Goal: Task Accomplishment & Management: Manage account settings

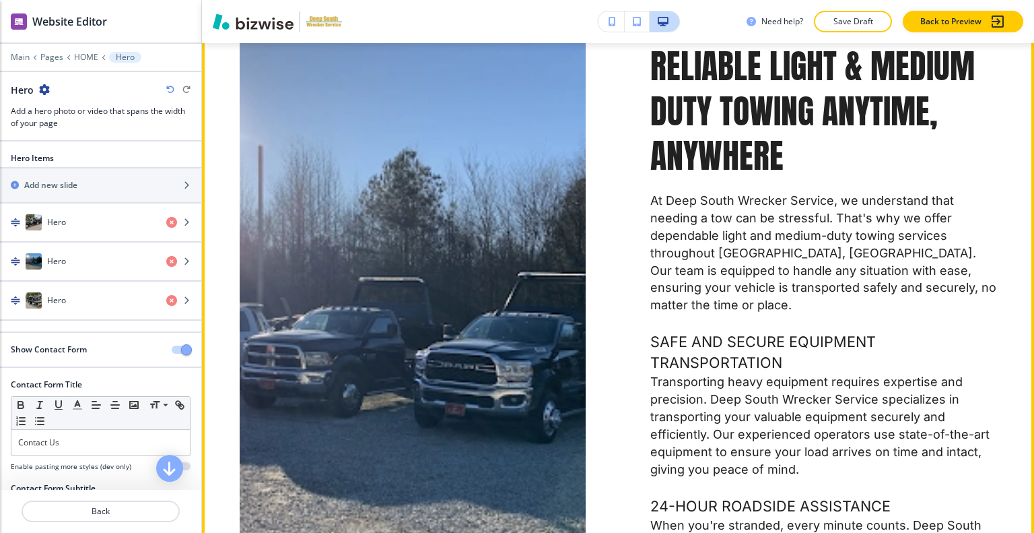
scroll to position [673, 0]
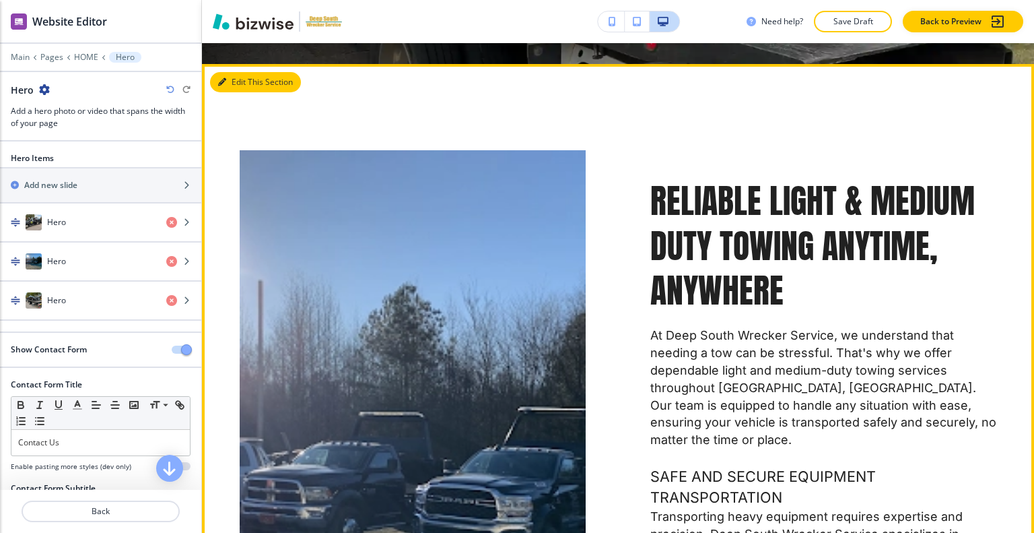
click at [244, 79] on button "Edit This Section" at bounding box center [255, 82] width 91 height 20
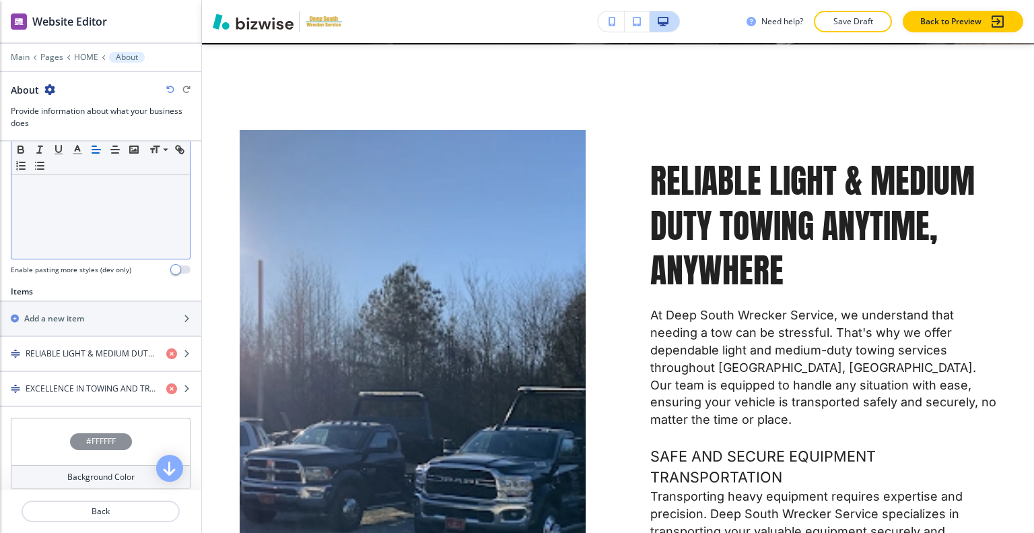
scroll to position [471, 0]
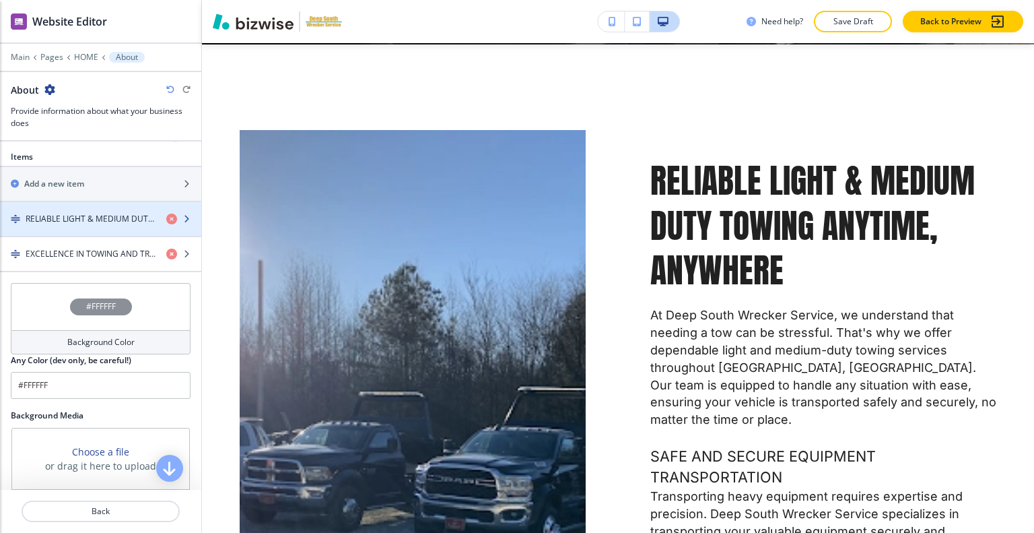
click at [88, 215] on h4 "RELIABLE LIGHT & MEDIUM DUTY TOWING ANYTIME, ANYWHERE" at bounding box center [91, 219] width 130 height 12
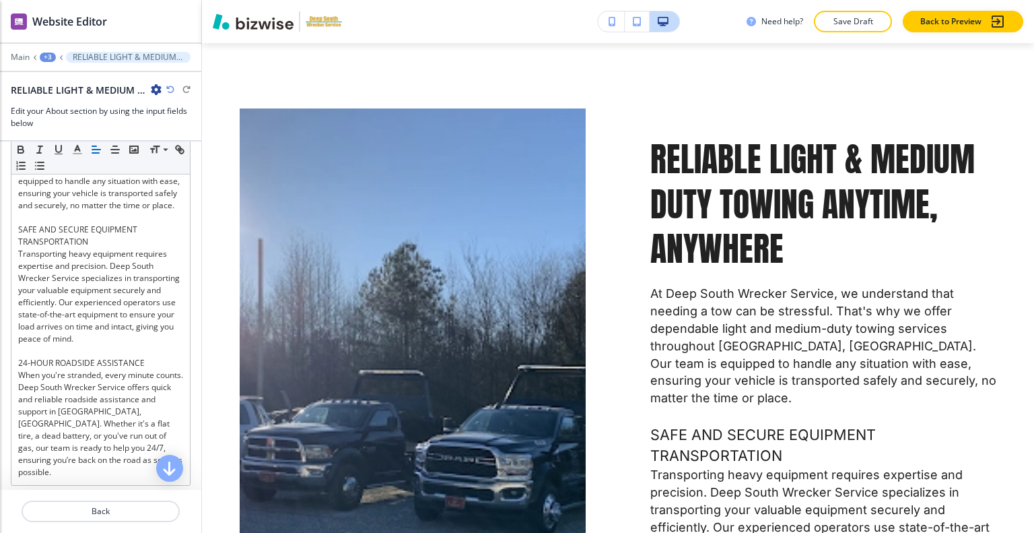
scroll to position [579, 0]
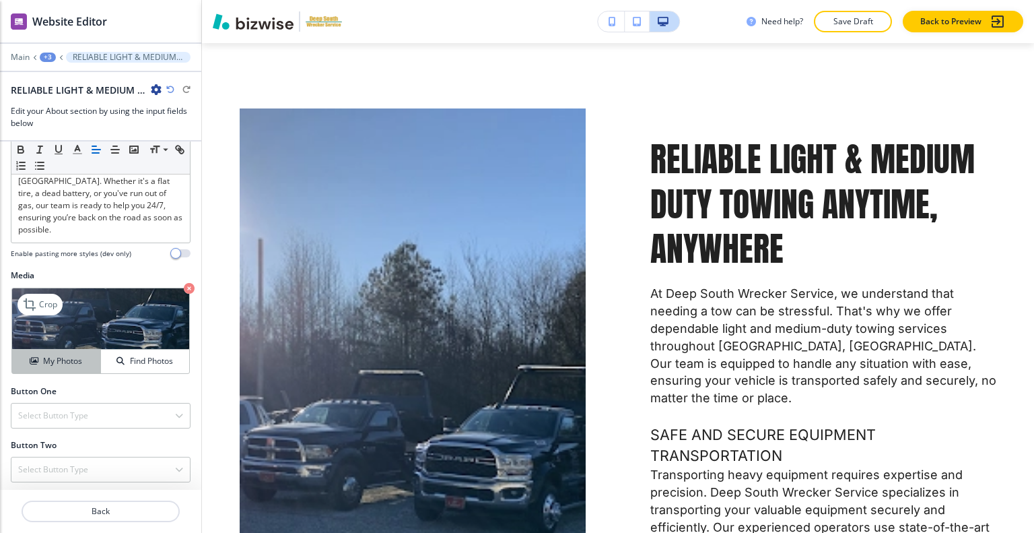
click at [69, 352] on button "My Photos" at bounding box center [56, 362] width 89 height 24
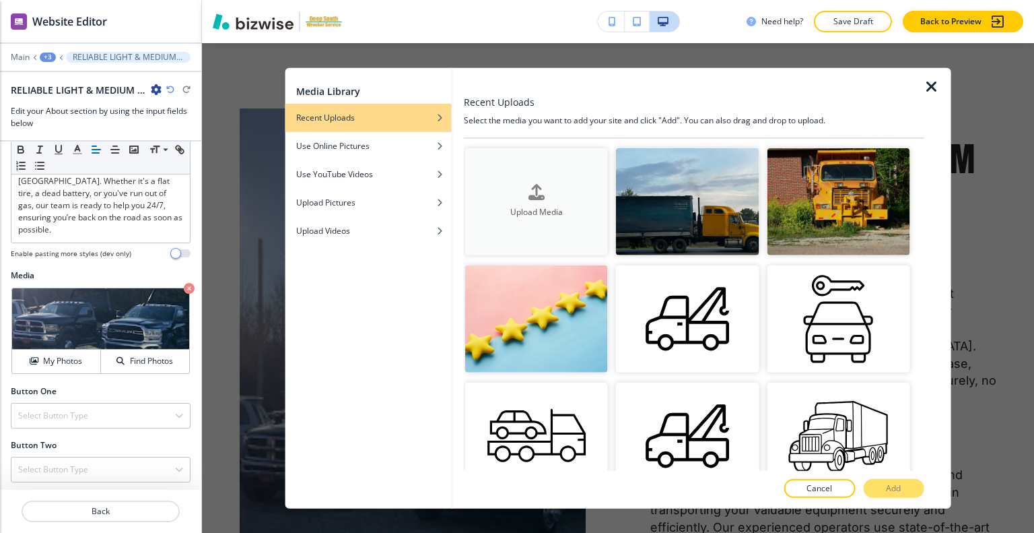
click at [522, 182] on button "Upload Media" at bounding box center [536, 200] width 143 height 107
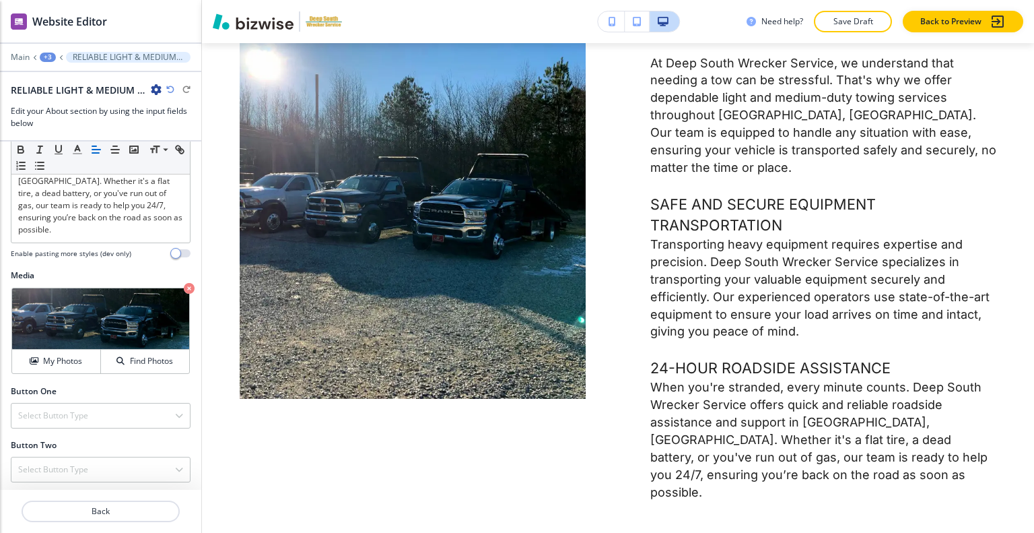
scroll to position [783, 0]
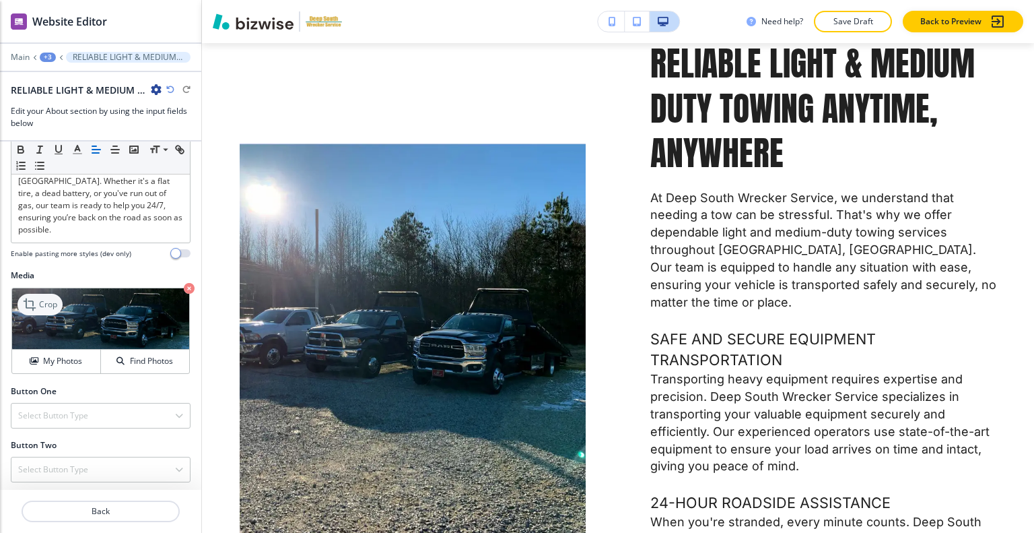
click at [59, 294] on div "Crop" at bounding box center [40, 305] width 45 height 22
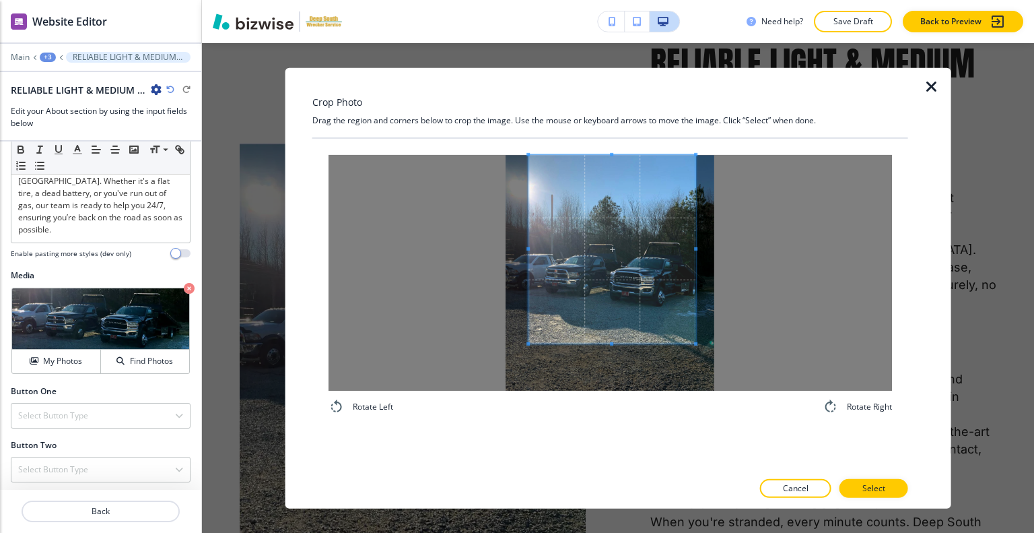
click at [598, 236] on span at bounding box center [612, 248] width 167 height 189
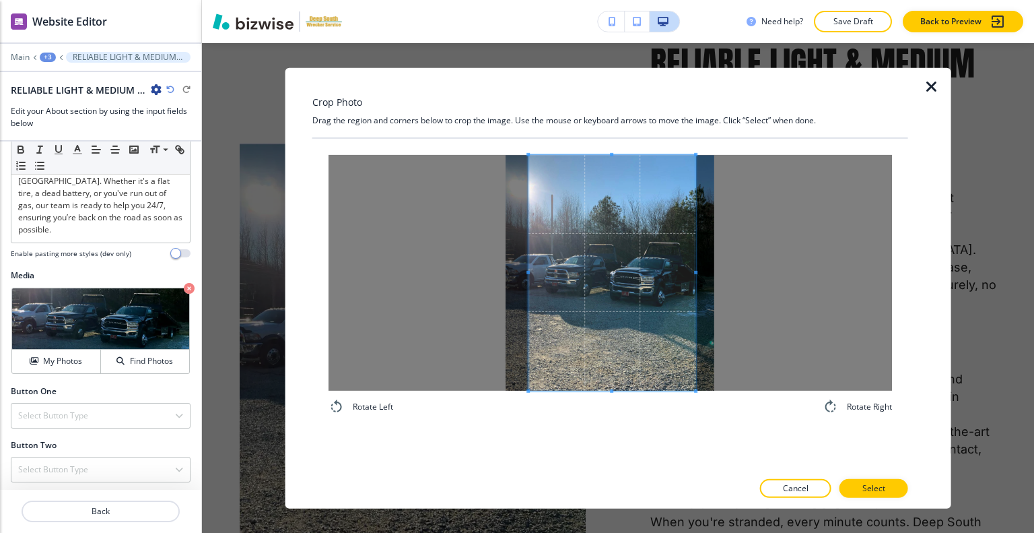
click at [605, 405] on div "Rotate Left Rotate Right" at bounding box center [611, 284] width 564 height 260
click at [897, 492] on button "Select" at bounding box center [874, 488] width 69 height 19
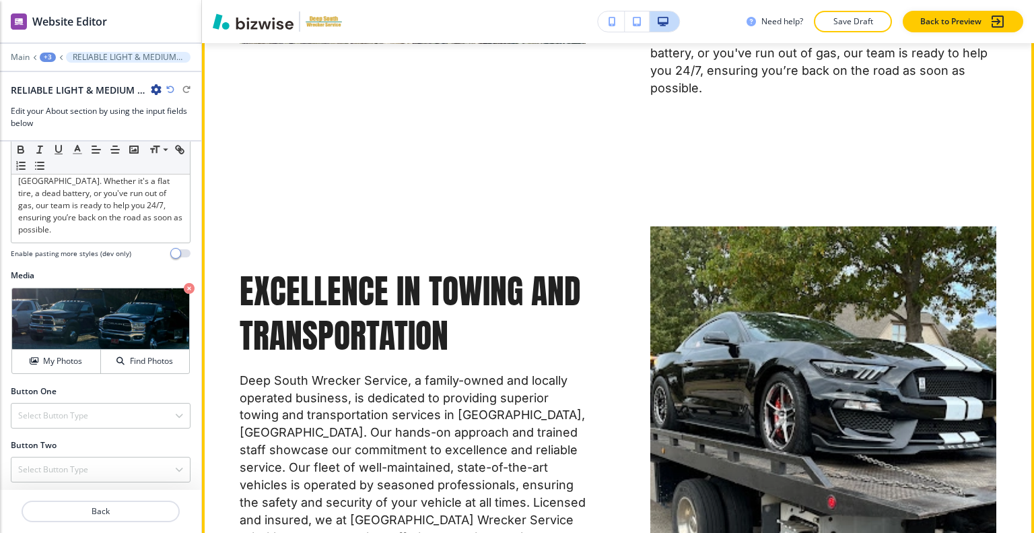
scroll to position [1456, 0]
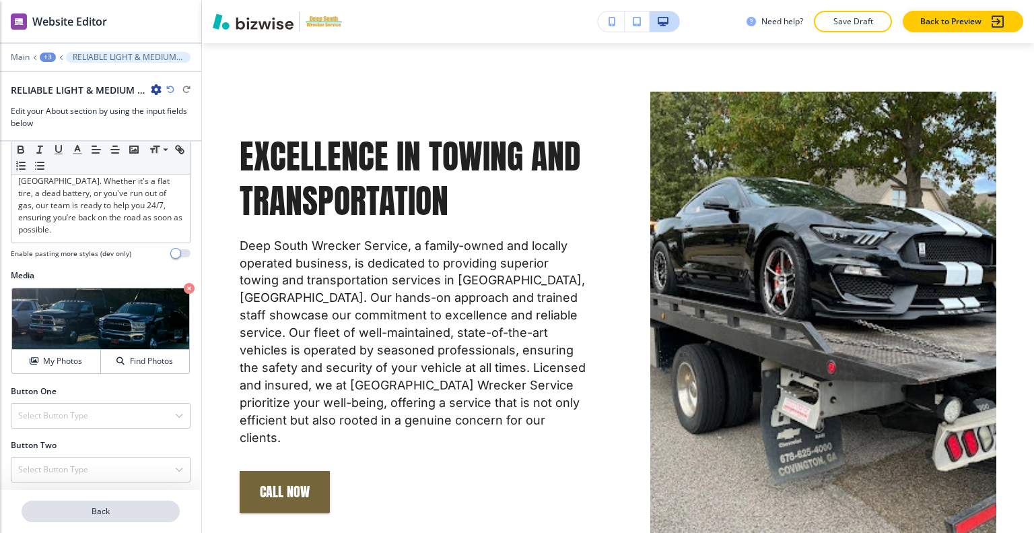
click at [83, 504] on button "Back" at bounding box center [101, 511] width 158 height 22
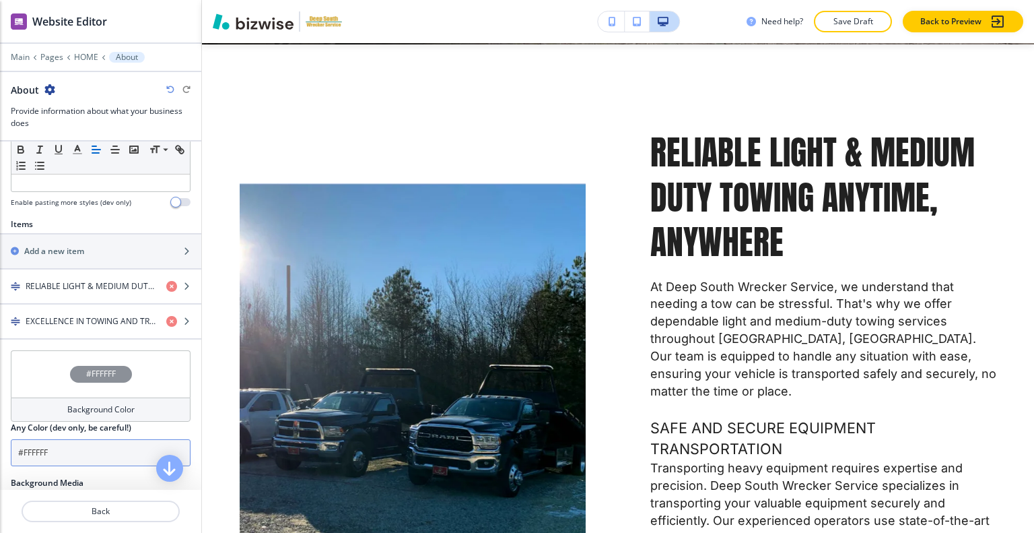
scroll to position [471, 0]
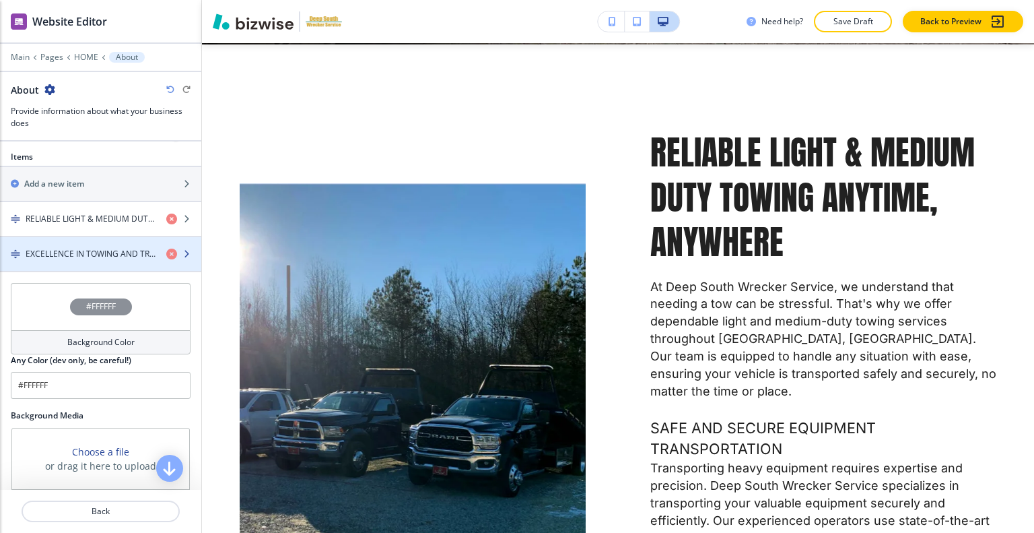
click at [104, 251] on h4 "EXCELLENCE IN TOWING AND TRANSPORTATION" at bounding box center [91, 254] width 130 height 12
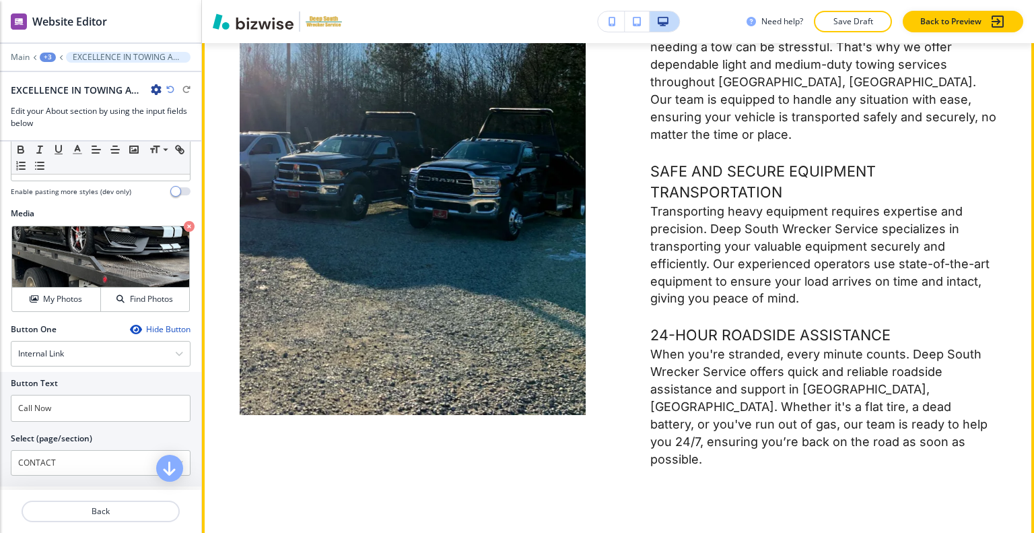
scroll to position [681, 0]
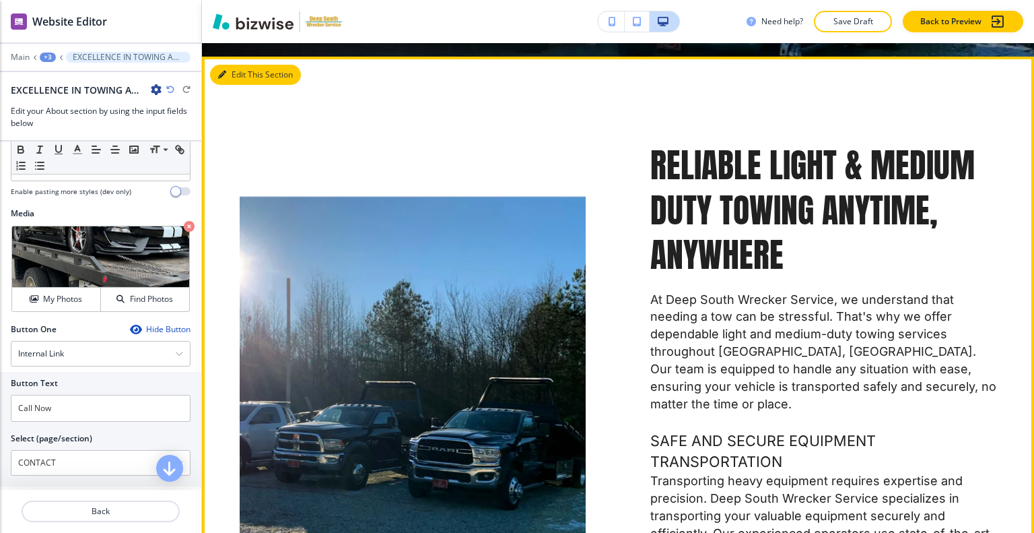
click at [240, 70] on button "Edit This Section" at bounding box center [255, 75] width 91 height 20
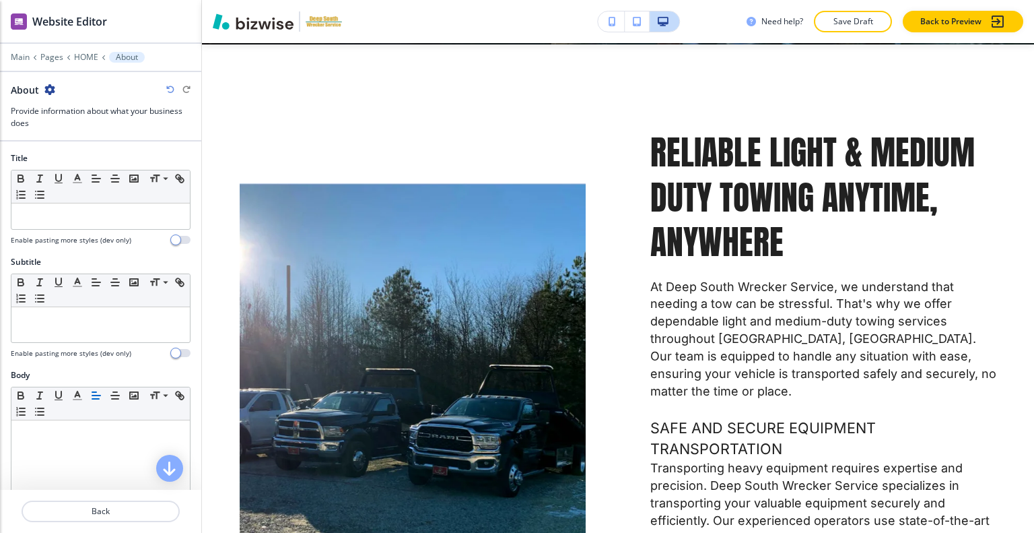
scroll to position [404, 0]
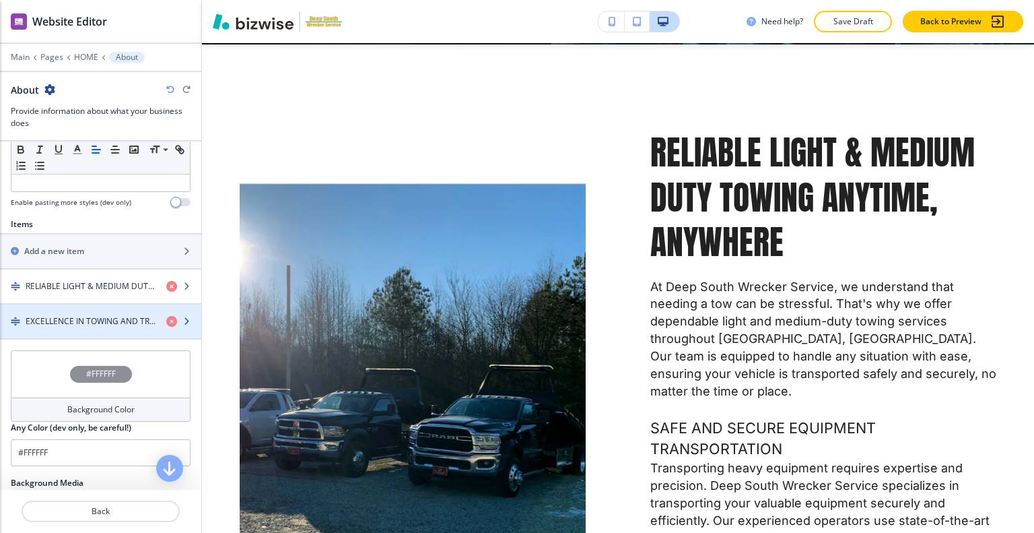
click at [94, 315] on h4 "EXCELLENCE IN TOWING AND TRANSPORTATION" at bounding box center [91, 321] width 130 height 12
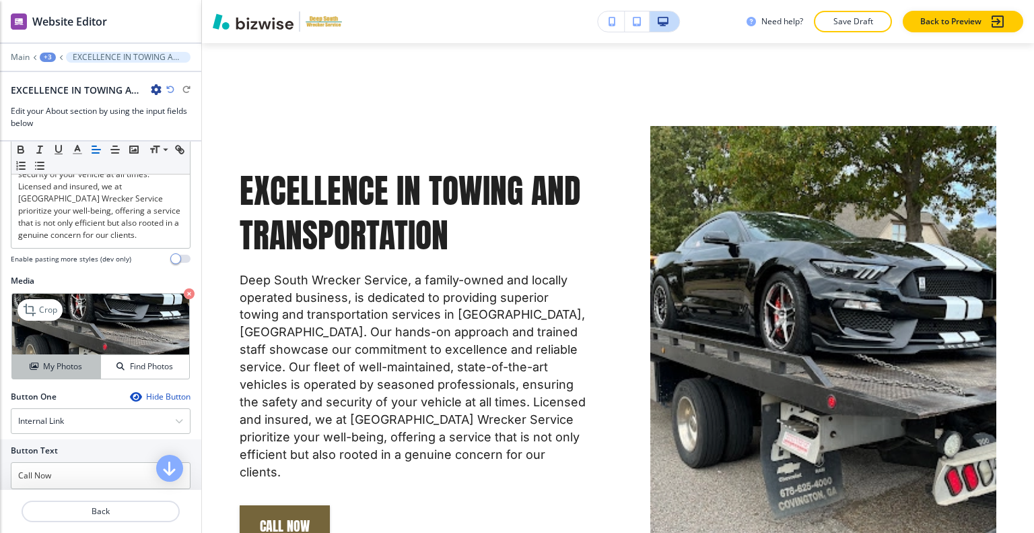
click at [70, 360] on h4 "My Photos" at bounding box center [62, 366] width 39 height 12
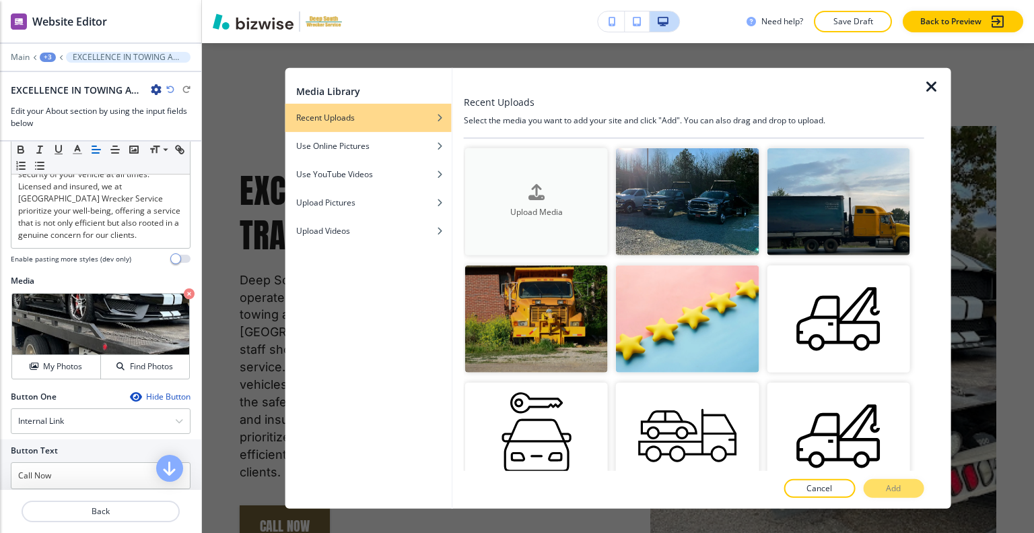
click at [600, 192] on div "Upload Media" at bounding box center [536, 202] width 143 height 34
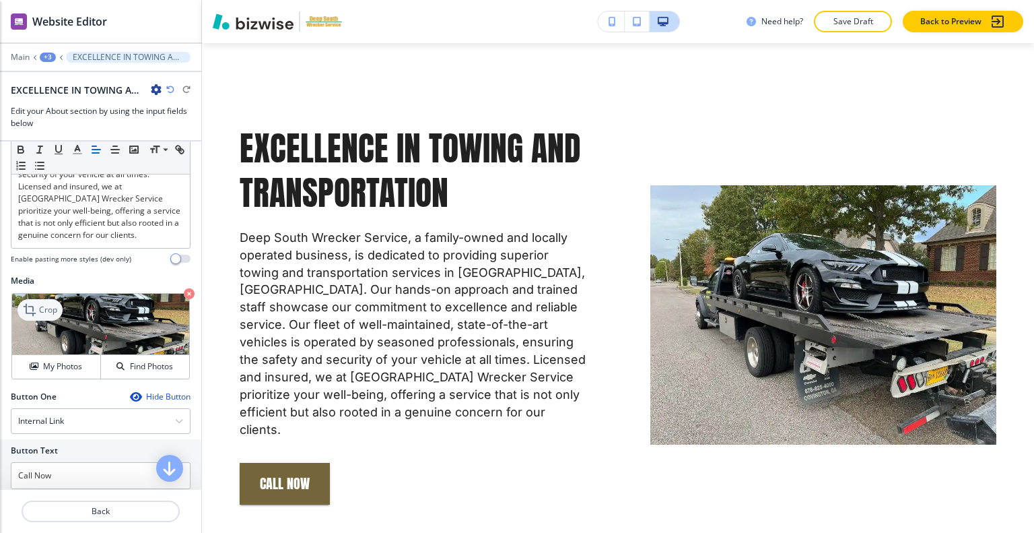
click at [55, 304] on p "Crop" at bounding box center [48, 310] width 18 height 12
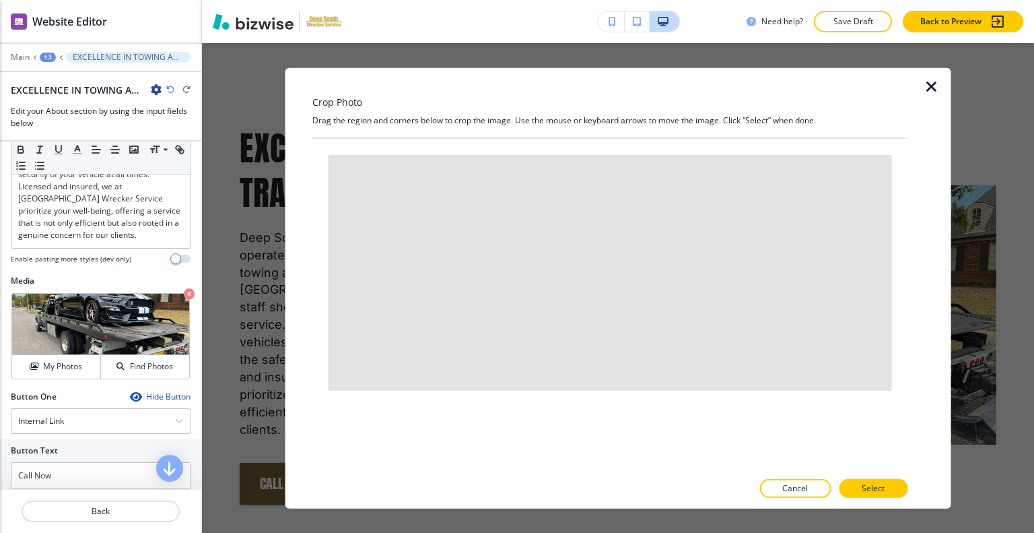
scroll to position [1489, 0]
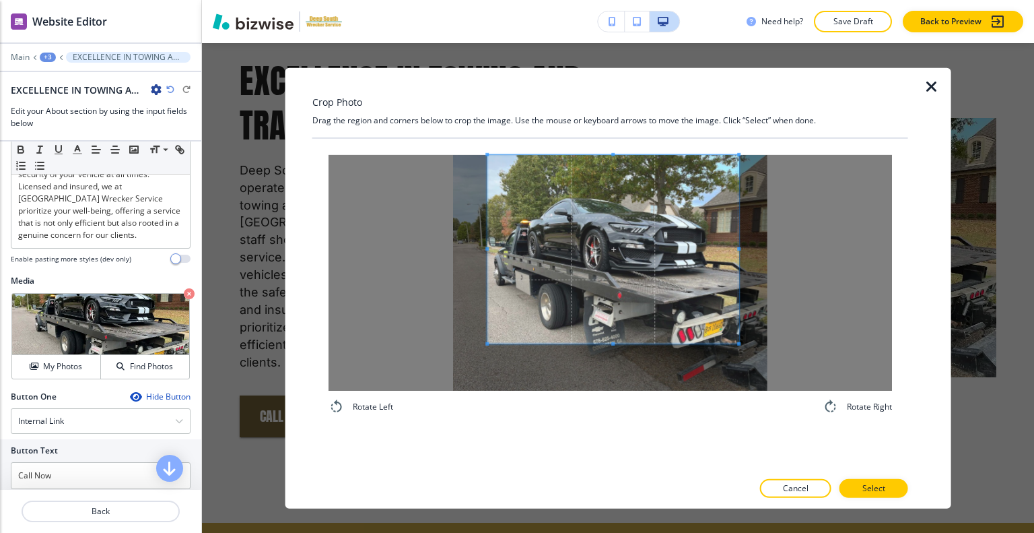
click at [645, 259] on span at bounding box center [613, 248] width 251 height 189
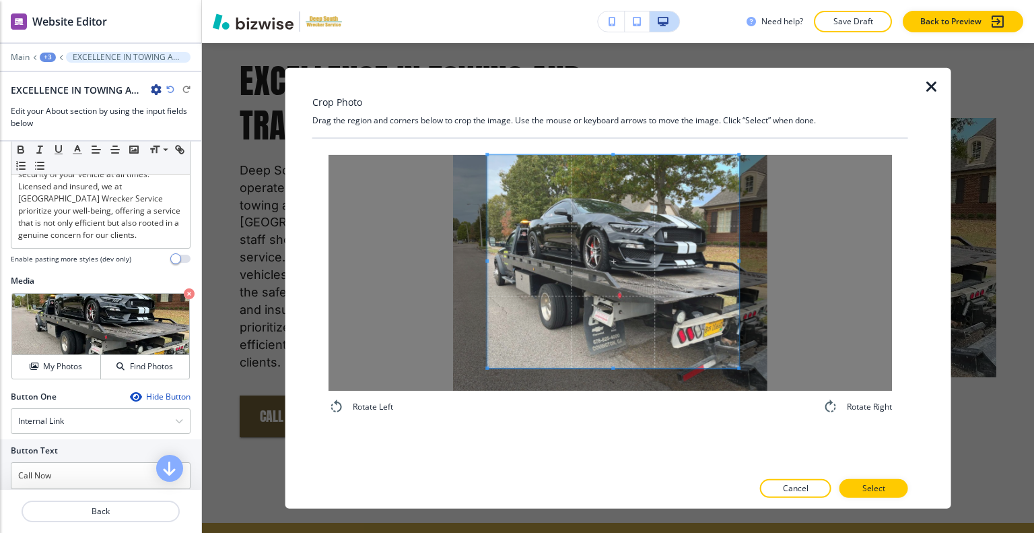
click at [607, 413] on div "Rotate Left Rotate Right" at bounding box center [611, 284] width 564 height 260
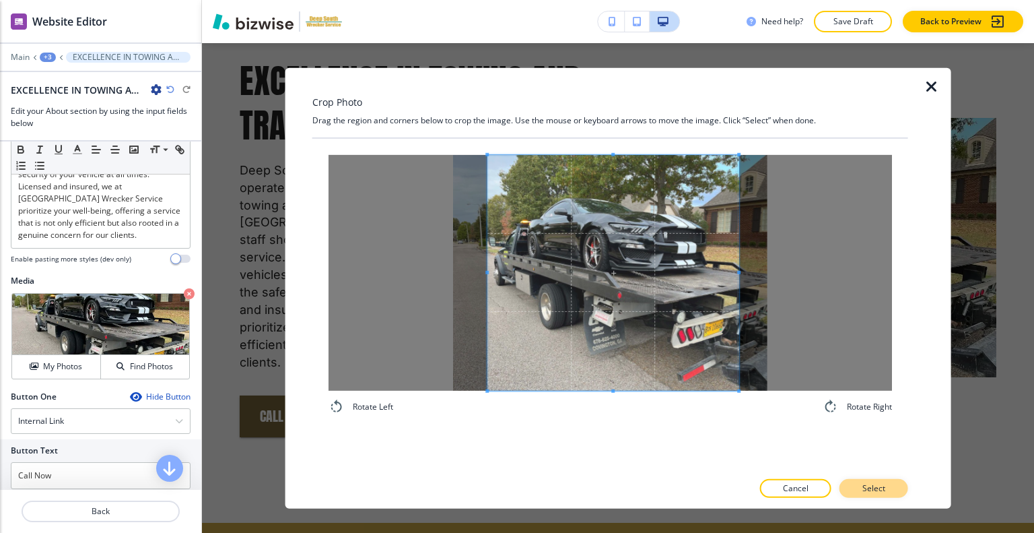
click at [877, 486] on p "Select" at bounding box center [874, 488] width 23 height 12
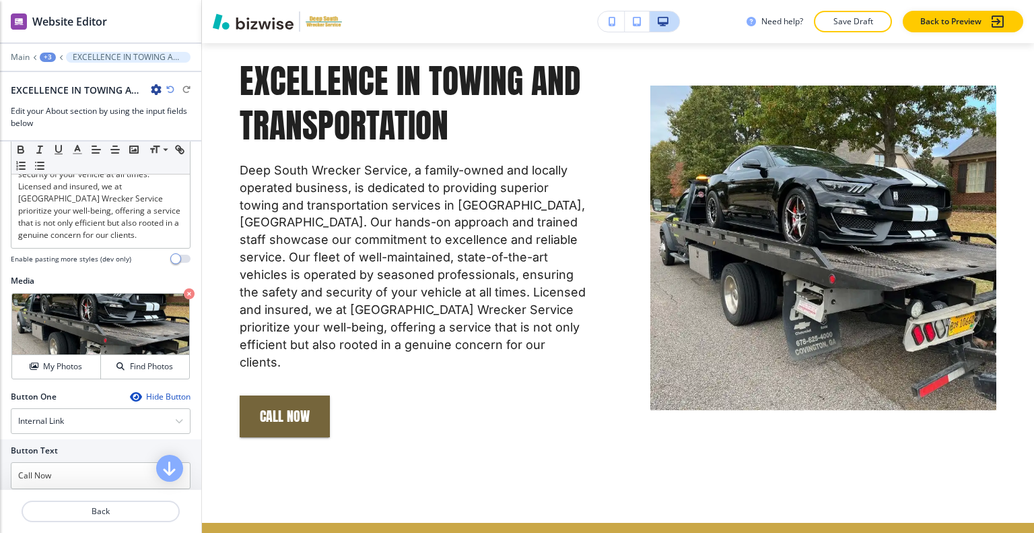
scroll to position [1354, 0]
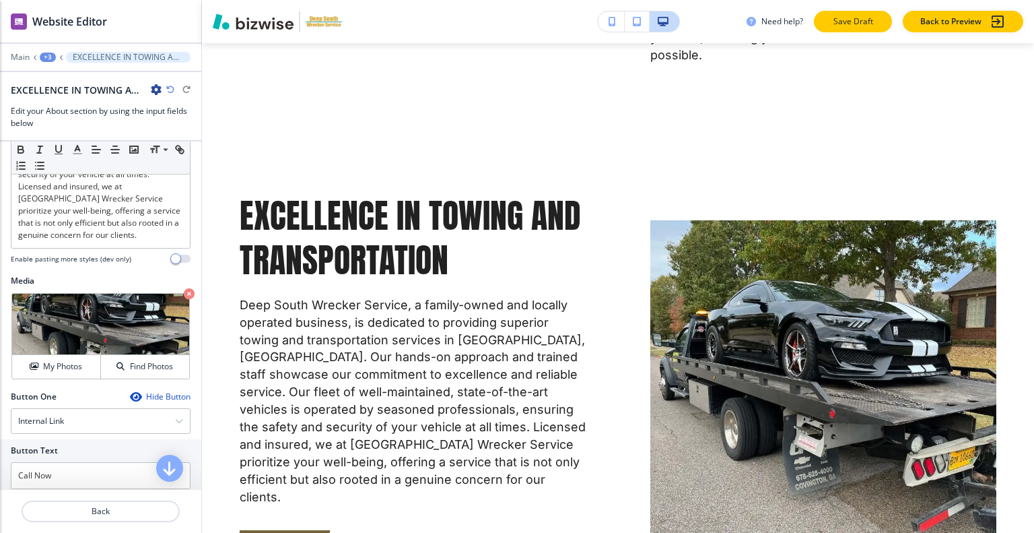
click at [838, 21] on p "Save Draft" at bounding box center [853, 21] width 43 height 12
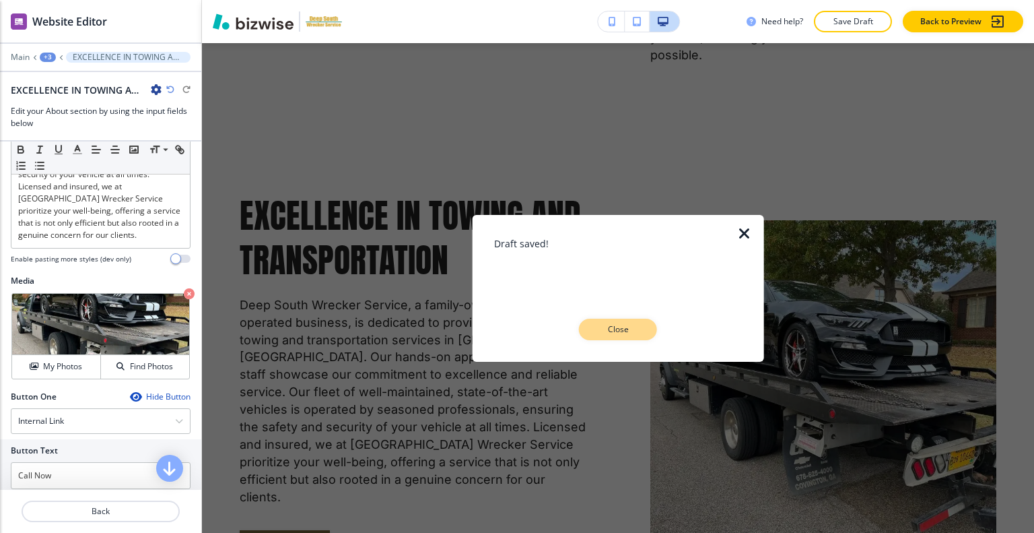
click at [640, 326] on button "Close" at bounding box center [618, 330] width 78 height 22
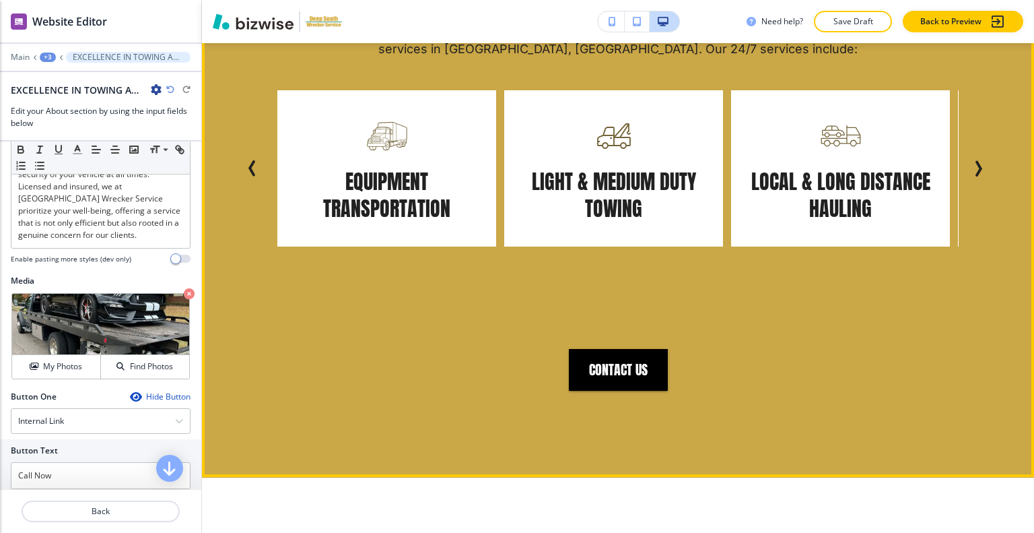
scroll to position [2095, 0]
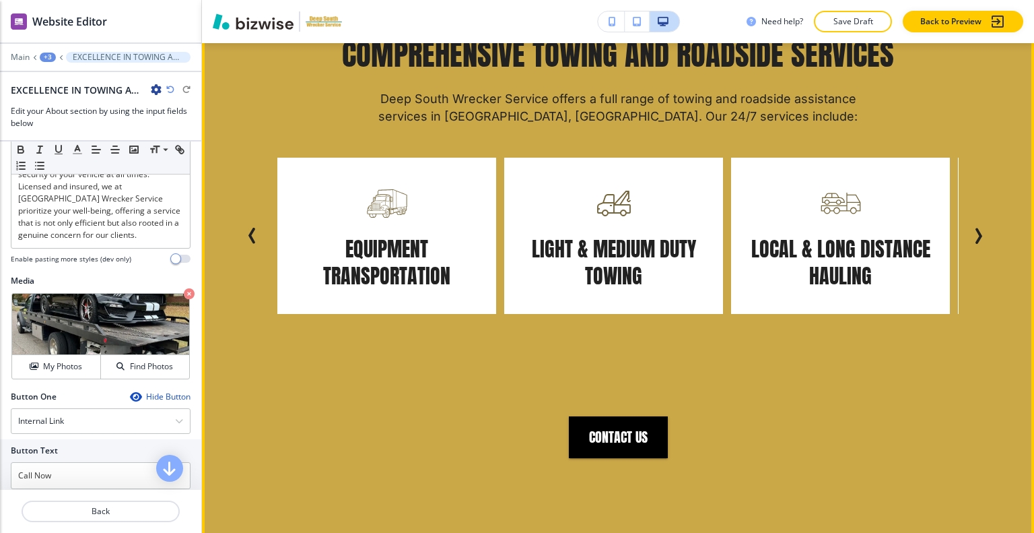
click at [970, 228] on icon "Next Slide" at bounding box center [978, 236] width 16 height 16
click at [977, 228] on icon "Next Slide" at bounding box center [978, 236] width 16 height 16
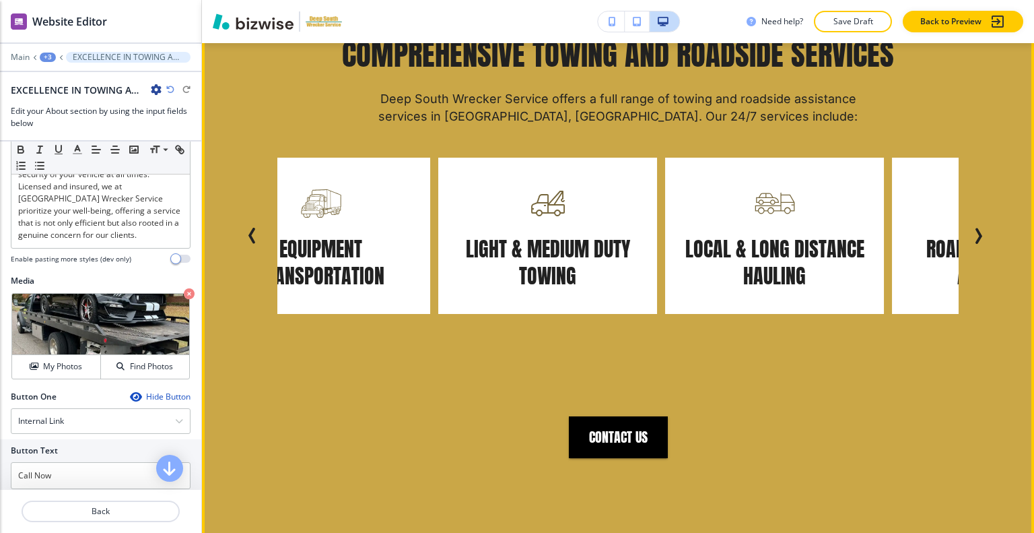
click at [977, 228] on icon "Next Slide" at bounding box center [978, 236] width 16 height 16
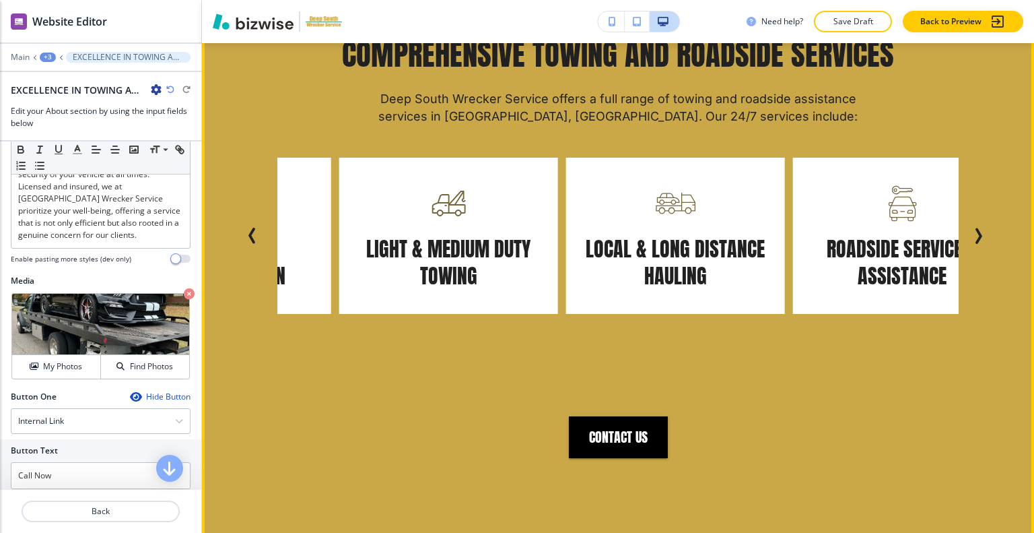
click at [977, 228] on icon "Next Slide" at bounding box center [978, 236] width 16 height 16
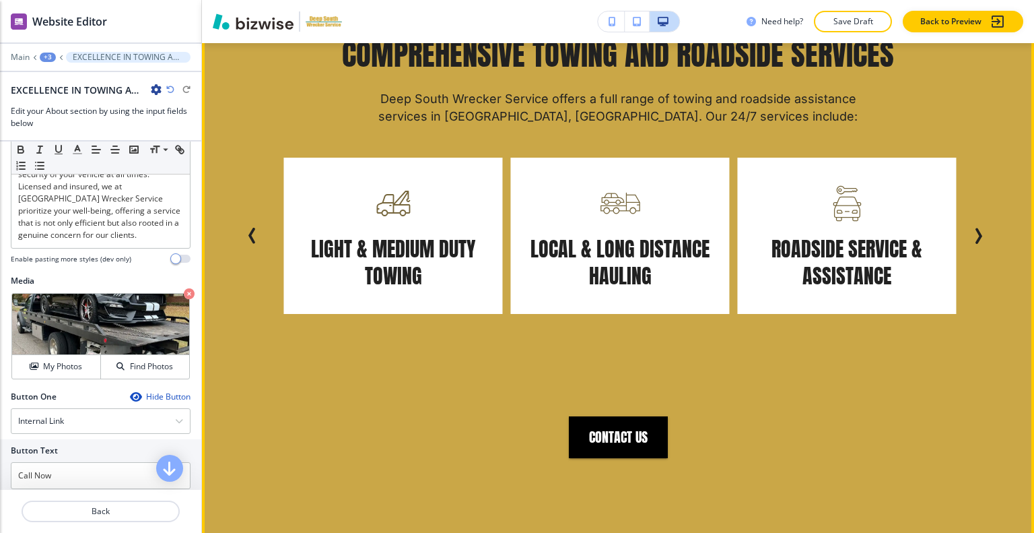
click at [977, 228] on icon "Next Slide" at bounding box center [978, 236] width 16 height 16
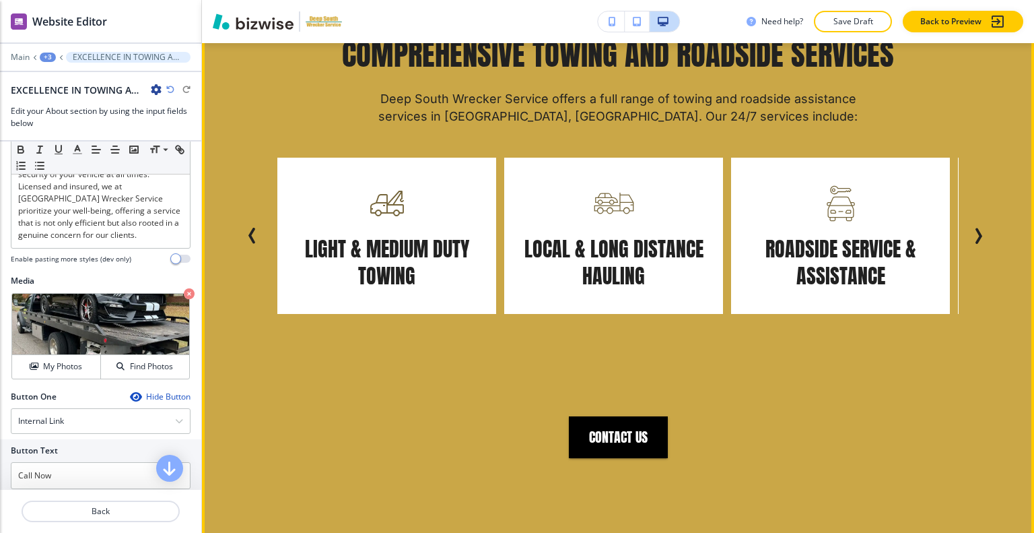
click at [977, 228] on icon "Next Slide" at bounding box center [978, 236] width 16 height 16
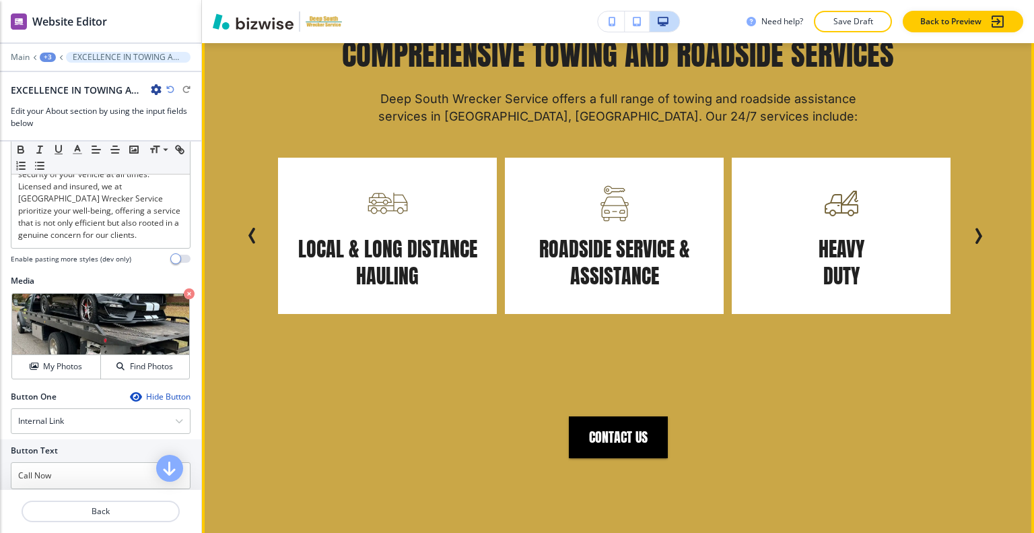
click at [983, 221] on button "Next Slide" at bounding box center [981, 236] width 31 height 30
click at [977, 228] on icon "Next Slide" at bounding box center [978, 236] width 16 height 16
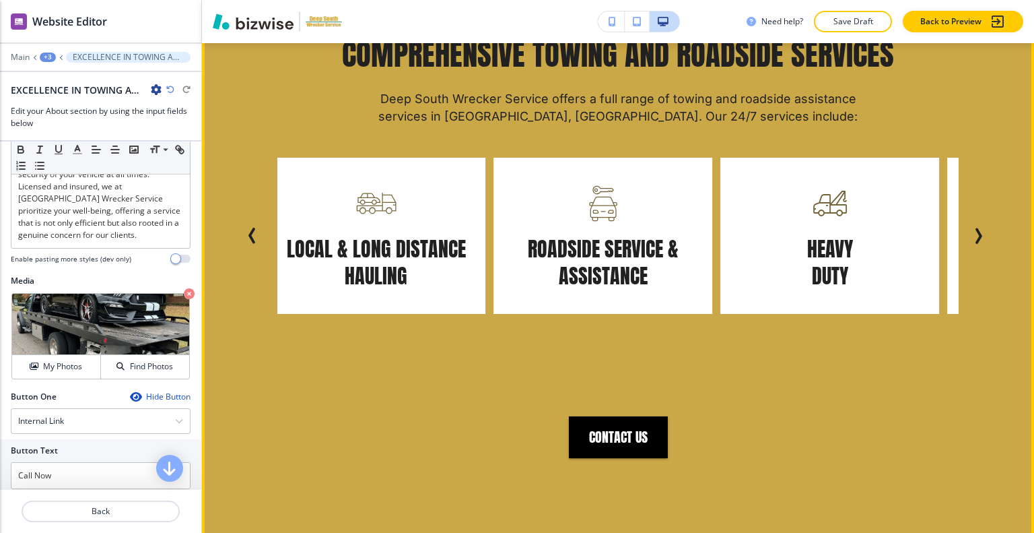
click at [977, 228] on icon "Next Slide" at bounding box center [978, 236] width 16 height 16
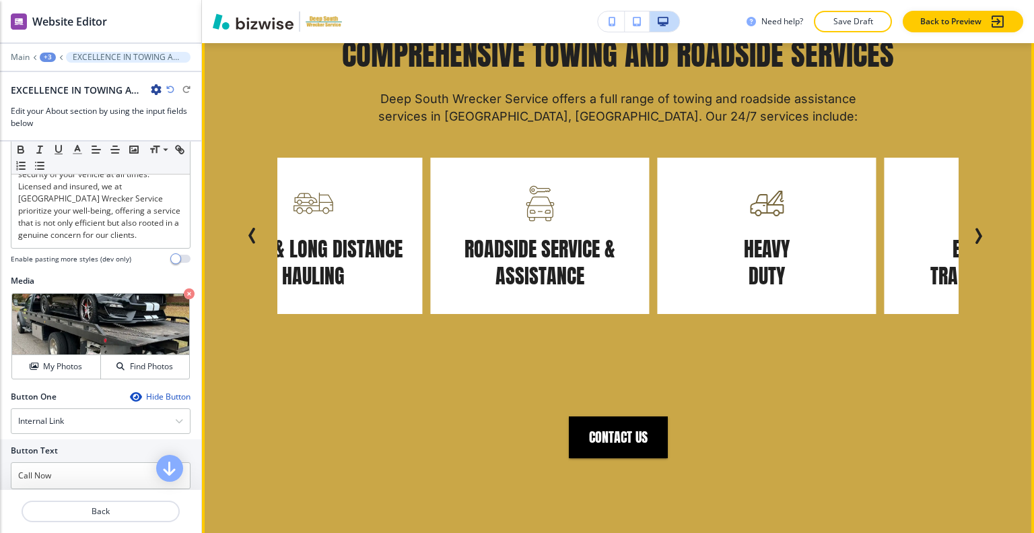
click at [977, 228] on icon "Next Slide" at bounding box center [978, 236] width 16 height 16
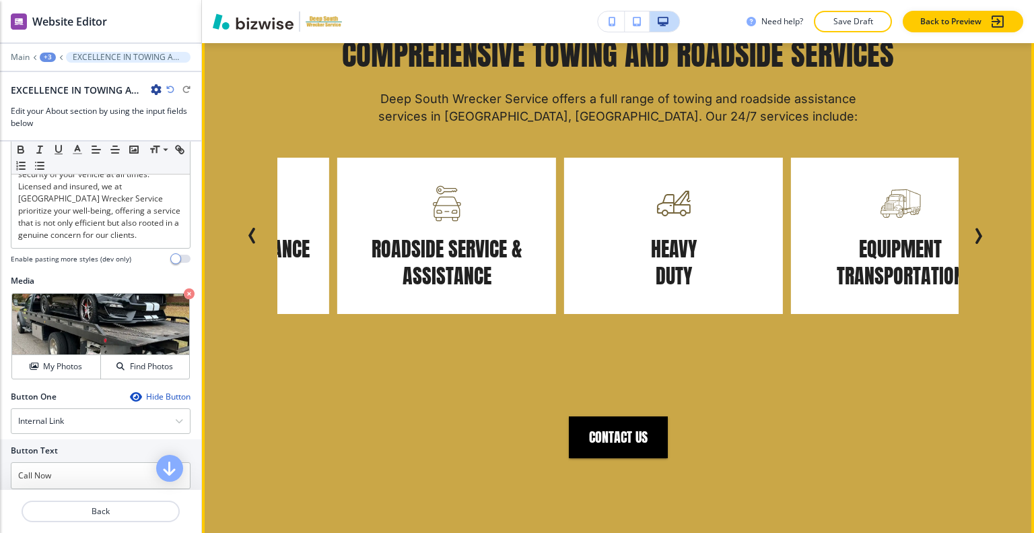
click at [977, 228] on icon "Next Slide" at bounding box center [978, 236] width 16 height 16
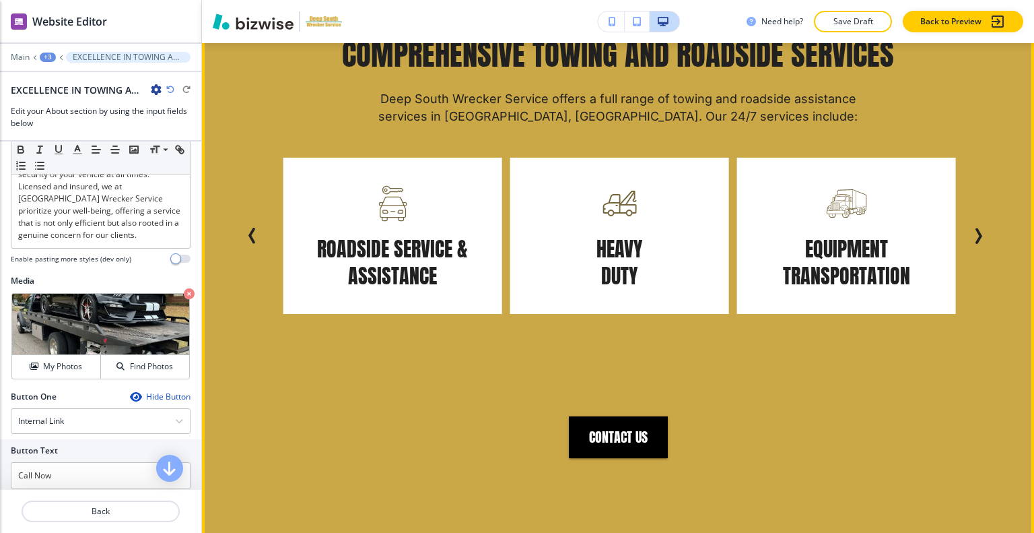
click at [977, 228] on icon "Next Slide" at bounding box center [978, 236] width 16 height 16
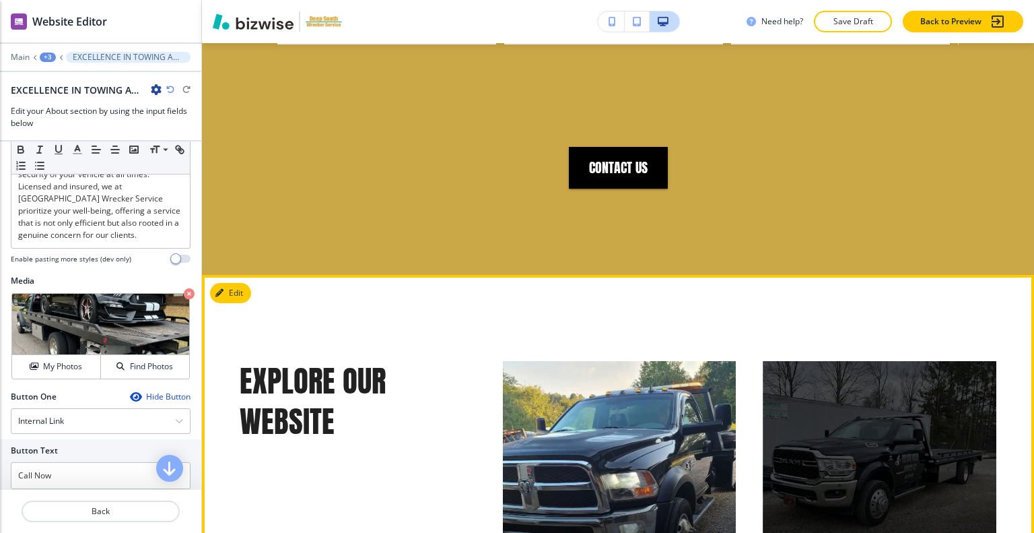
scroll to position [2567, 0]
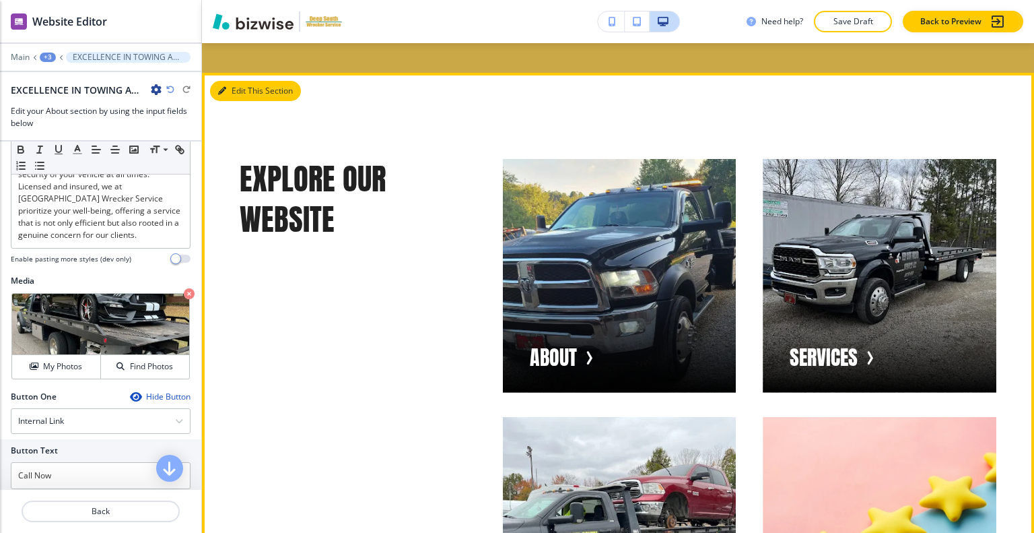
click at [239, 81] on button "Edit This Section" at bounding box center [255, 91] width 91 height 20
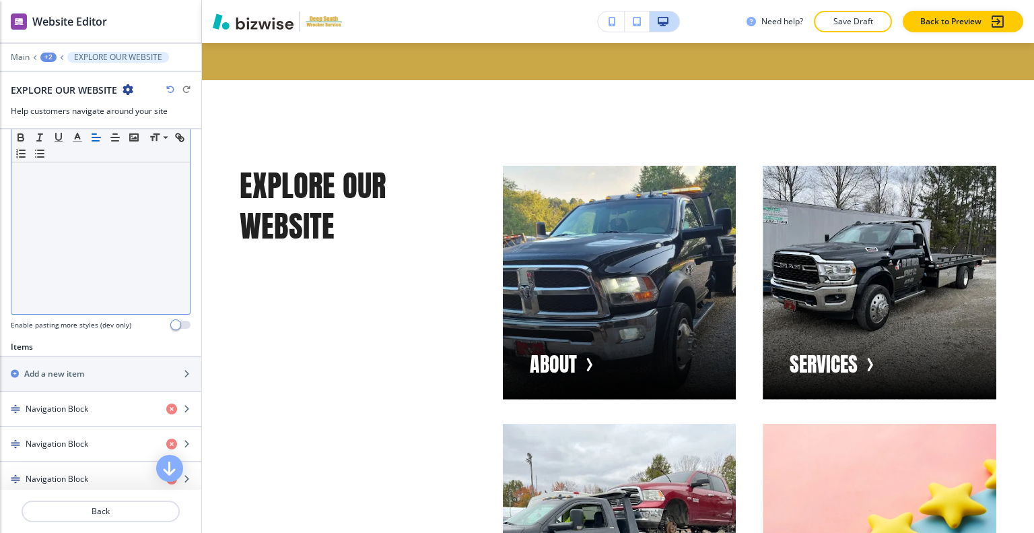
scroll to position [404, 0]
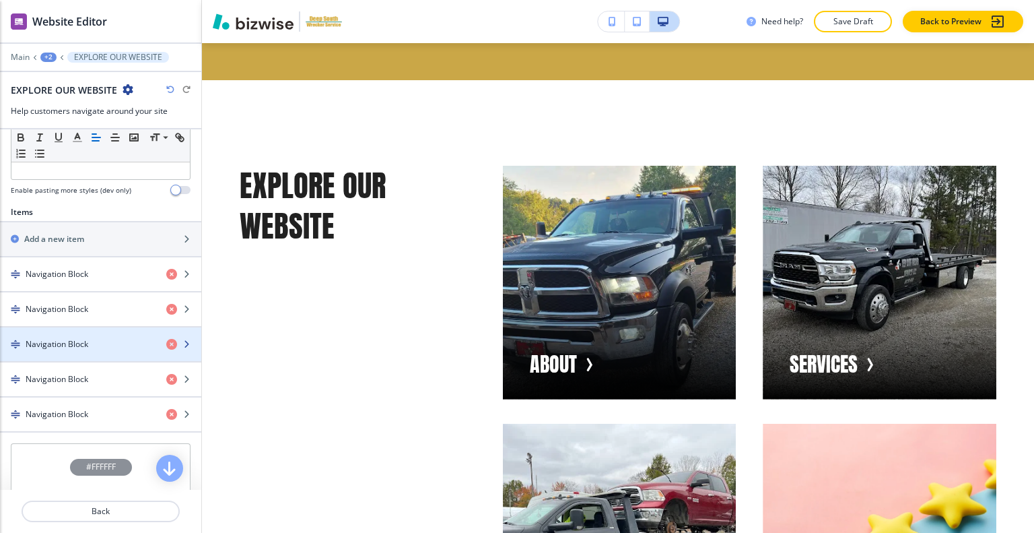
click at [71, 346] on h4 "Navigation Block" at bounding box center [57, 344] width 63 height 12
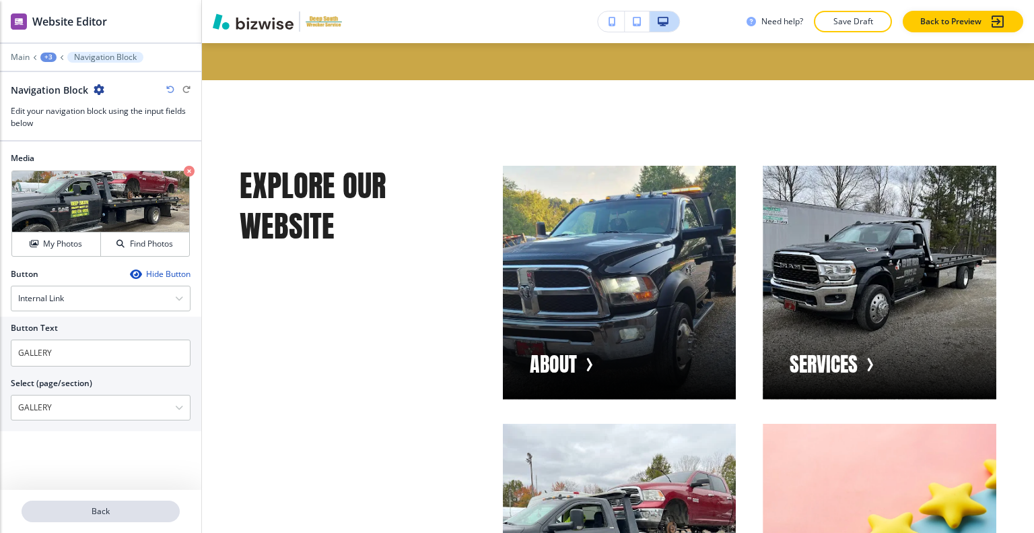
click at [78, 518] on button "Back" at bounding box center [101, 511] width 158 height 22
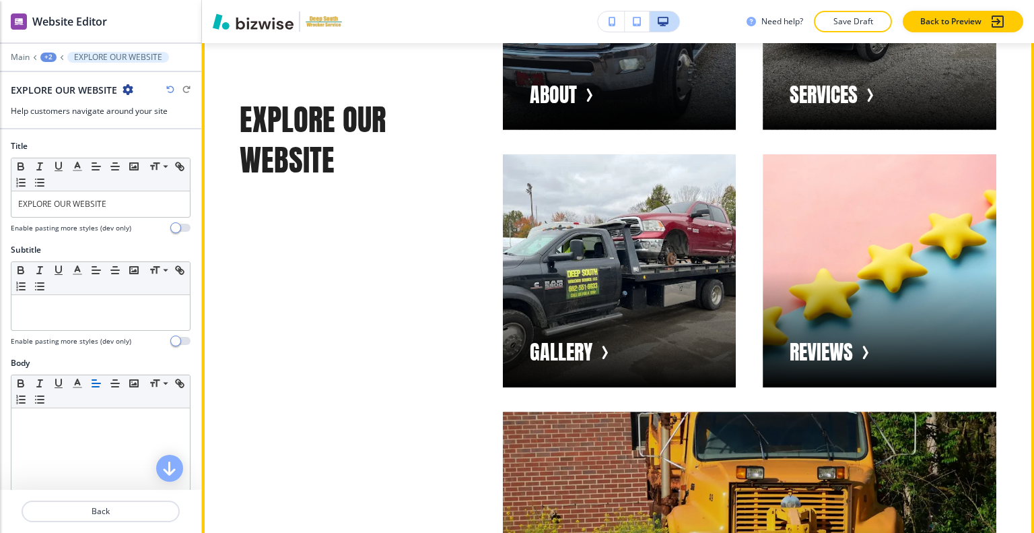
scroll to position [2560, 0]
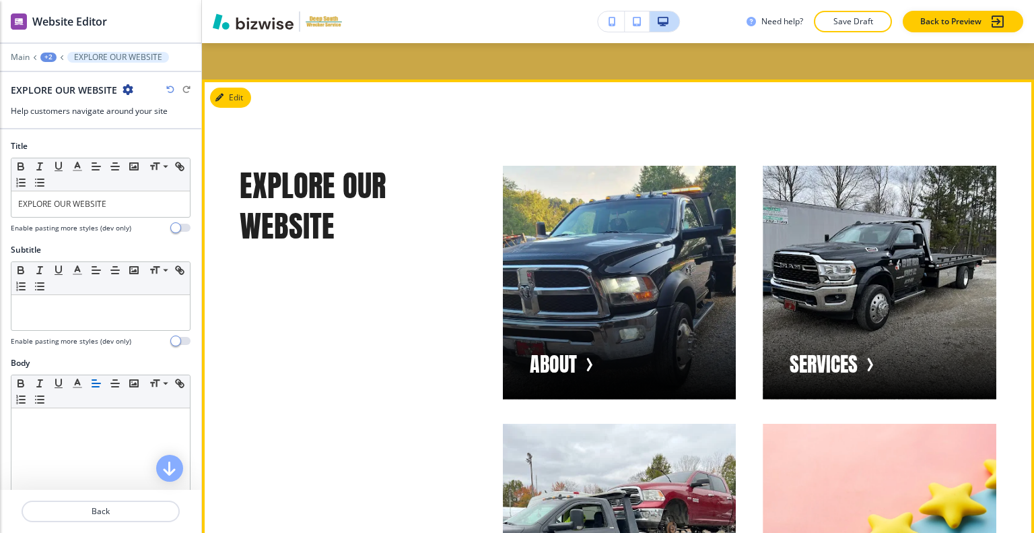
click at [253, 79] on div "EXPLORE OUR WEBSITE ABOUT SERVICES GALLERY REVIEWS Contact" at bounding box center [618, 538] width 832 height 918
click at [250, 88] on button "Edit This Section" at bounding box center [255, 98] width 91 height 20
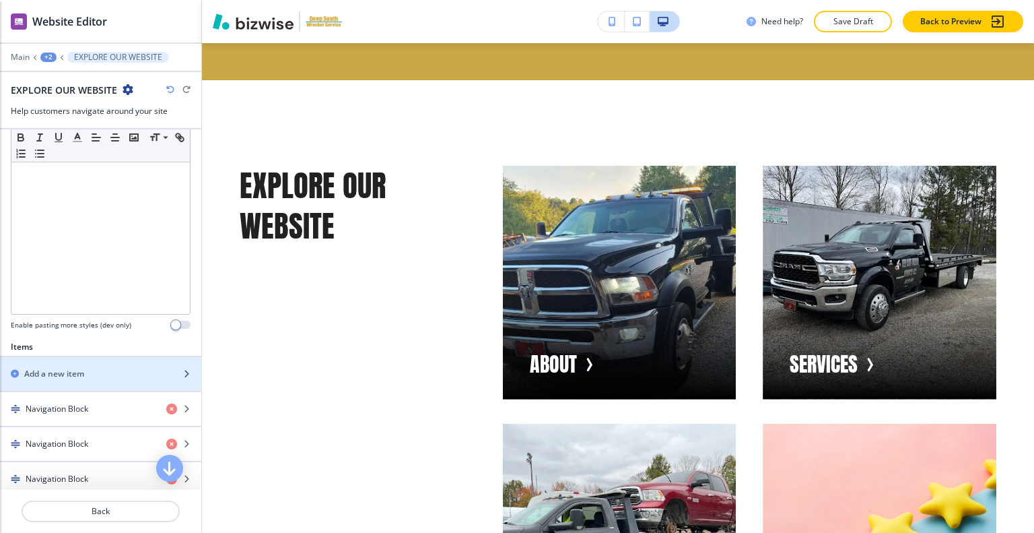
scroll to position [337, 0]
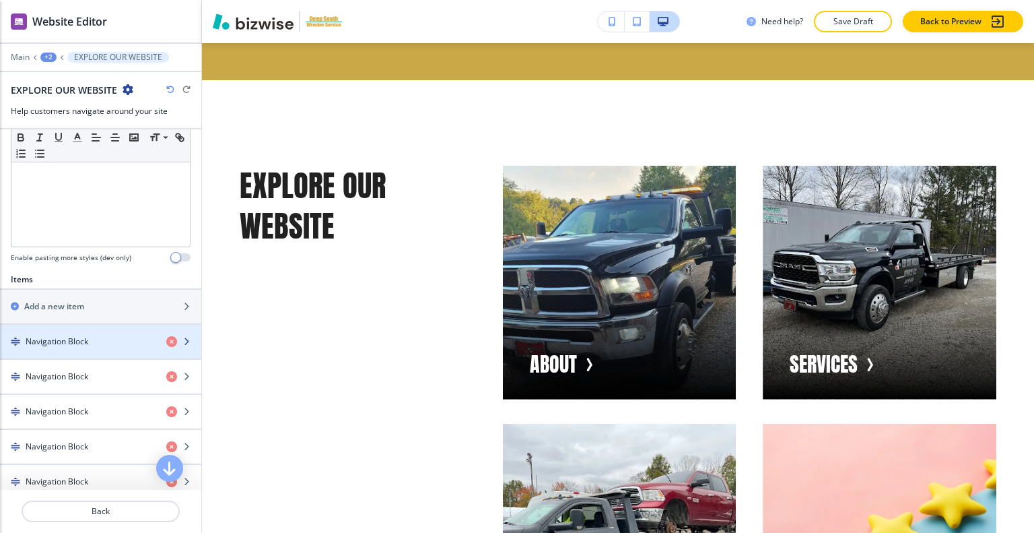
click at [72, 336] on h4 "Navigation Block" at bounding box center [57, 341] width 63 height 12
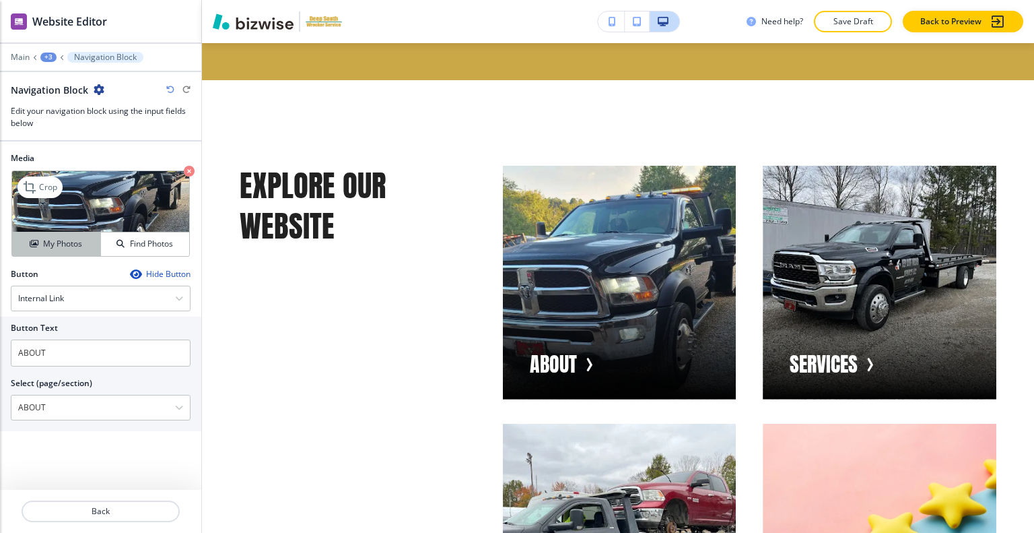
click at [75, 245] on h4 "My Photos" at bounding box center [62, 244] width 39 height 12
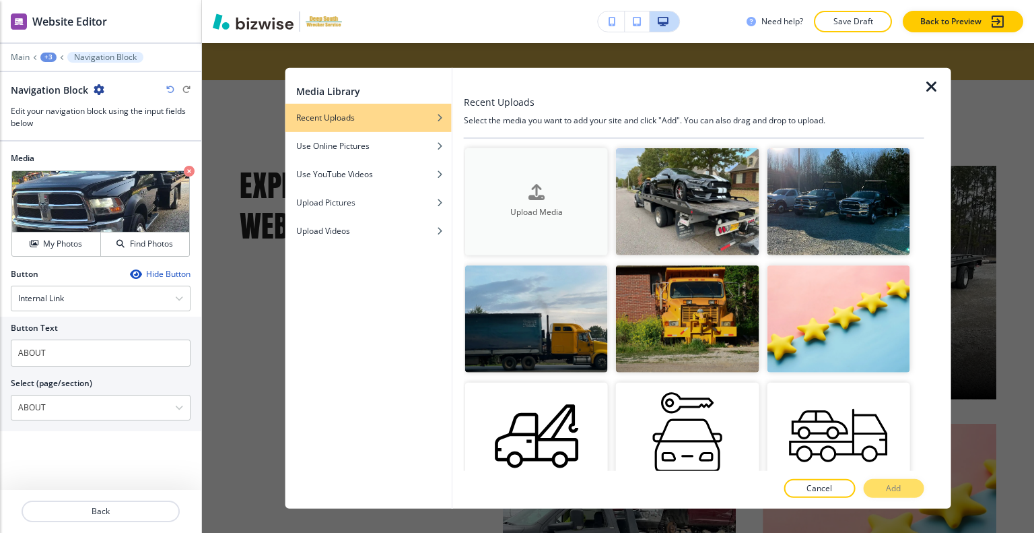
click at [533, 185] on icon "button" at bounding box center [537, 193] width 16 height 16
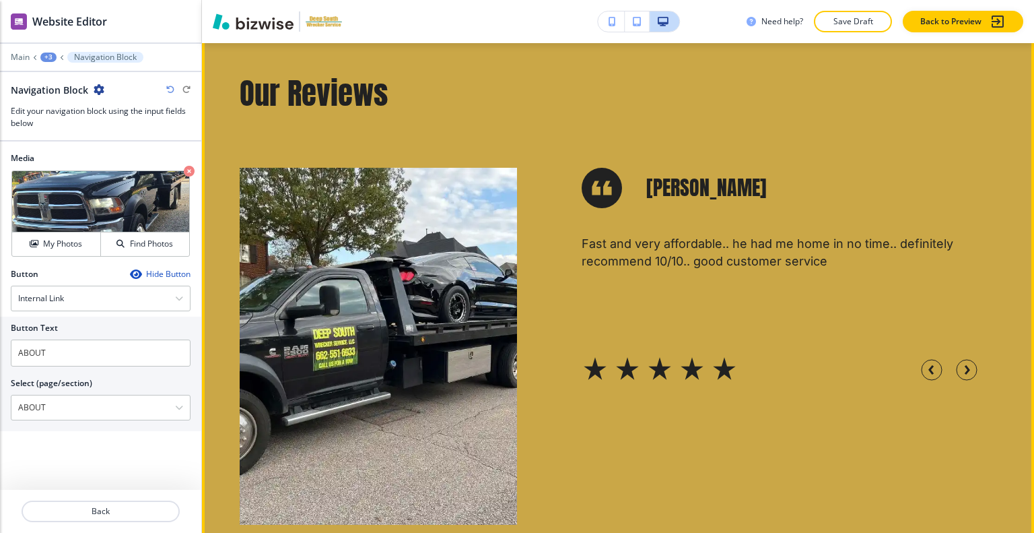
scroll to position [3435, 0]
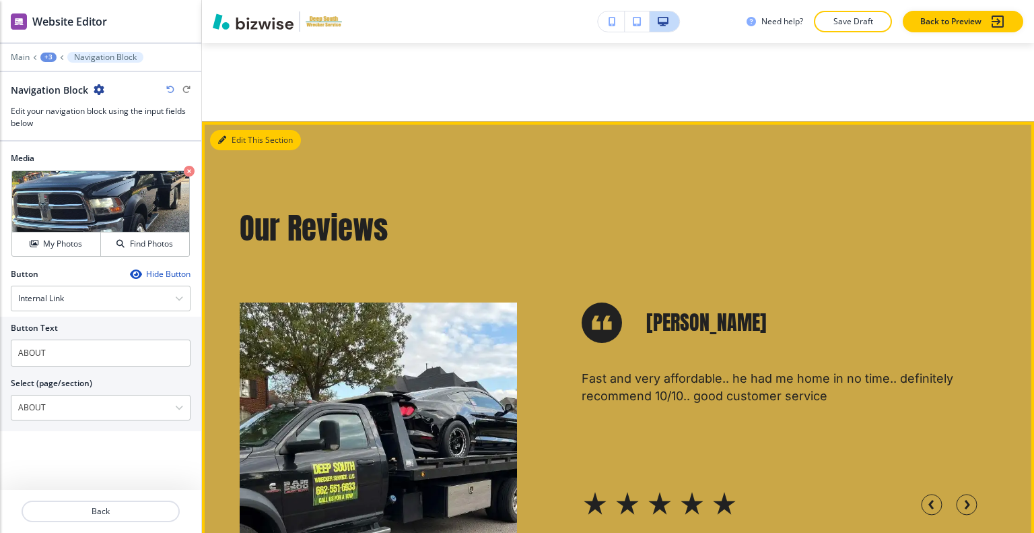
click at [241, 130] on button "Edit This Section" at bounding box center [255, 140] width 91 height 20
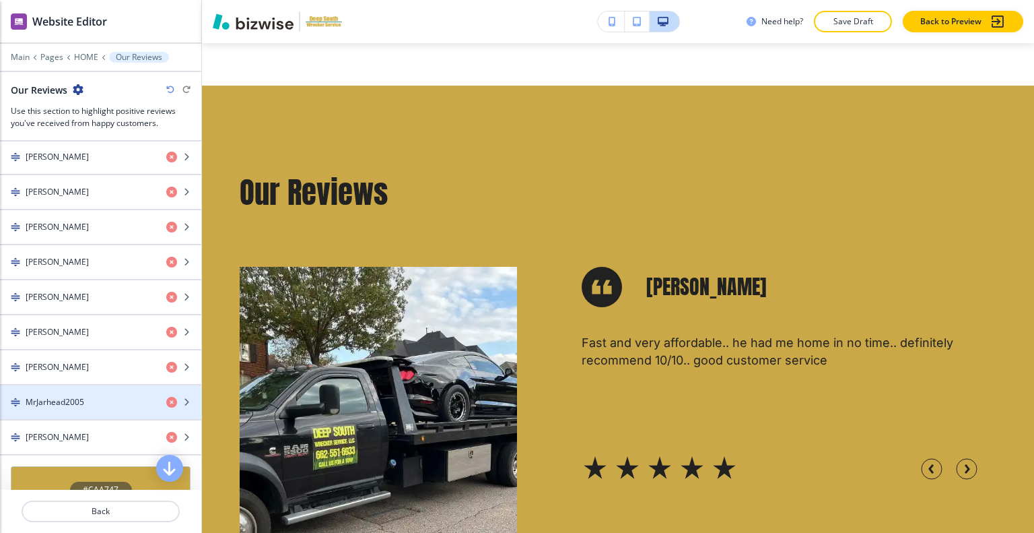
scroll to position [1020, 0]
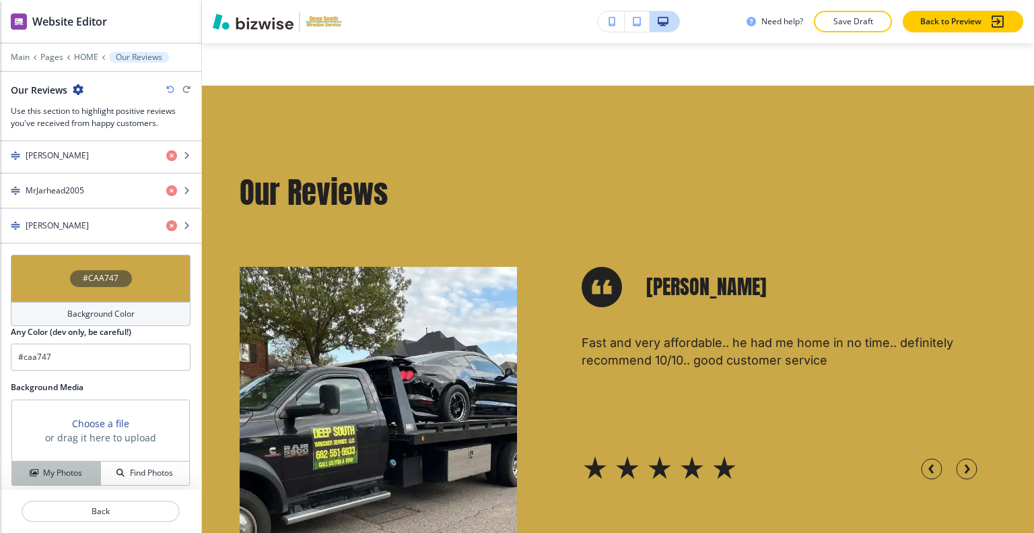
click at [81, 473] on button "My Photos" at bounding box center [56, 473] width 89 height 24
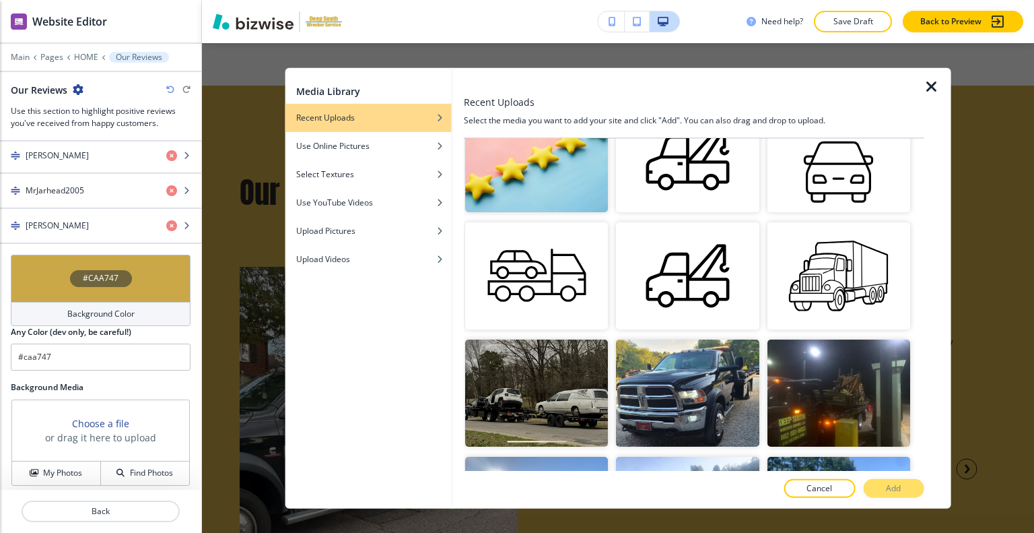
scroll to position [0, 0]
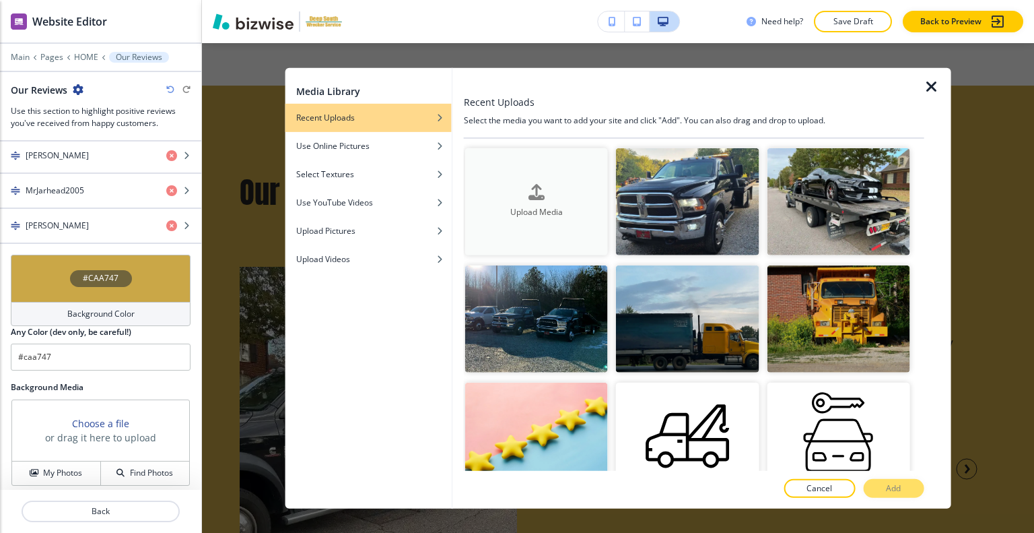
click at [554, 202] on div "button" at bounding box center [536, 203] width 143 height 5
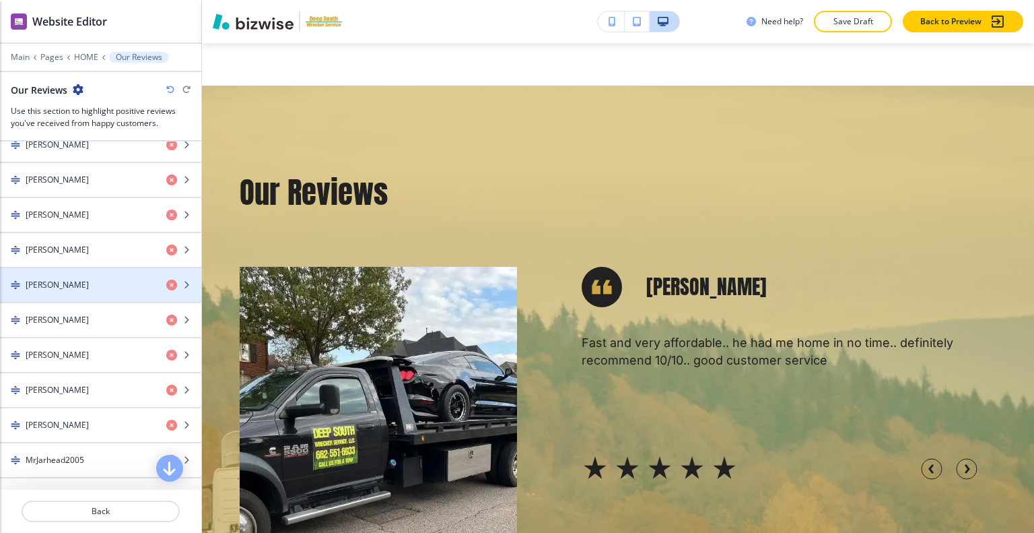
scroll to position [481, 0]
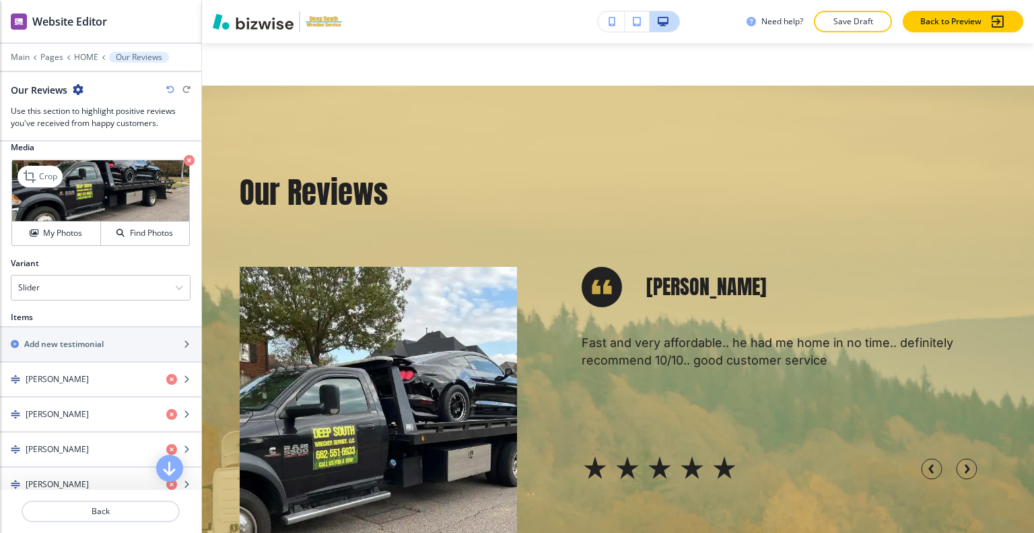
click at [184, 156] on icon "button" at bounding box center [189, 160] width 11 height 11
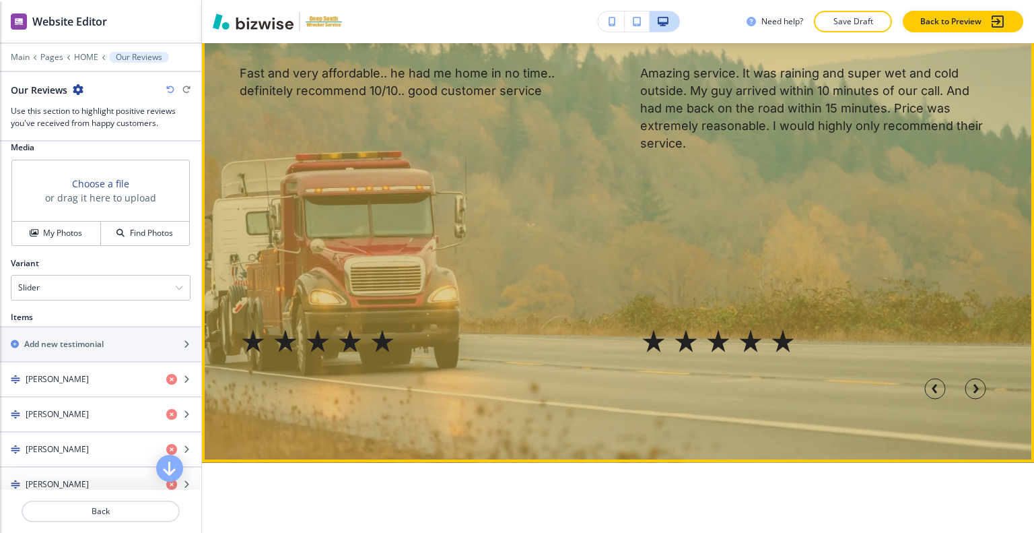
scroll to position [3606, 0]
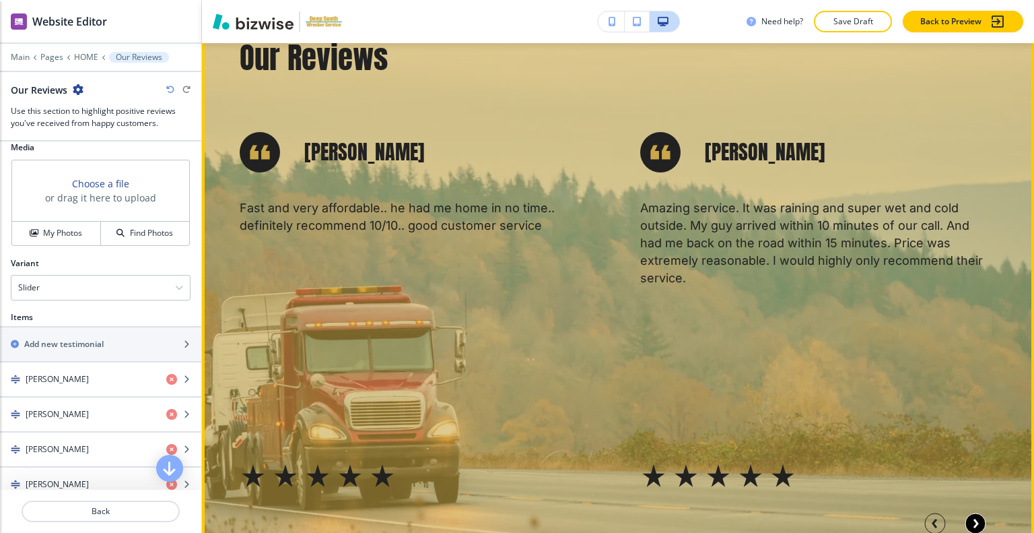
click at [975, 520] on icon "Next Slide" at bounding box center [976, 523] width 3 height 7
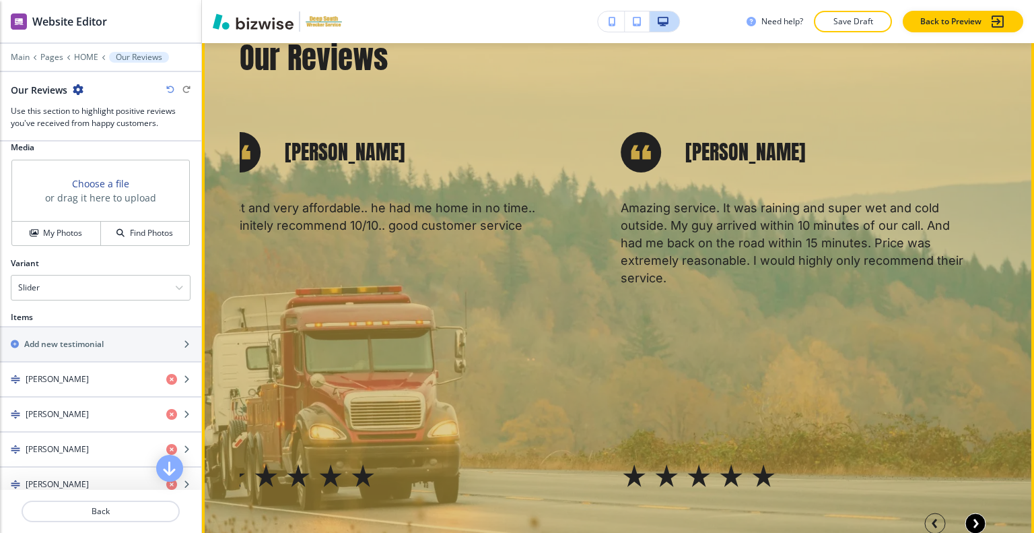
click at [975, 520] on icon "Next Slide" at bounding box center [976, 523] width 3 height 7
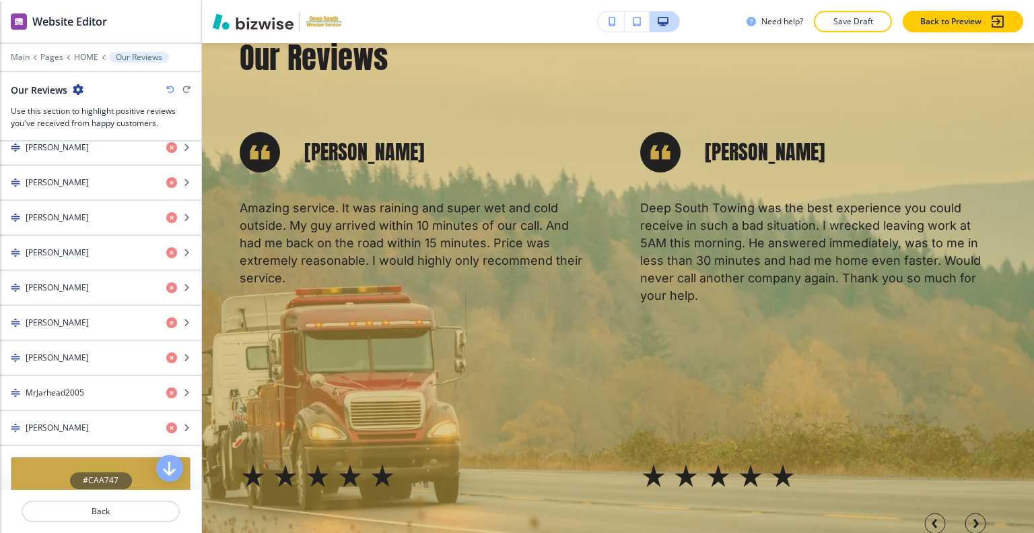
click at [43, 465] on div "#CAA747" at bounding box center [101, 480] width 180 height 47
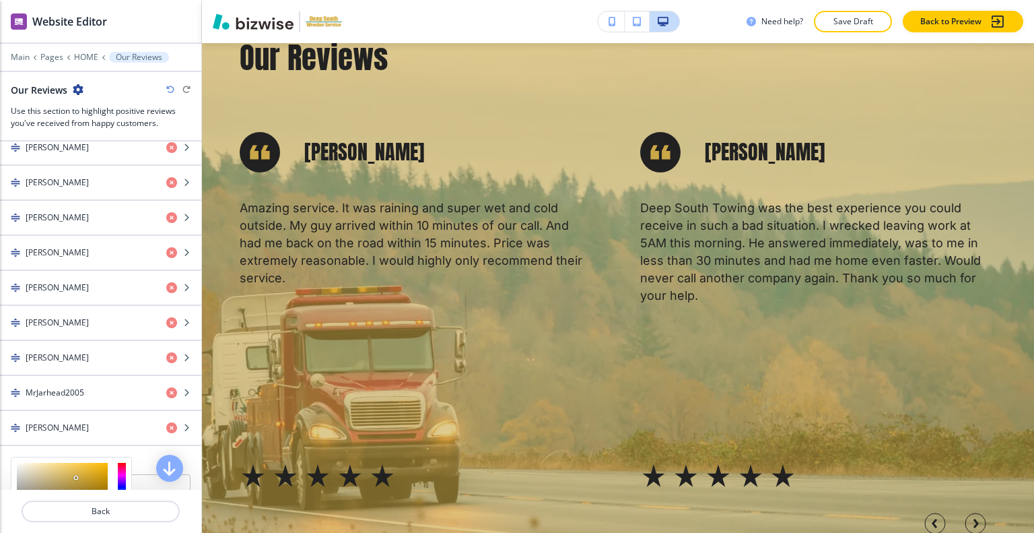
scroll to position [968, 0]
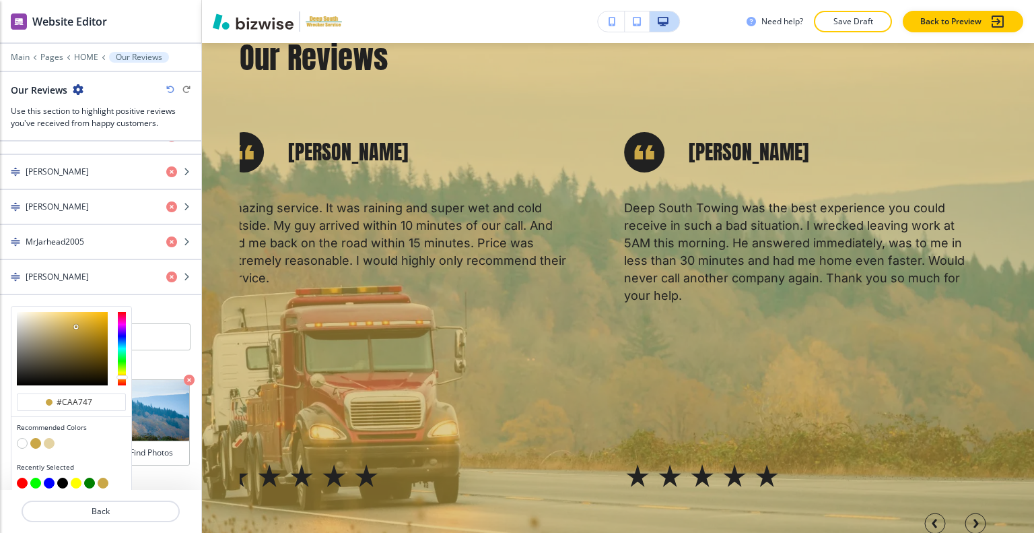
click at [62, 478] on button "button" at bounding box center [62, 483] width 11 height 11
type input "#000000"
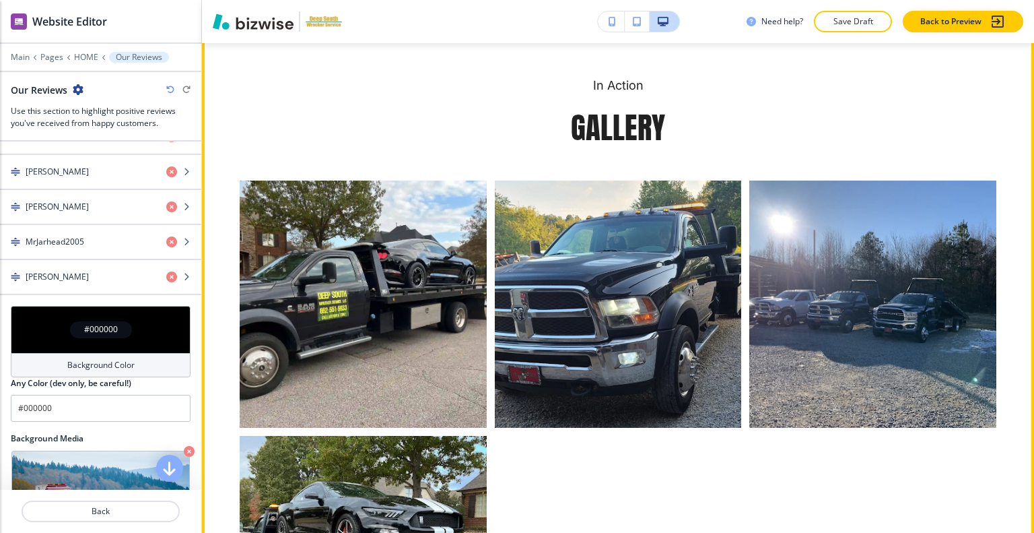
scroll to position [4010, 0]
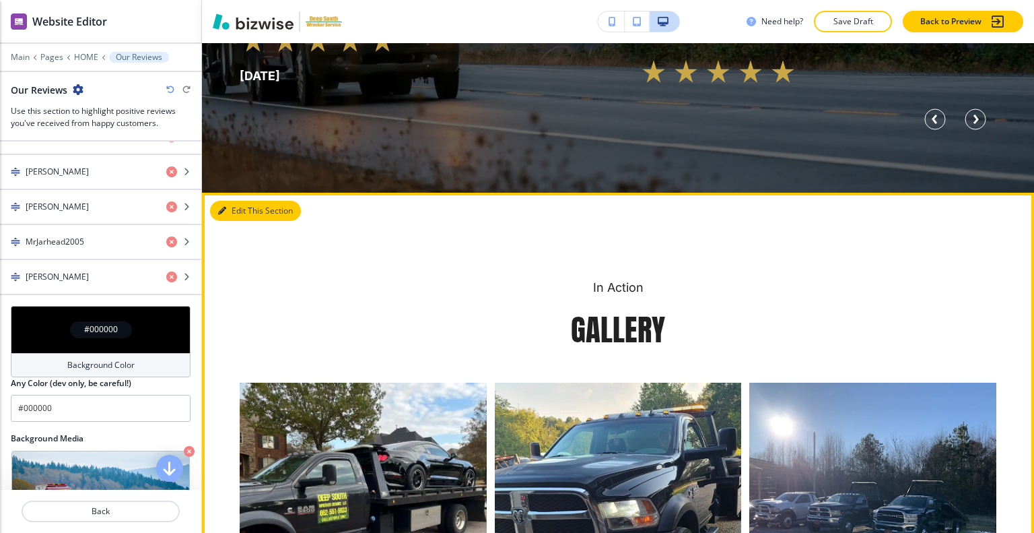
click at [236, 201] on button "Edit This Section" at bounding box center [255, 211] width 91 height 20
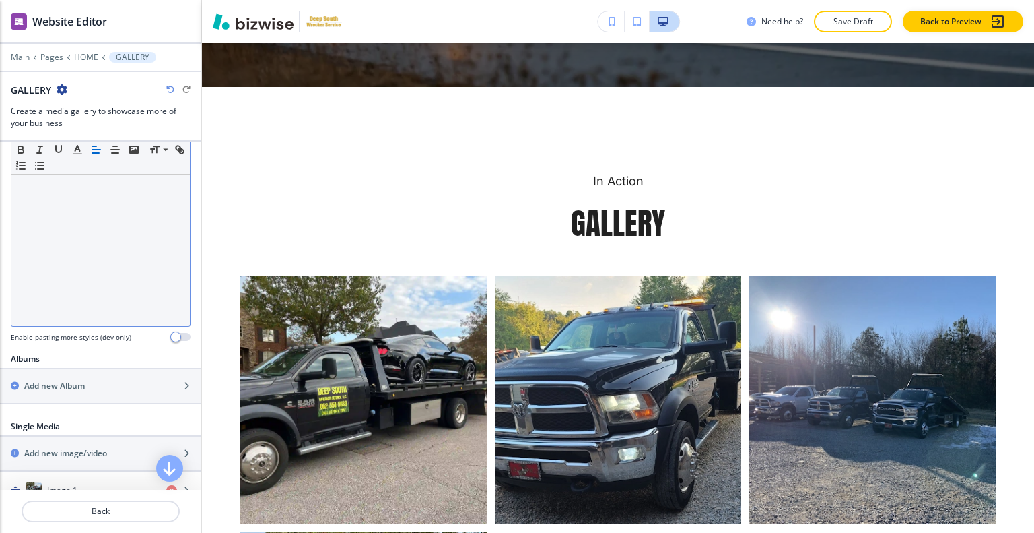
scroll to position [337, 0]
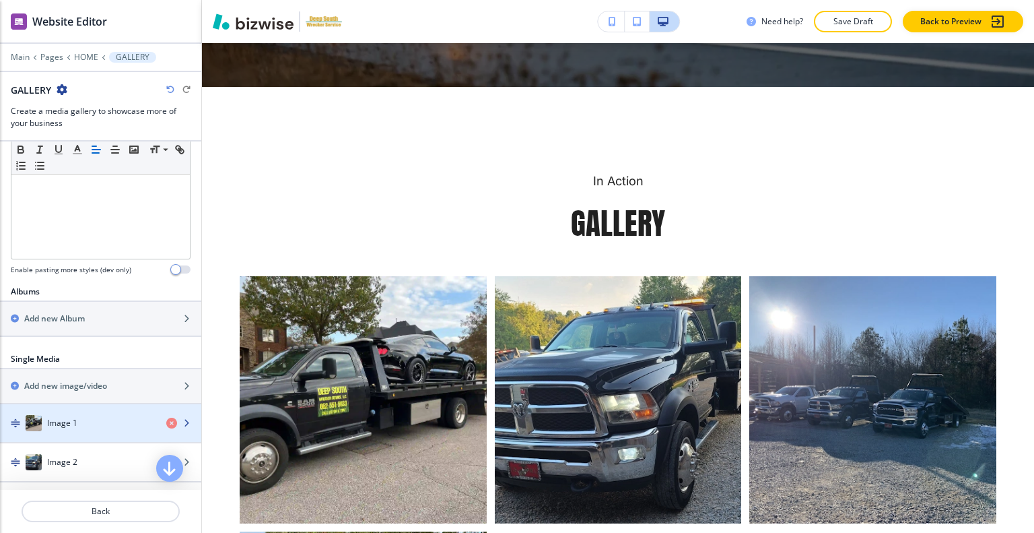
click at [46, 415] on div "Image 1" at bounding box center [78, 423] width 156 height 16
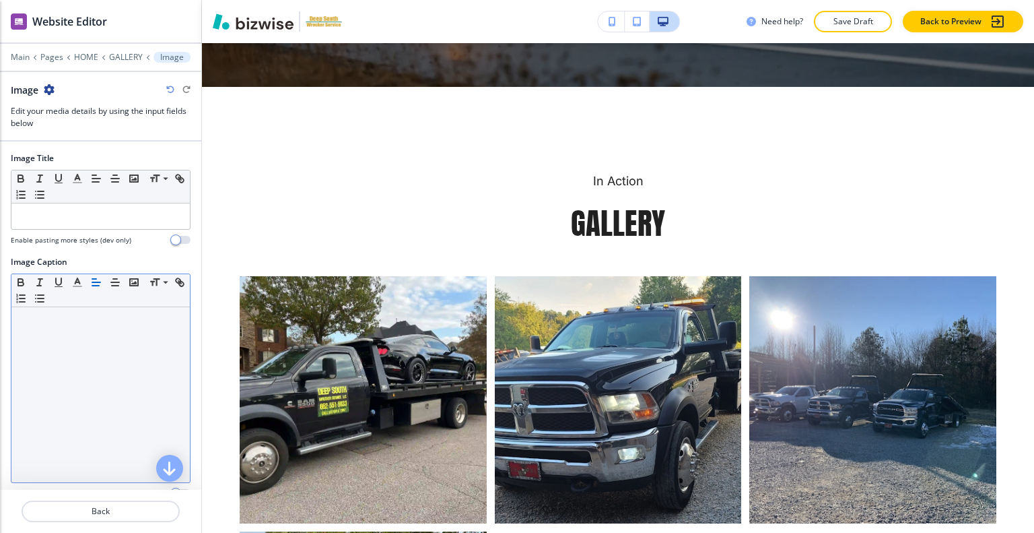
scroll to position [133, 0]
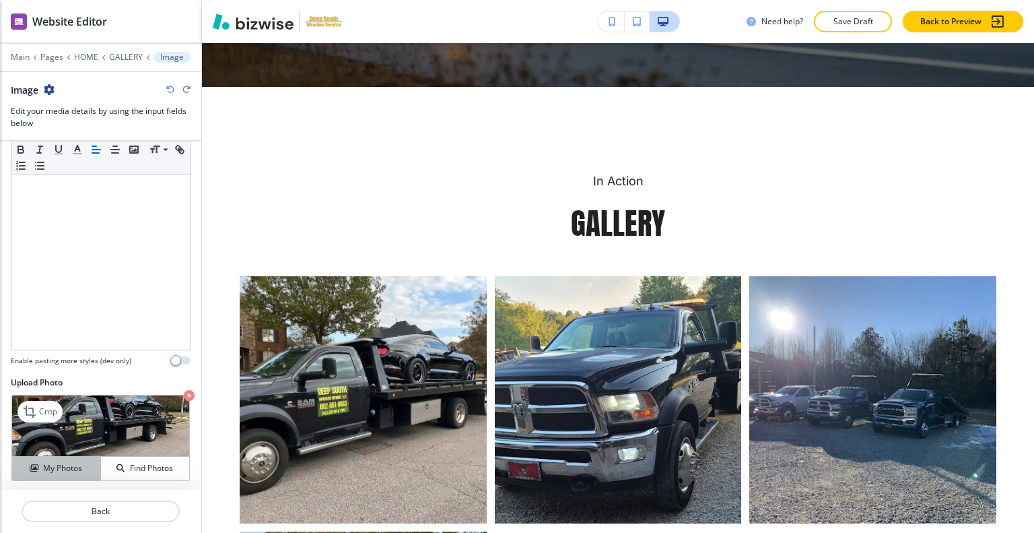
click at [72, 457] on button "My Photos" at bounding box center [56, 469] width 89 height 24
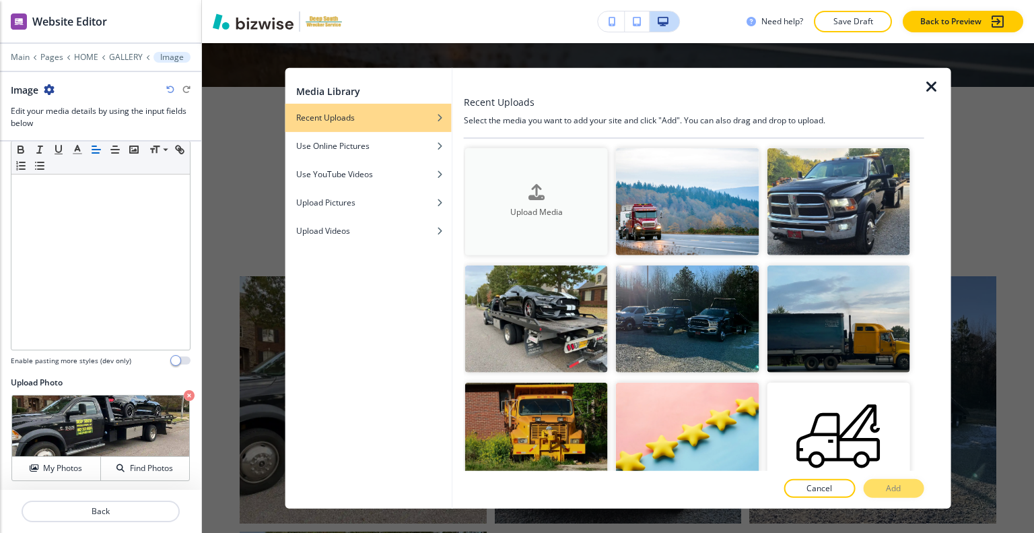
click at [566, 201] on div "button" at bounding box center [536, 203] width 143 height 5
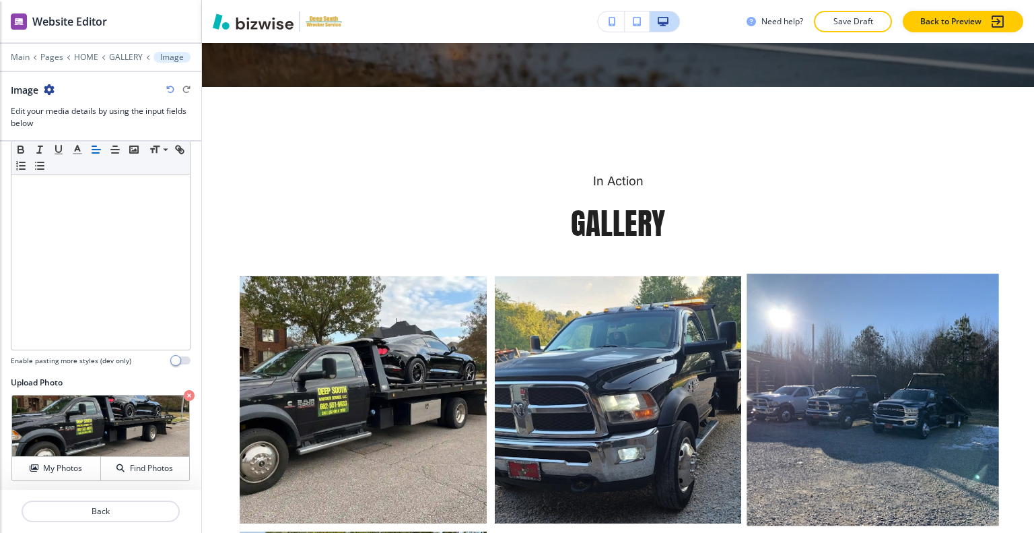
scroll to position [4184, 0]
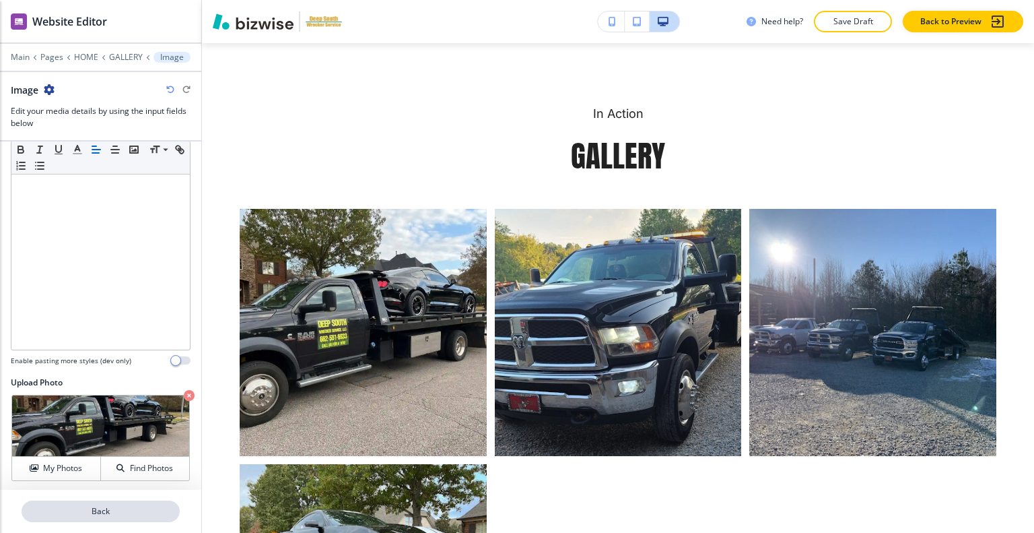
click at [123, 511] on p "Back" at bounding box center [101, 511] width 156 height 12
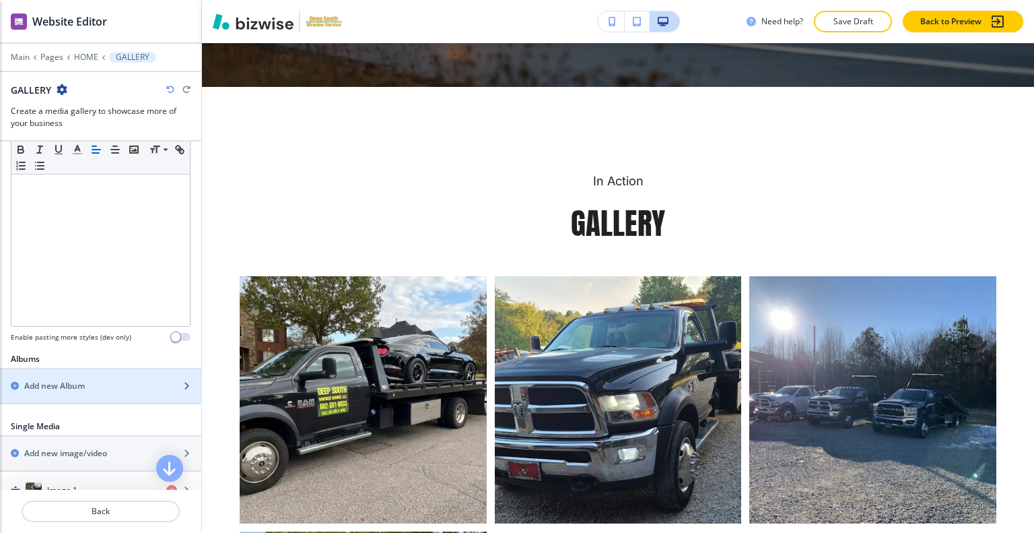
scroll to position [404, 0]
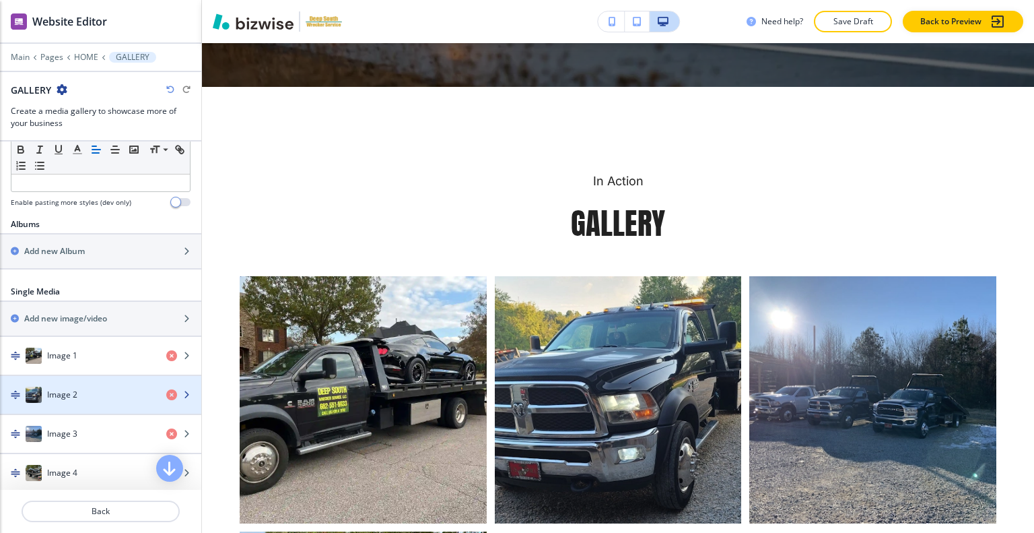
click at [59, 395] on h4 "Image 2" at bounding box center [62, 395] width 30 height 12
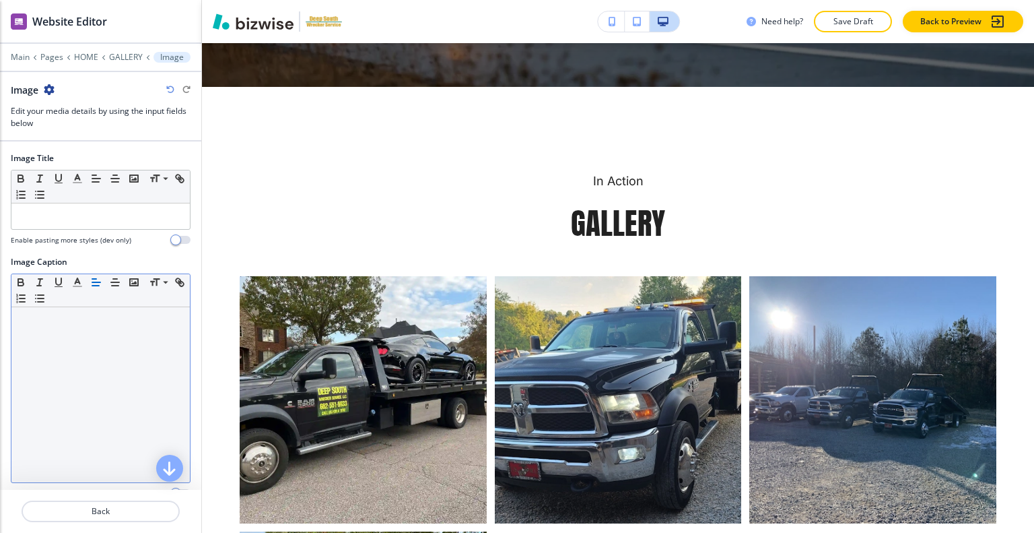
scroll to position [133, 0]
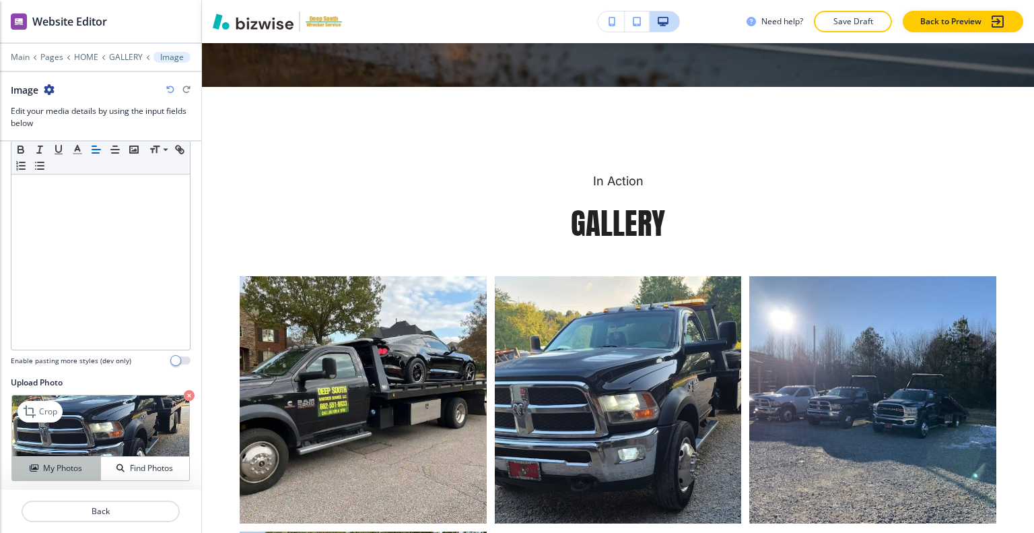
click at [46, 458] on button "My Photos" at bounding box center [56, 469] width 89 height 24
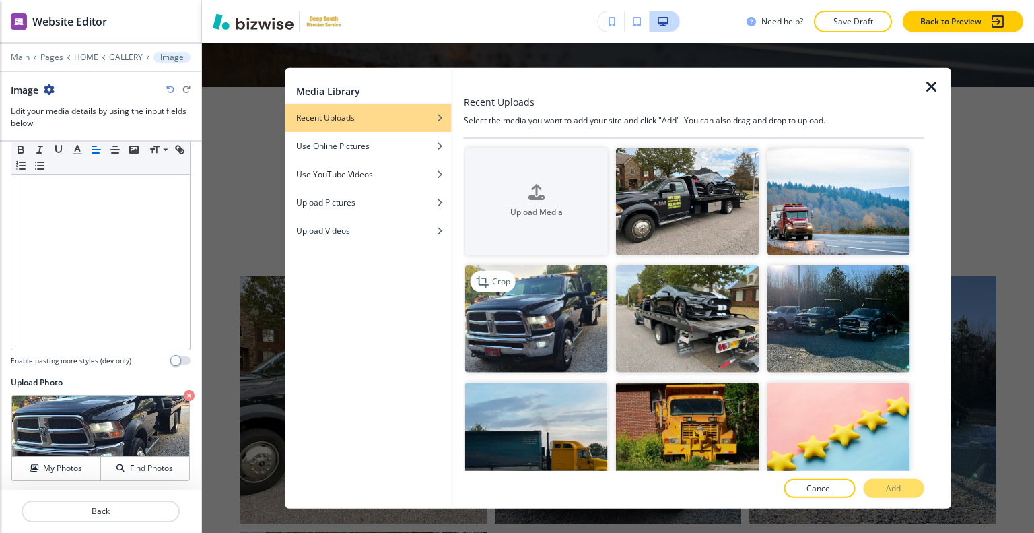
click at [570, 323] on img "button" at bounding box center [536, 318] width 143 height 107
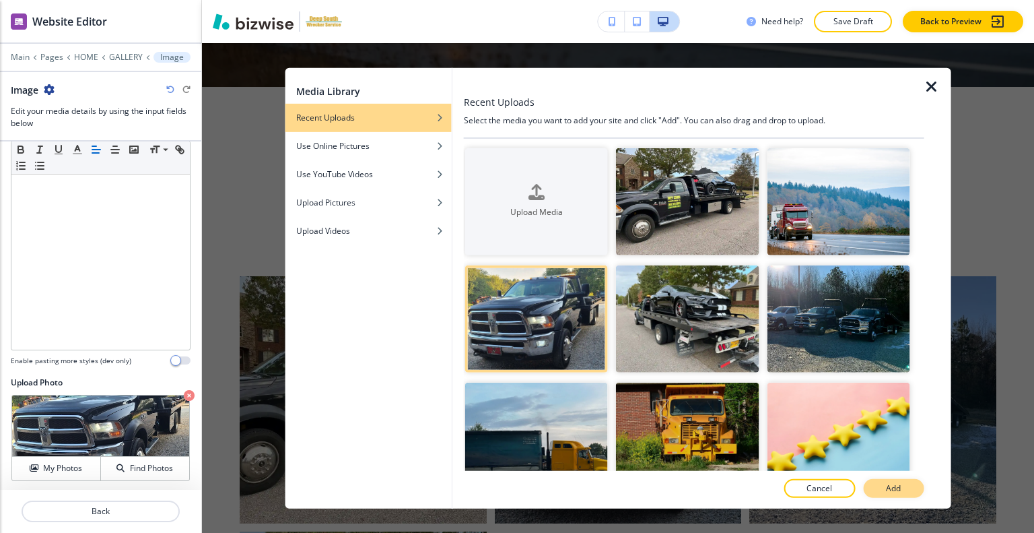
click at [901, 494] on p "Add" at bounding box center [893, 488] width 15 height 12
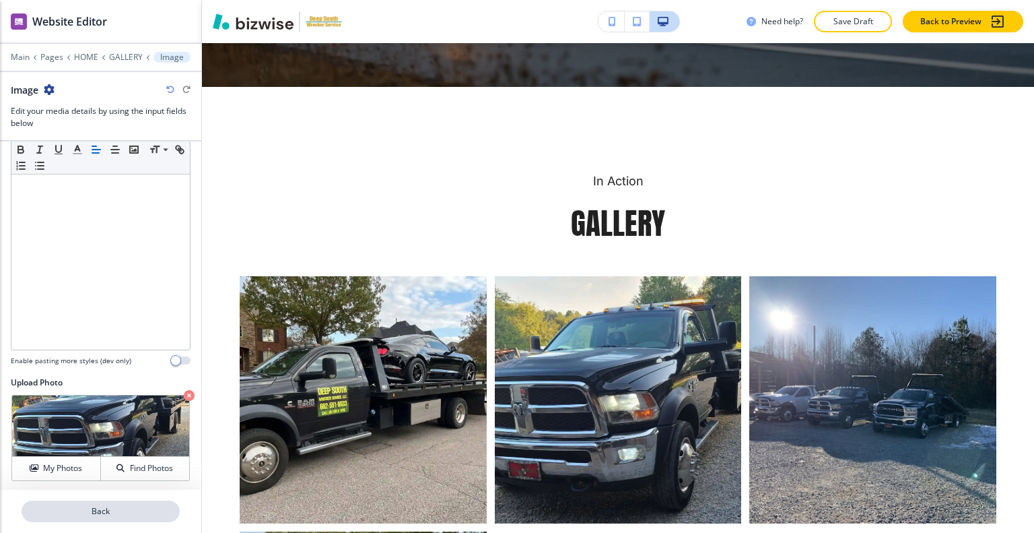
click at [120, 506] on p "Back" at bounding box center [101, 511] width 156 height 12
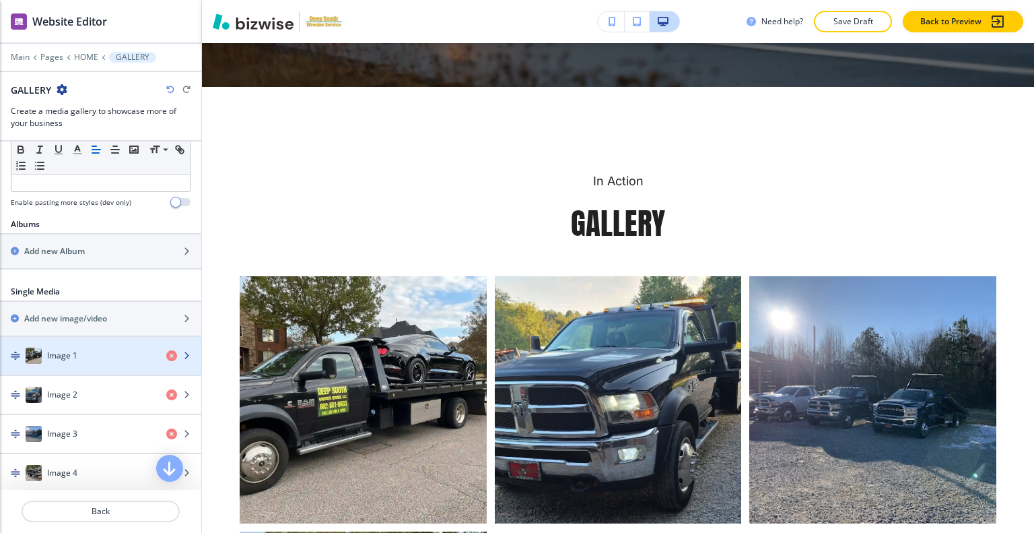
scroll to position [471, 0]
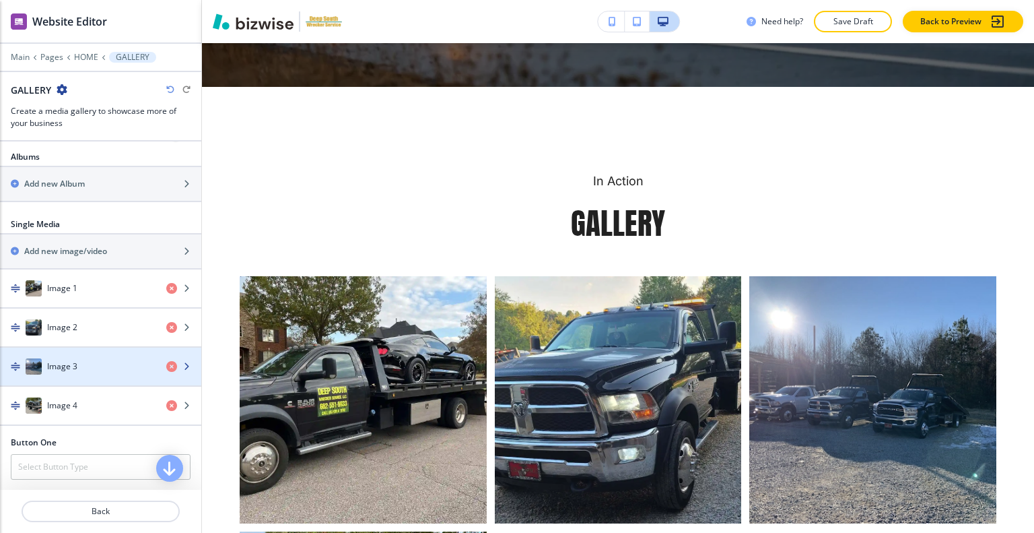
click at [71, 374] on div "button" at bounding box center [100, 379] width 201 height 11
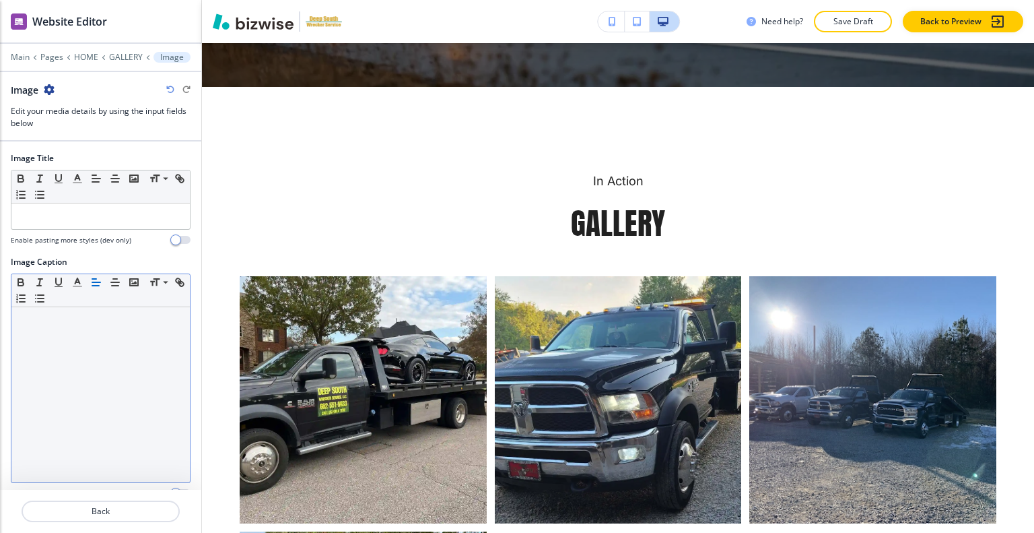
scroll to position [133, 0]
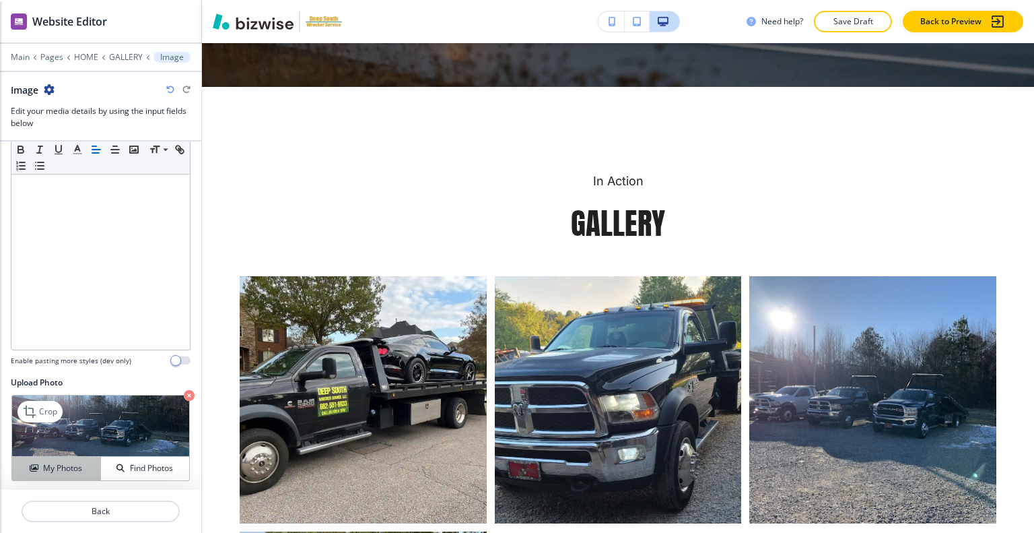
click at [67, 462] on h4 "My Photos" at bounding box center [62, 468] width 39 height 12
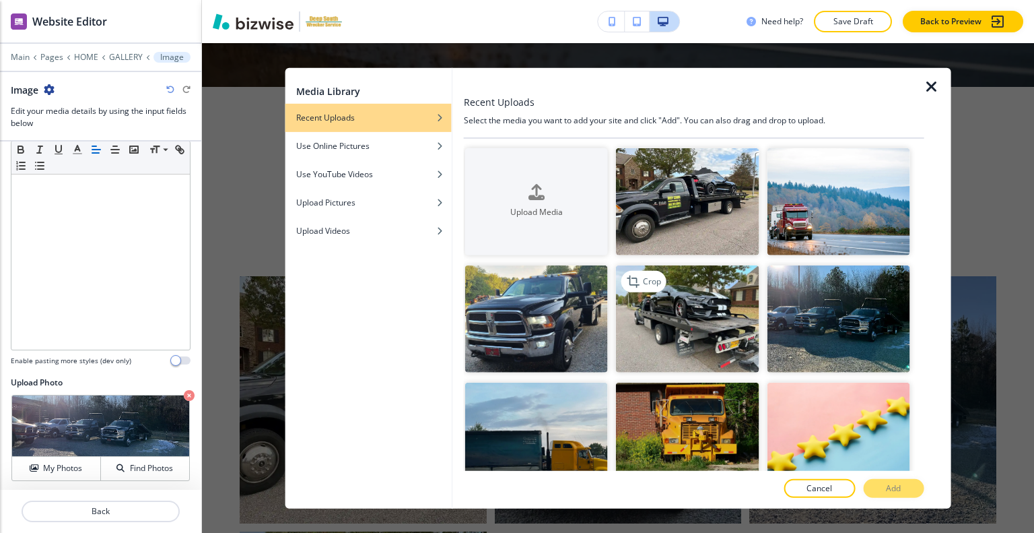
click at [636, 331] on img "button" at bounding box center [687, 318] width 143 height 107
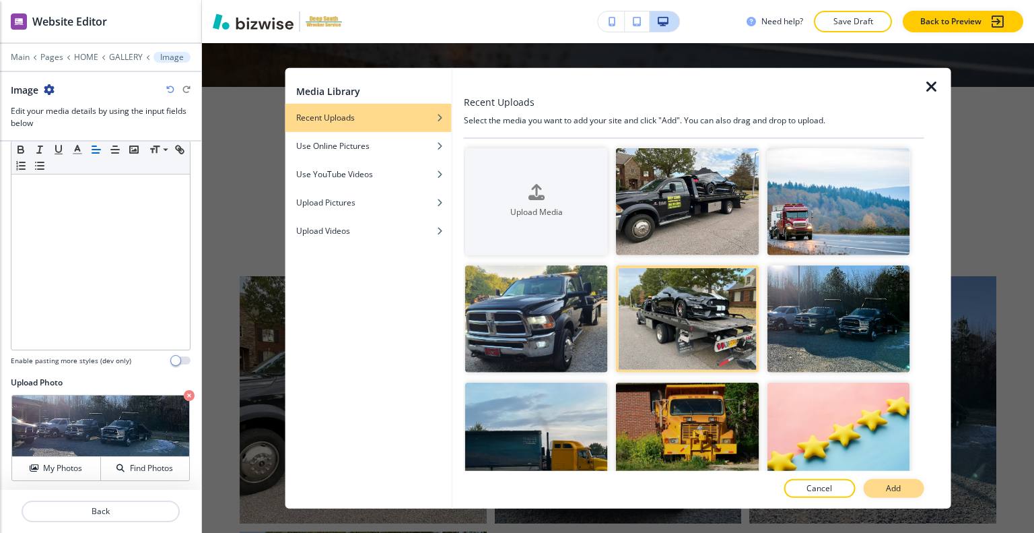
click at [885, 484] on button "Add" at bounding box center [893, 488] width 61 height 19
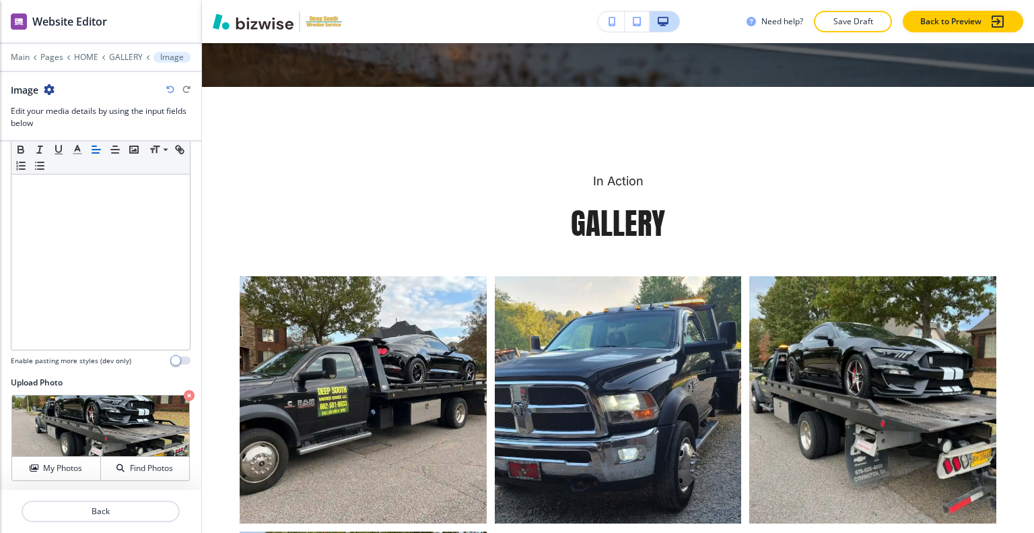
scroll to position [4318, 0]
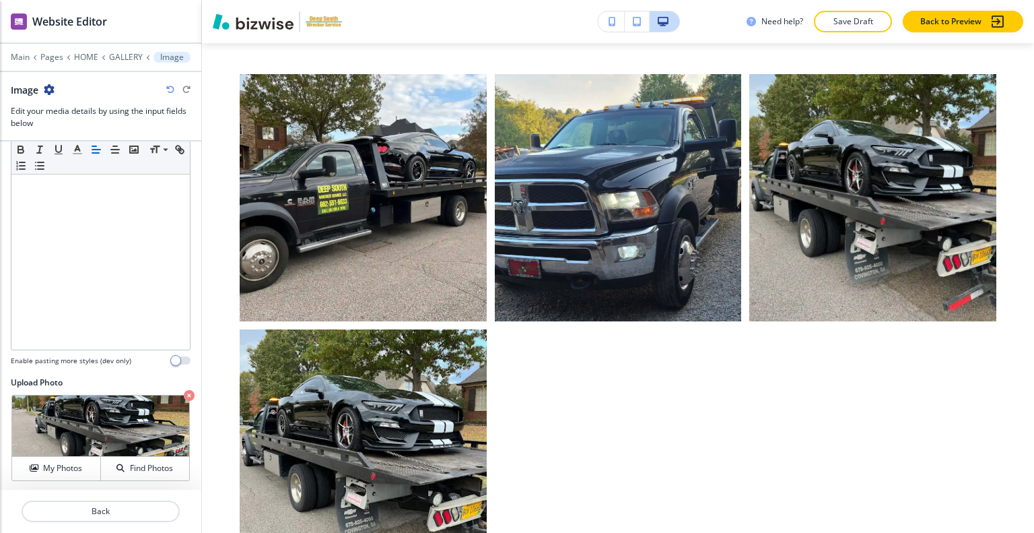
click at [170, 93] on icon "button" at bounding box center [170, 90] width 8 height 8
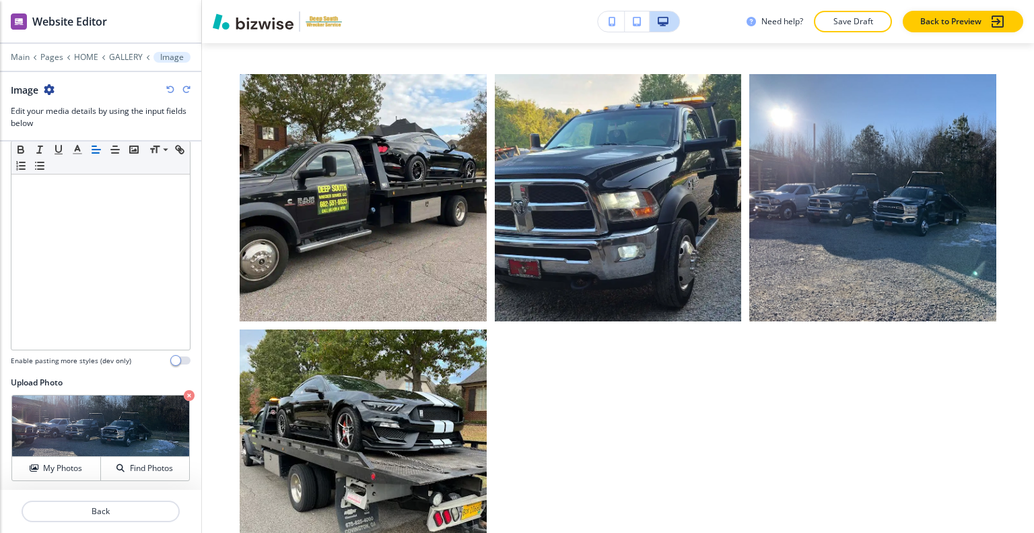
click at [189, 90] on icon "button" at bounding box center [187, 90] width 8 height 8
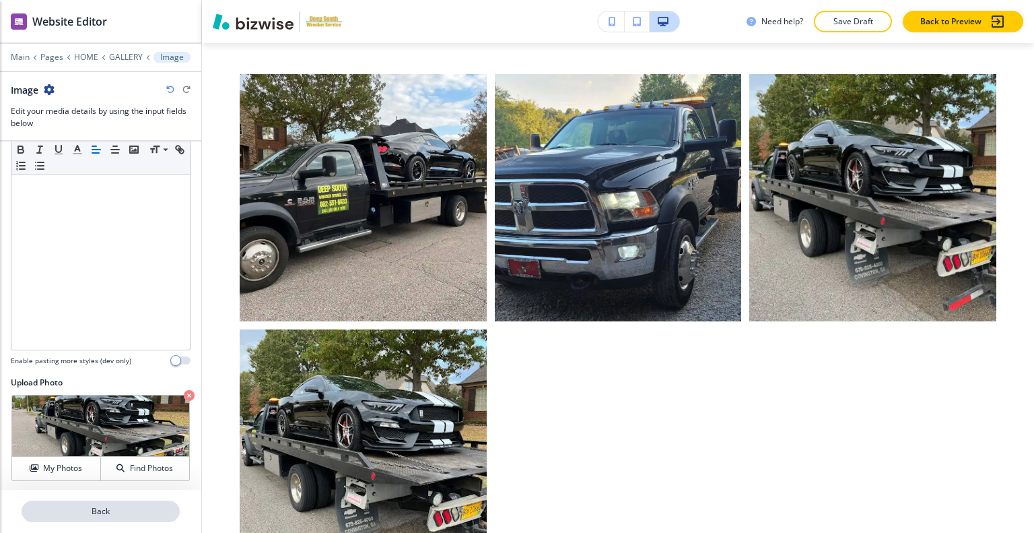
click at [136, 503] on button "Back" at bounding box center [101, 511] width 158 height 22
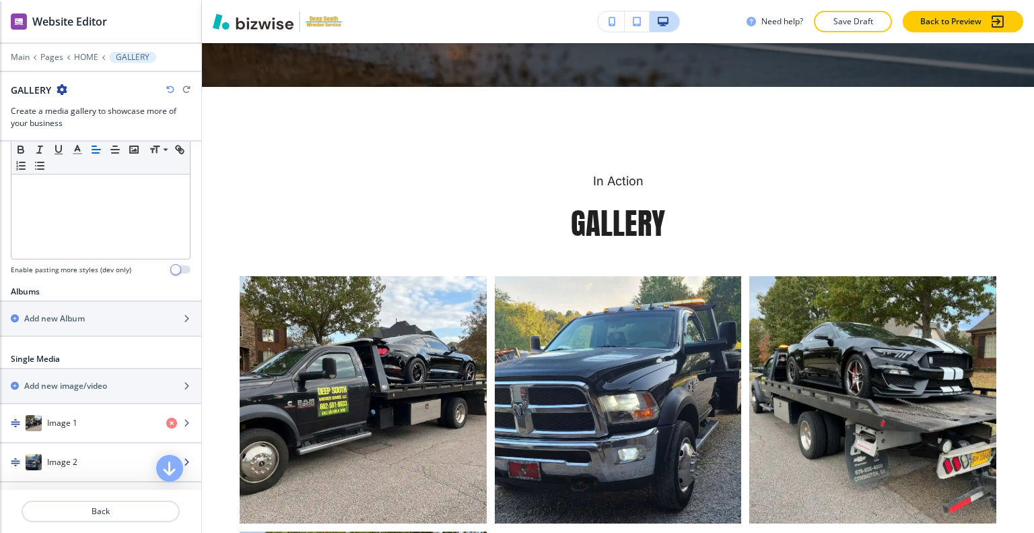
scroll to position [471, 0]
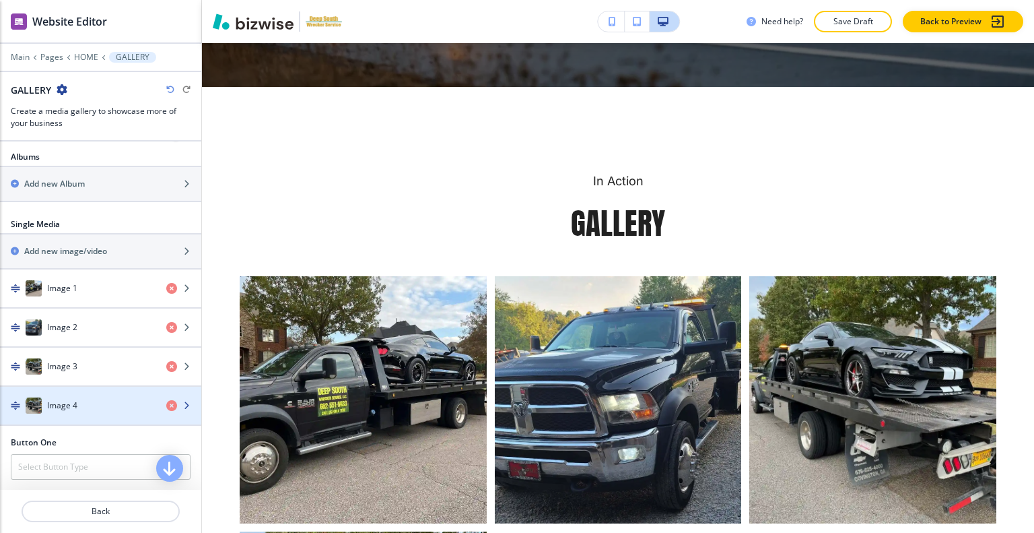
click at [94, 397] on div "Image 4" at bounding box center [78, 405] width 156 height 16
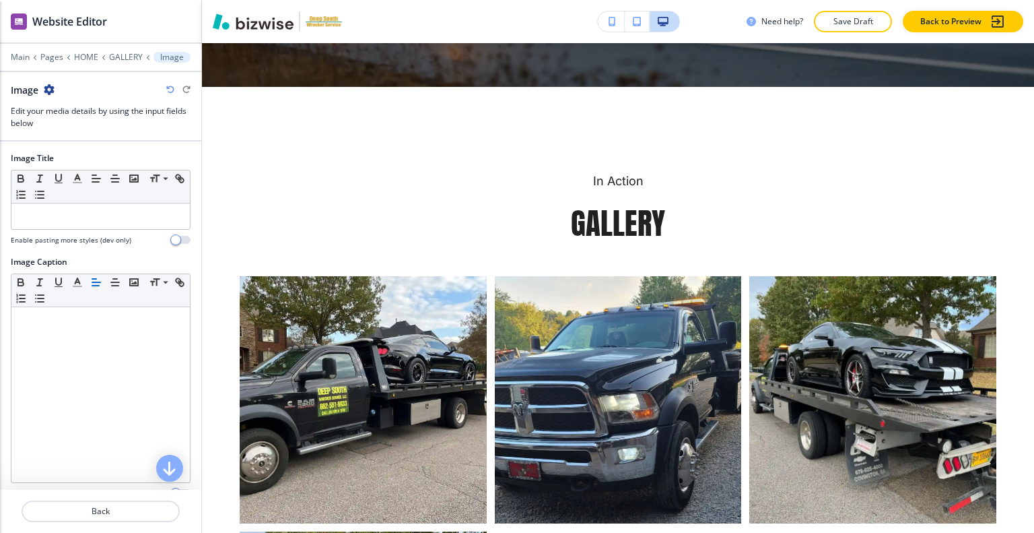
scroll to position [133, 0]
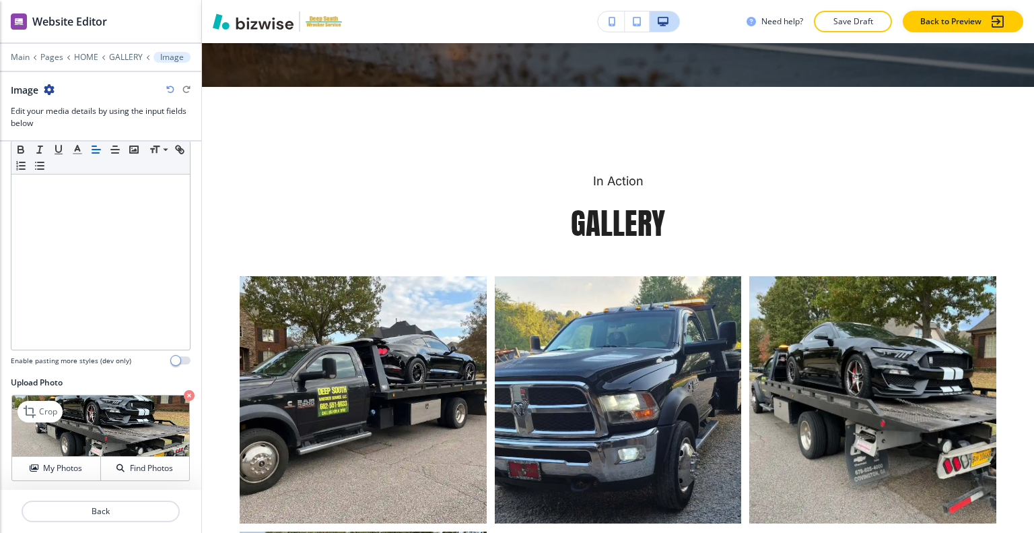
click at [58, 449] on img at bounding box center [100, 425] width 177 height 61
click at [57, 462] on h4 "My Photos" at bounding box center [62, 468] width 39 height 12
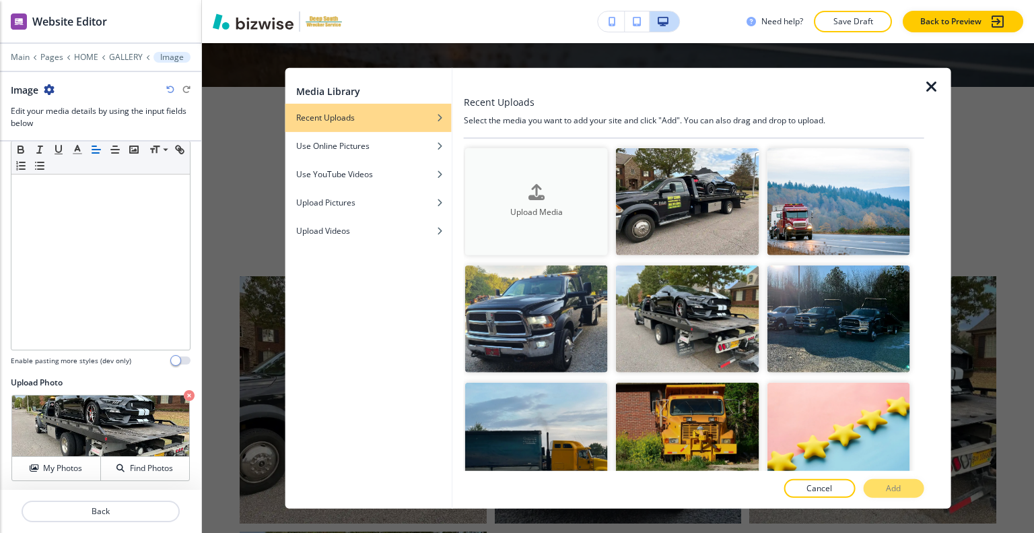
click at [550, 180] on button "Upload Media" at bounding box center [536, 200] width 143 height 107
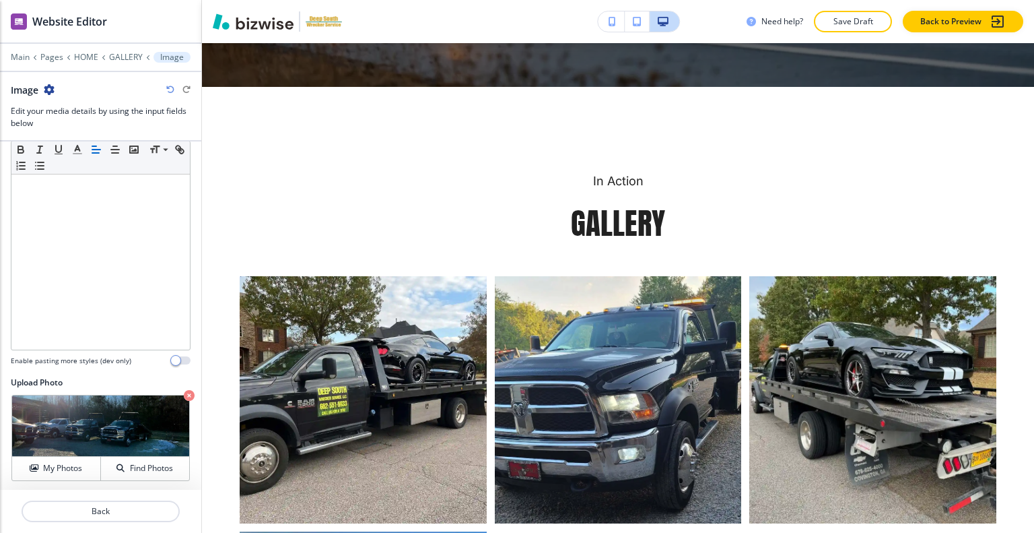
scroll to position [4049, 0]
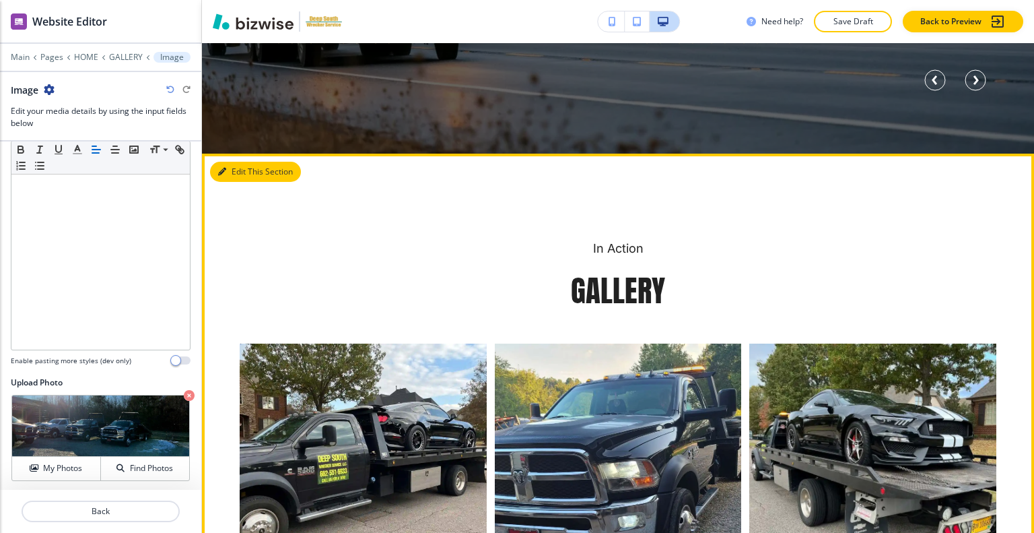
click at [228, 162] on button "Edit This Section" at bounding box center [255, 172] width 91 height 20
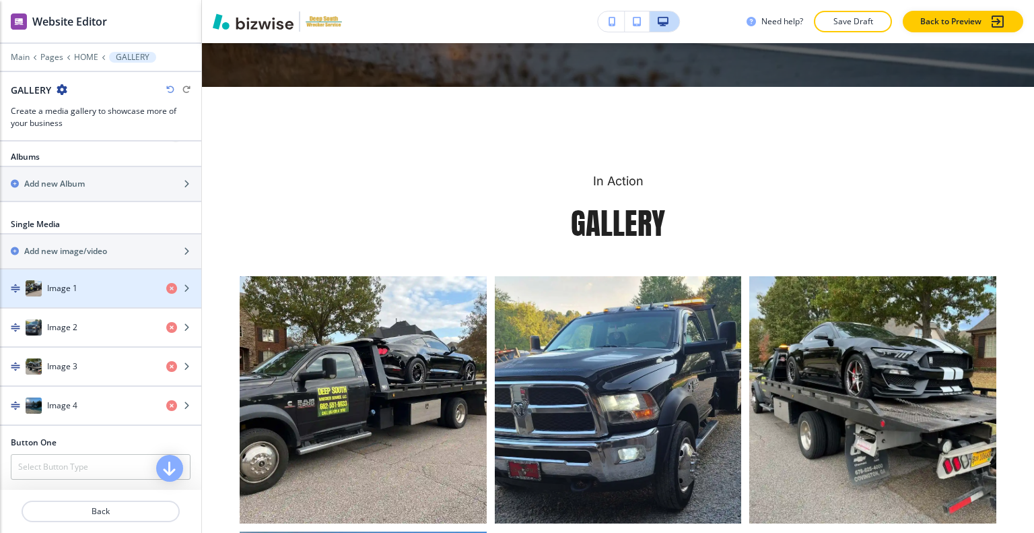
scroll to position [808, 0]
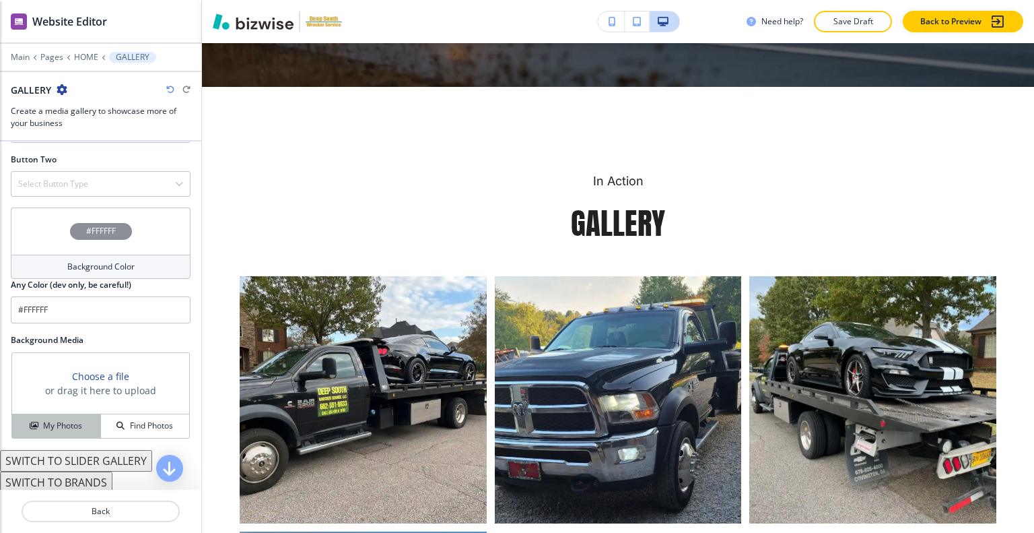
click at [74, 420] on h4 "My Photos" at bounding box center [62, 426] width 39 height 12
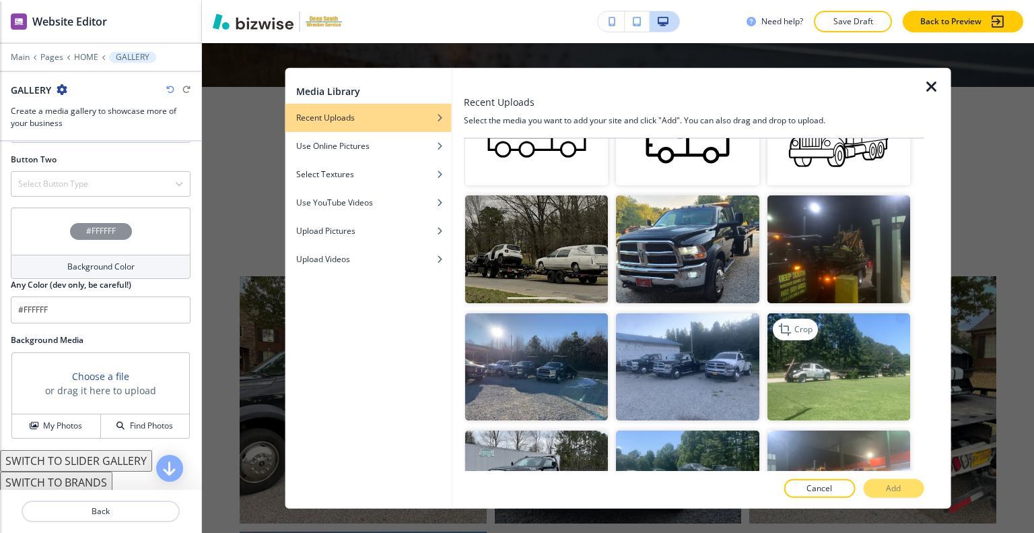
scroll to position [606, 0]
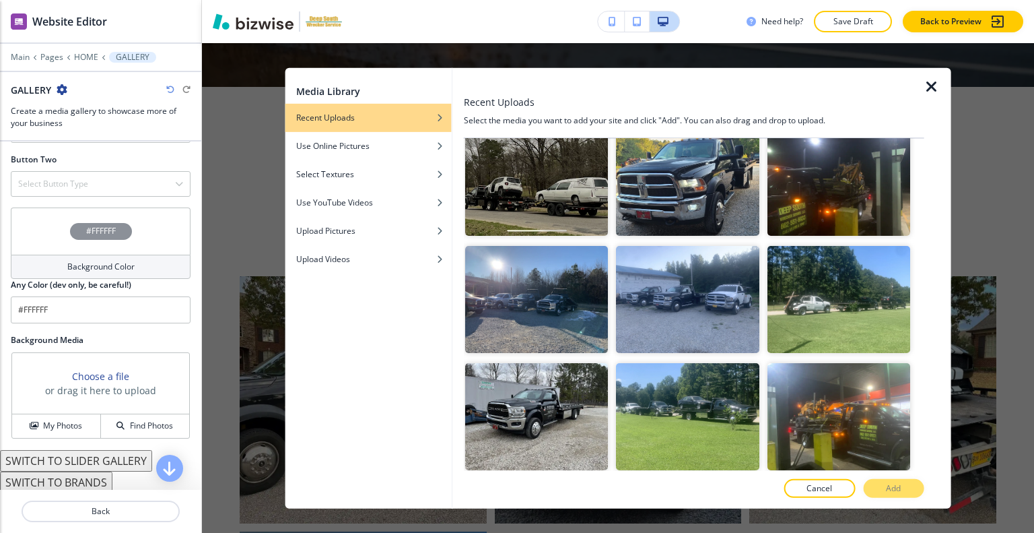
click at [934, 92] on icon "button" at bounding box center [932, 86] width 16 height 16
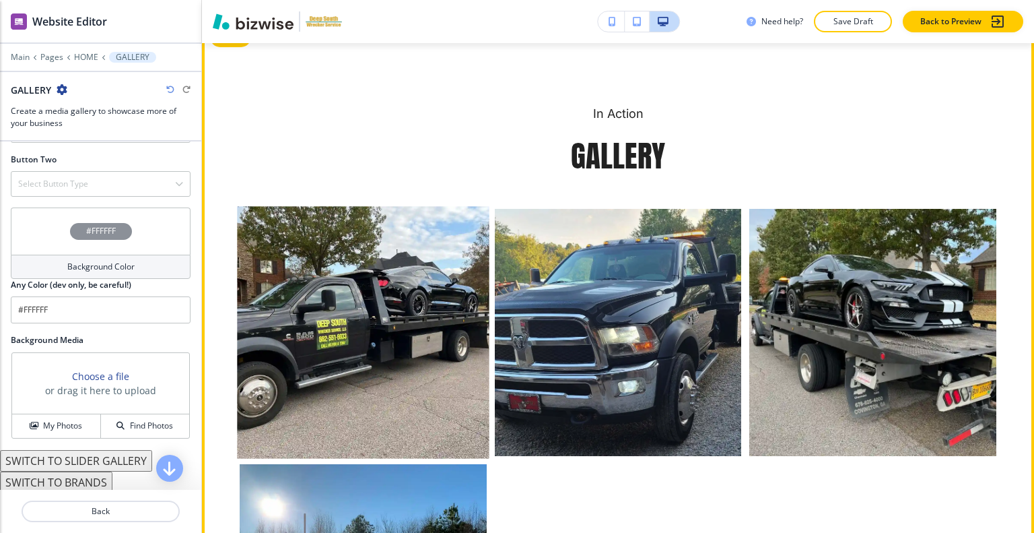
scroll to position [4116, 0]
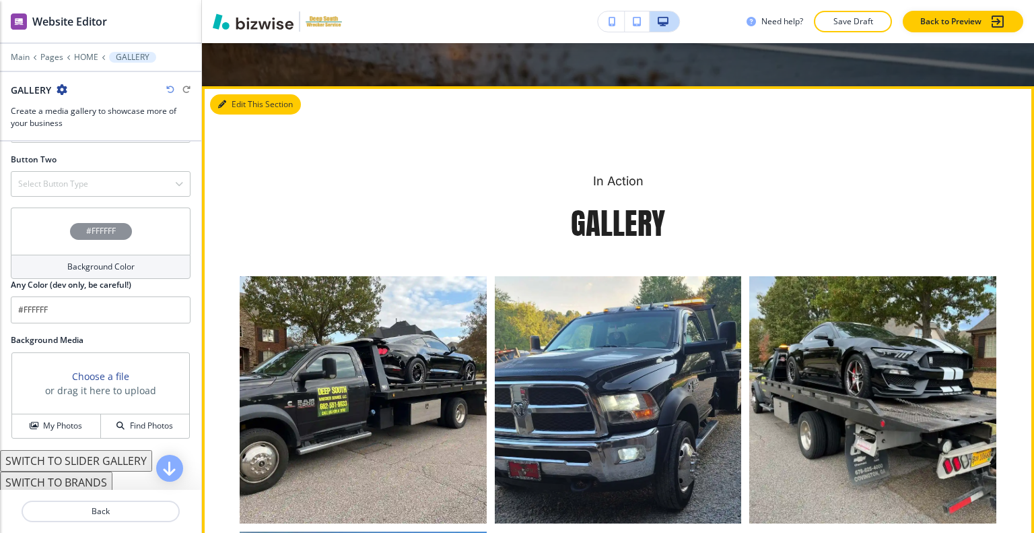
click at [249, 94] on button "Edit This Section" at bounding box center [255, 104] width 91 height 20
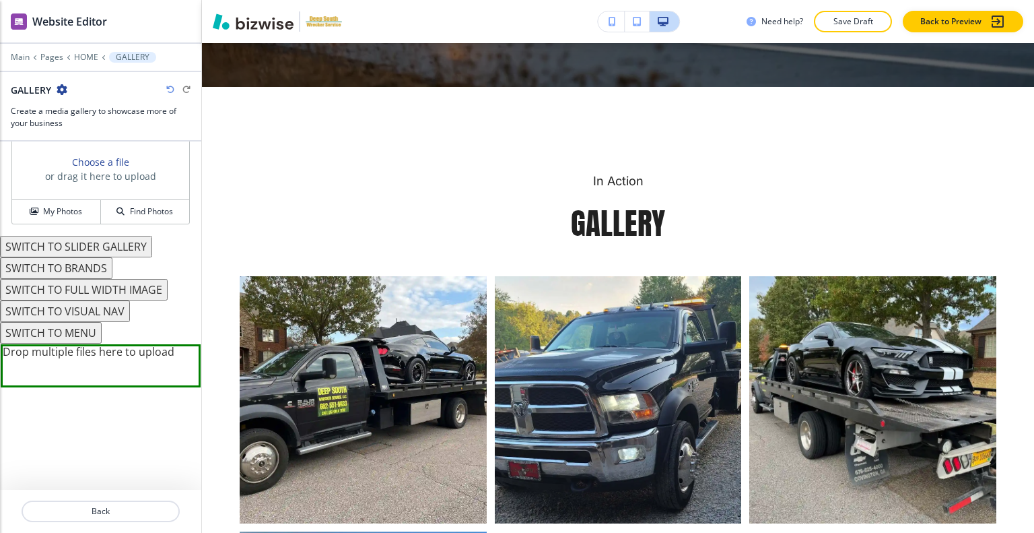
scroll to position [686, 0]
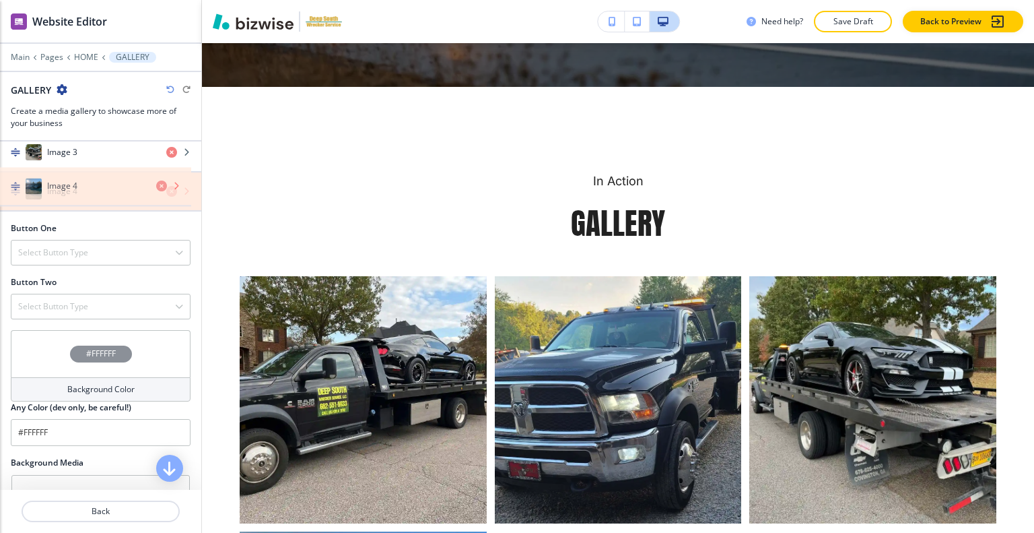
click at [166, 187] on icon "button" at bounding box center [171, 191] width 11 height 11
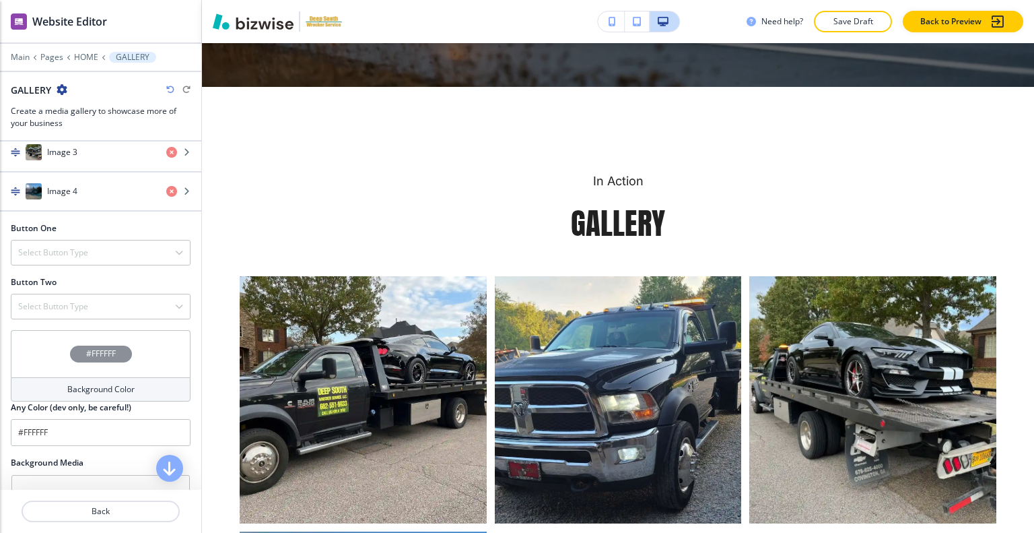
click at [167, 186] on div "button" at bounding box center [183, 191] width 35 height 11
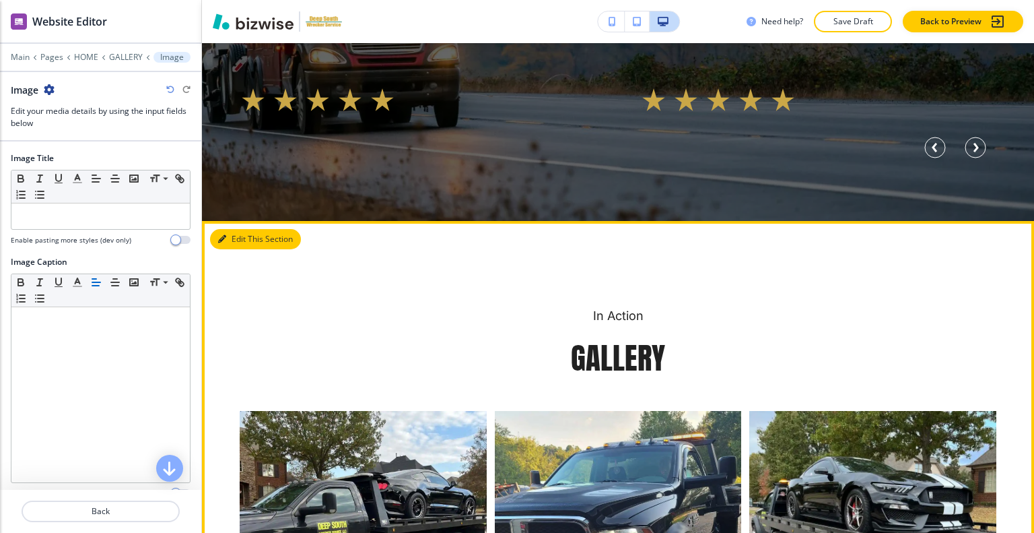
click at [238, 229] on button "Edit This Section" at bounding box center [255, 239] width 91 height 20
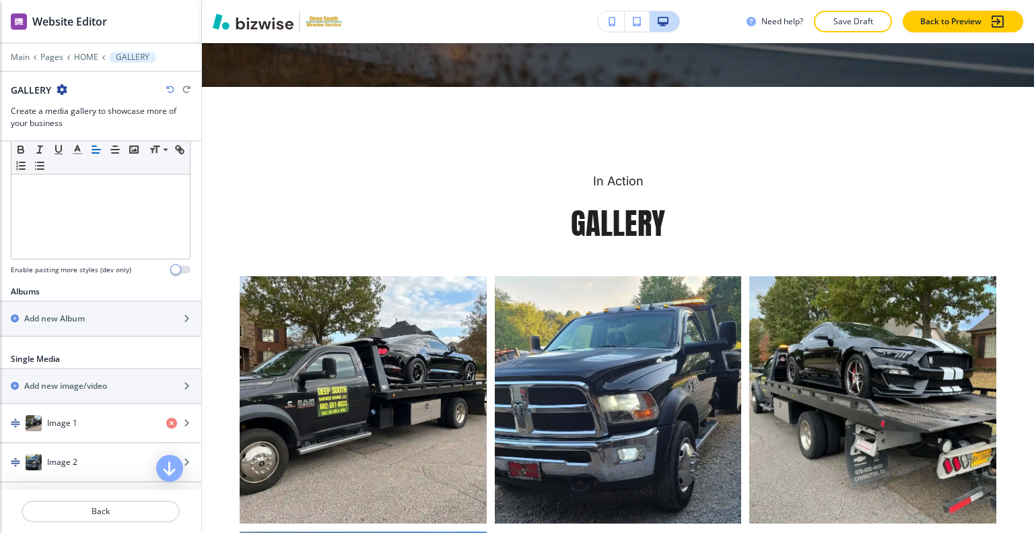
scroll to position [606, 0]
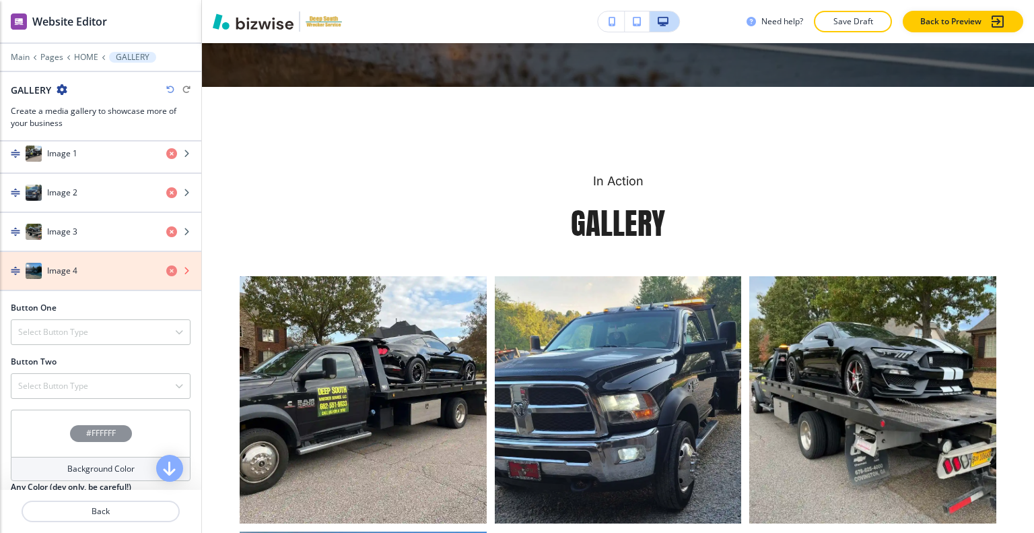
click at [166, 265] on icon "button" at bounding box center [171, 270] width 11 height 11
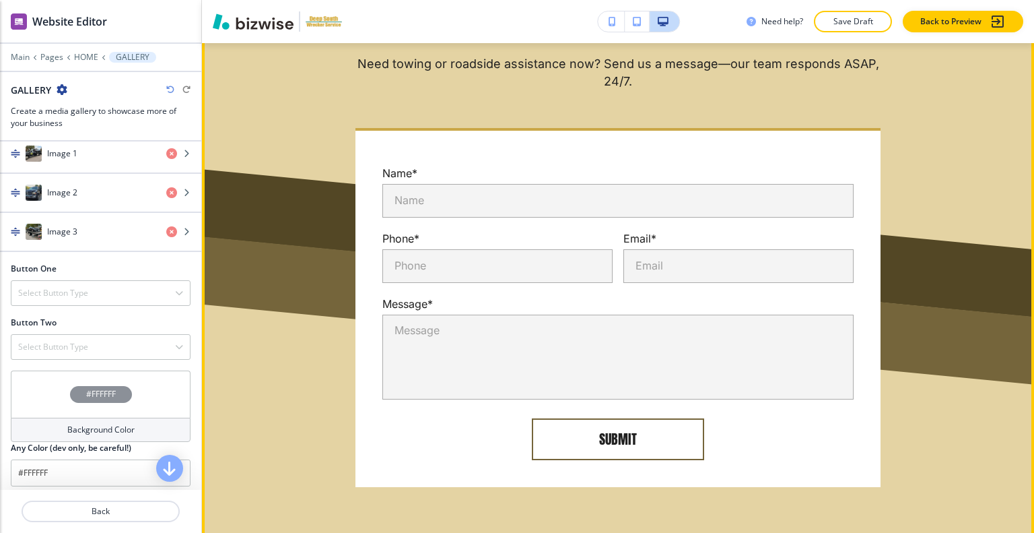
scroll to position [5598, 0]
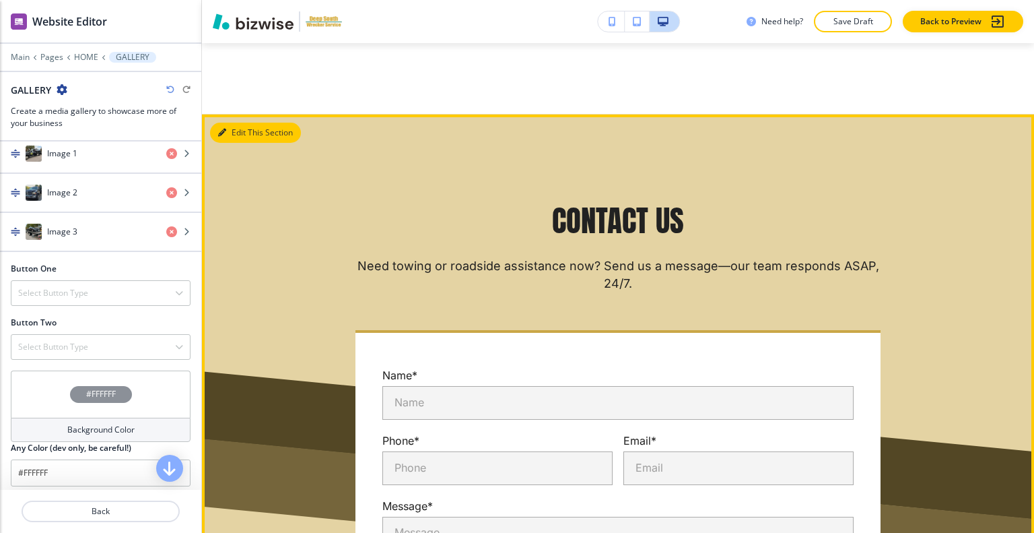
click at [240, 123] on button "Edit This Section" at bounding box center [255, 133] width 91 height 20
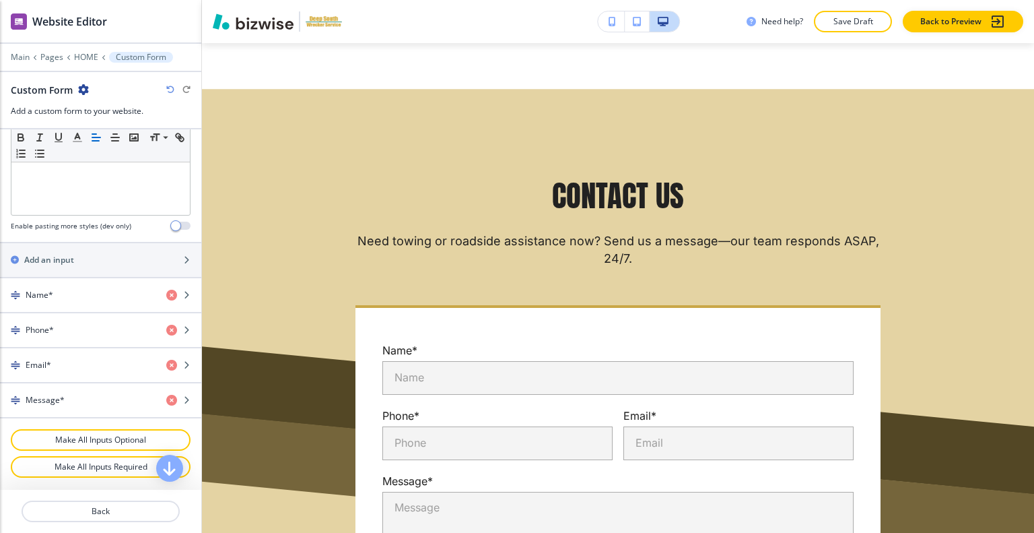
scroll to position [706, 0]
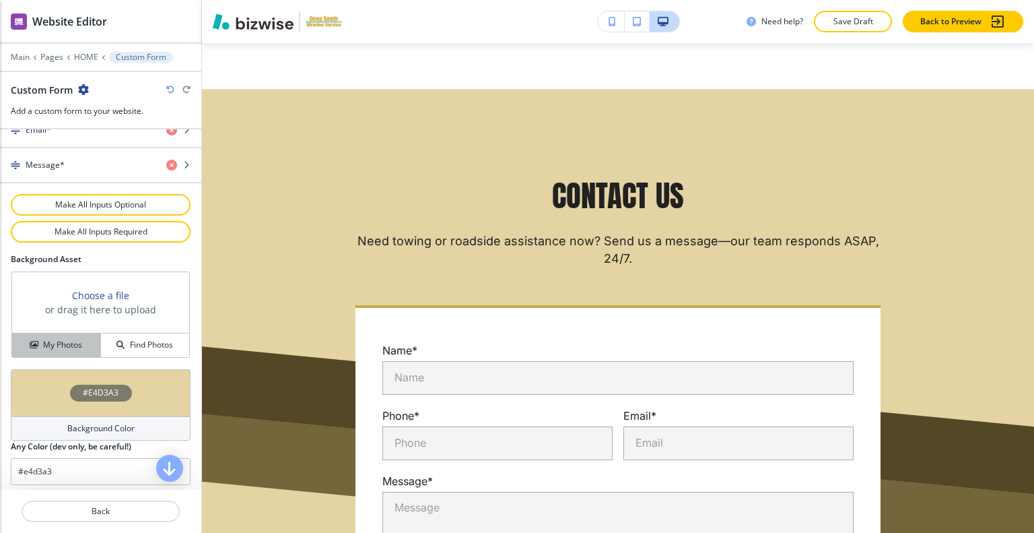
click at [77, 342] on h4 "My Photos" at bounding box center [62, 345] width 39 height 12
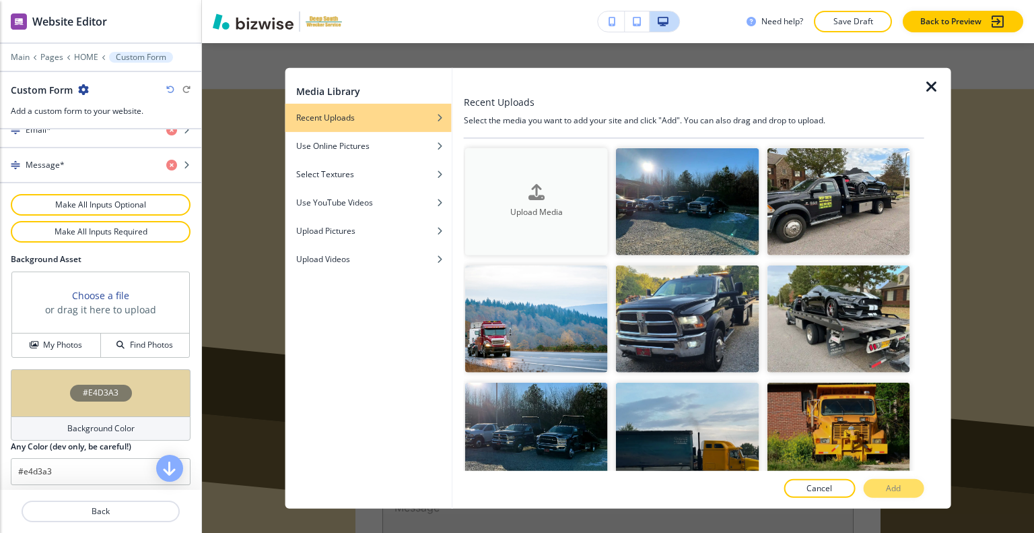
click at [552, 202] on div "button" at bounding box center [536, 203] width 143 height 5
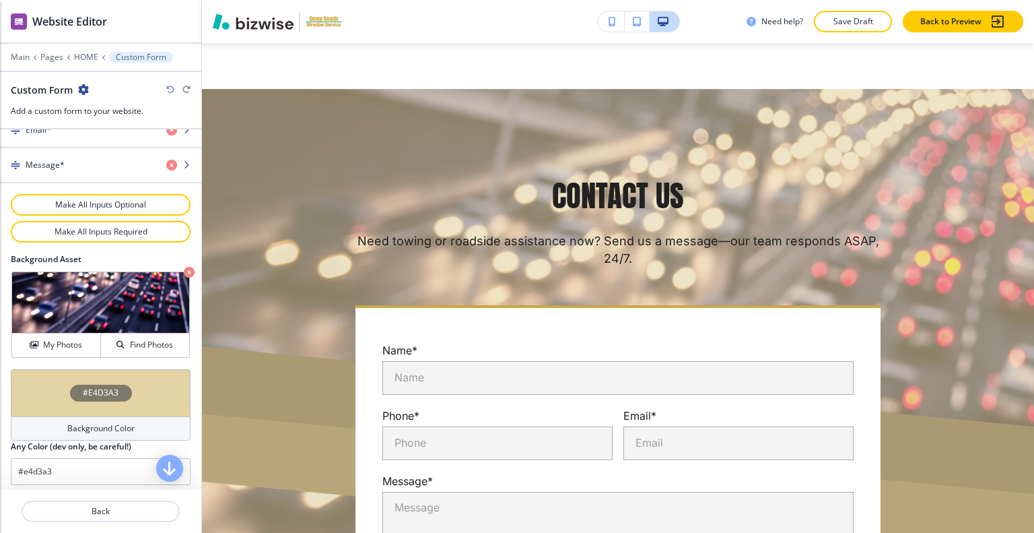
click at [46, 395] on div "#E4D3A3" at bounding box center [101, 392] width 180 height 47
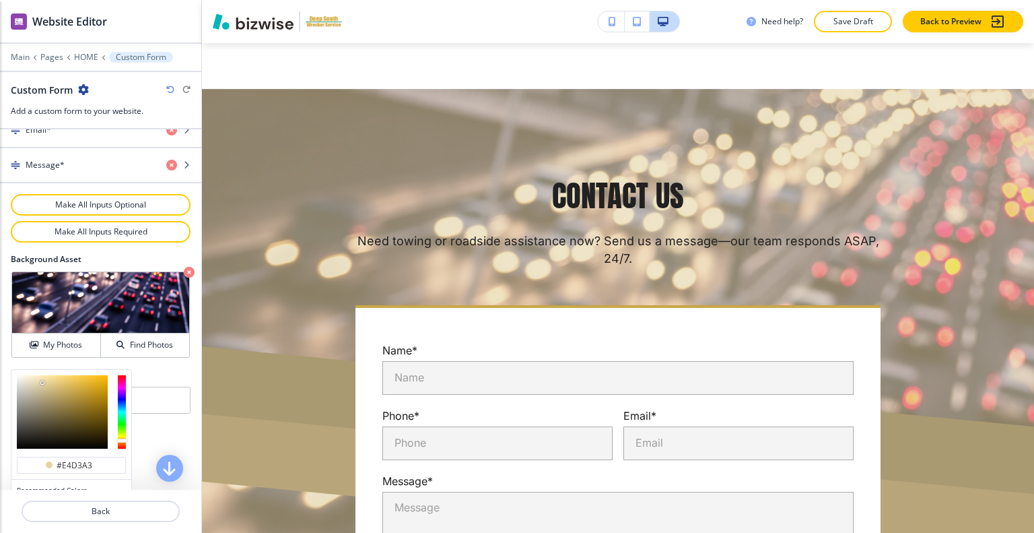
scroll to position [770, 0]
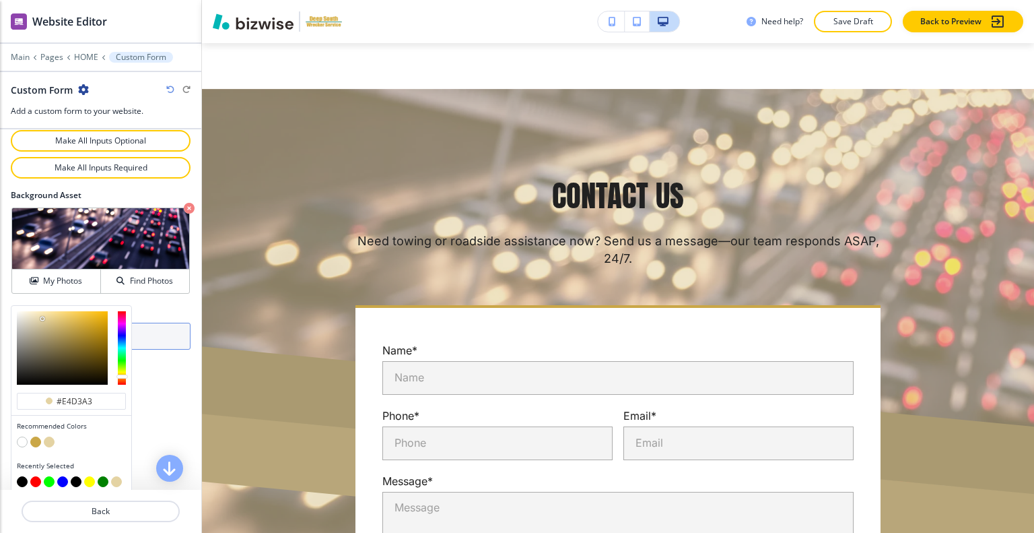
click at [24, 476] on button "button" at bounding box center [22, 481] width 11 height 11
type input "#000000"
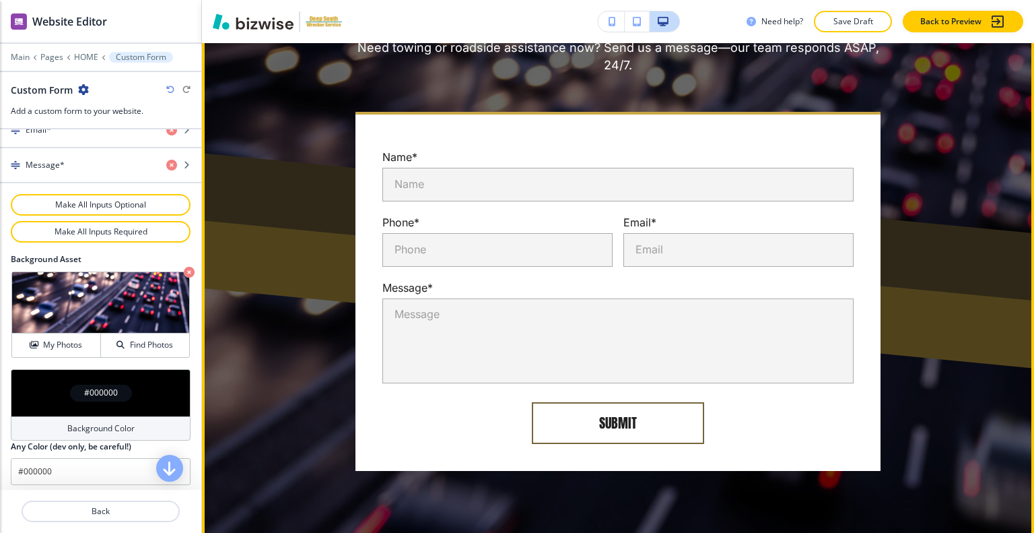
scroll to position [5547, 0]
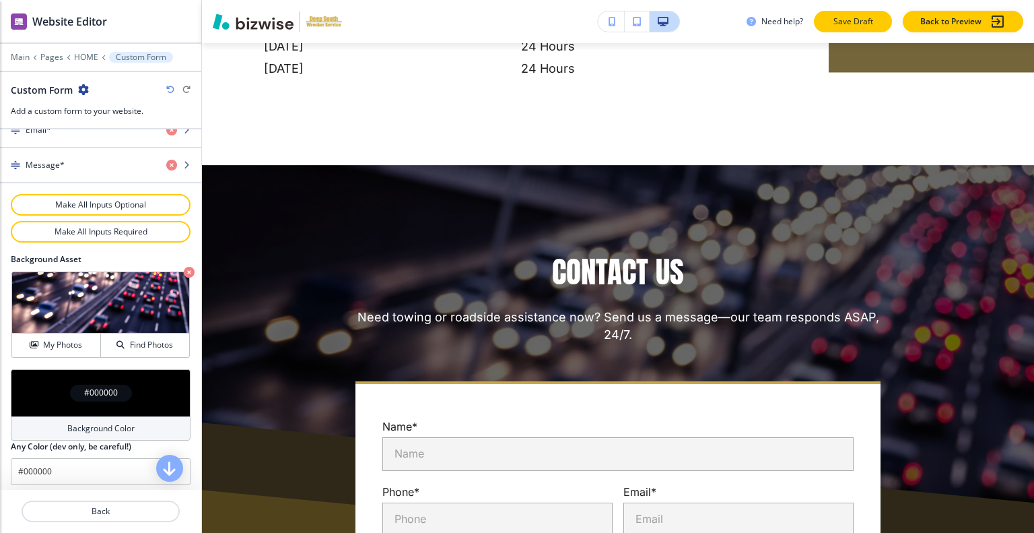
click at [862, 18] on p "Save Draft" at bounding box center [853, 21] width 43 height 12
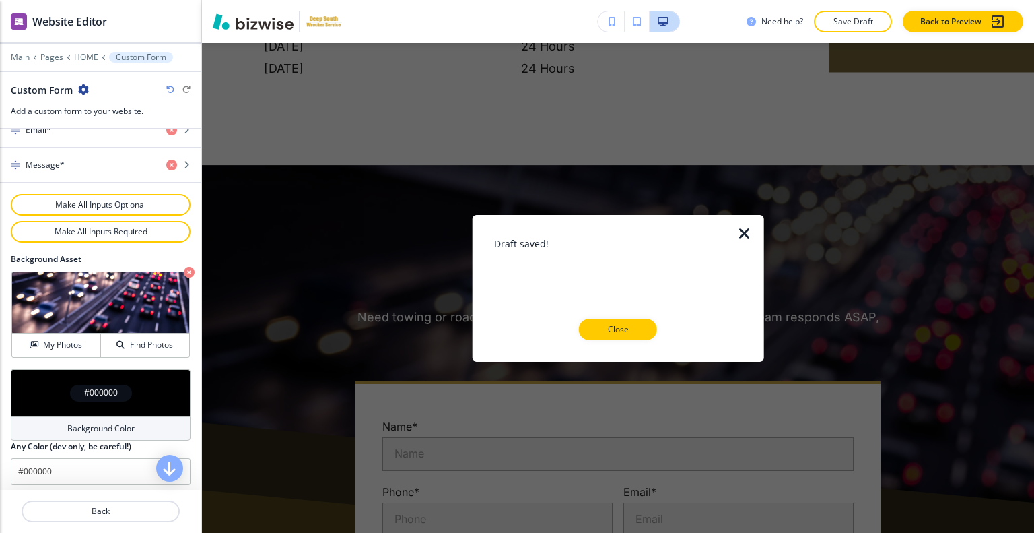
click at [612, 335] on button "Close" at bounding box center [618, 330] width 78 height 22
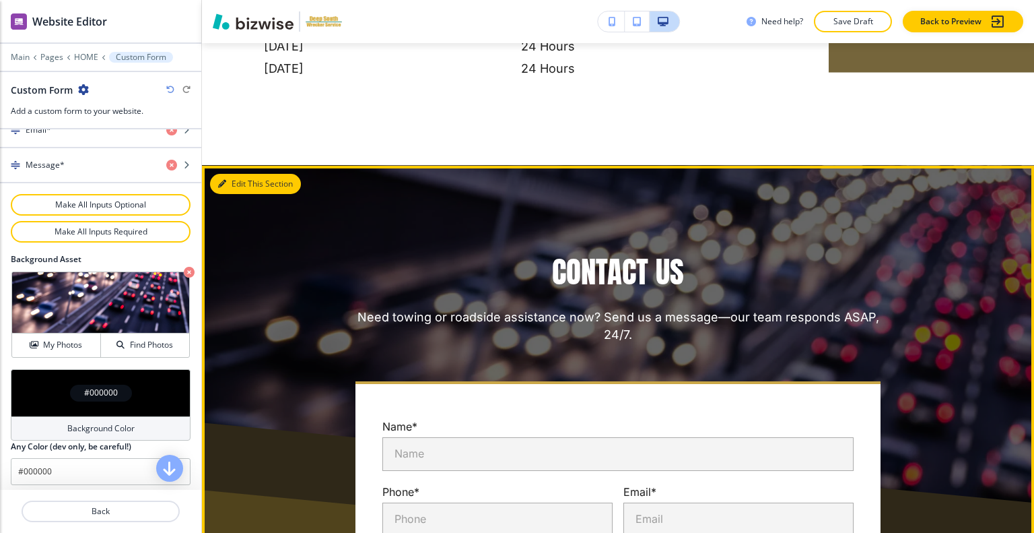
click at [235, 174] on button "Edit This Section" at bounding box center [255, 184] width 91 height 20
click at [234, 174] on button "Edit This Section" at bounding box center [255, 184] width 91 height 20
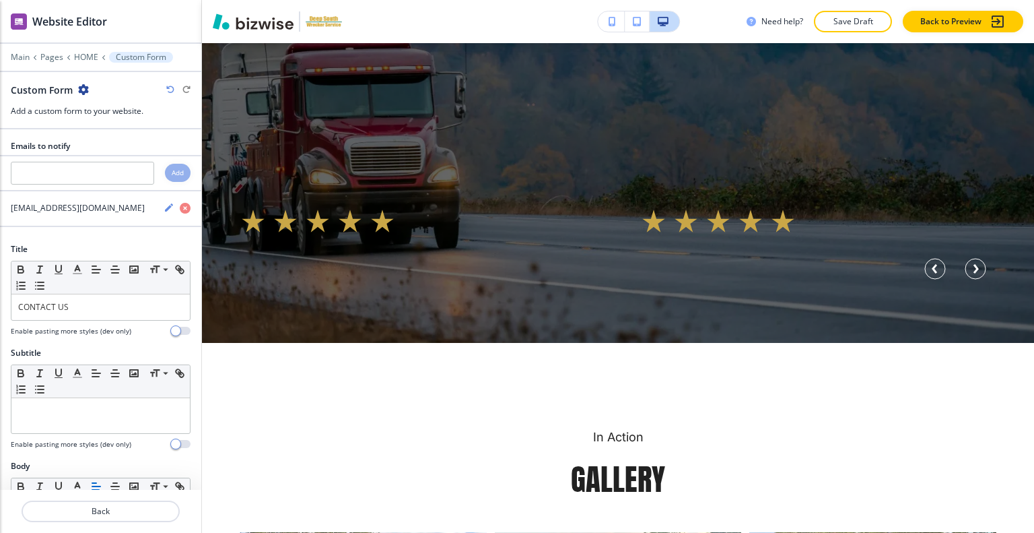
scroll to position [0, 0]
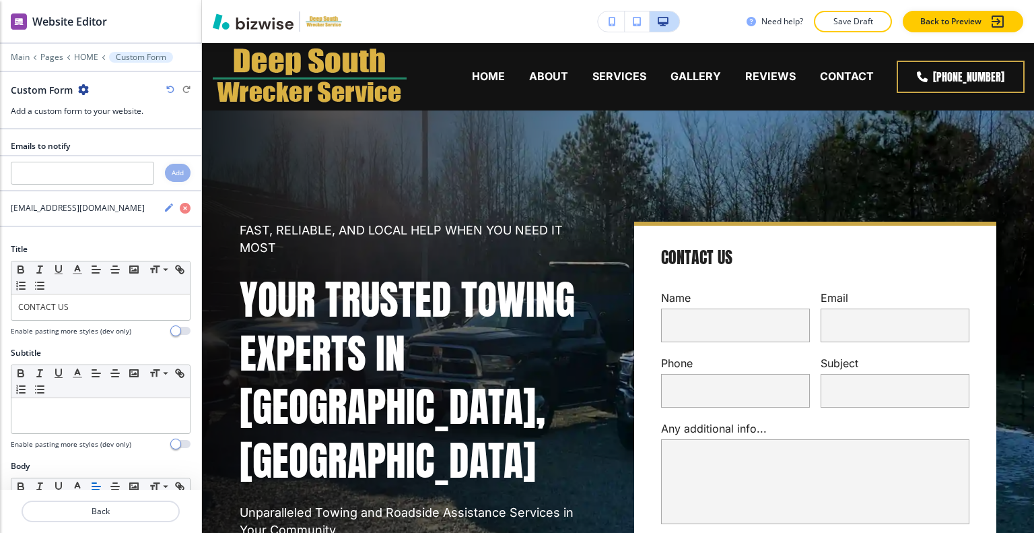
click at [840, 3] on div "Need help? Save Draft Back to Preview" at bounding box center [618, 21] width 832 height 43
click at [849, 21] on p "Save Draft" at bounding box center [853, 21] width 43 height 12
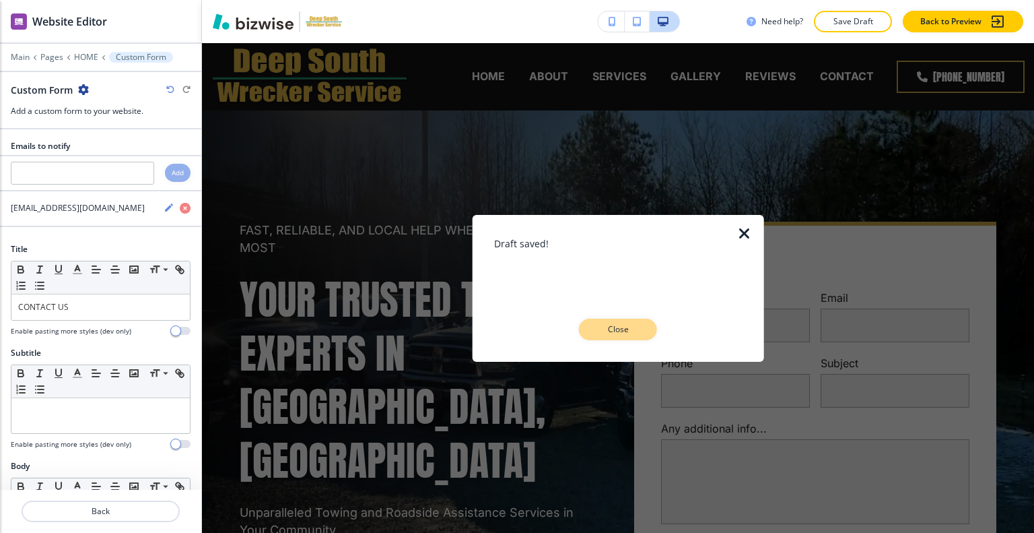
click at [617, 335] on p "Close" at bounding box center [618, 329] width 43 height 12
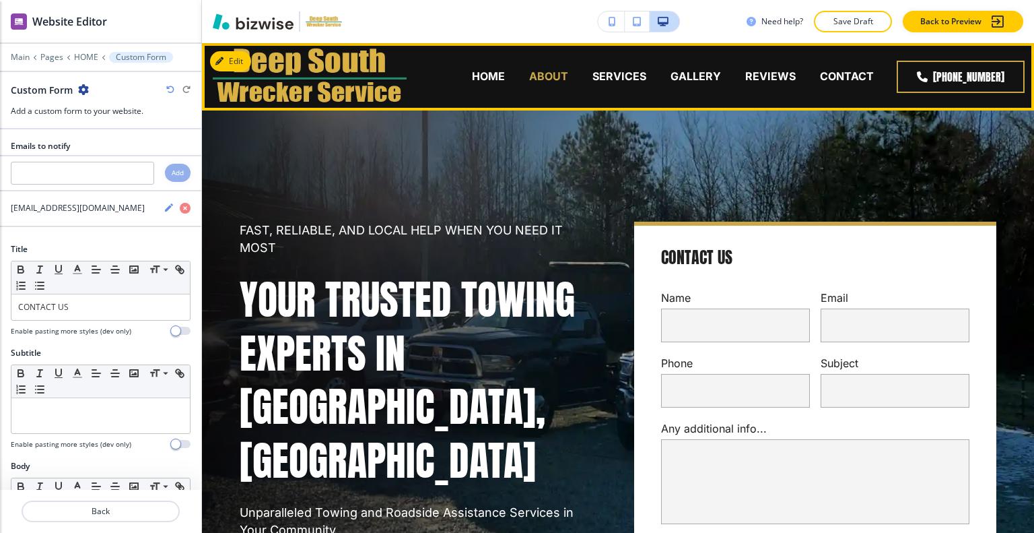
click at [552, 79] on p "ABOUT" at bounding box center [548, 76] width 39 height 15
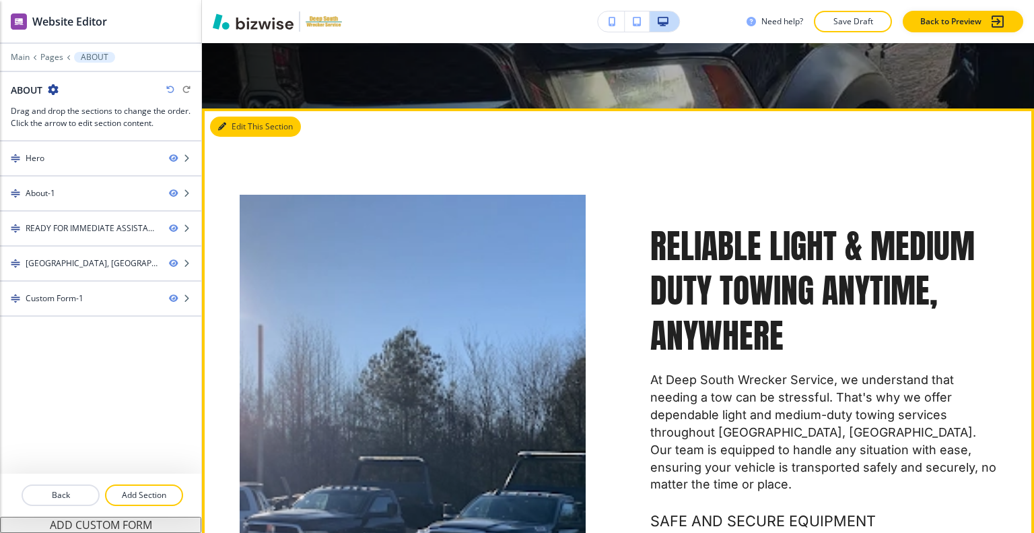
click at [240, 117] on button "Edit This Section" at bounding box center [255, 127] width 91 height 20
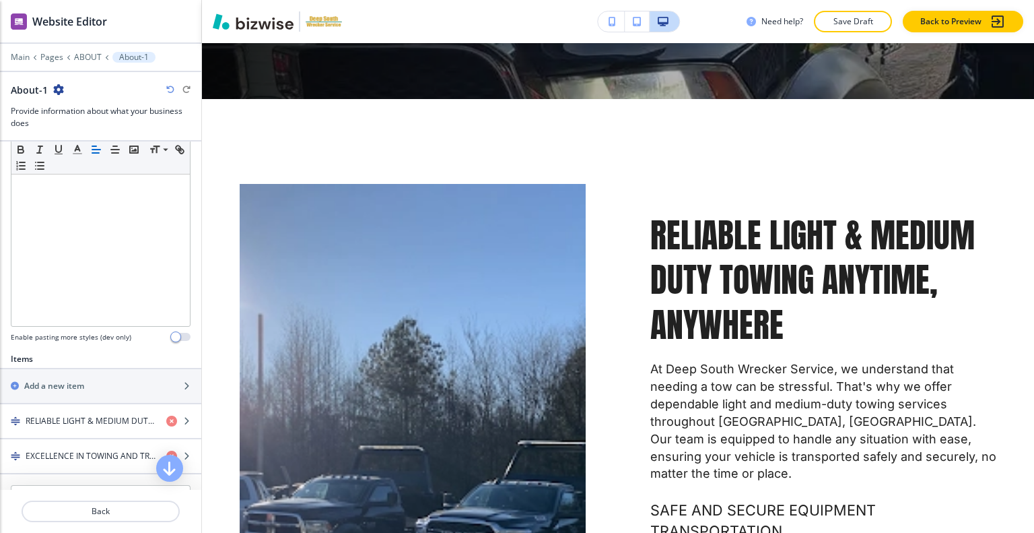
scroll to position [337, 0]
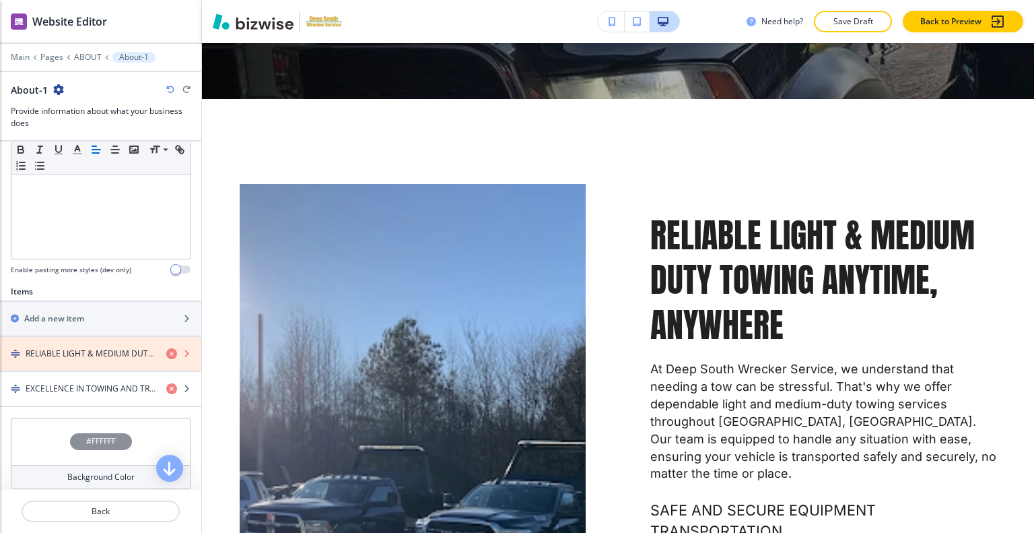
click at [166, 351] on icon "button" at bounding box center [171, 353] width 11 height 11
click at [166, 350] on icon "button" at bounding box center [171, 353] width 11 height 11
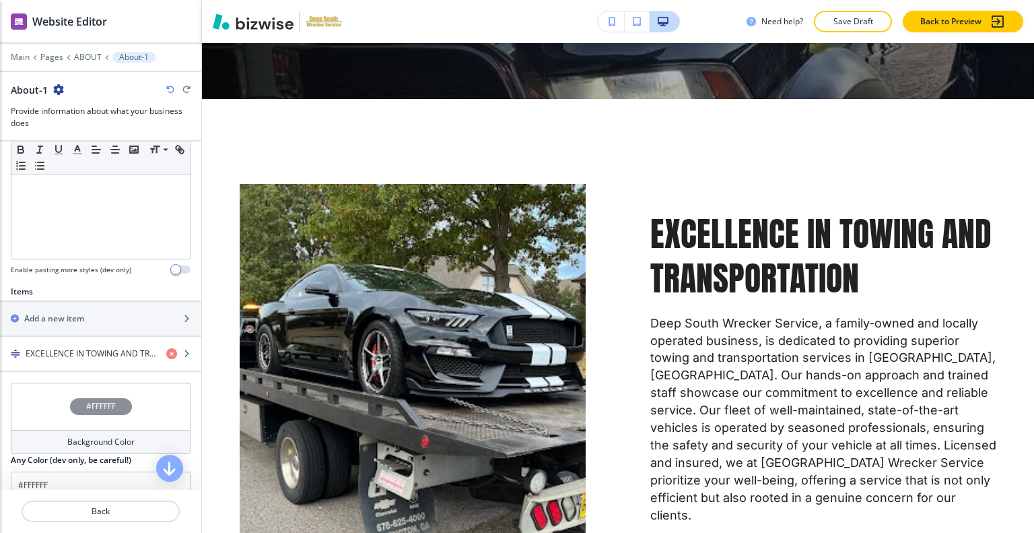
click at [99, 360] on div "button" at bounding box center [100, 365] width 201 height 11
click at [94, 360] on div "button" at bounding box center [100, 365] width 201 height 11
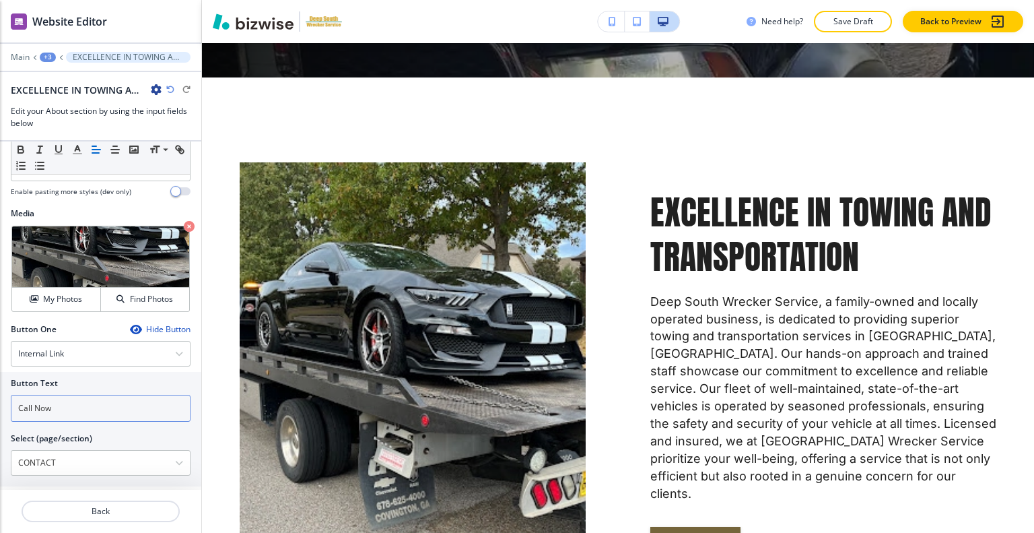
scroll to position [523, 0]
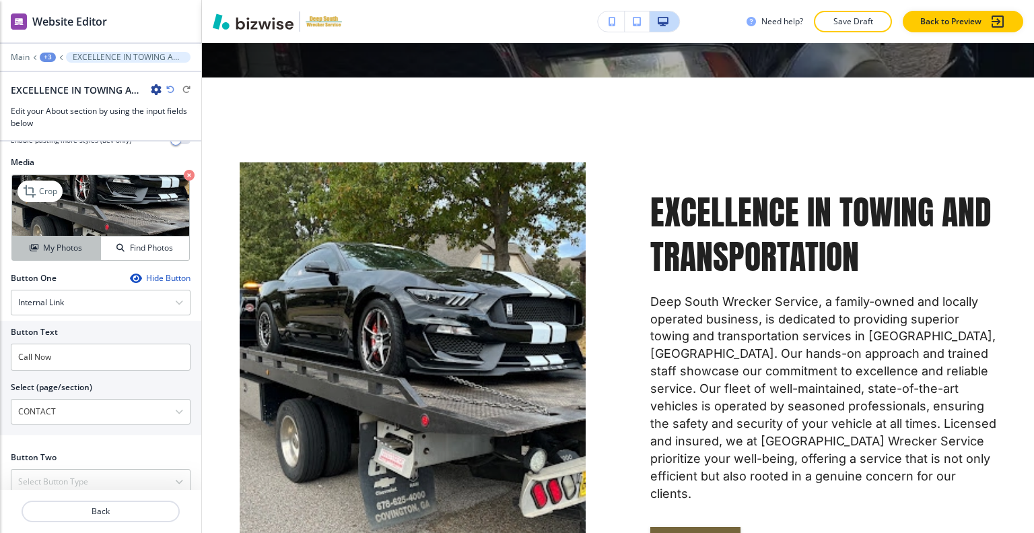
click at [30, 244] on icon "button" at bounding box center [34, 248] width 8 height 8
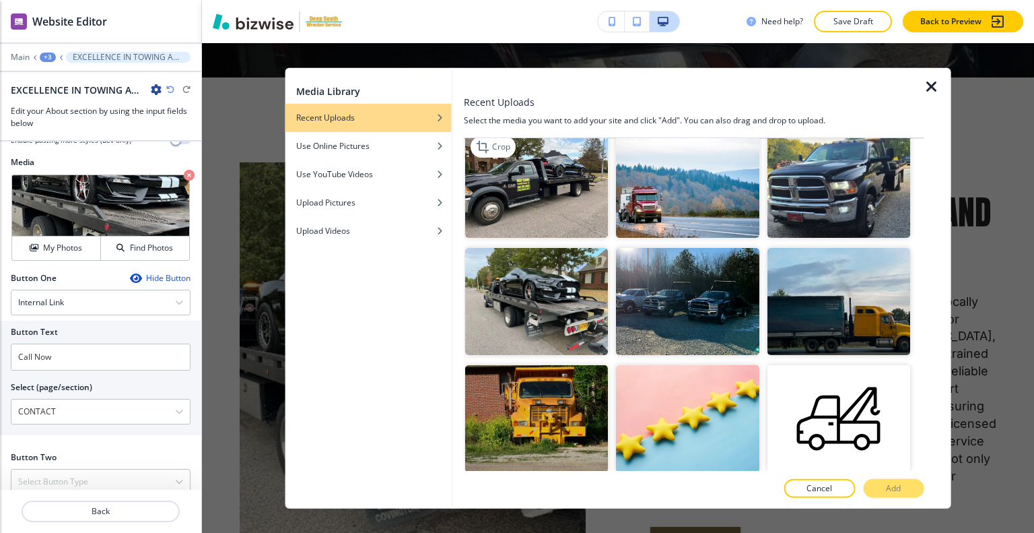
scroll to position [0, 0]
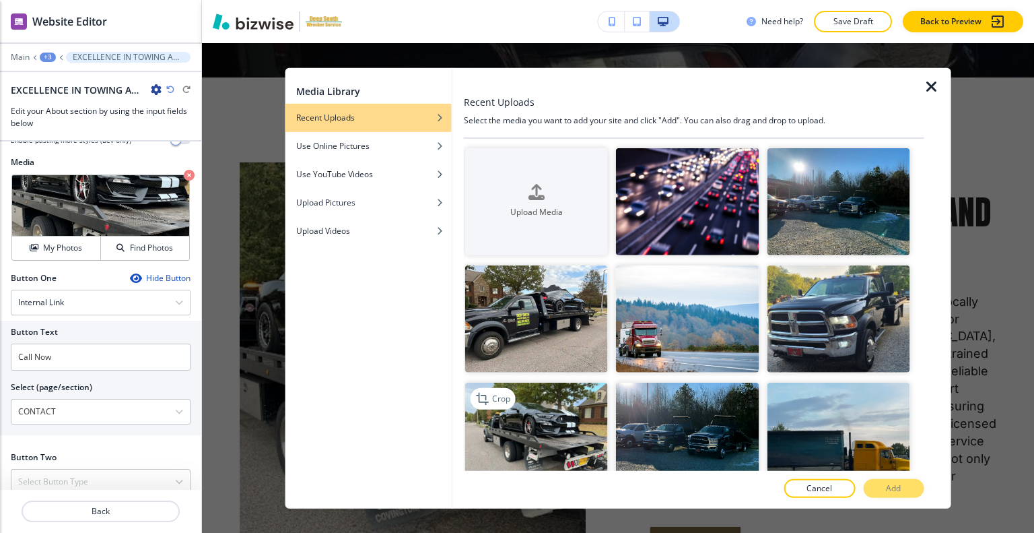
click at [536, 396] on img "button" at bounding box center [536, 436] width 143 height 107
click at [877, 482] on button "Add" at bounding box center [893, 488] width 61 height 19
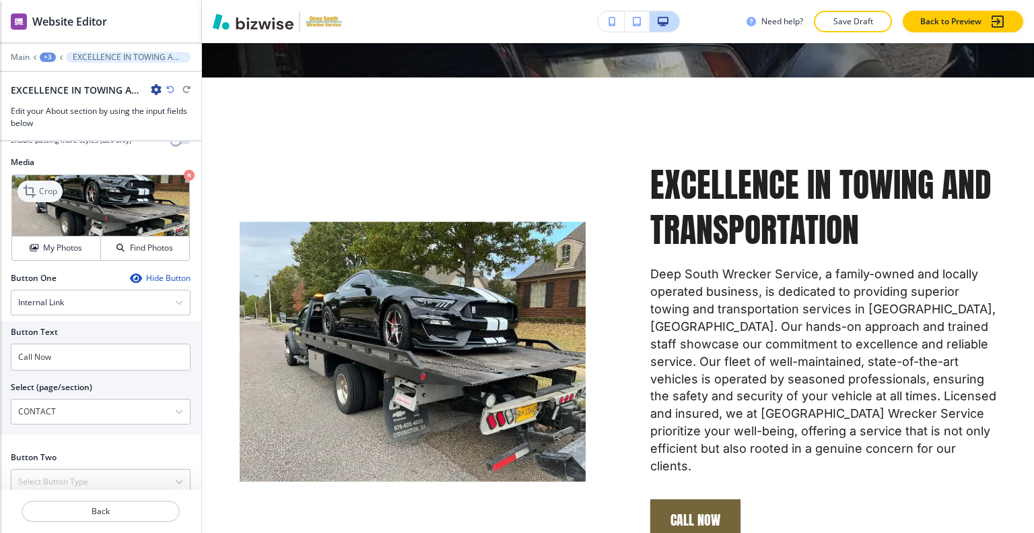
click at [55, 185] on p "Crop" at bounding box center [48, 191] width 18 height 12
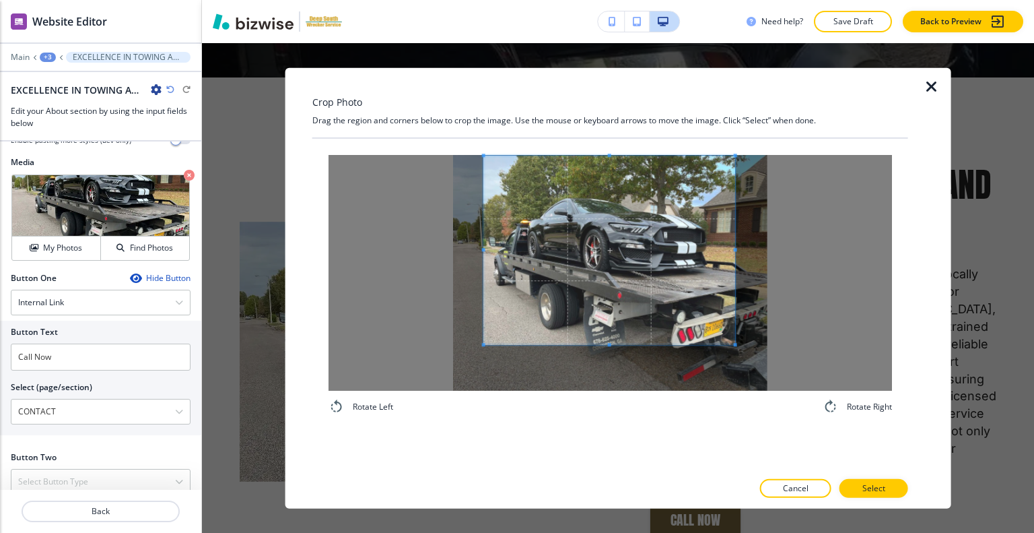
click at [625, 228] on span at bounding box center [609, 250] width 251 height 189
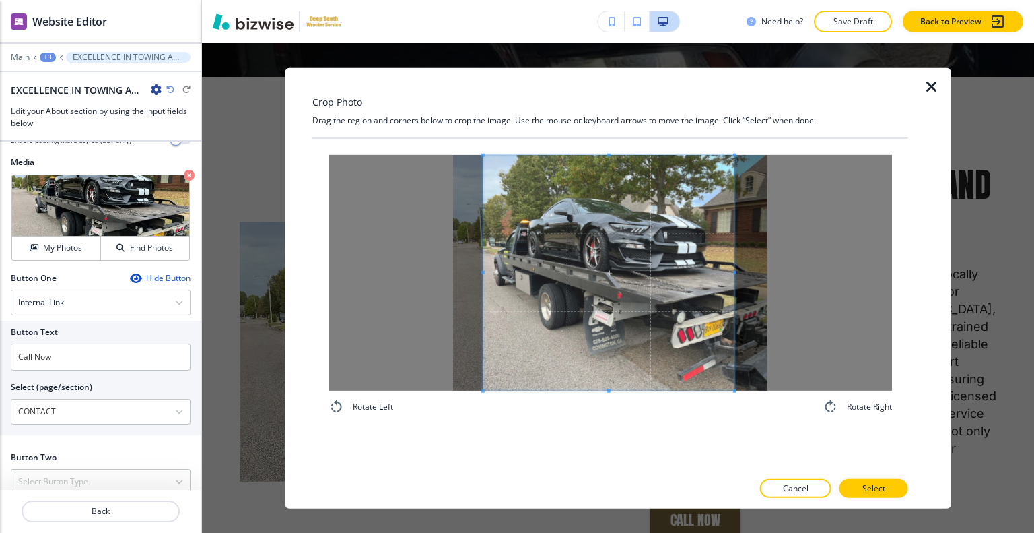
click at [613, 425] on div "Rotate Left Rotate Right" at bounding box center [610, 284] width 596 height 292
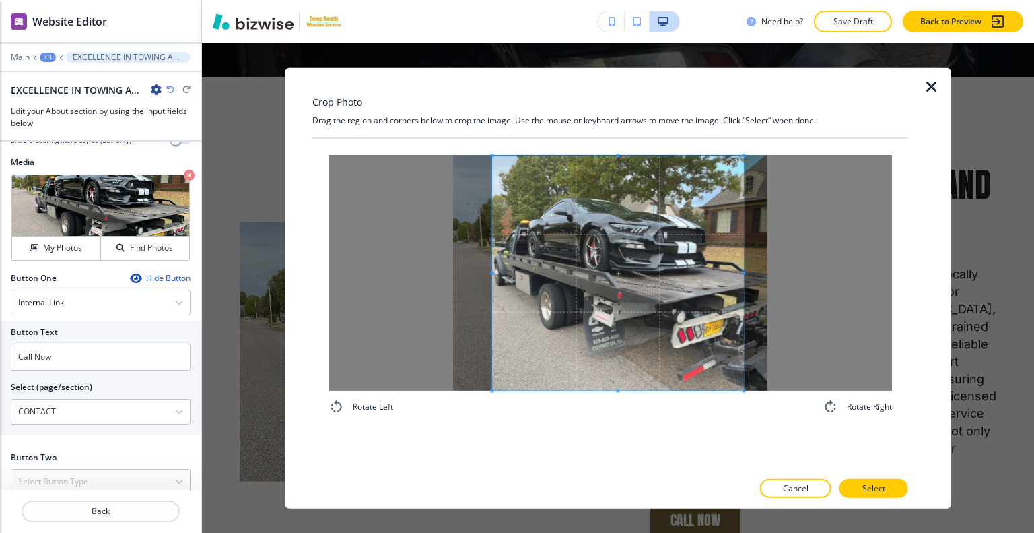
click at [636, 341] on span at bounding box center [617, 273] width 251 height 234
click at [868, 488] on p "Select" at bounding box center [874, 488] width 23 height 12
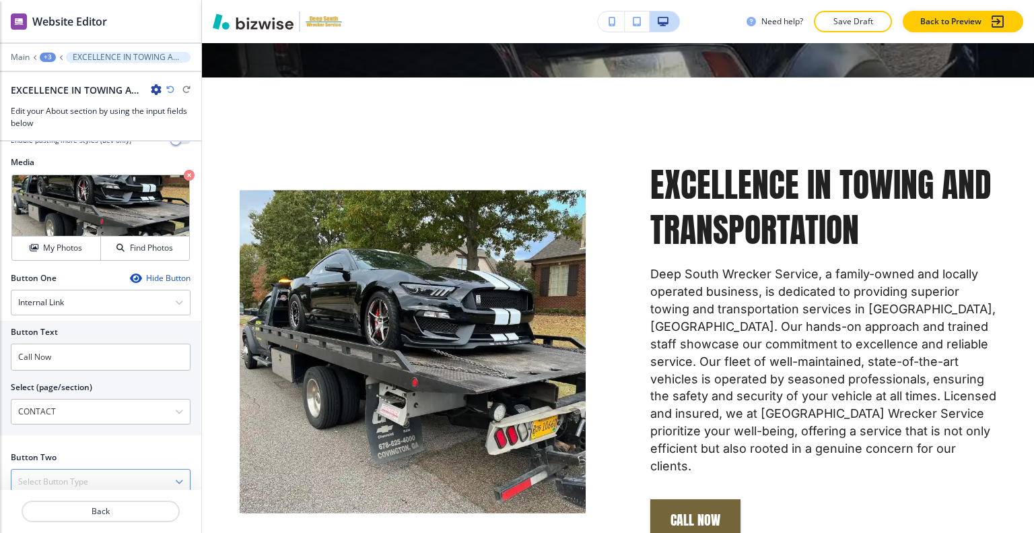
click at [126, 475] on div "Select Button Type" at bounding box center [100, 481] width 178 height 24
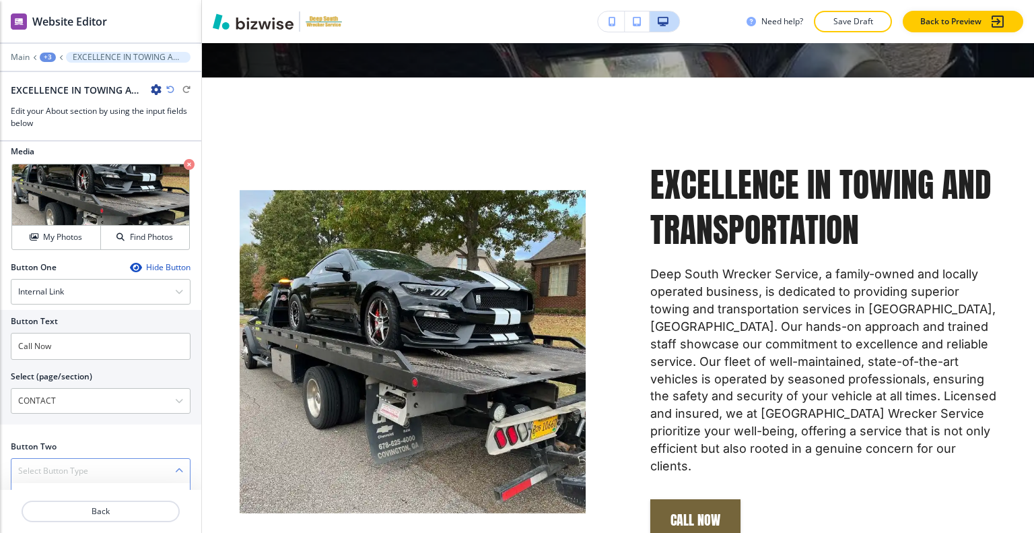
scroll to position [649, 0]
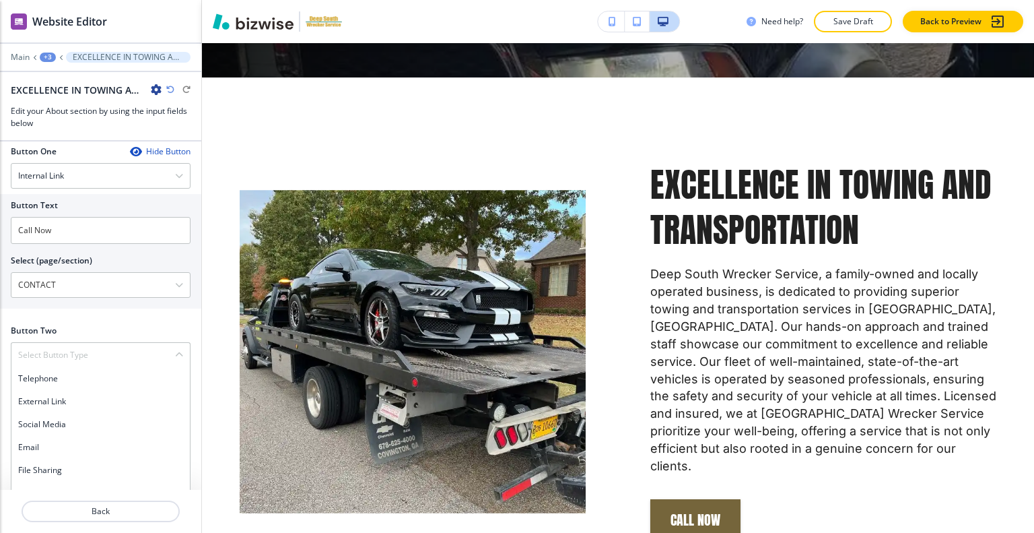
click at [98, 372] on h4 "Telephone" at bounding box center [100, 378] width 165 height 12
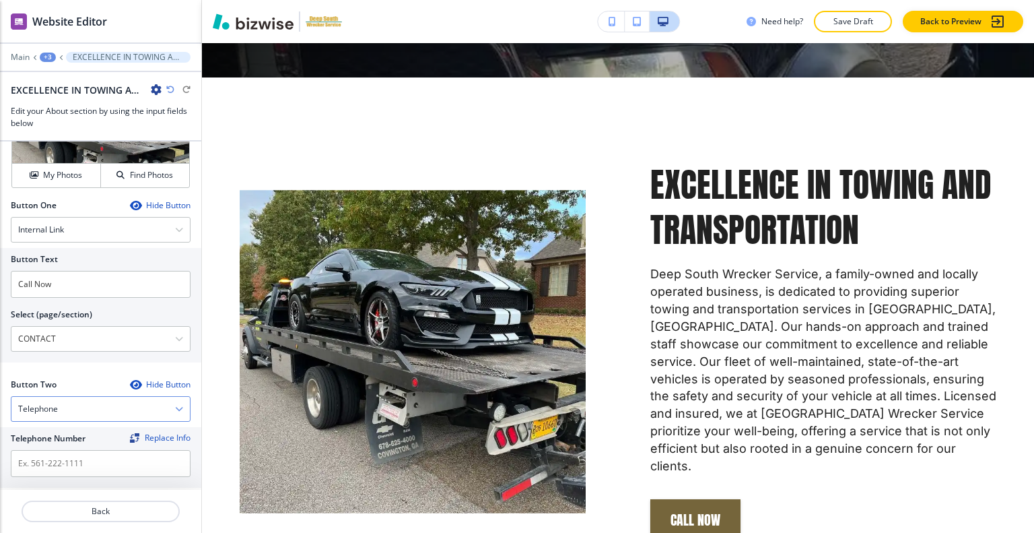
scroll to position [593, 0]
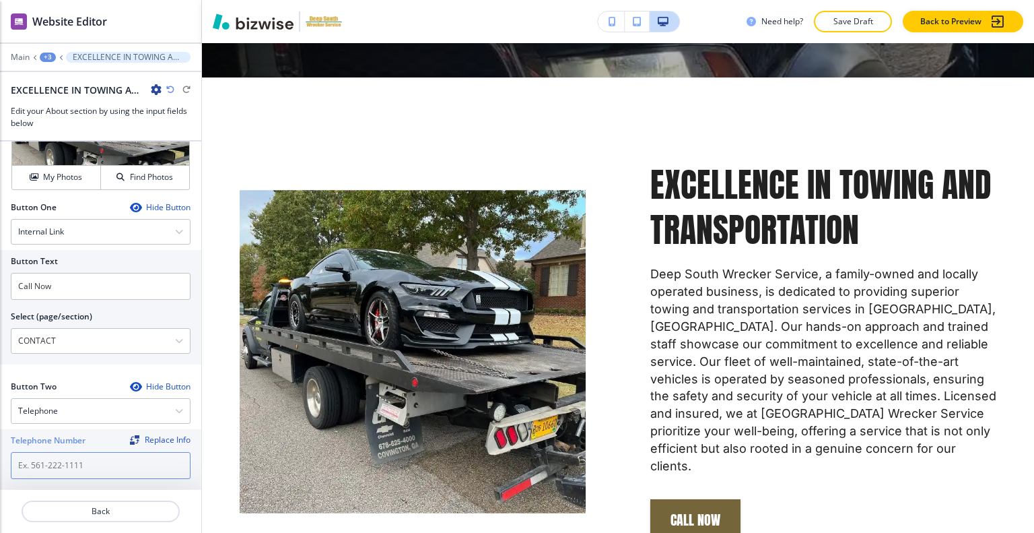
paste input "Phone 662-551-6933"
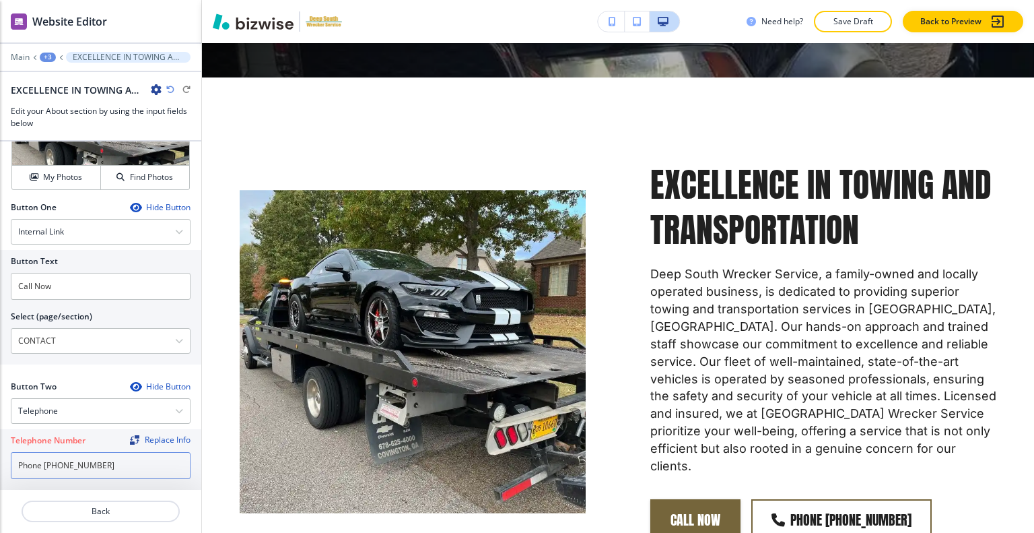
drag, startPoint x: 47, startPoint y: 450, endPoint x: 0, endPoint y: 432, distance: 50.5
click at [0, 432] on div "Telephone Number Replace Info Phone 662-551-6933" at bounding box center [100, 459] width 201 height 61
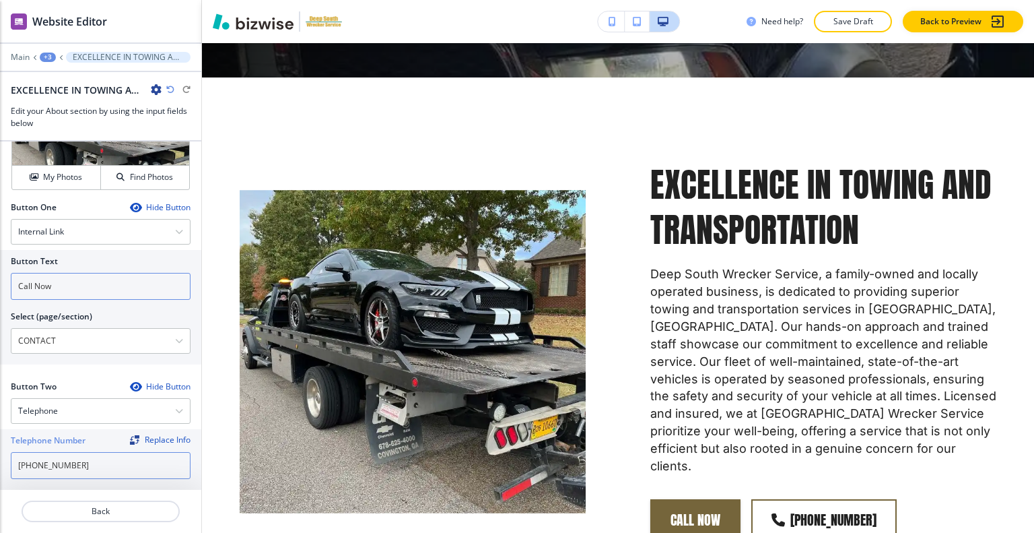
type input "[PHONE_NUMBER]"
drag, startPoint x: 86, startPoint y: 271, endPoint x: 0, endPoint y: 263, distance: 86.6
click at [0, 263] on div "Button Text Call Now Select (page/section) CONTACT HOME HOME | Hero HOME | Abou…" at bounding box center [100, 307] width 201 height 114
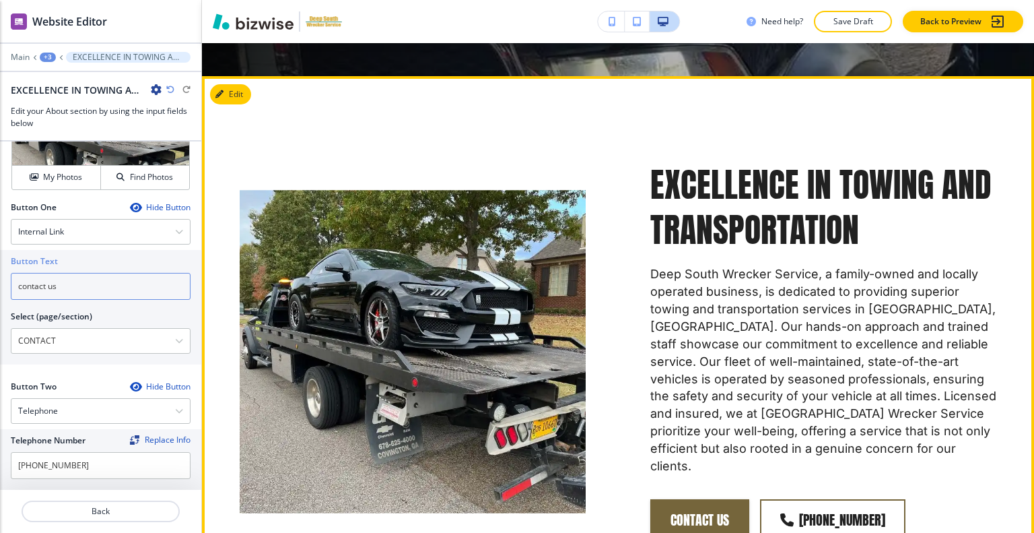
type input "contact us"
click at [373, 477] on div "EXCELLENCE IN TOWING AND TRANSPORTATION Deep South Wrecker Service, a family-ow…" at bounding box center [618, 351] width 832 height 551
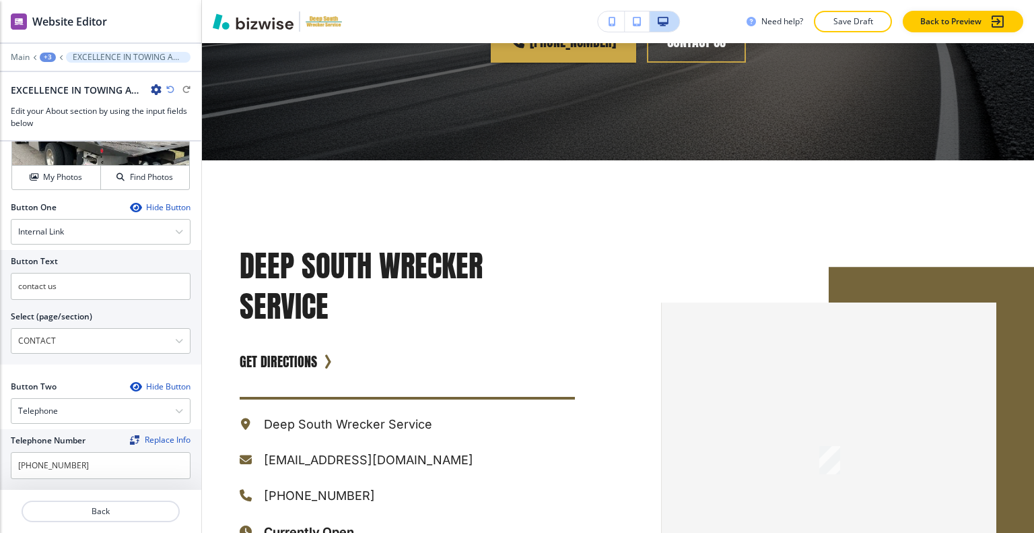
scroll to position [0, 0]
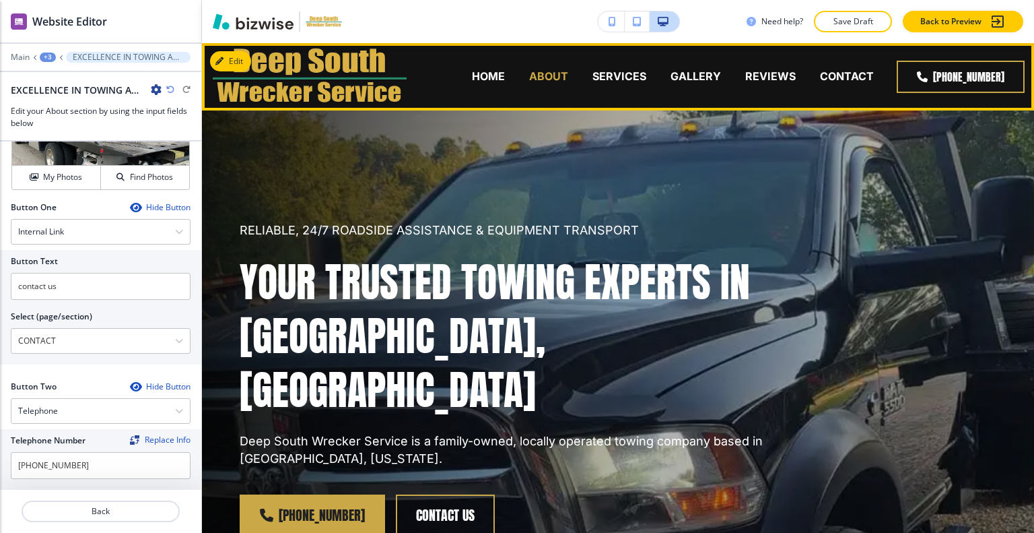
click at [546, 71] on p "ABOUT" at bounding box center [548, 76] width 39 height 15
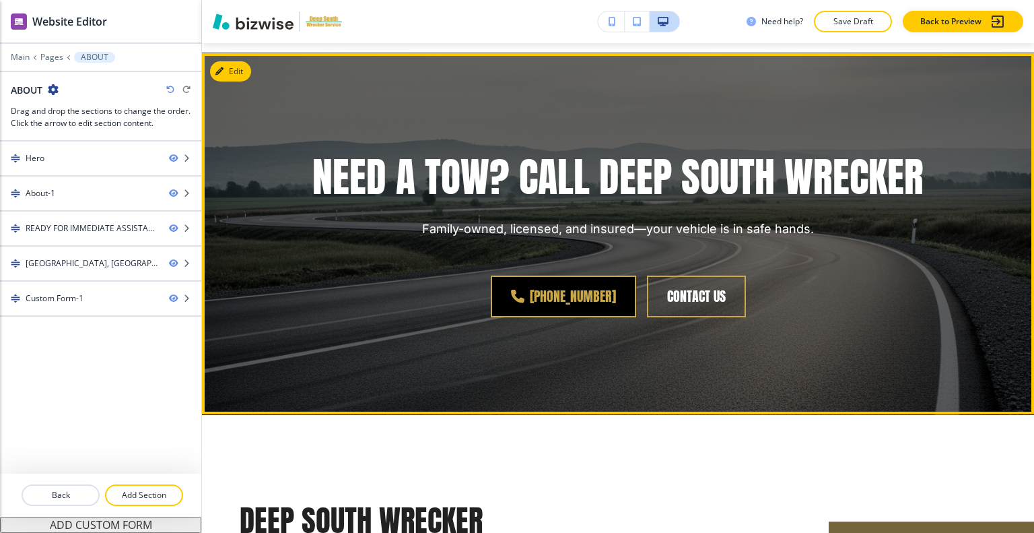
scroll to position [1010, 0]
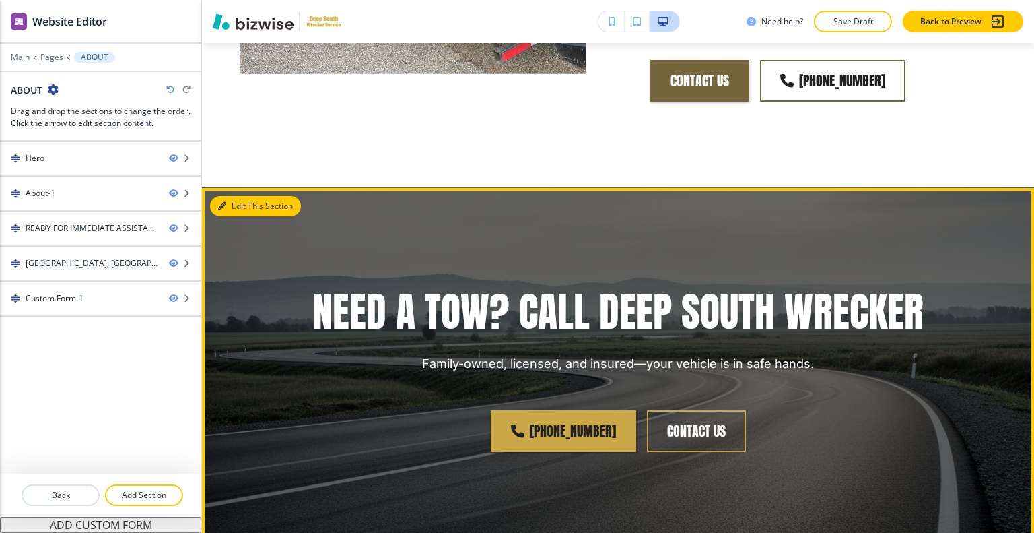
click at [234, 196] on button "Edit This Section" at bounding box center [255, 206] width 91 height 20
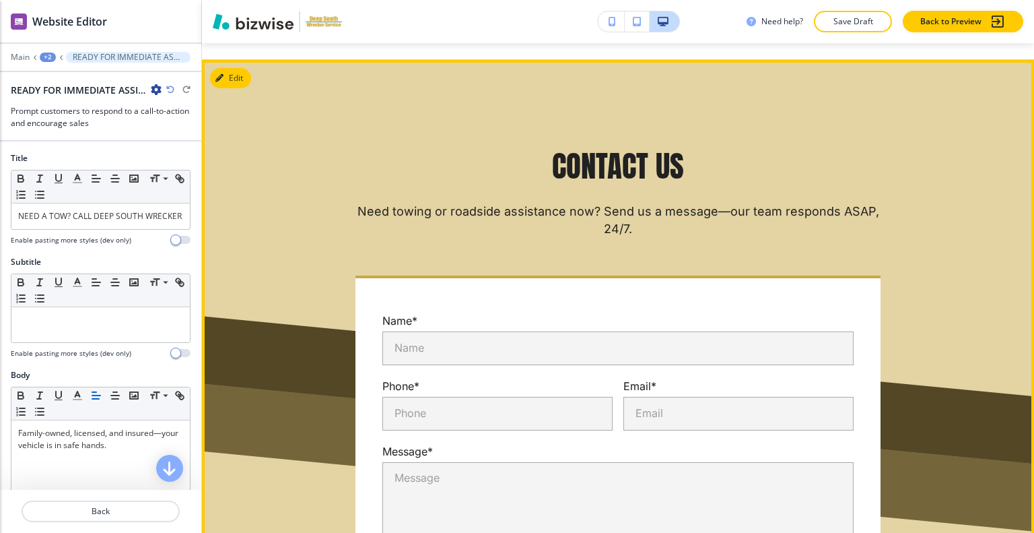
scroll to position [1991, 0]
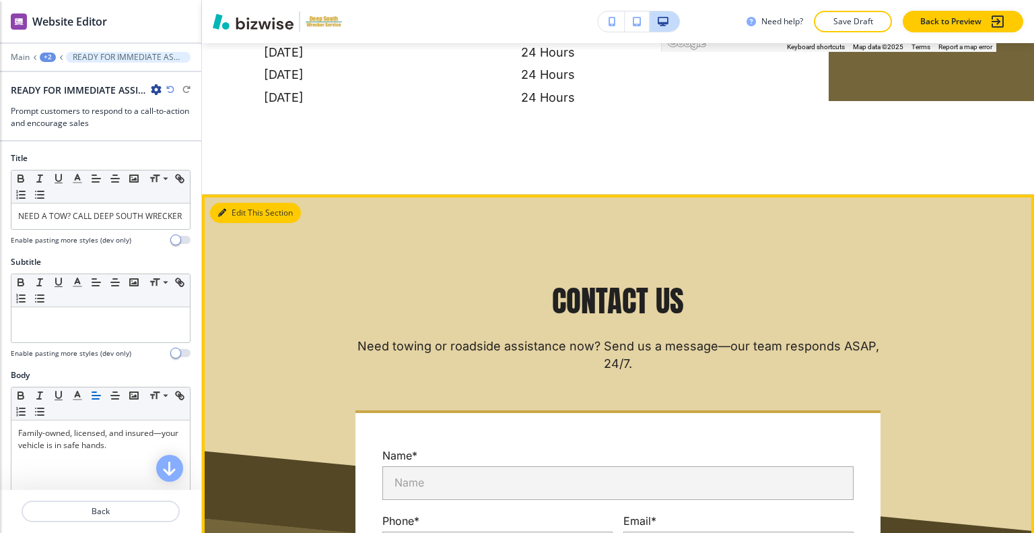
click at [244, 203] on button "Edit This Section" at bounding box center [255, 213] width 91 height 20
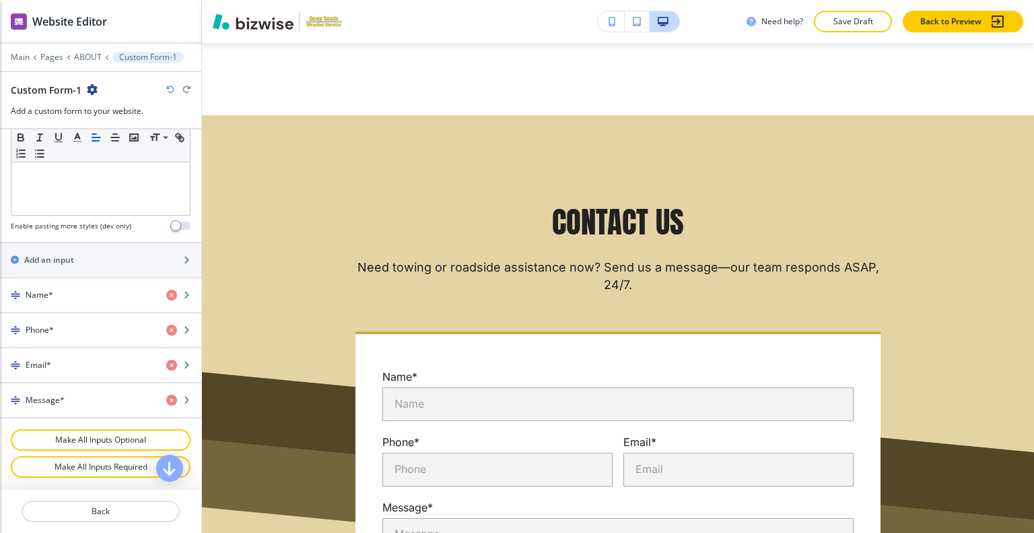
scroll to position [706, 0]
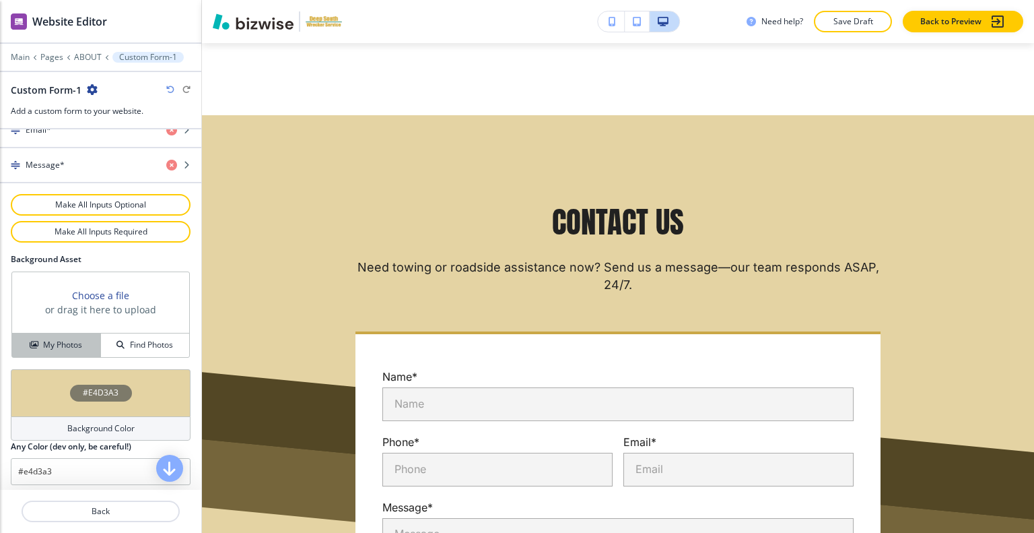
click at [73, 341] on h4 "My Photos" at bounding box center [62, 345] width 39 height 12
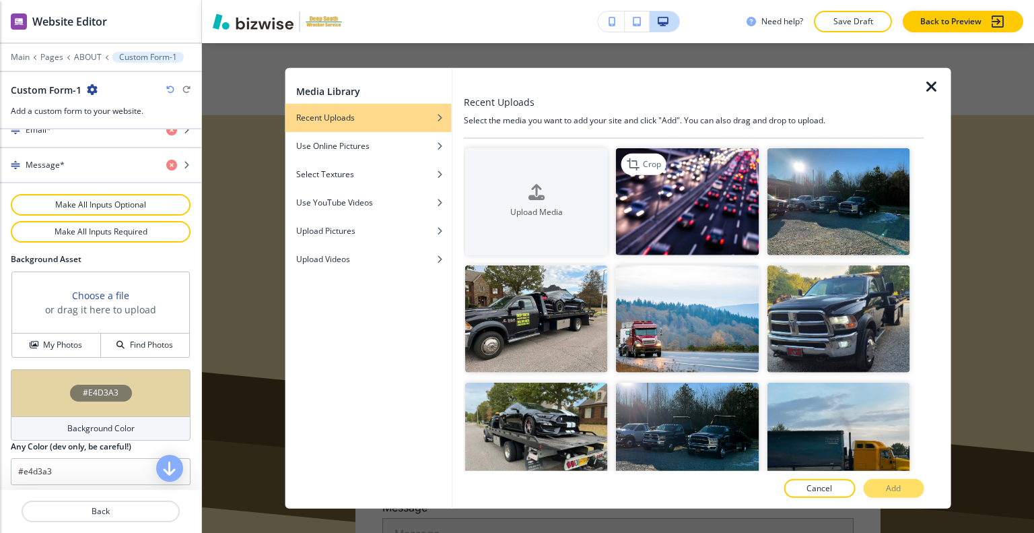
click at [698, 224] on img "button" at bounding box center [687, 200] width 143 height 107
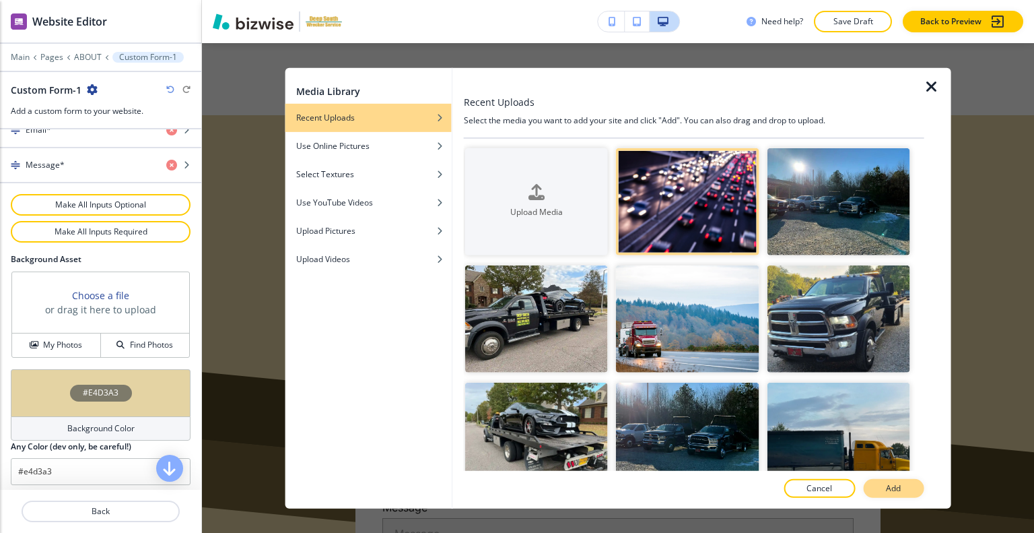
click at [907, 492] on button "Add" at bounding box center [893, 488] width 61 height 19
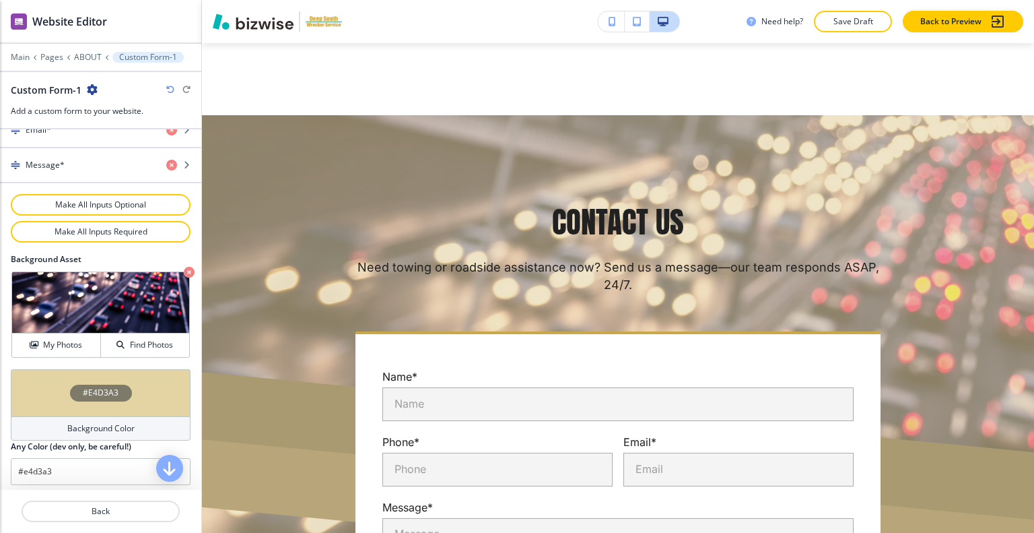
click at [70, 390] on div "#E4D3A3" at bounding box center [101, 393] width 62 height 17
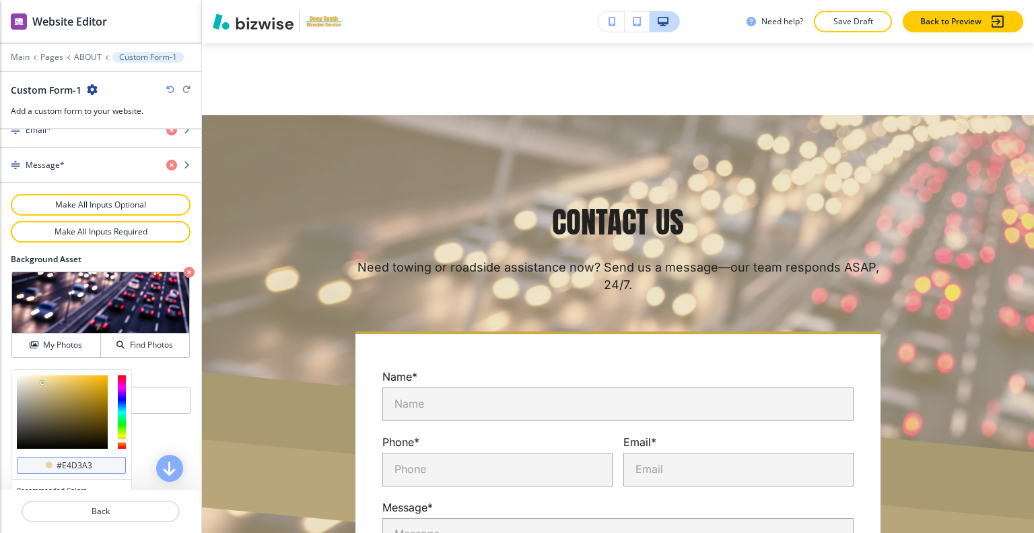
scroll to position [770, 0]
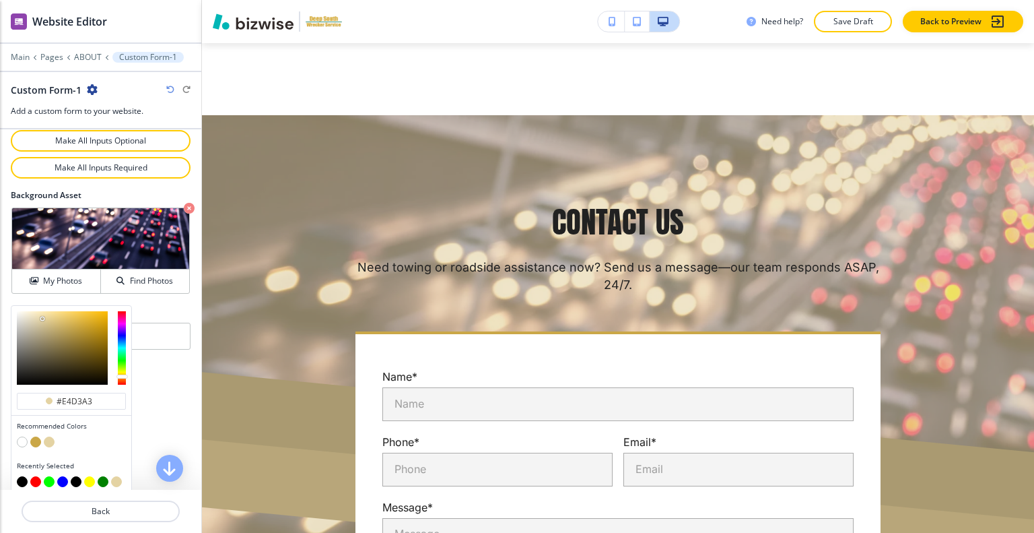
click at [75, 476] on button "button" at bounding box center [76, 481] width 11 height 11
type input "#000000"
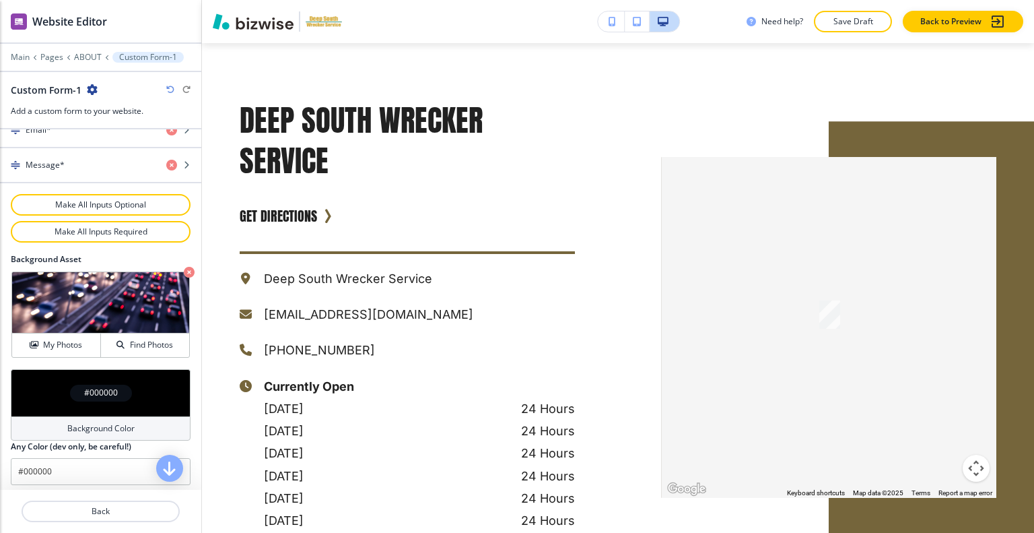
scroll to position [0, 0]
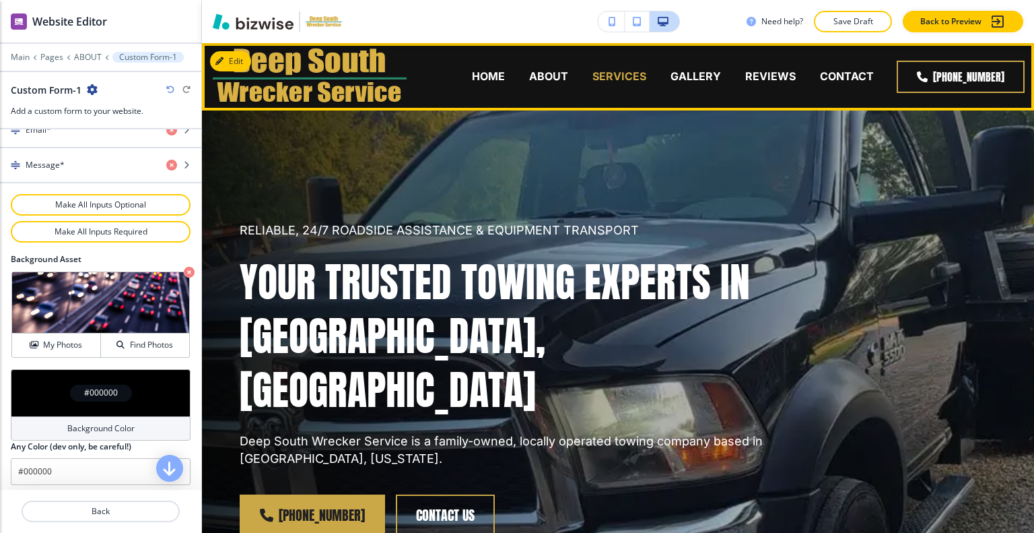
click at [628, 80] on p "SERVICES" at bounding box center [620, 76] width 54 height 15
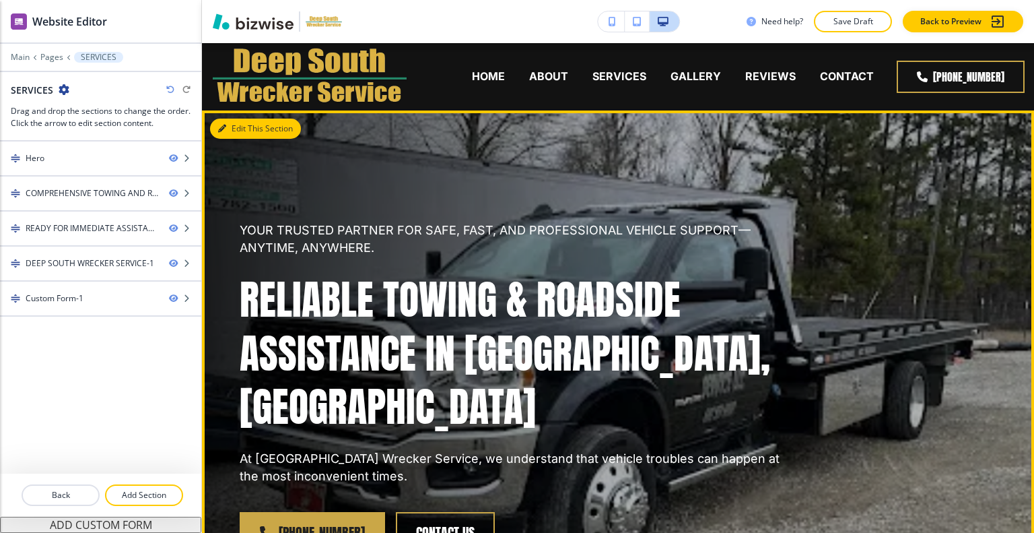
click at [241, 131] on button "Edit This Section" at bounding box center [255, 129] width 91 height 20
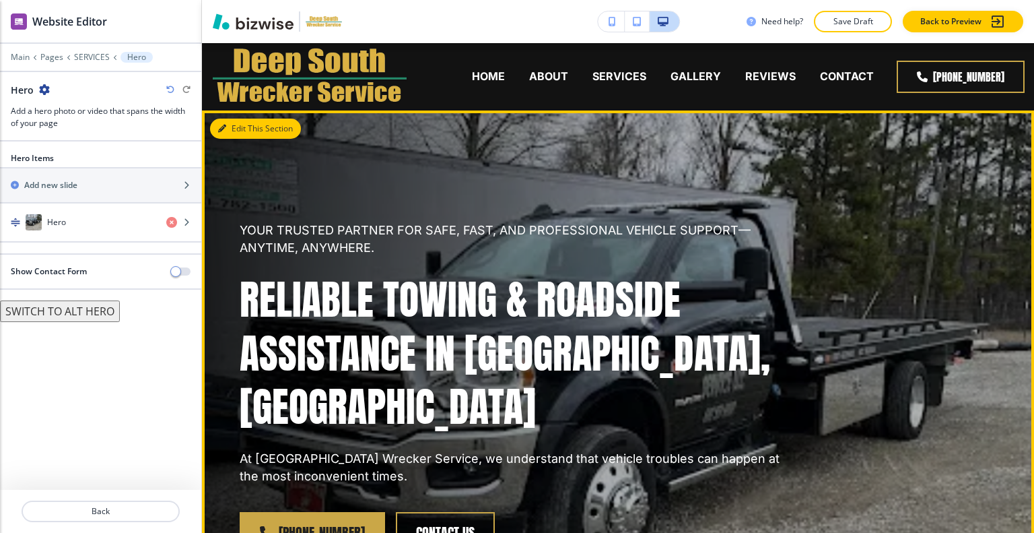
scroll to position [67, 0]
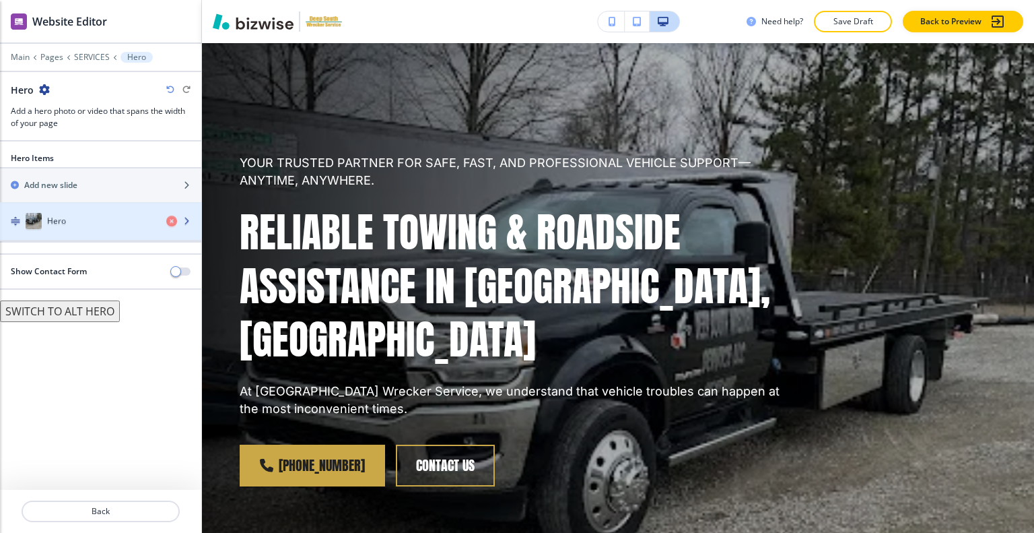
click at [90, 218] on div "Hero" at bounding box center [78, 222] width 156 height 16
click at [88, 222] on div "Hero" at bounding box center [78, 222] width 156 height 16
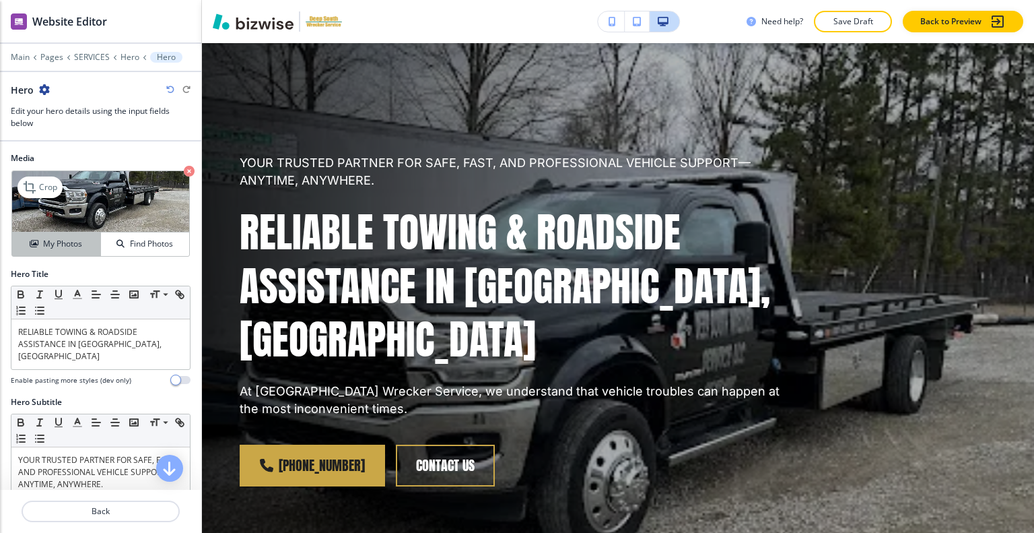
click at [75, 236] on button "My Photos" at bounding box center [56, 244] width 89 height 24
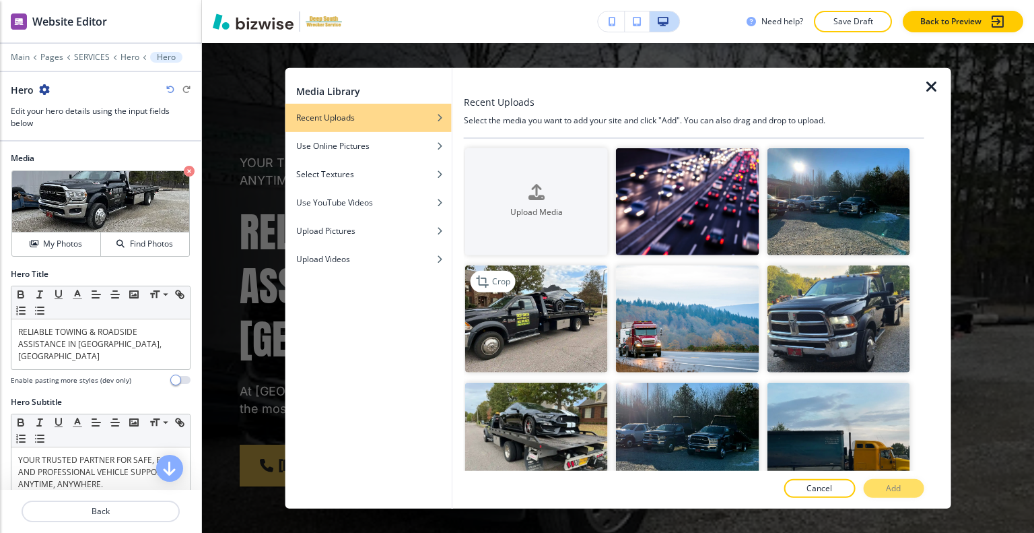
click at [560, 336] on img "button" at bounding box center [536, 318] width 143 height 107
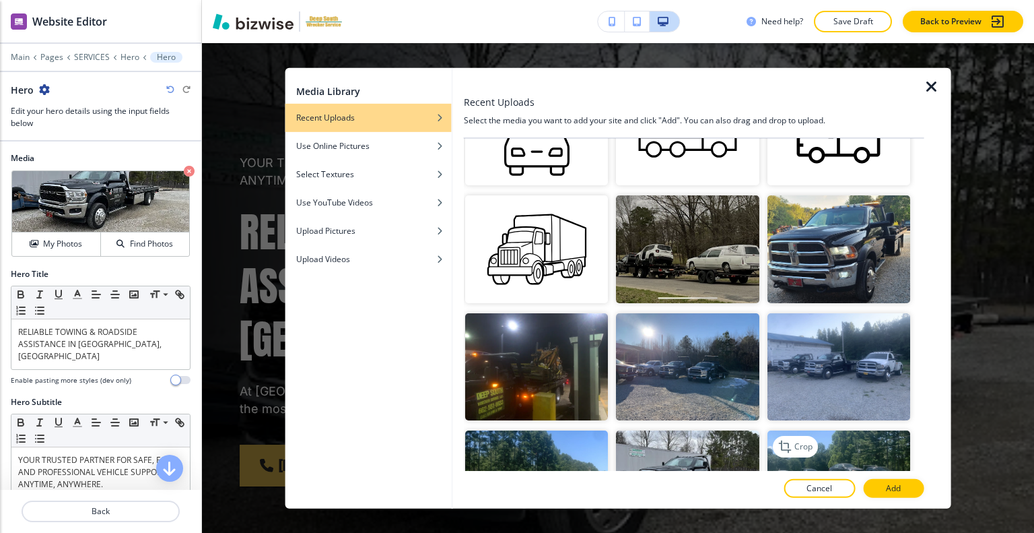
scroll to position [606, 0]
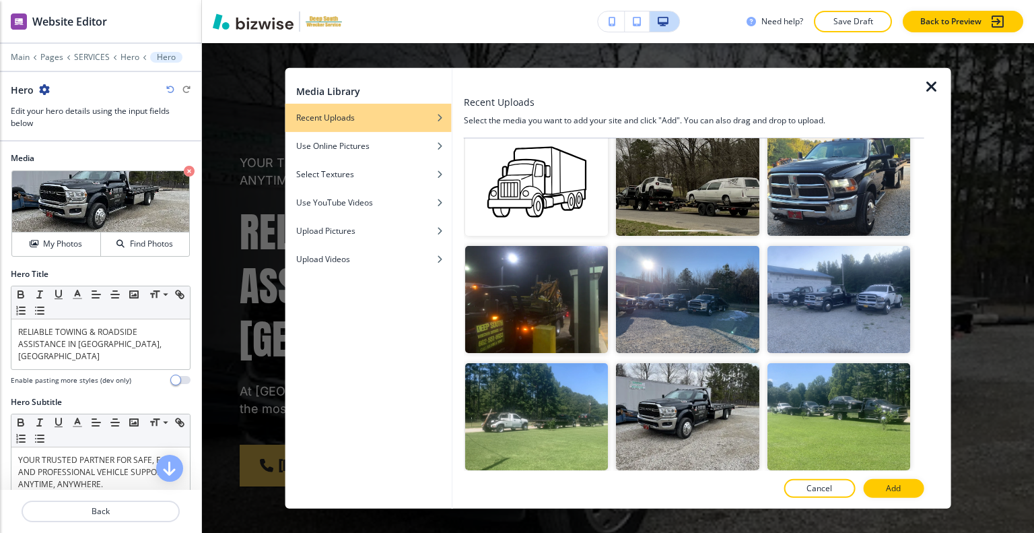
click at [907, 483] on button "Add" at bounding box center [893, 488] width 61 height 19
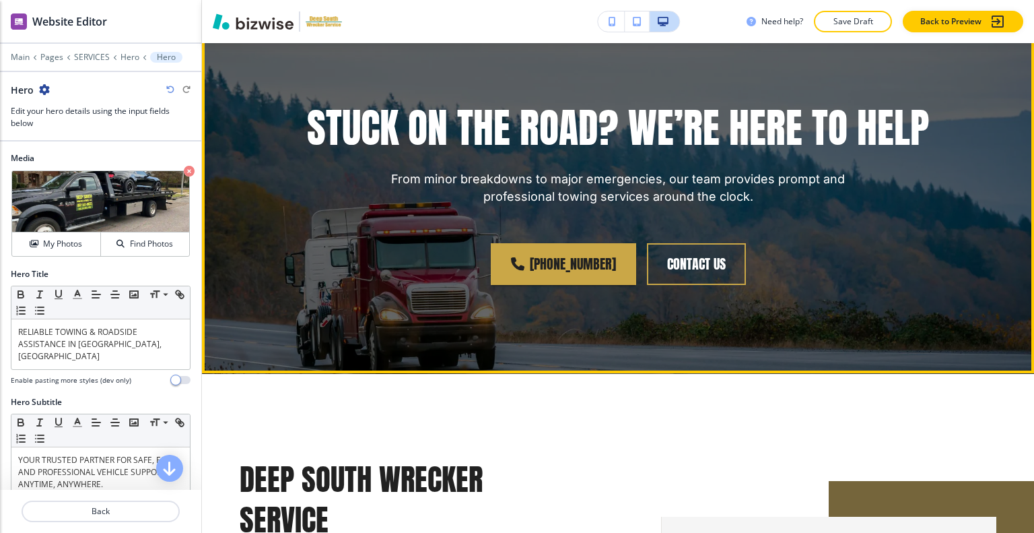
scroll to position [1078, 0]
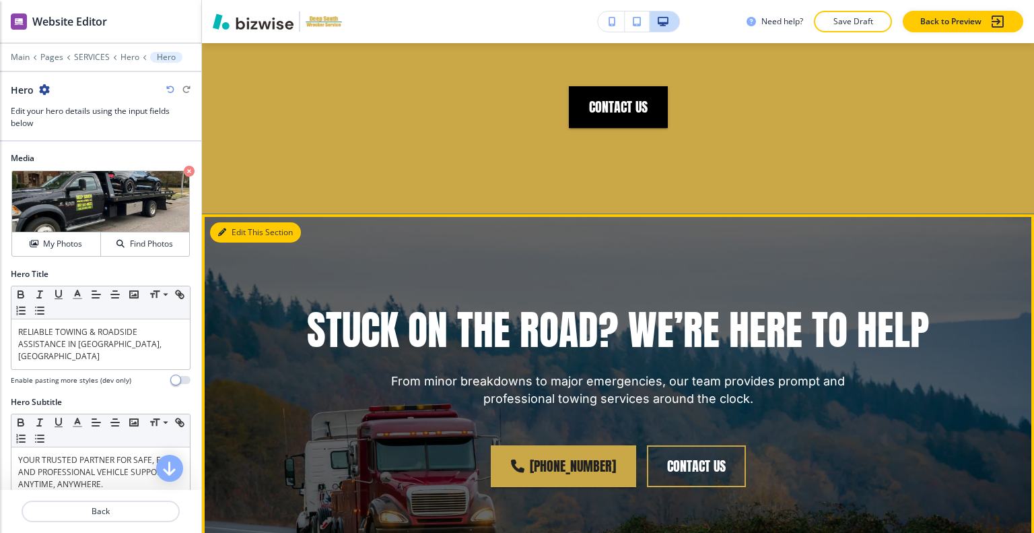
click at [247, 232] on button "Edit This Section" at bounding box center [255, 232] width 91 height 20
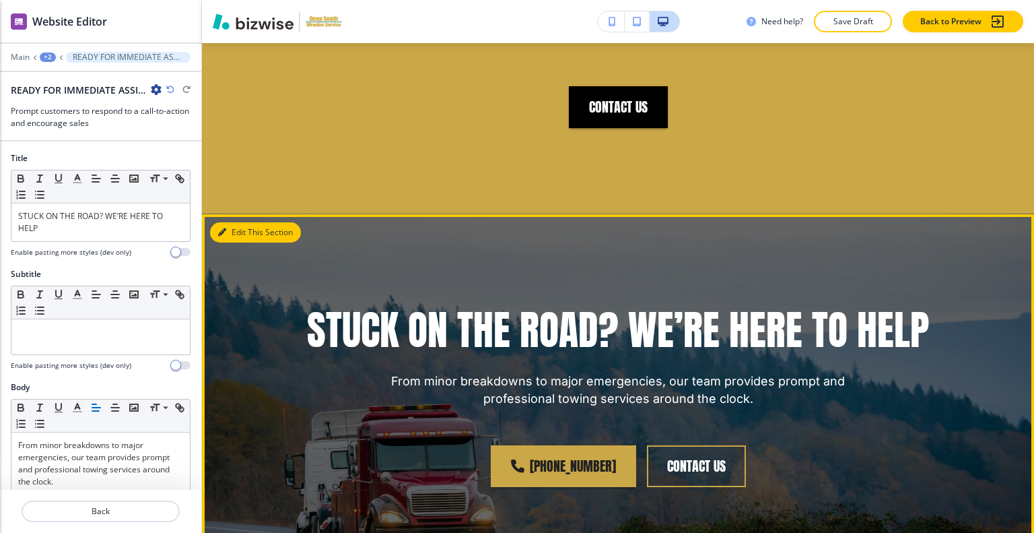
scroll to position [1247, 0]
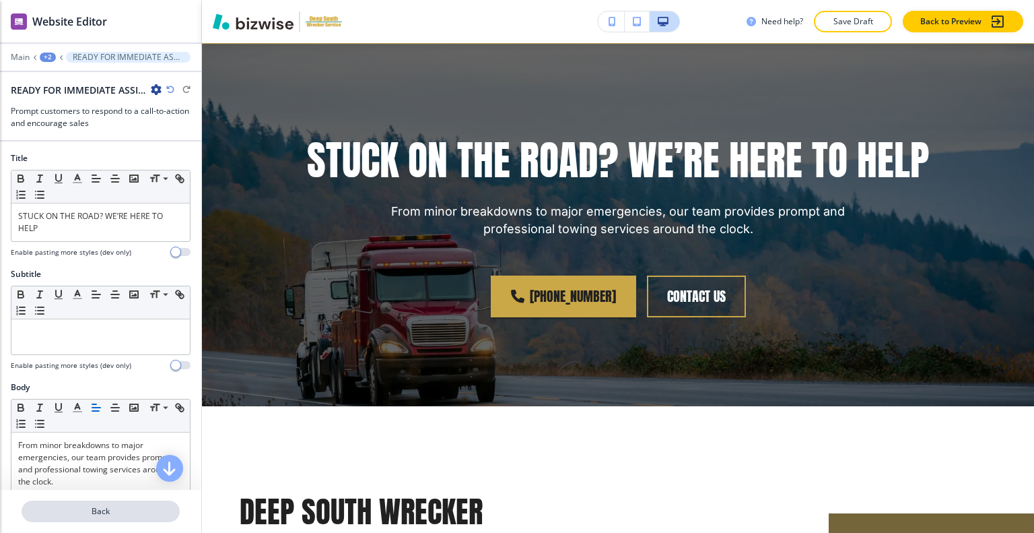
click at [143, 516] on p "Back" at bounding box center [101, 511] width 156 height 12
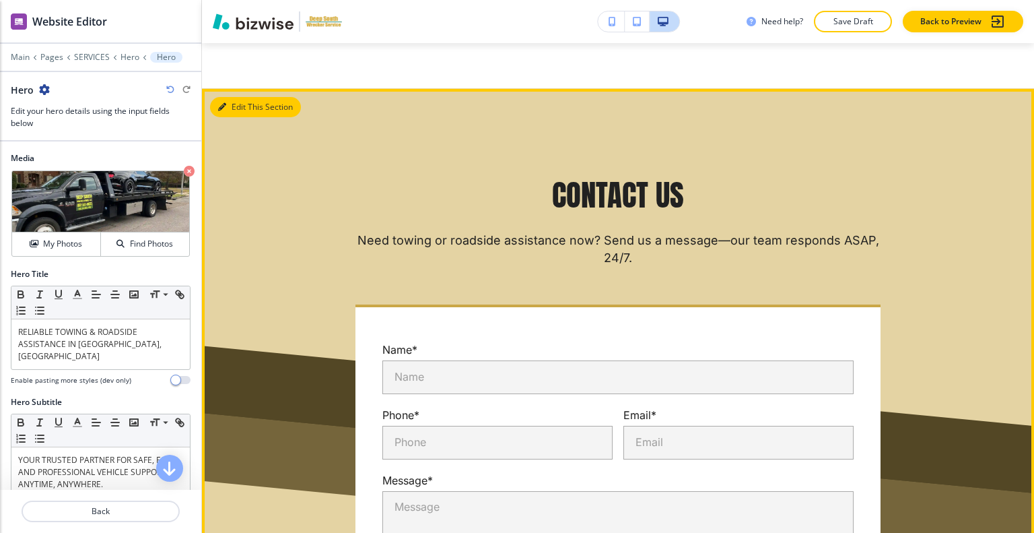
click at [240, 108] on button "Edit This Section" at bounding box center [255, 107] width 91 height 20
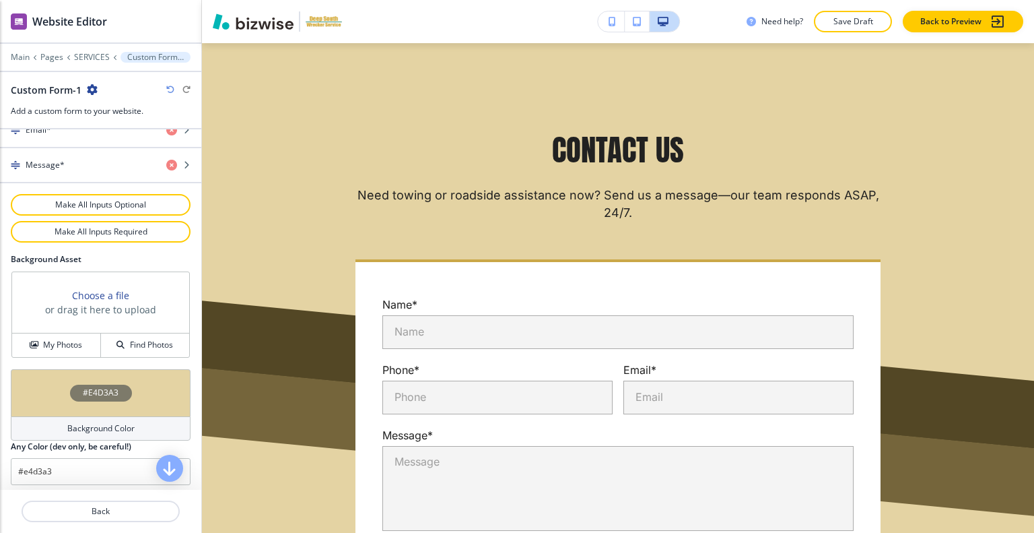
click at [32, 383] on div "#E4D3A3" at bounding box center [101, 392] width 180 height 47
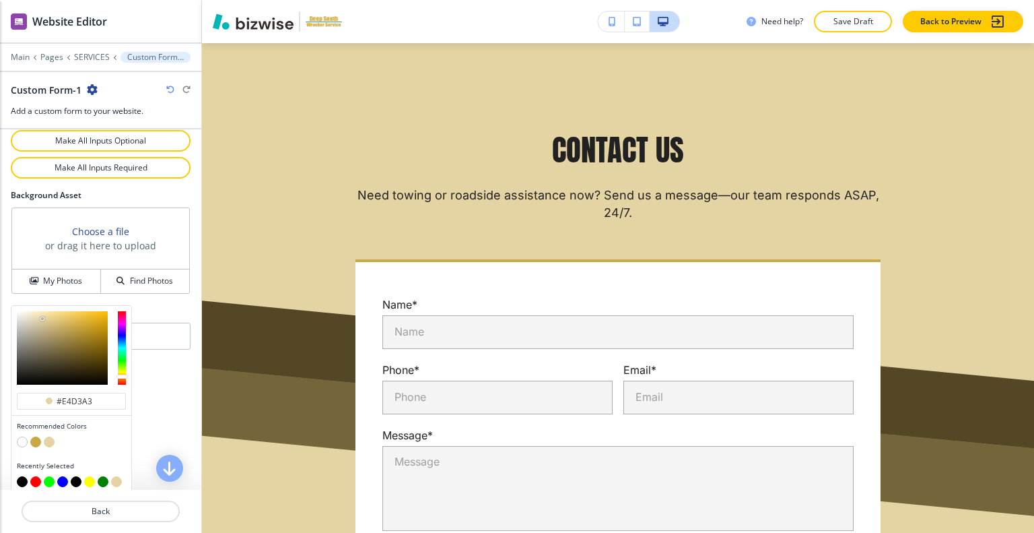
click at [73, 476] on button "button" at bounding box center [76, 481] width 11 height 11
type input "#000000"
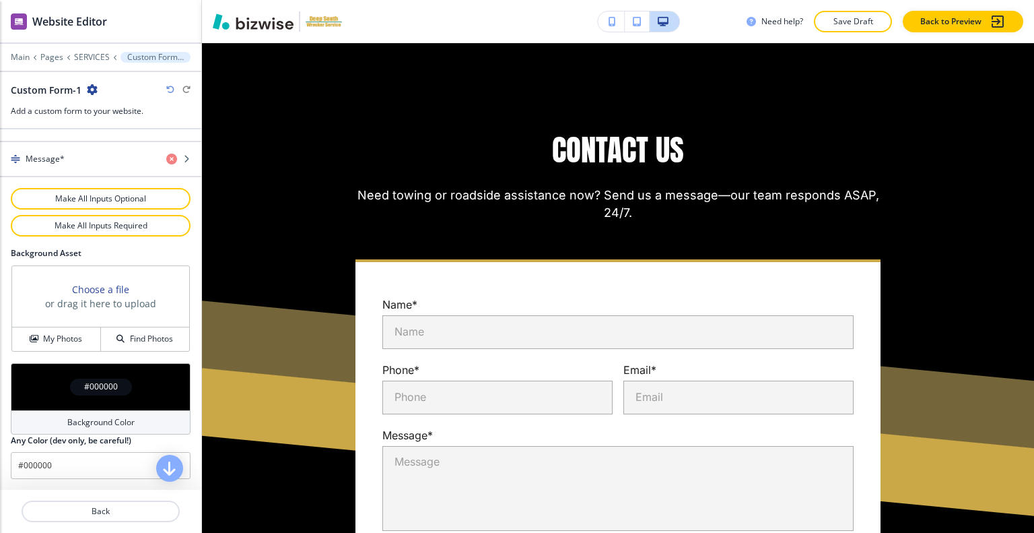
scroll to position [706, 0]
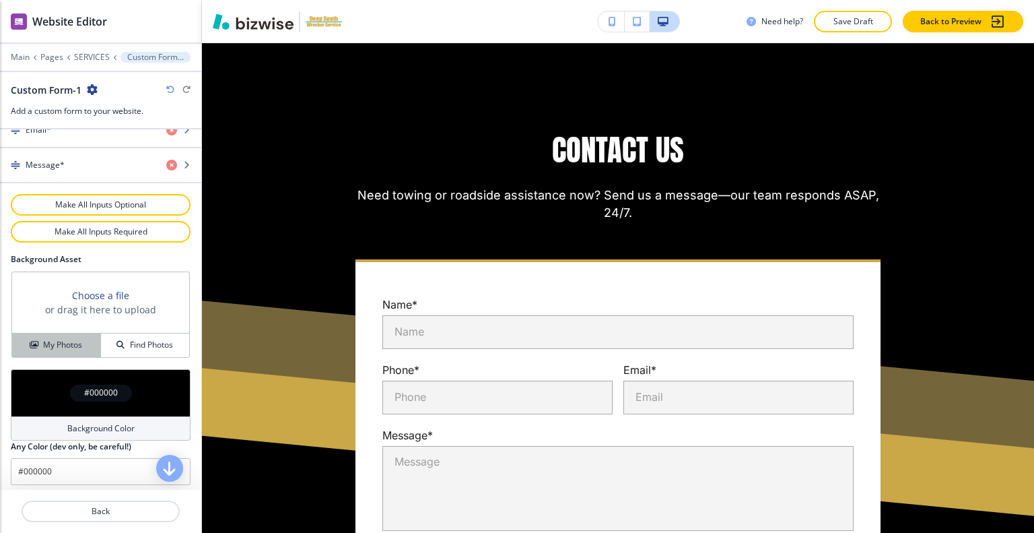
click at [43, 344] on h4 "My Photos" at bounding box center [62, 345] width 39 height 12
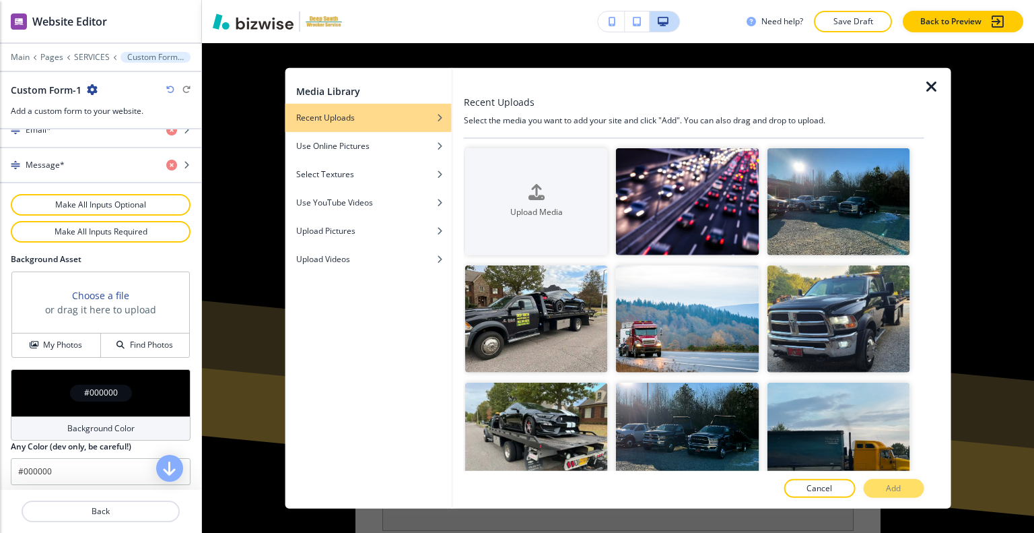
click at [759, 190] on div at bounding box center [763, 205] width 8 height 117
click at [749, 193] on img "button" at bounding box center [687, 200] width 143 height 107
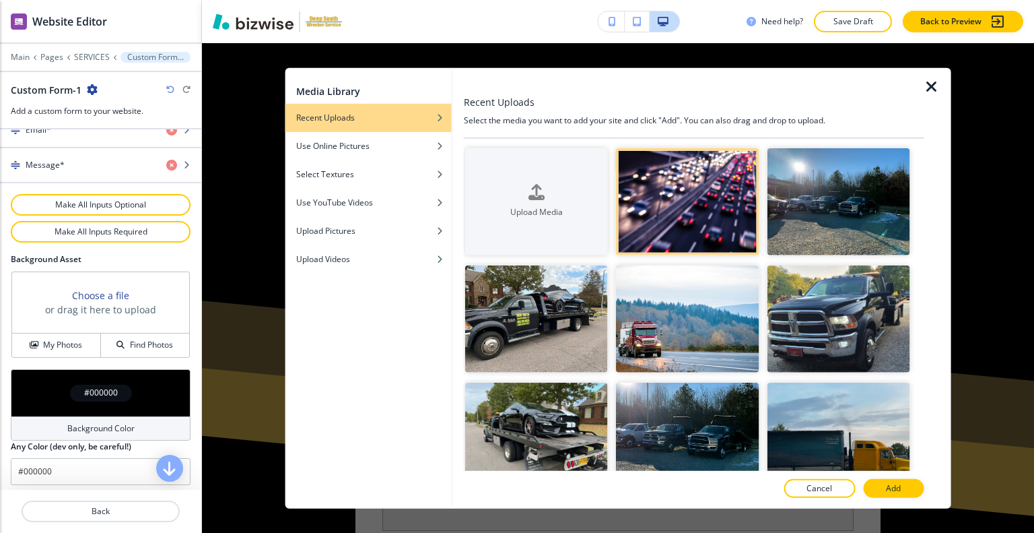
click at [916, 484] on button "Add" at bounding box center [893, 488] width 61 height 19
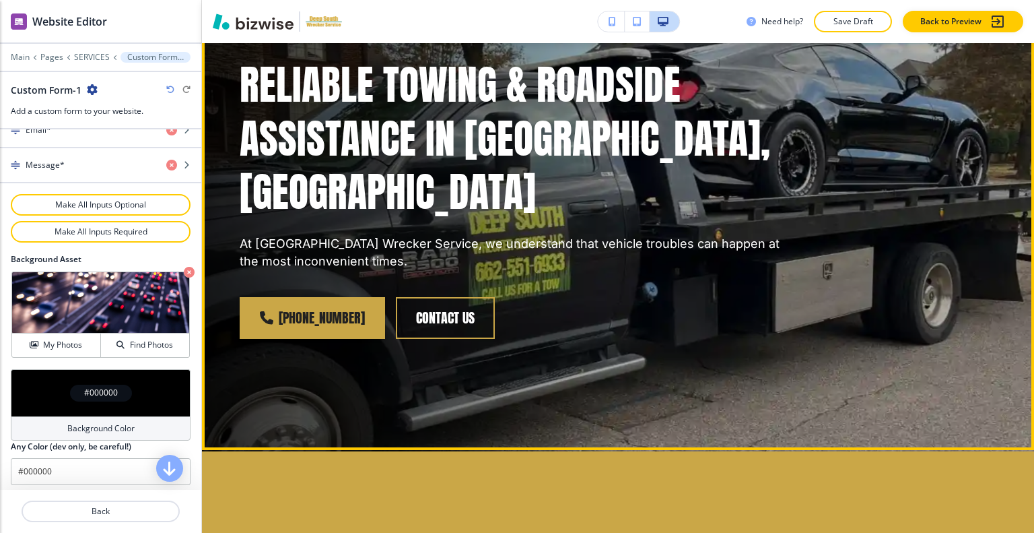
scroll to position [0, 0]
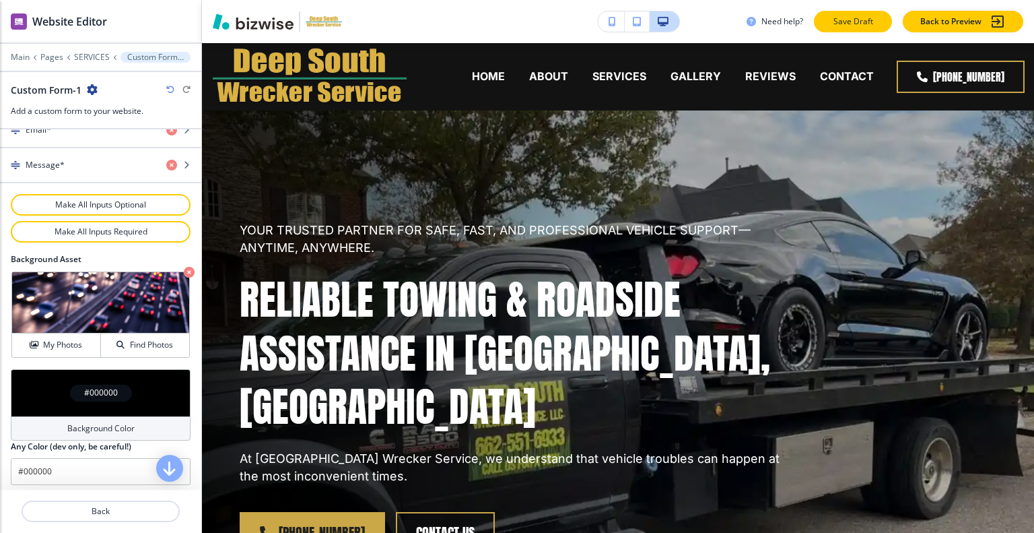
click at [873, 25] on p "Save Draft" at bounding box center [853, 21] width 43 height 12
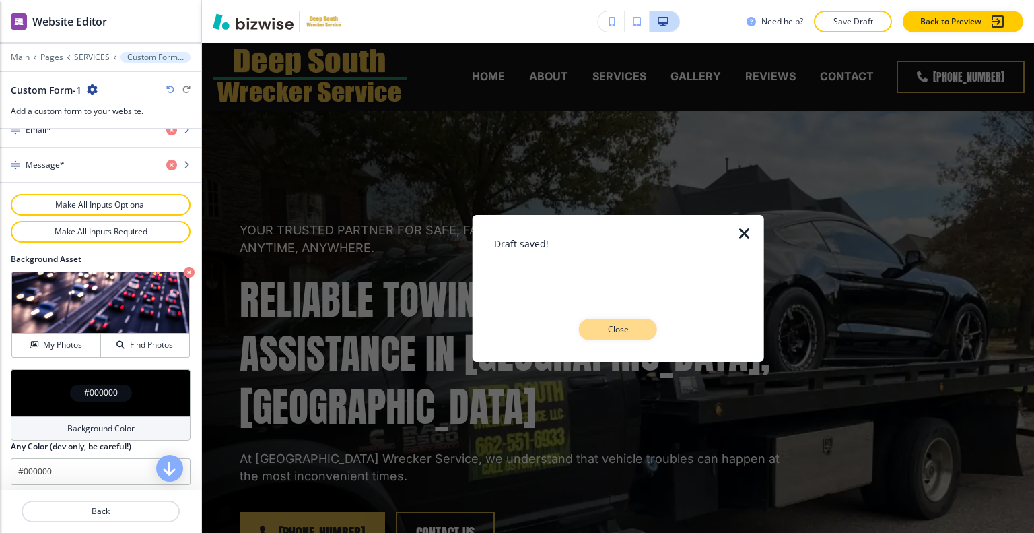
click at [636, 320] on button "Close" at bounding box center [618, 330] width 78 height 22
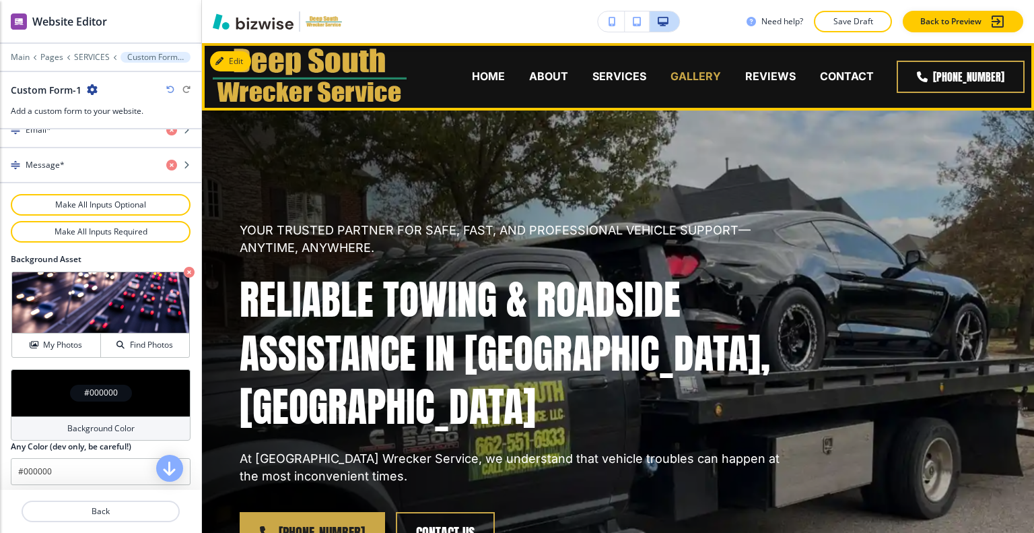
click at [692, 76] on p "GALLERY" at bounding box center [696, 76] width 51 height 15
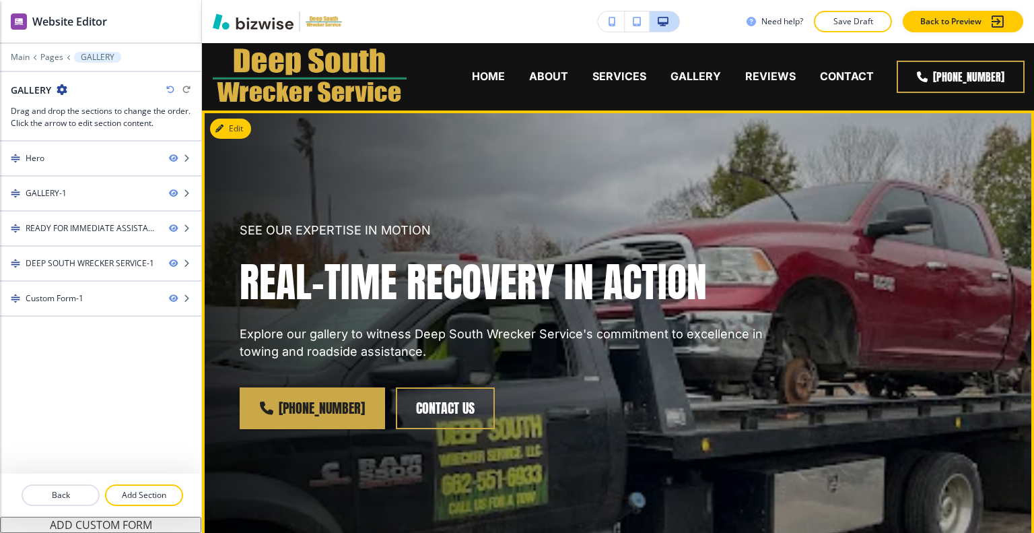
scroll to position [67, 0]
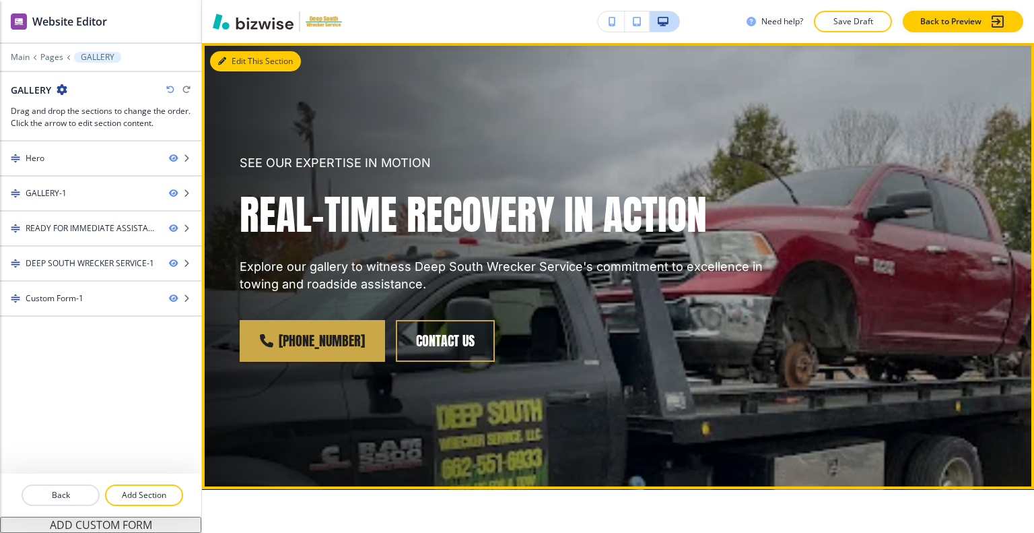
click at [242, 59] on button "Edit This Section" at bounding box center [255, 61] width 91 height 20
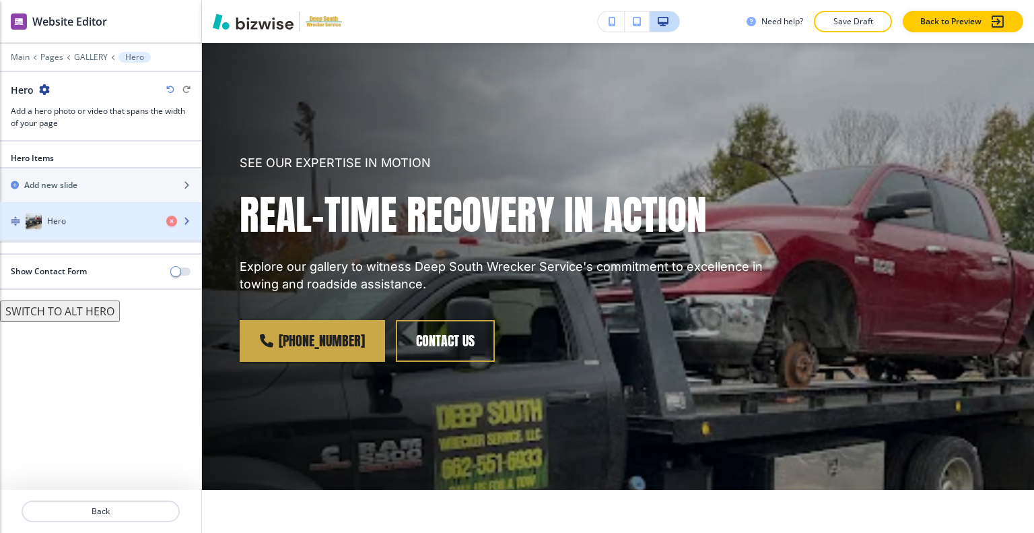
click at [71, 230] on div "button" at bounding box center [100, 235] width 201 height 11
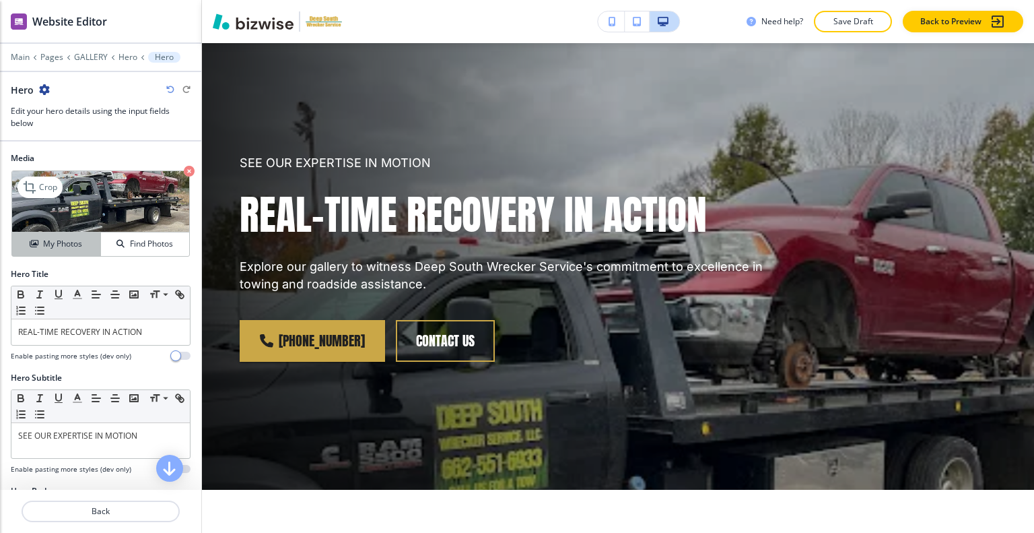
click at [71, 240] on h4 "My Photos" at bounding box center [62, 244] width 39 height 12
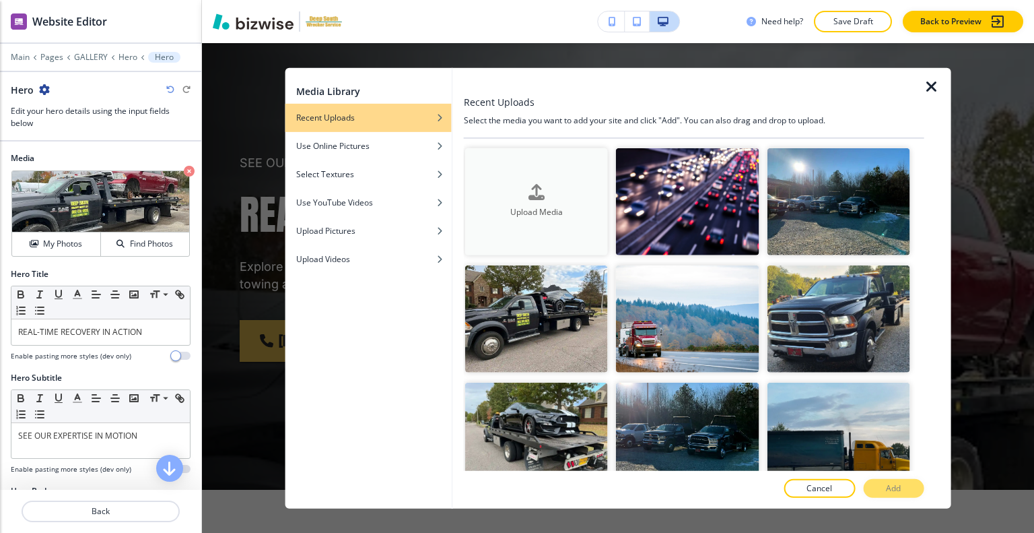
click at [527, 212] on h4 "Upload Media" at bounding box center [536, 212] width 143 height 12
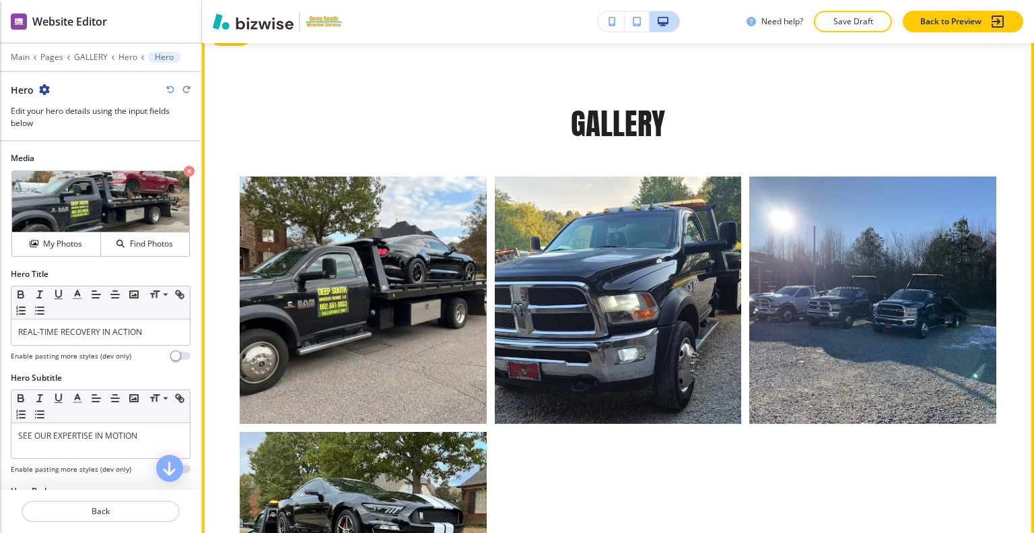
scroll to position [471, 0]
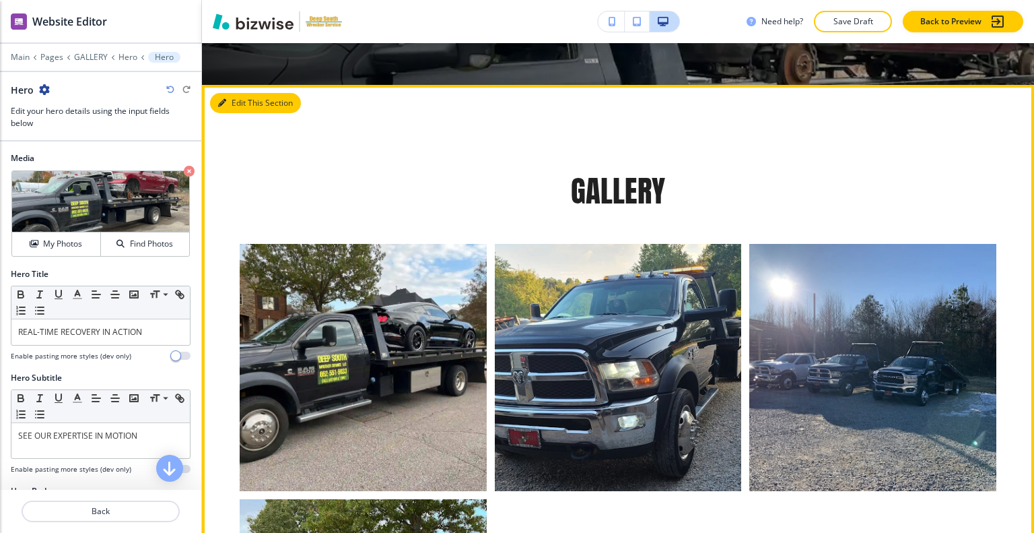
click at [245, 104] on button "Edit This Section" at bounding box center [255, 103] width 91 height 20
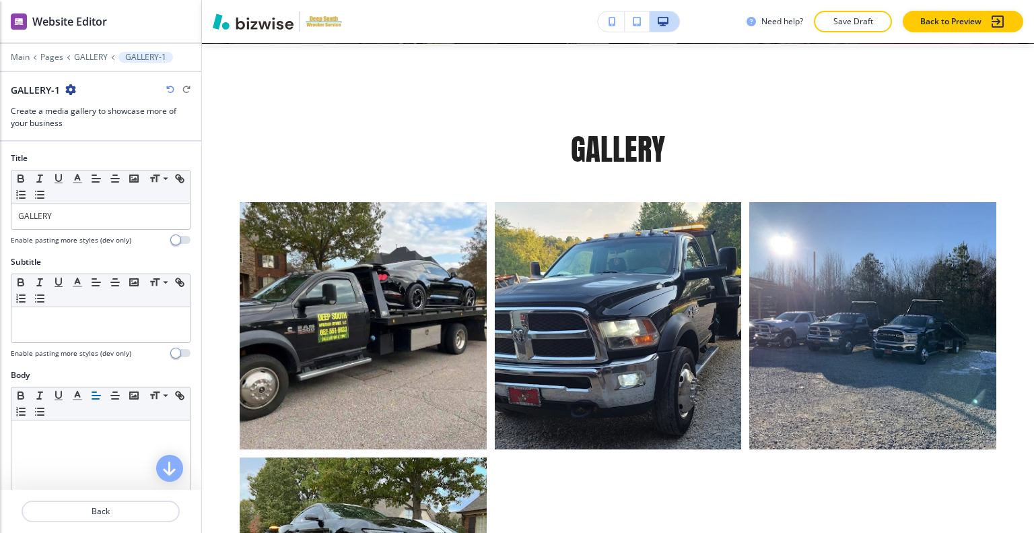
scroll to position [539, 0]
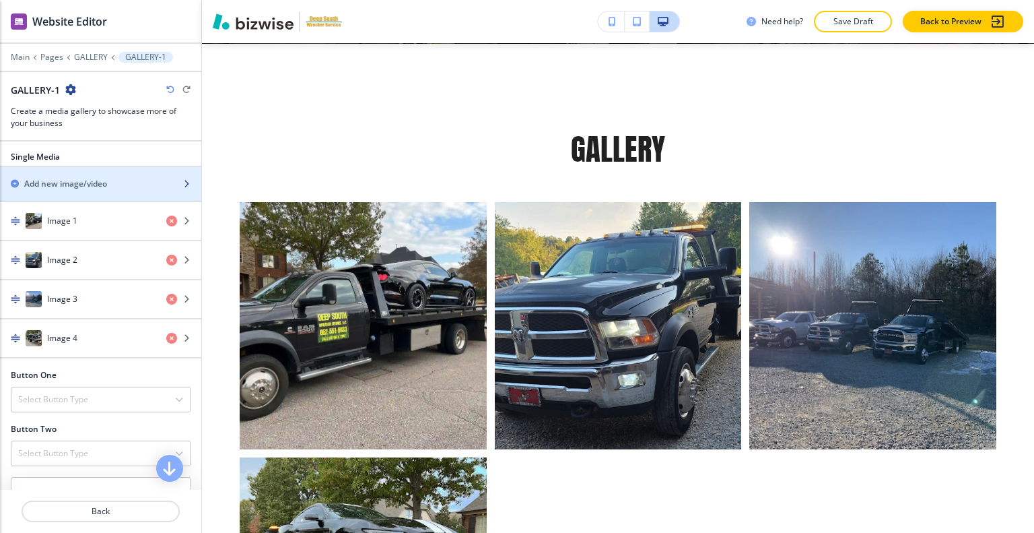
click at [94, 178] on h2 "Add new image/video" at bounding box center [65, 184] width 83 height 12
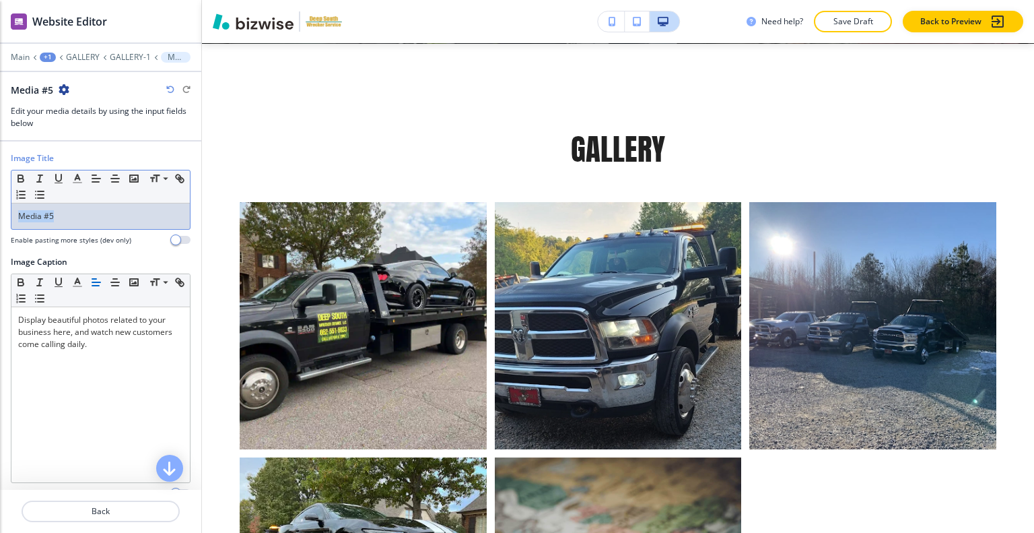
drag, startPoint x: 70, startPoint y: 211, endPoint x: 0, endPoint y: 207, distance: 70.2
click at [0, 207] on div "Image Title Small Normal Large Huge Media #5 Enable pasting more styles (dev on…" at bounding box center [100, 383] width 201 height 484
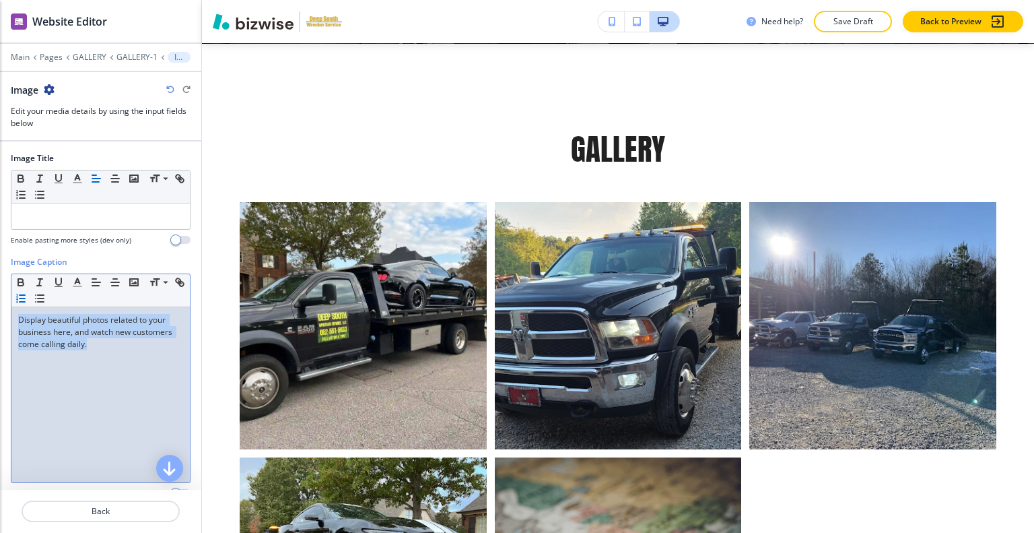
drag, startPoint x: 113, startPoint y: 363, endPoint x: 45, endPoint y: 296, distance: 95.7
click at [1, 266] on div "Image Title Small Normal Large Huge Enable pasting more styles (dev only) Image…" at bounding box center [100, 383] width 201 height 484
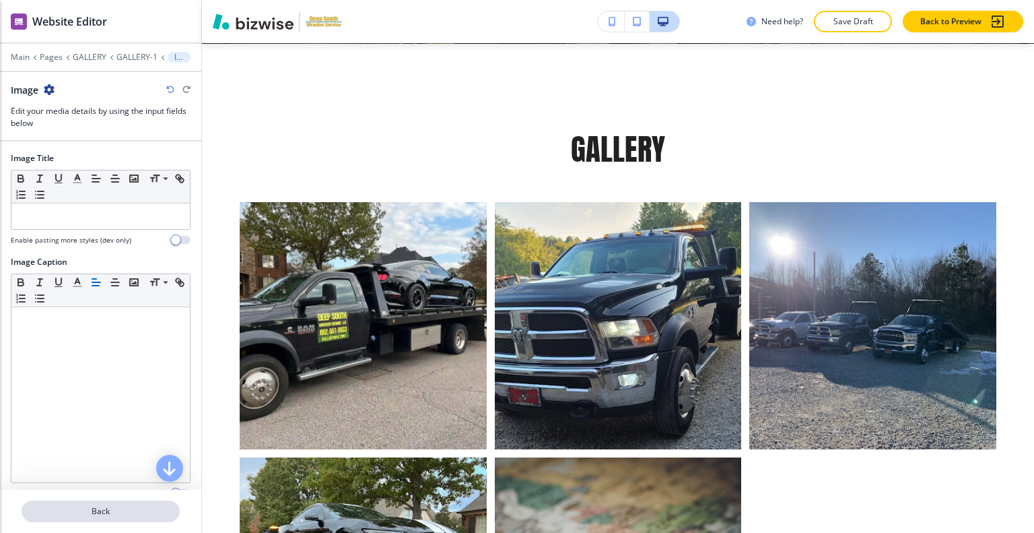
click at [148, 508] on p "Back" at bounding box center [101, 511] width 156 height 12
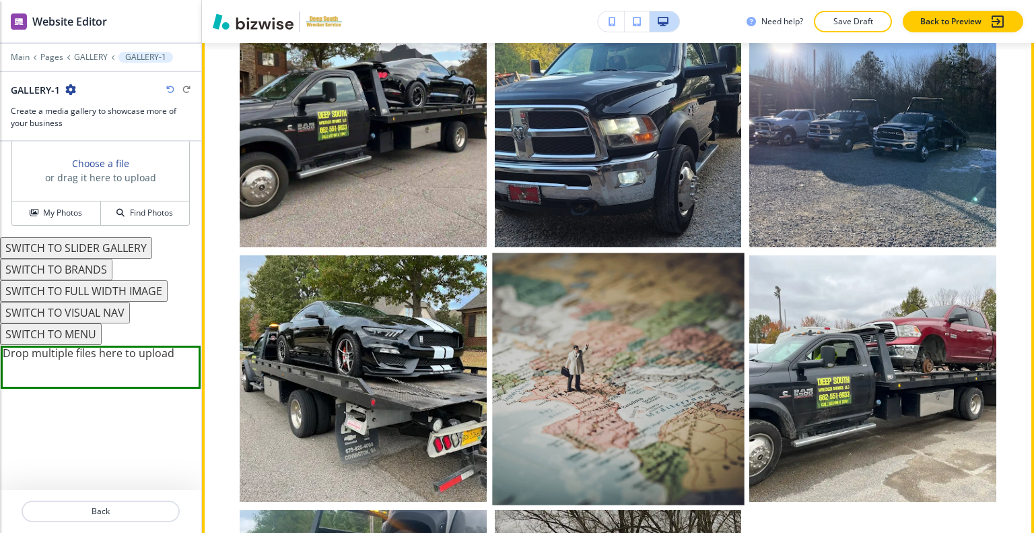
scroll to position [985, 0]
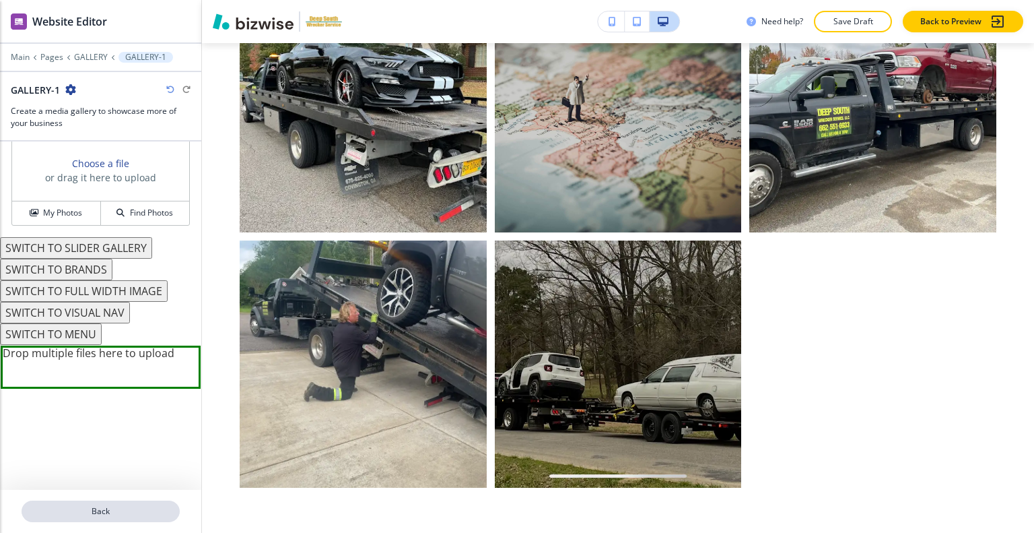
click at [131, 510] on p "Back" at bounding box center [101, 511] width 156 height 12
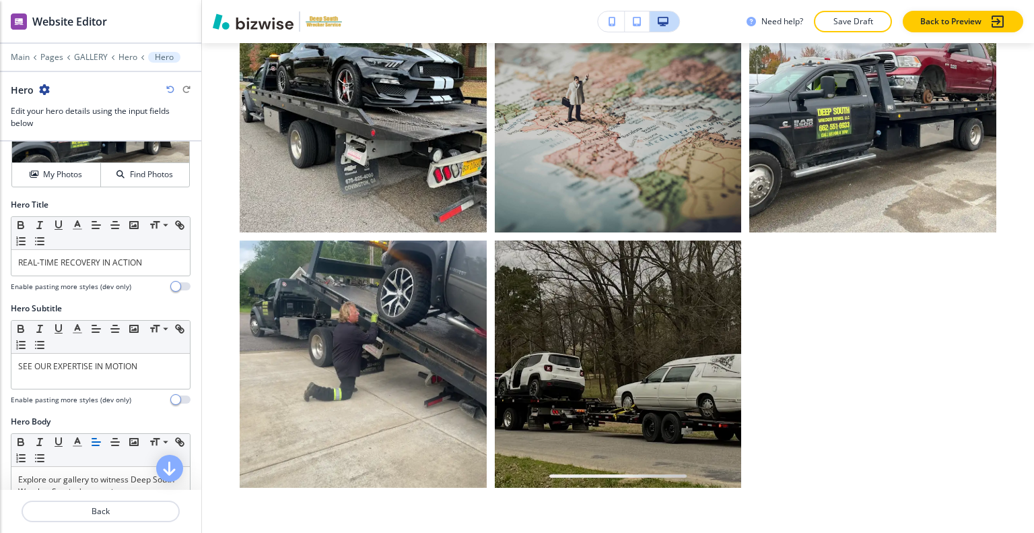
scroll to position [0, 0]
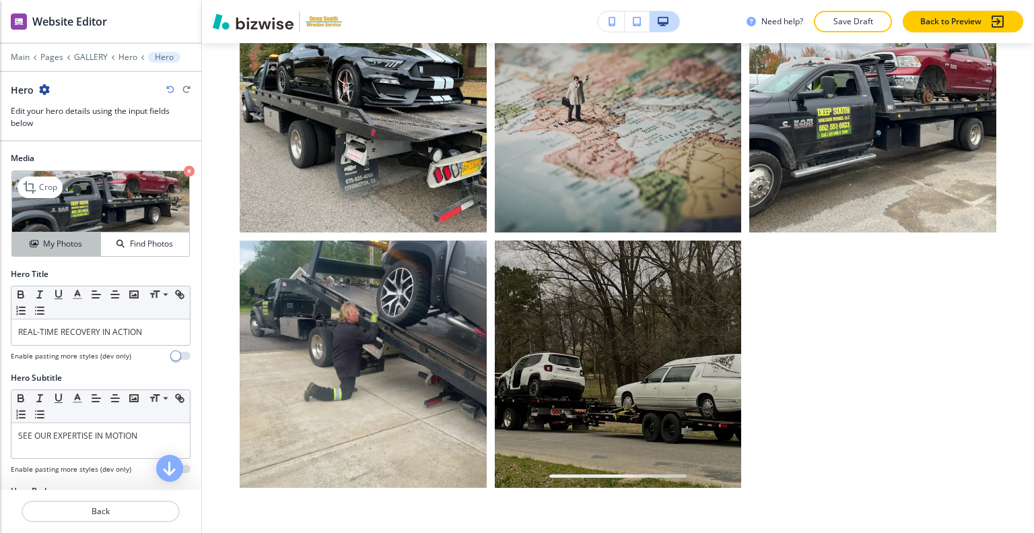
click at [54, 244] on h4 "My Photos" at bounding box center [62, 244] width 39 height 12
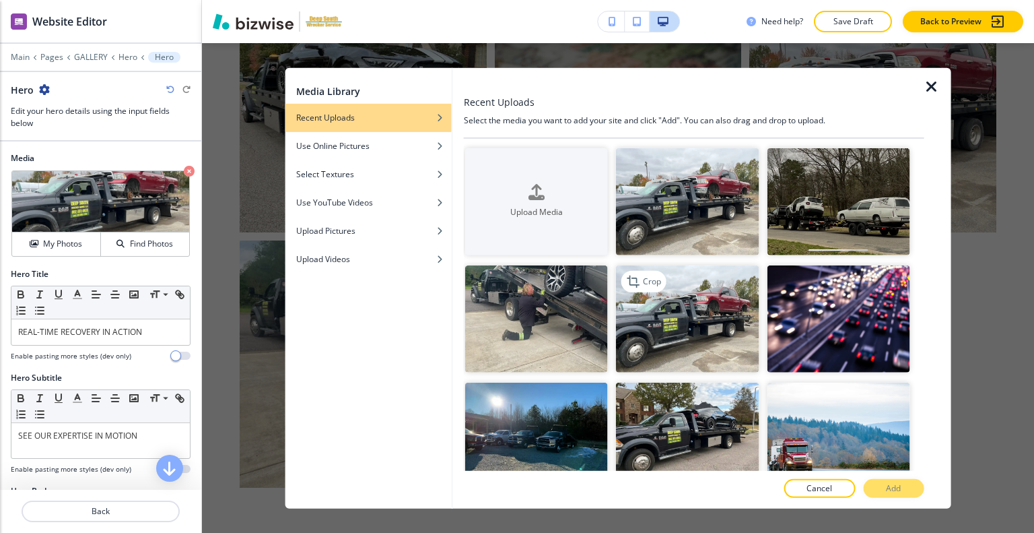
click at [668, 307] on img "button" at bounding box center [687, 318] width 143 height 107
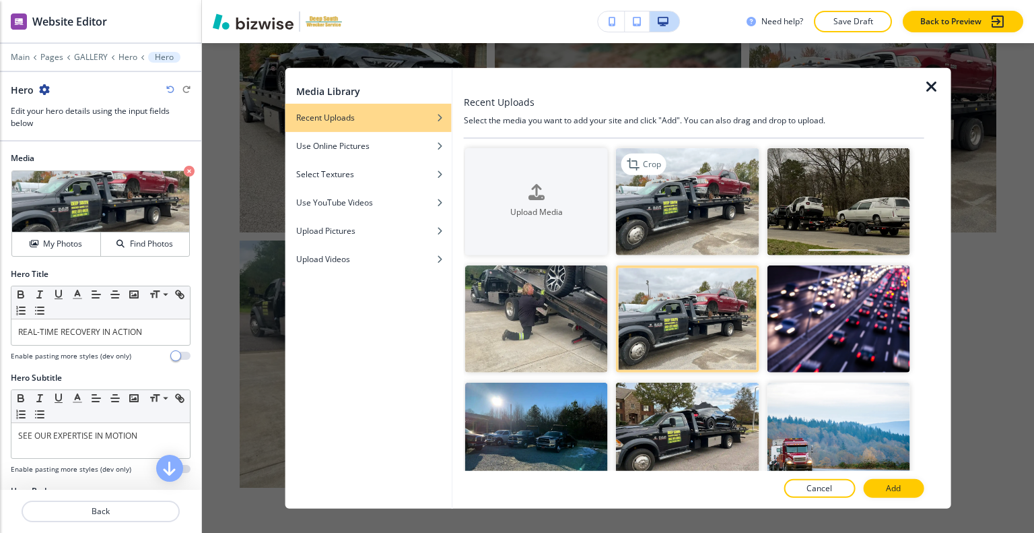
click at [679, 177] on img "button" at bounding box center [687, 200] width 143 height 107
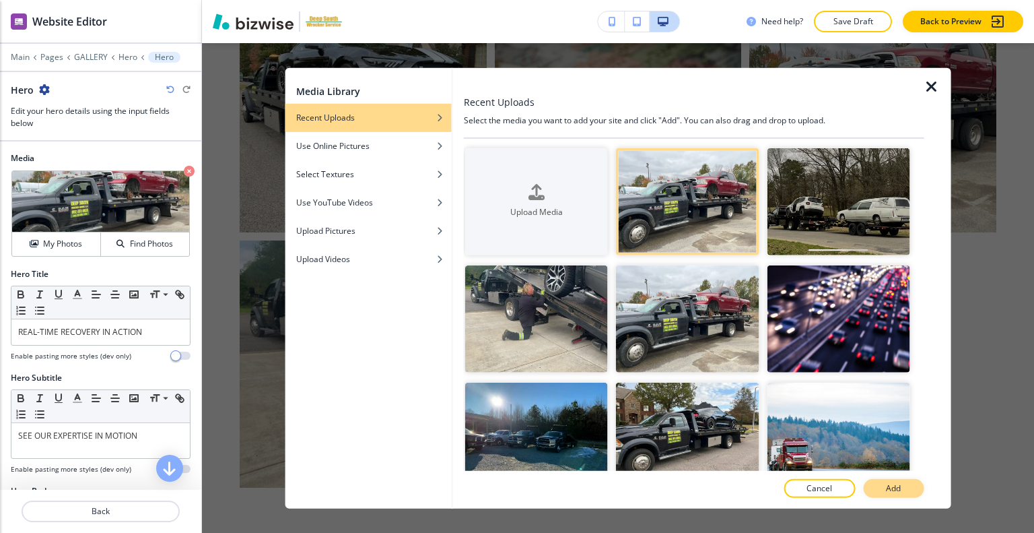
click at [896, 484] on p "Add" at bounding box center [893, 488] width 15 height 12
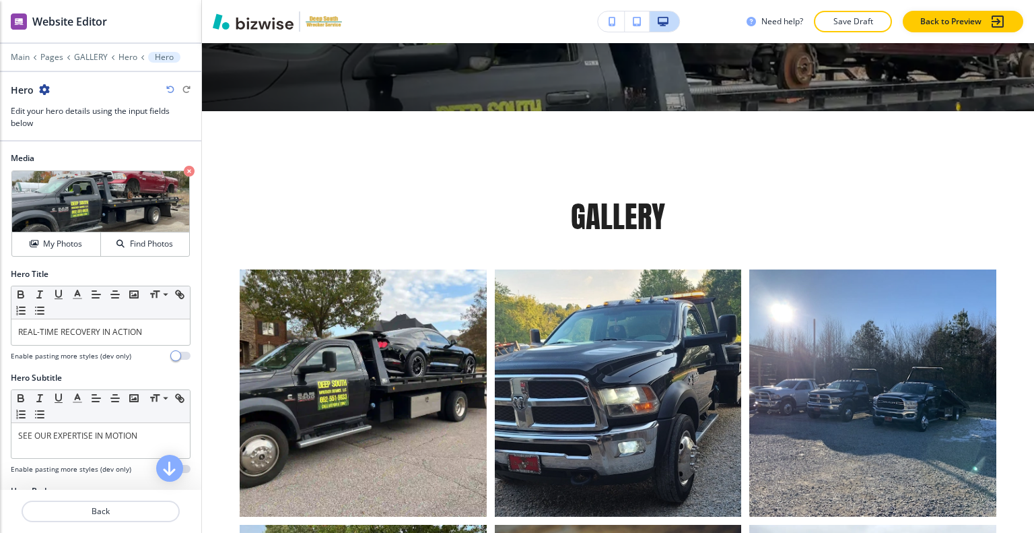
scroll to position [379, 0]
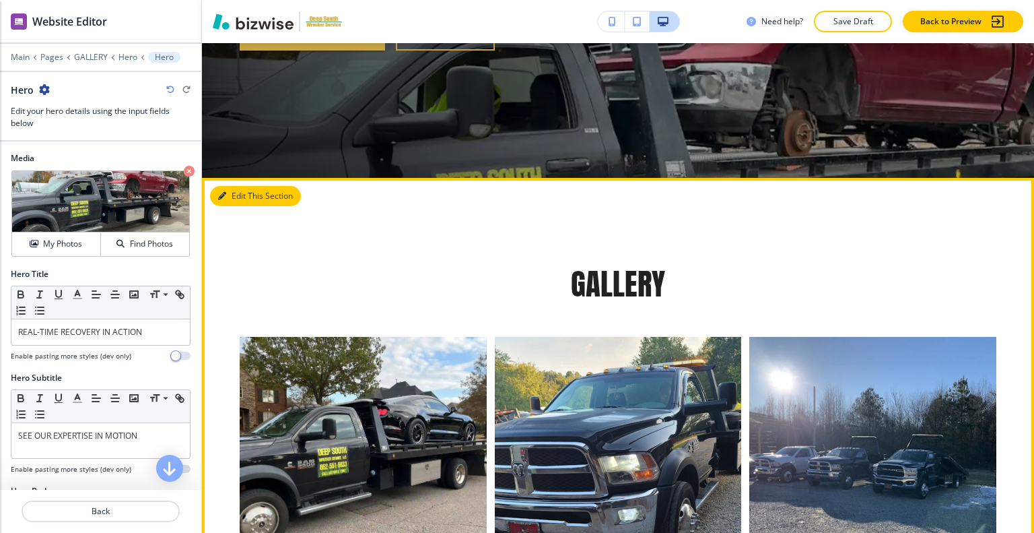
click at [242, 199] on button "Edit This Section" at bounding box center [255, 196] width 91 height 20
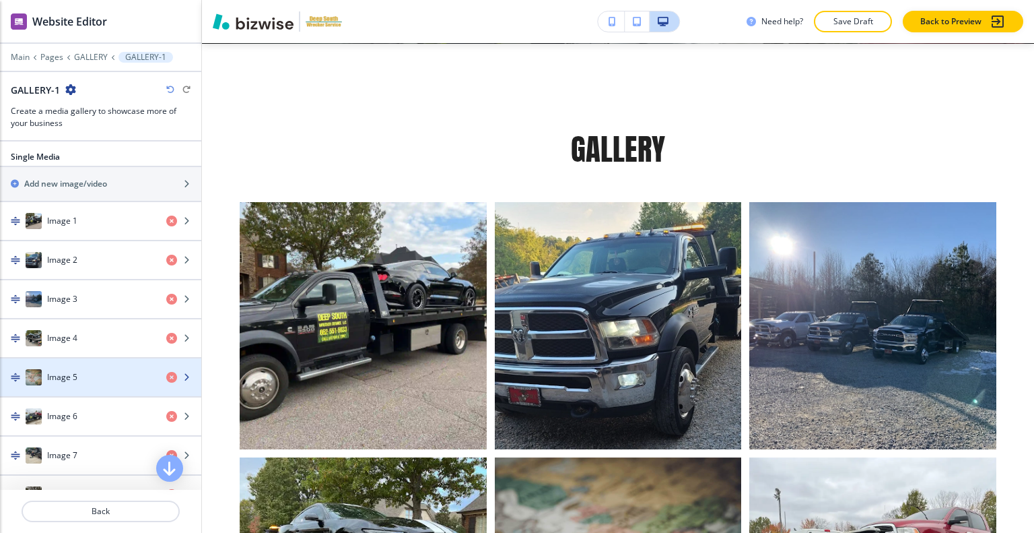
scroll to position [606, 0]
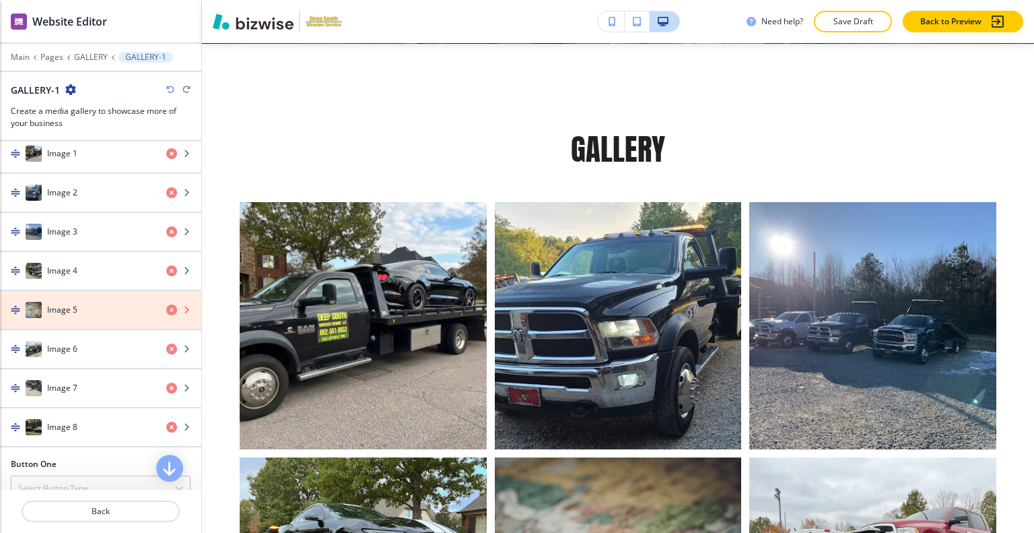
click at [166, 304] on icon "button" at bounding box center [171, 309] width 11 height 11
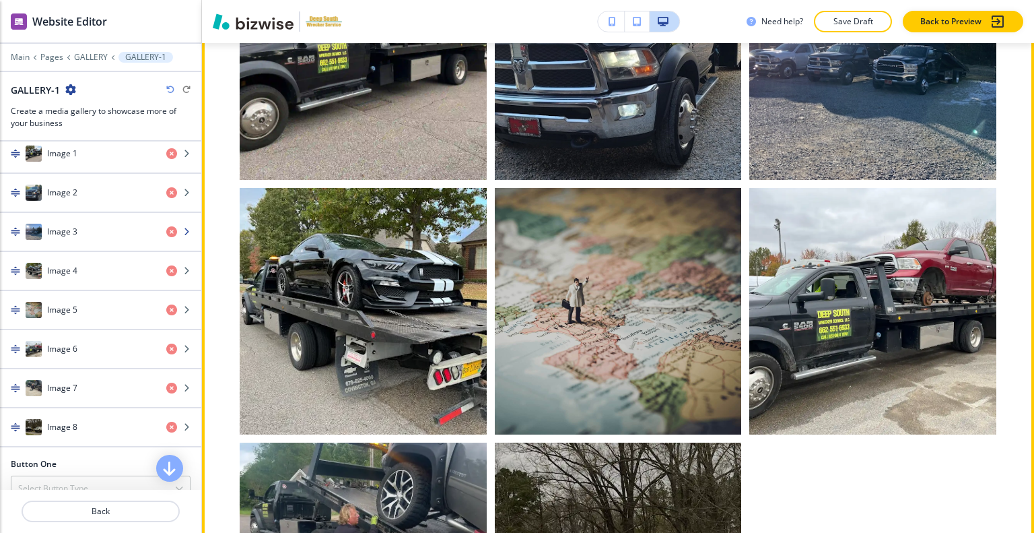
scroll to position [471, 0]
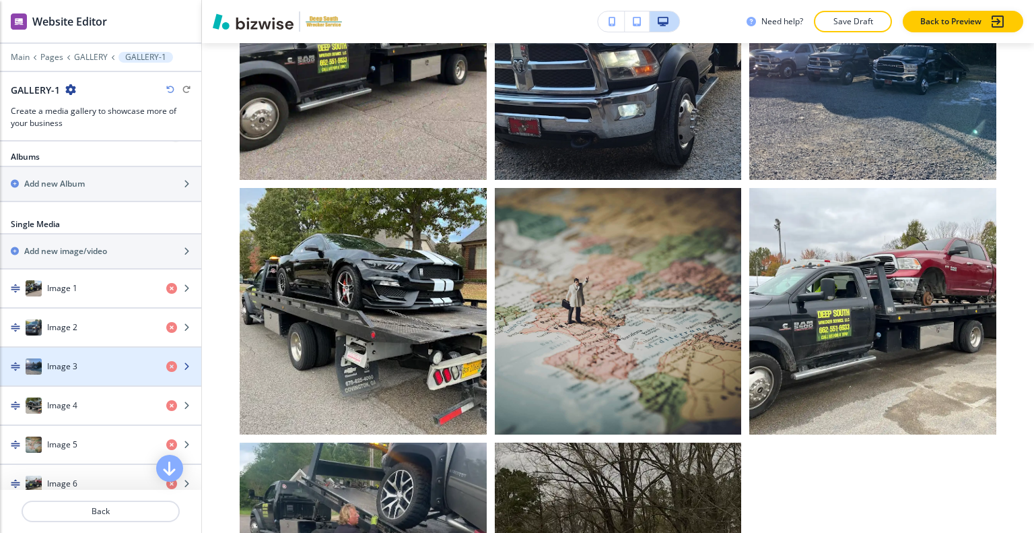
click at [94, 358] on div "Image 3" at bounding box center [78, 366] width 156 height 16
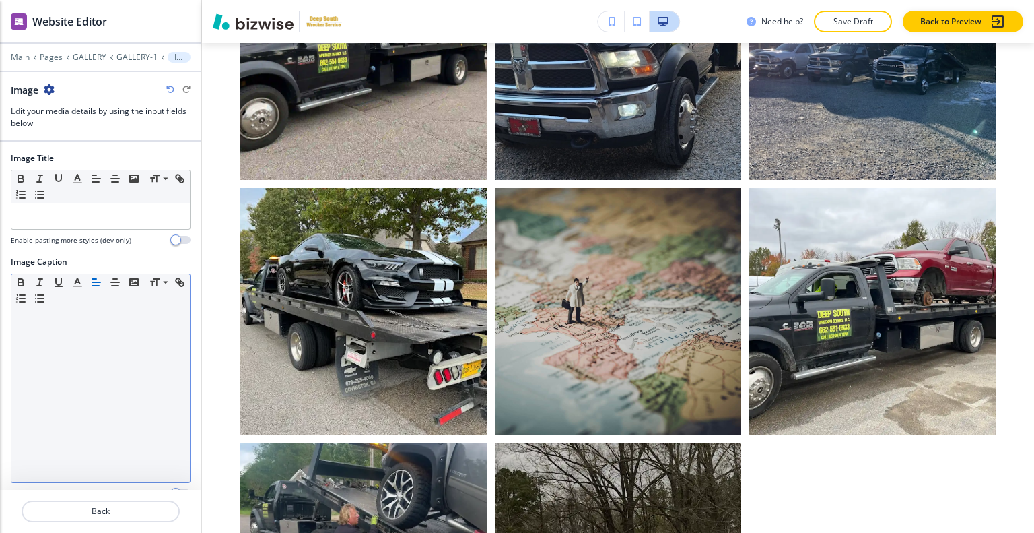
scroll to position [133, 0]
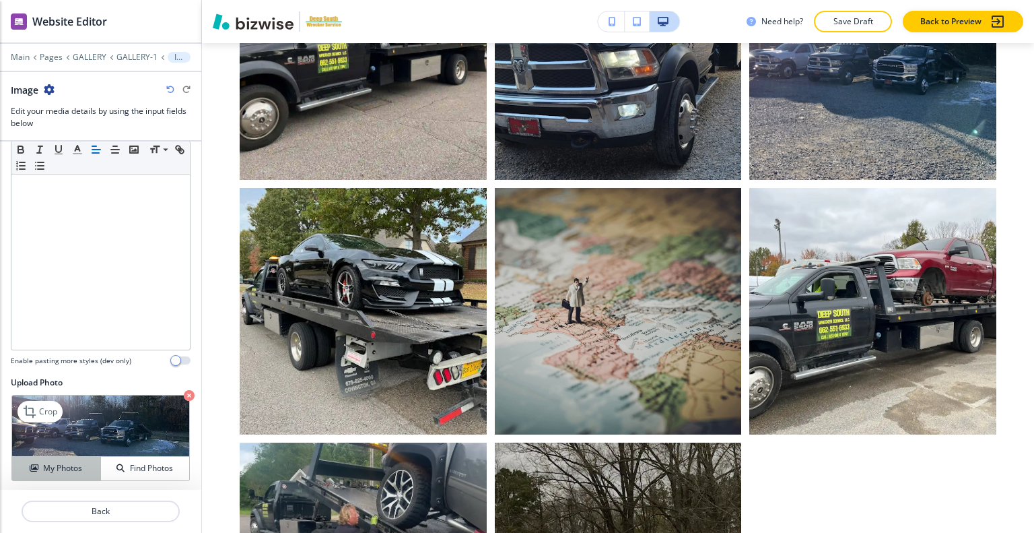
drag, startPoint x: 67, startPoint y: 477, endPoint x: 73, endPoint y: 471, distance: 8.1
click at [67, 476] on button "My Photos" at bounding box center [56, 469] width 89 height 24
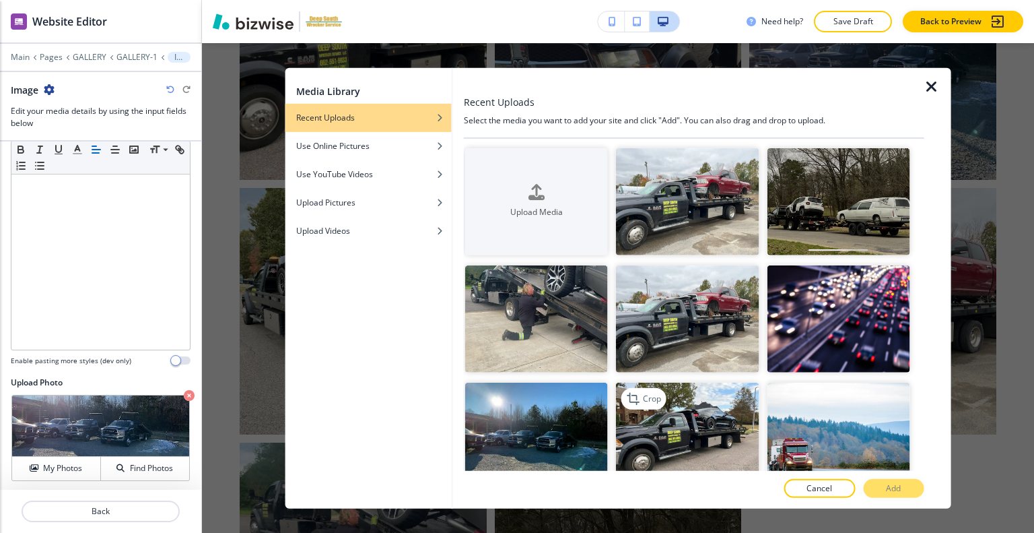
scroll to position [67, 0]
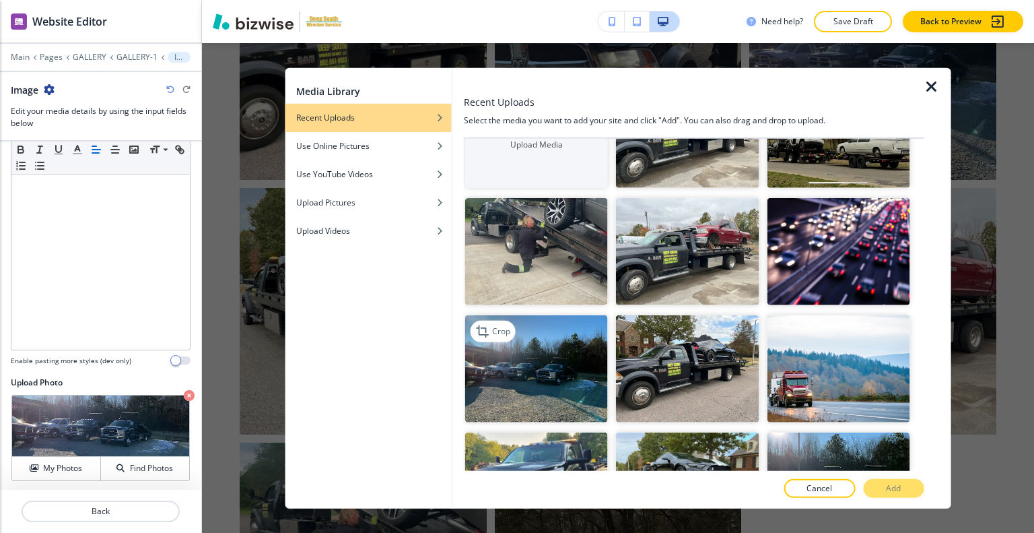
click at [545, 358] on img "button" at bounding box center [536, 368] width 143 height 107
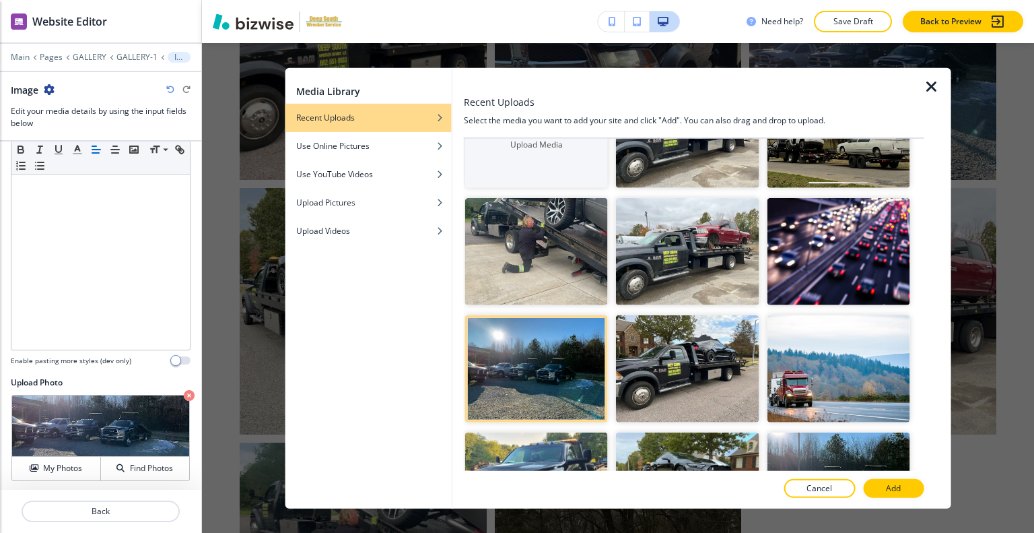
click at [902, 482] on button "Add" at bounding box center [893, 488] width 61 height 19
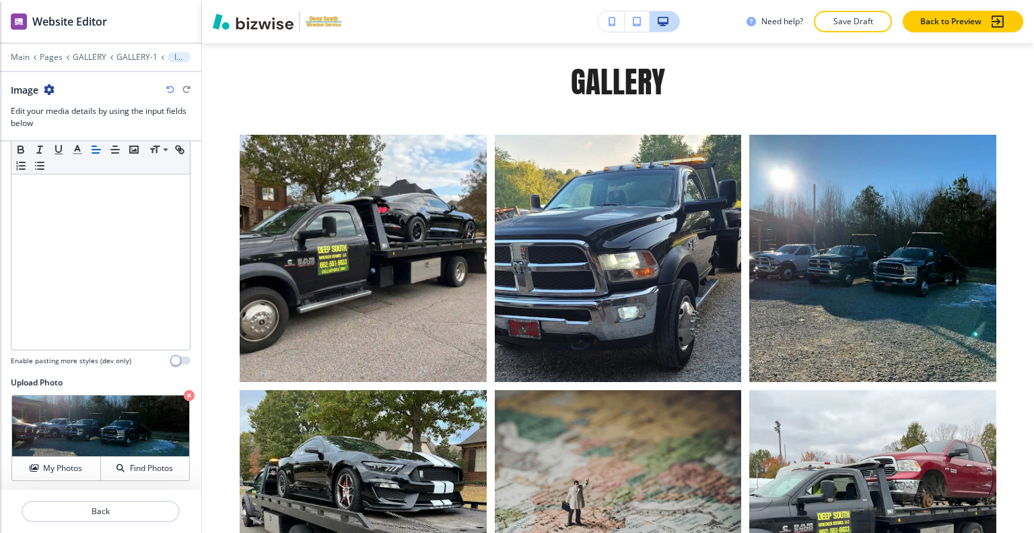
scroll to position [513, 0]
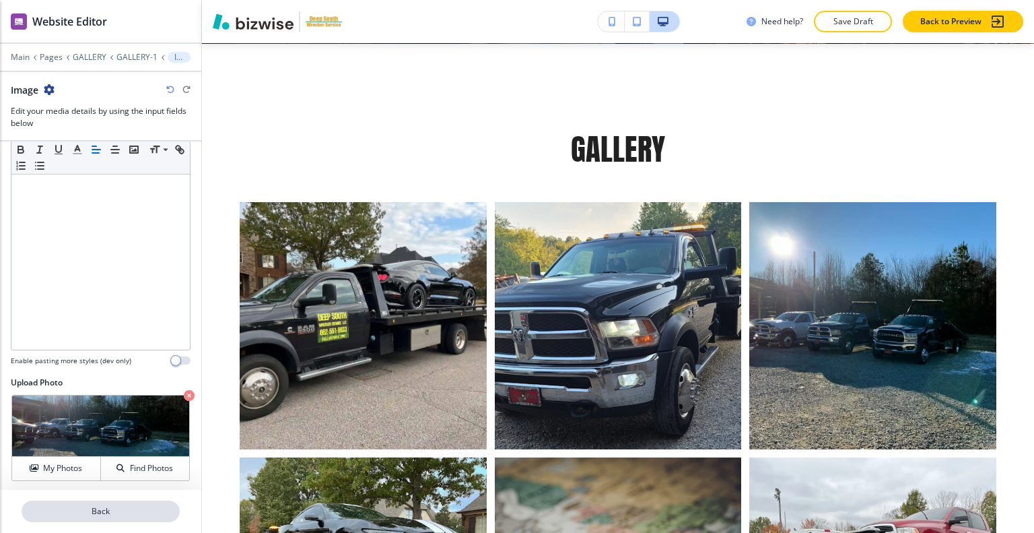
click at [131, 516] on p "Back" at bounding box center [101, 511] width 156 height 12
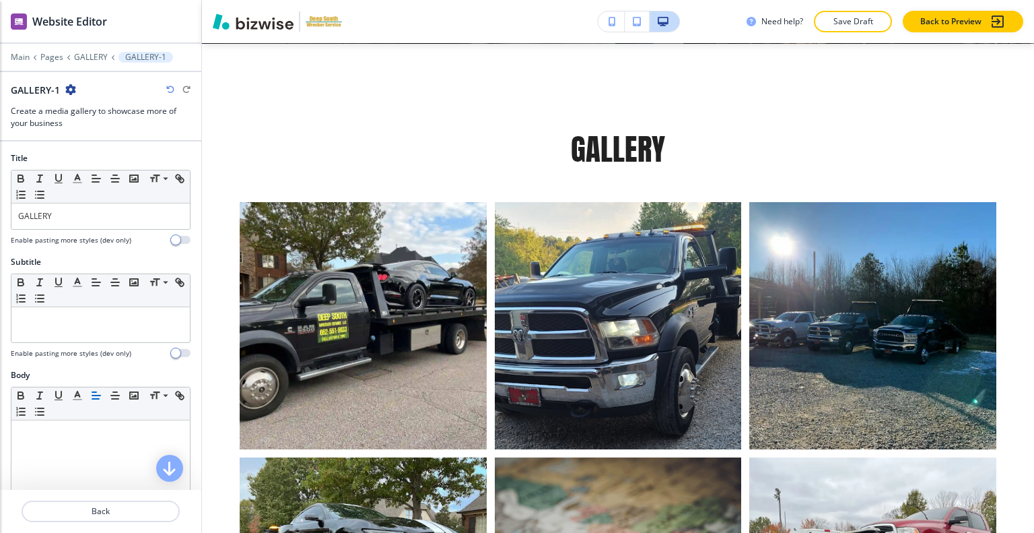
scroll to position [539, 0]
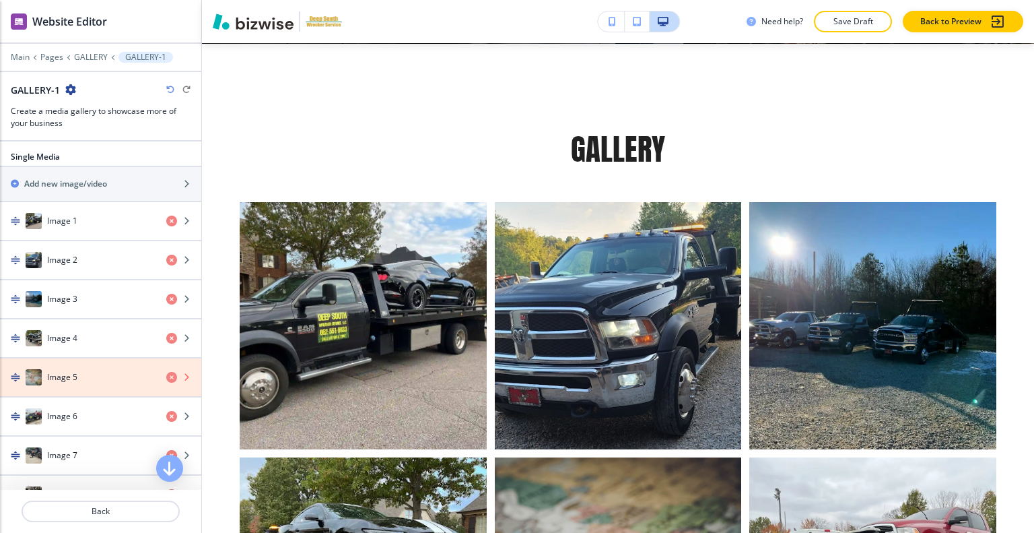
click at [166, 374] on icon "button" at bounding box center [171, 377] width 11 height 11
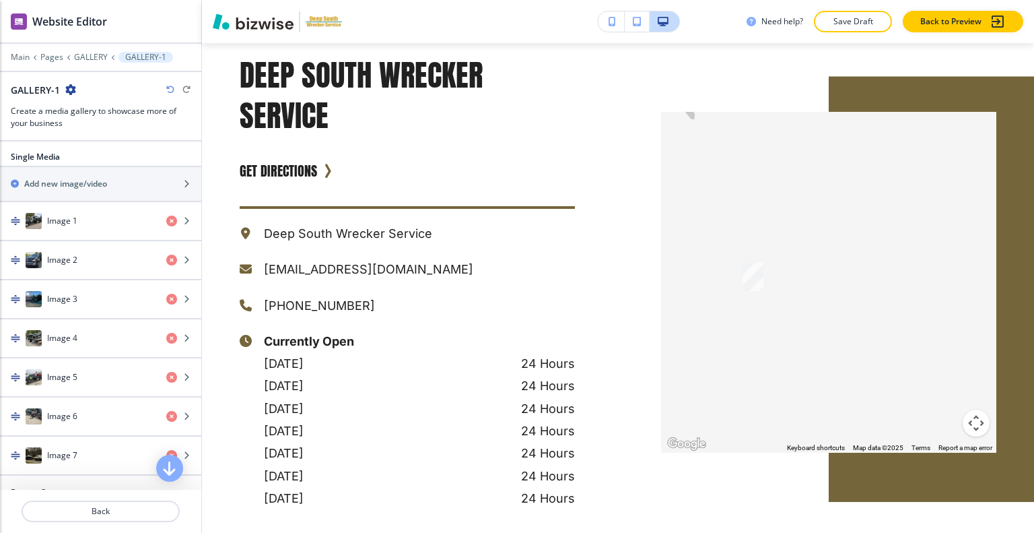
scroll to position [0, 0]
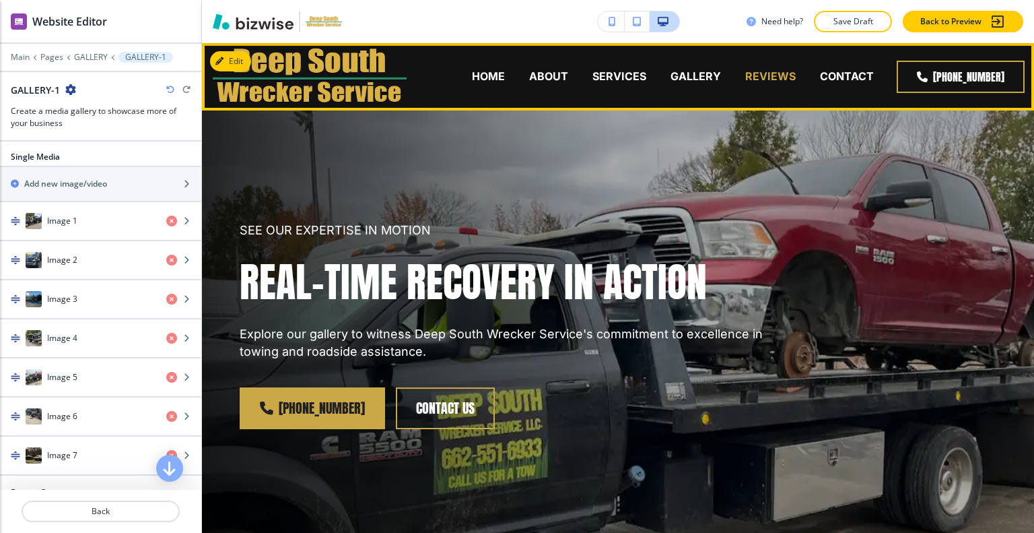
click at [781, 73] on p "REVIEWS" at bounding box center [771, 76] width 51 height 15
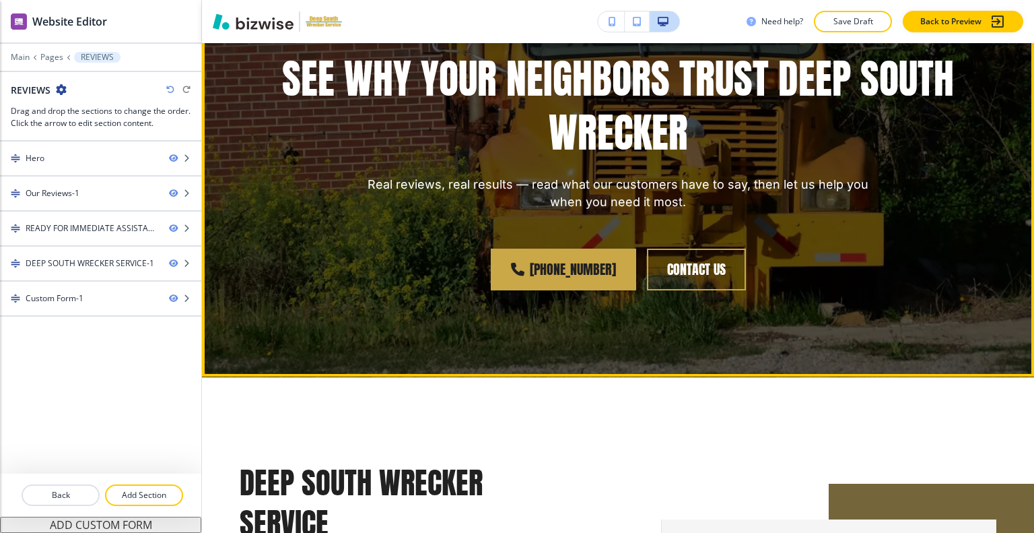
scroll to position [2357, 0]
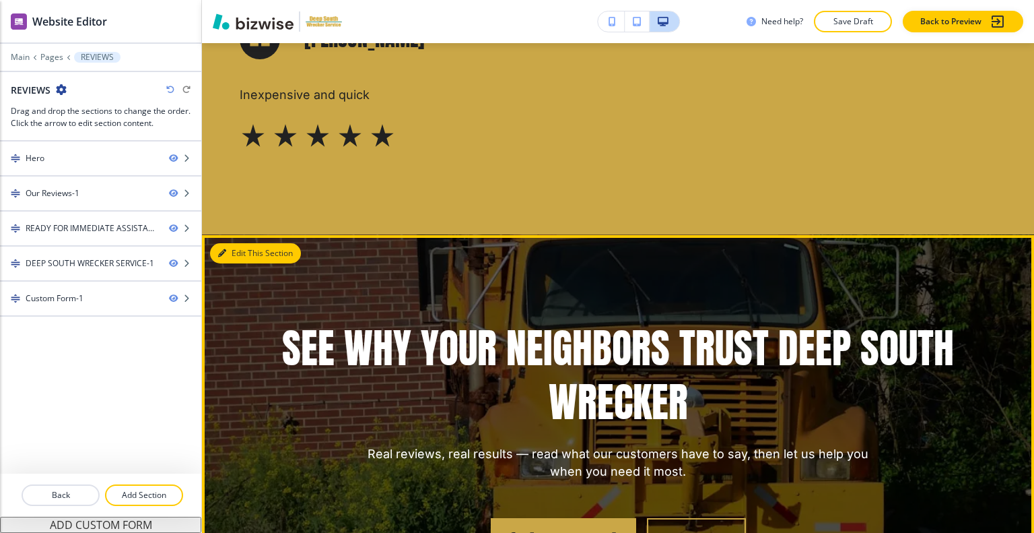
click at [240, 256] on button "Edit This Section" at bounding box center [255, 253] width 91 height 20
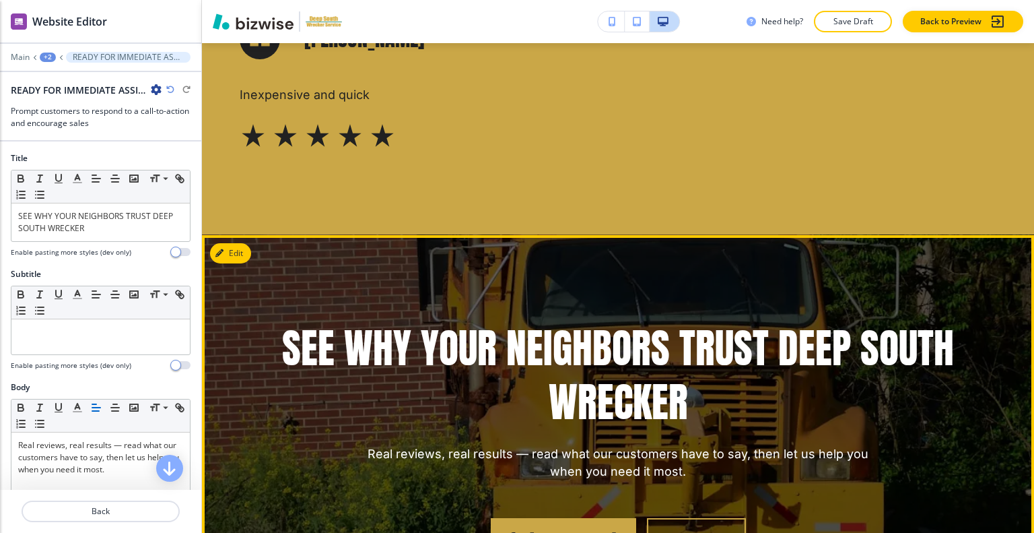
scroll to position [2548, 0]
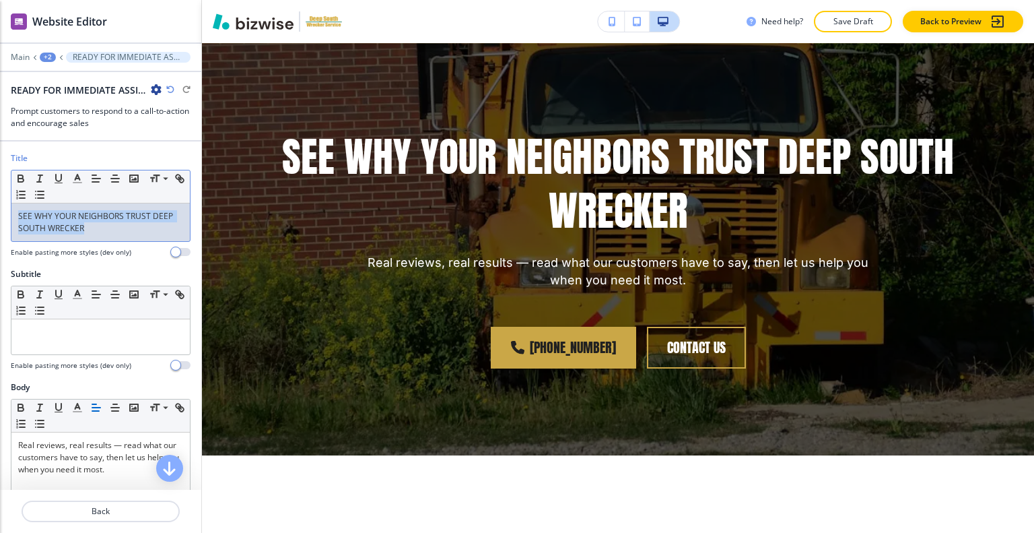
drag, startPoint x: 134, startPoint y: 224, endPoint x: 0, endPoint y: 204, distance: 135.4
click at [0, 204] on div "Title Small Normal Large Huge SEE WHY YOUR NEIGHBORS TRUST DEEP SOUTH WRECKER E…" at bounding box center [100, 210] width 201 height 116
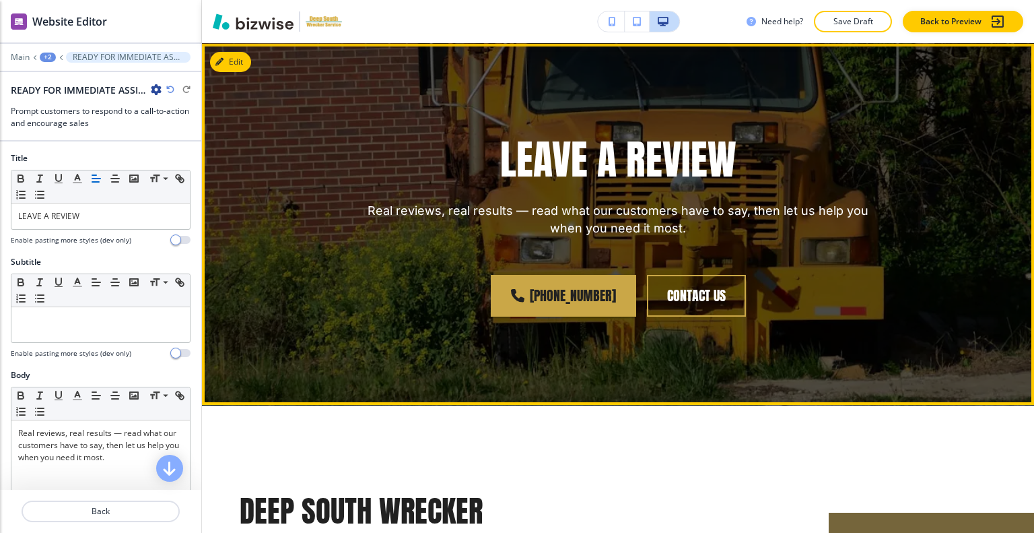
click at [358, 228] on p "Real reviews, real results — read what our customers have to say, then let us h…" at bounding box center [618, 219] width 525 height 35
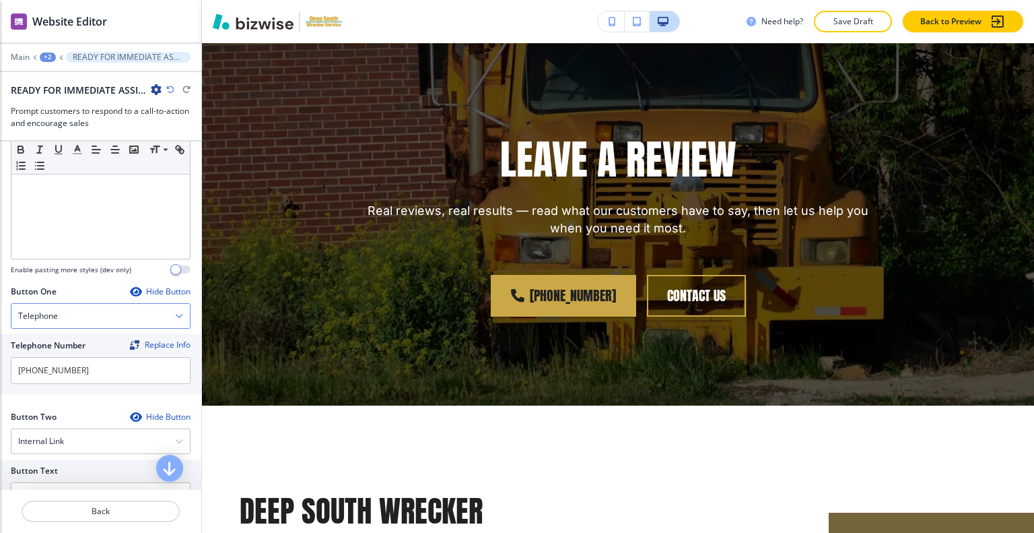
scroll to position [539, 0]
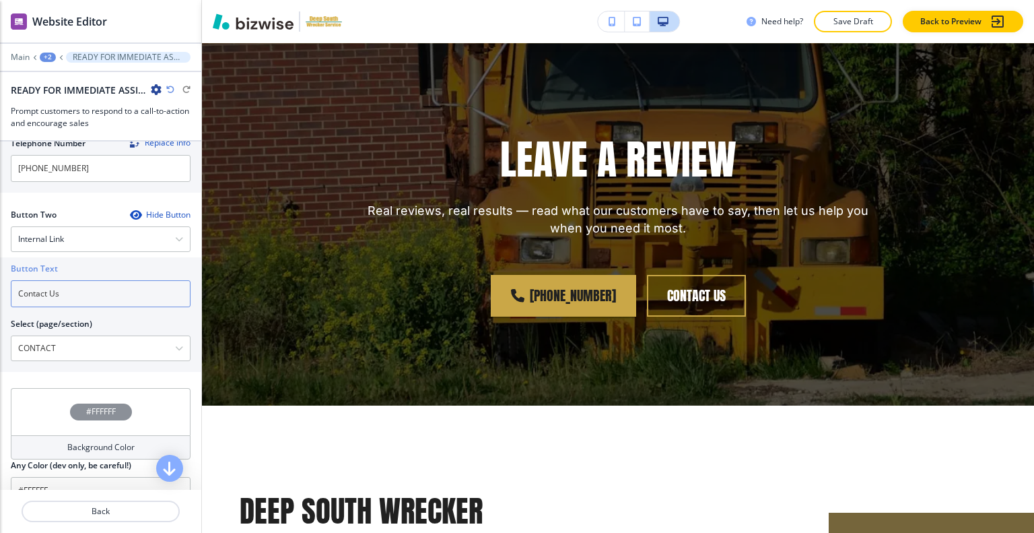
click at [106, 289] on input "Contact Us" at bounding box center [101, 293] width 180 height 27
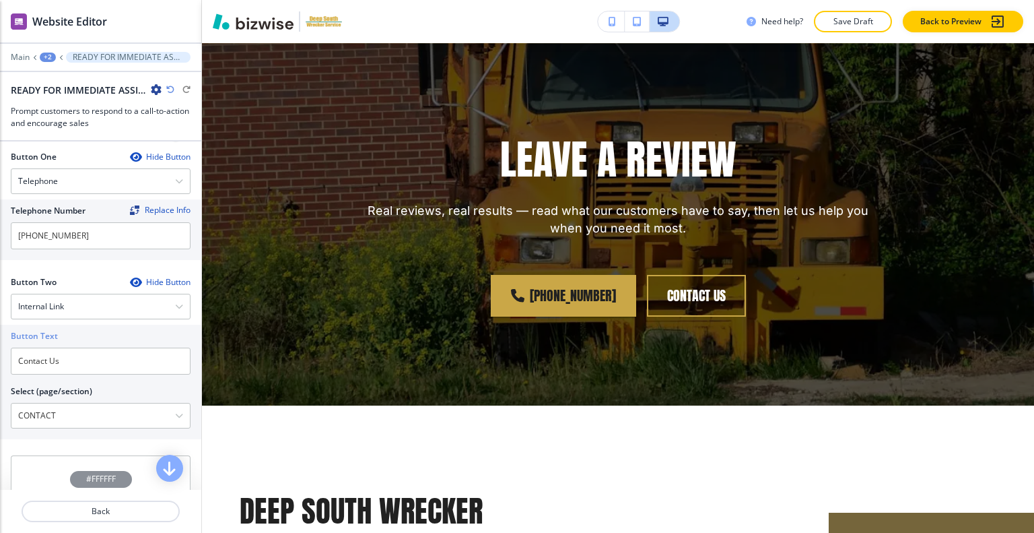
click at [154, 279] on div "Hide Button" at bounding box center [160, 282] width 61 height 11
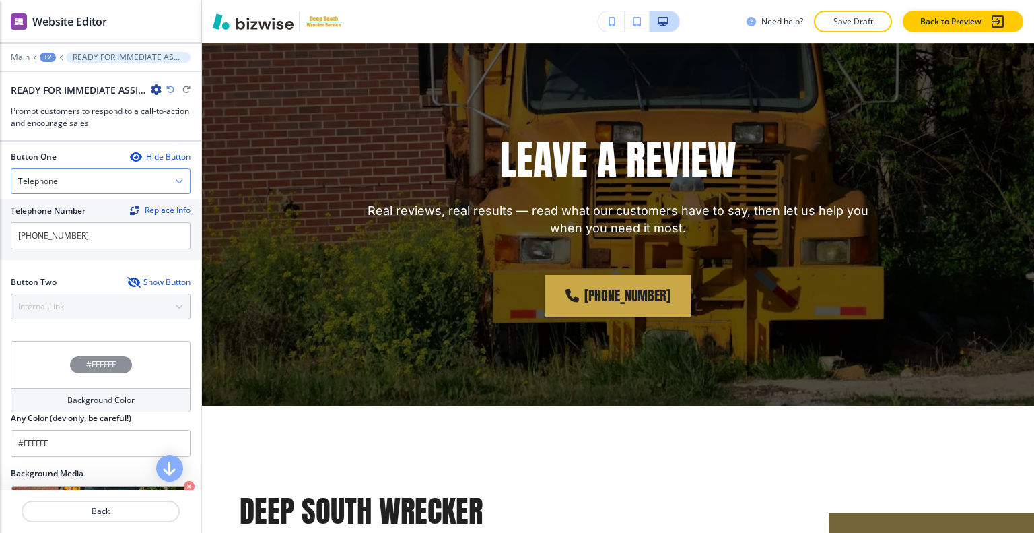
click at [117, 179] on div "Telephone" at bounding box center [100, 181] width 178 height 24
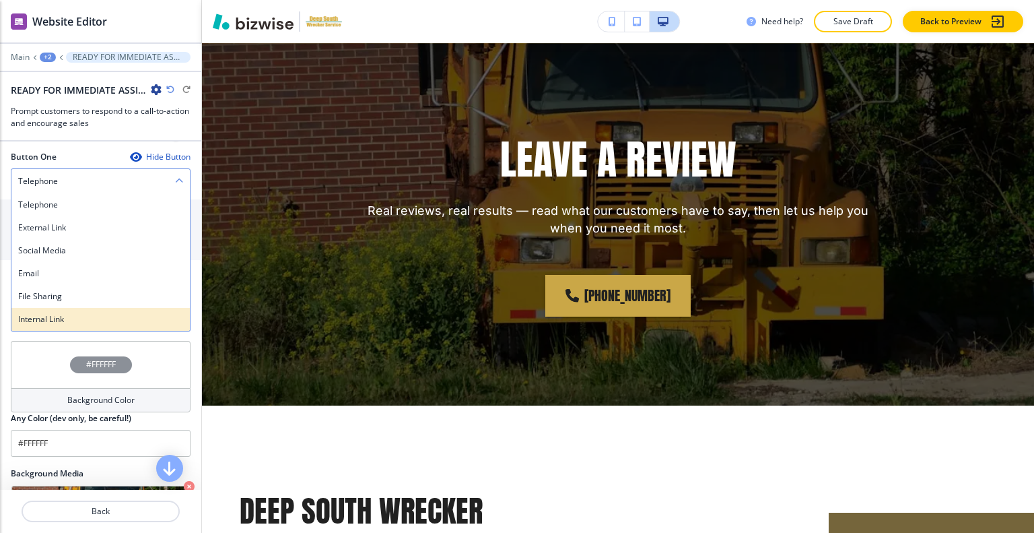
click at [84, 308] on div "Internal Link" at bounding box center [100, 319] width 178 height 23
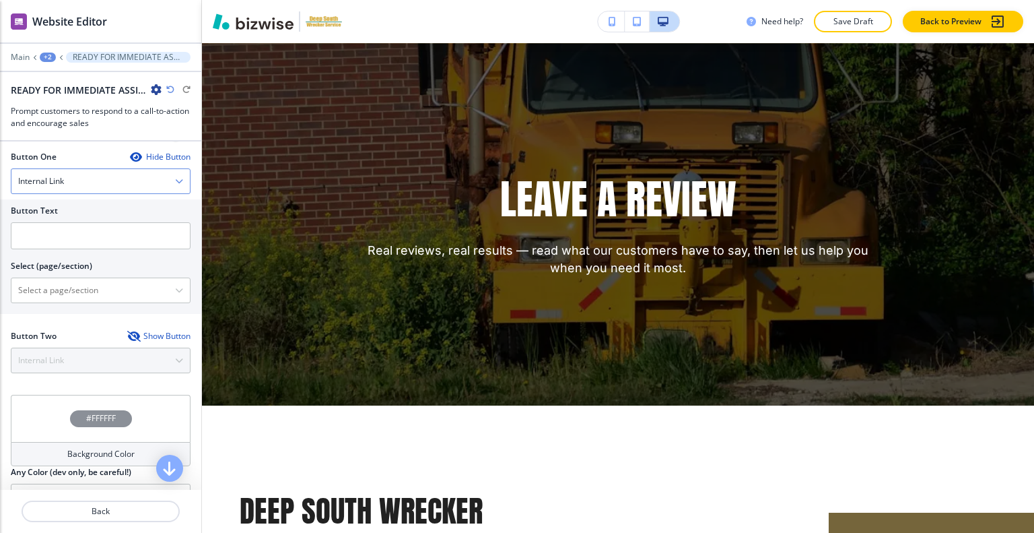
drag, startPoint x: 90, startPoint y: 220, endPoint x: 82, endPoint y: 174, distance: 47.2
click at [82, 174] on div "Internal Link" at bounding box center [100, 181] width 178 height 24
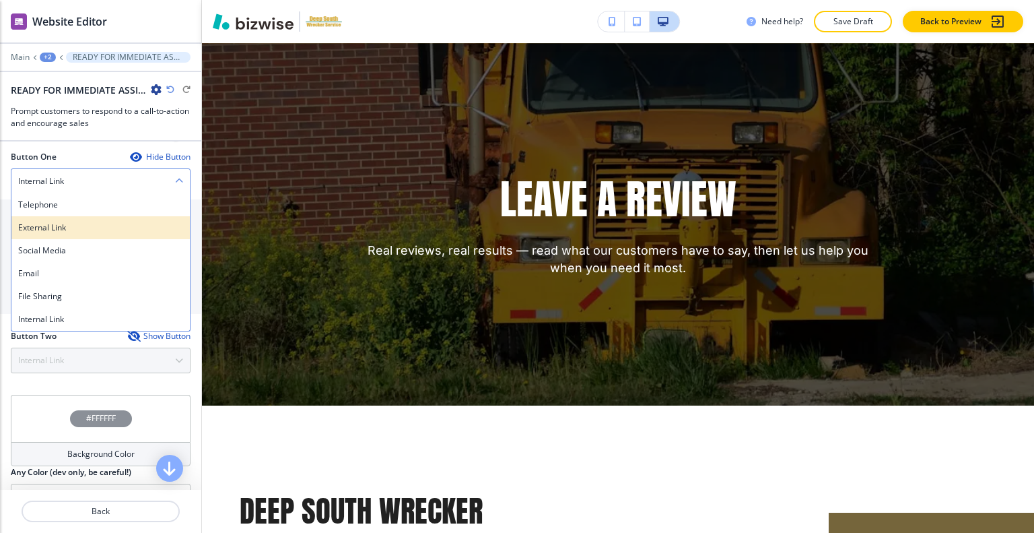
click at [73, 228] on h4 "External Link" at bounding box center [100, 228] width 165 height 12
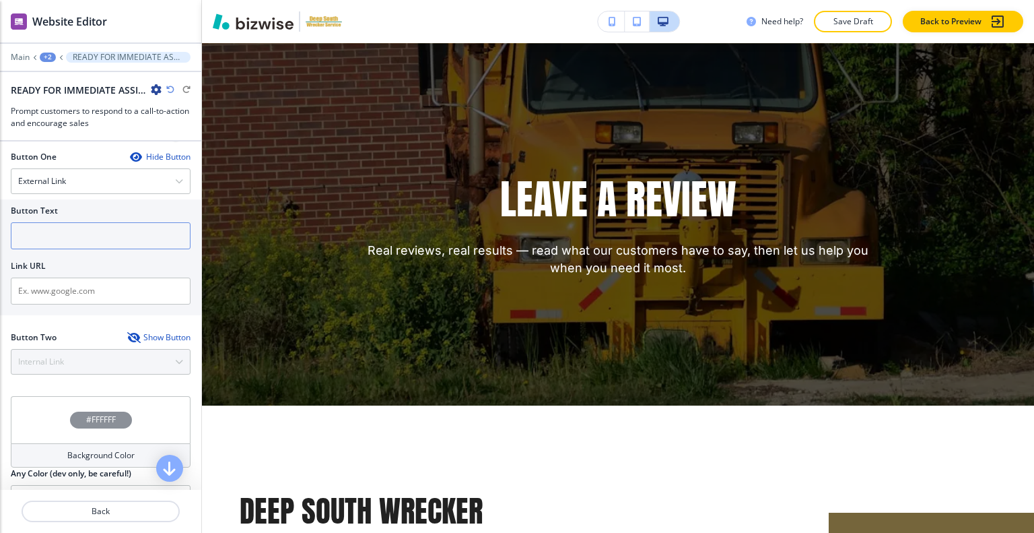
click at [61, 239] on input "text" at bounding box center [101, 235] width 180 height 27
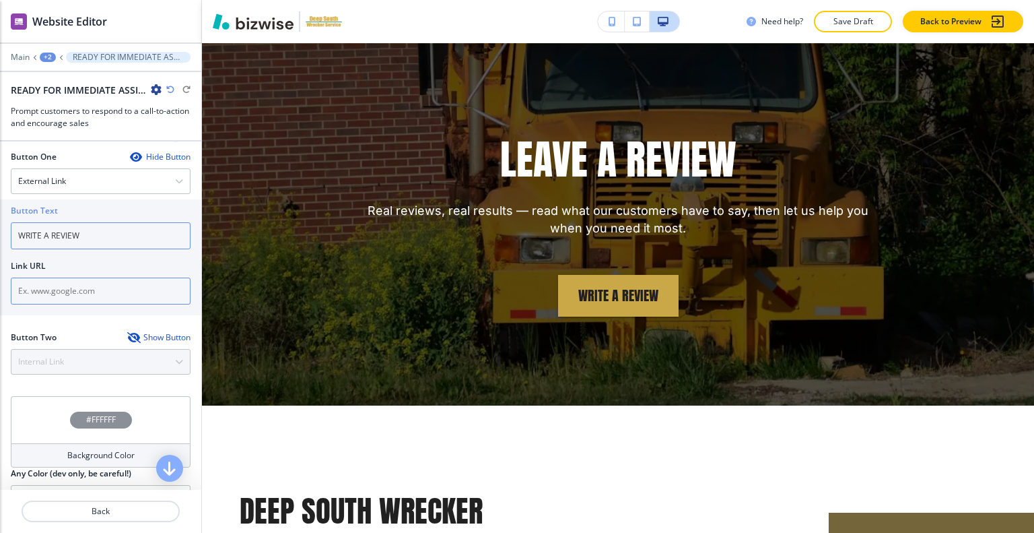
type input "WRITE A REVIEW"
paste input "https://www.google.com/search?sca_esv=139a96e52bc27d75&hl=en-PH&gl=ph&si=AMgyJE…"
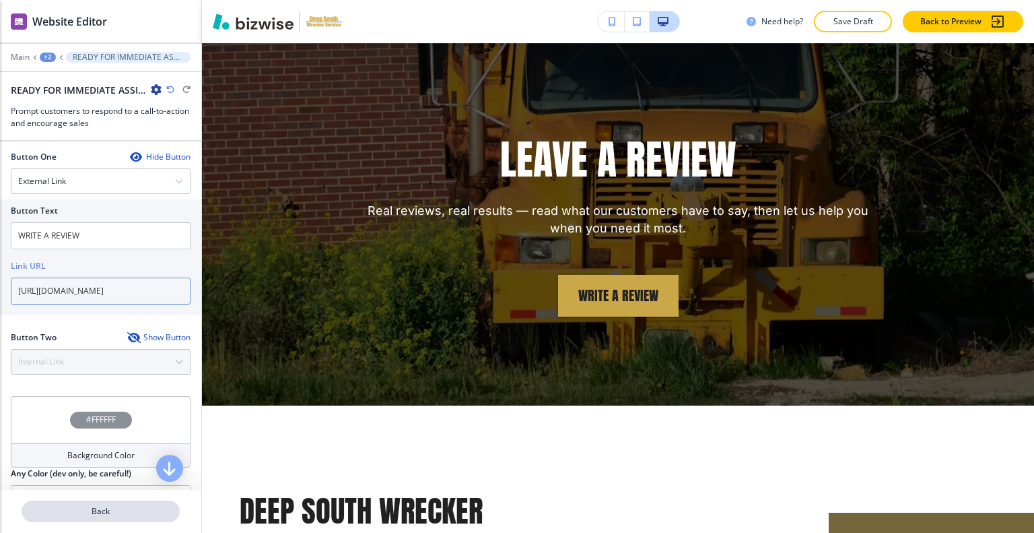
type input "https://www.google.com/search?sca_esv=139a96e52bc27d75&hl=en-PH&gl=ph&si=AMgyJE…"
click at [121, 507] on p "Back" at bounding box center [101, 511] width 156 height 12
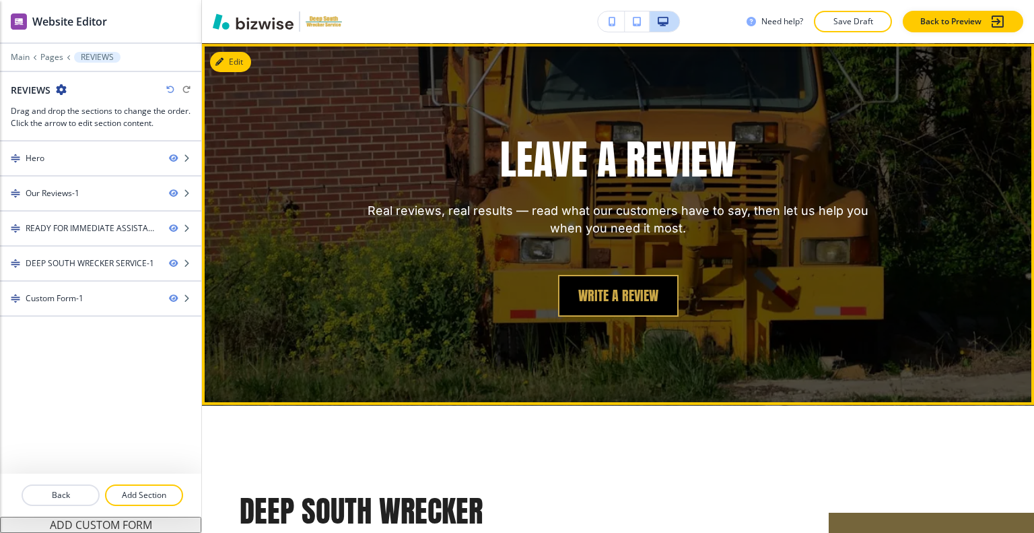
scroll to position [2481, 0]
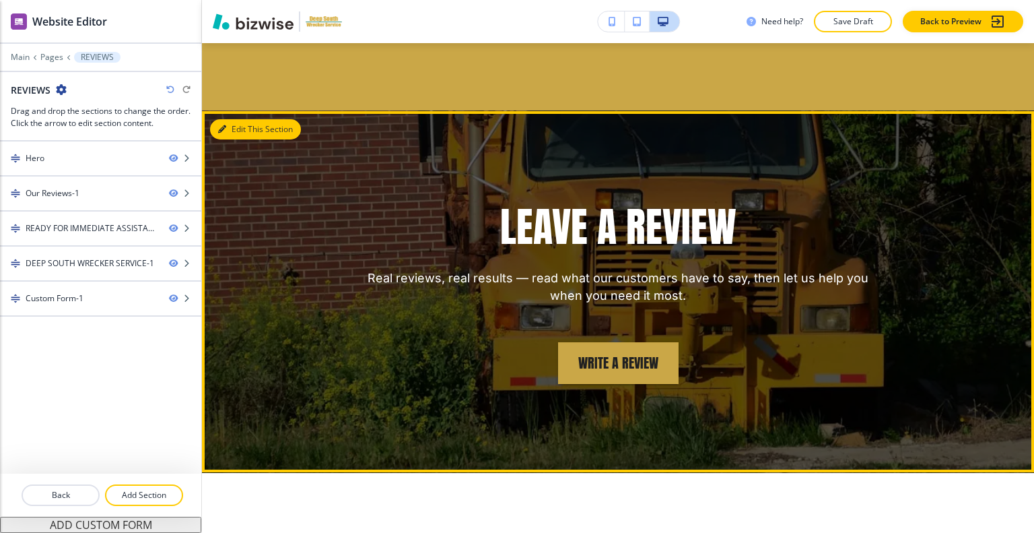
click at [240, 133] on button "Edit This Section" at bounding box center [255, 129] width 91 height 20
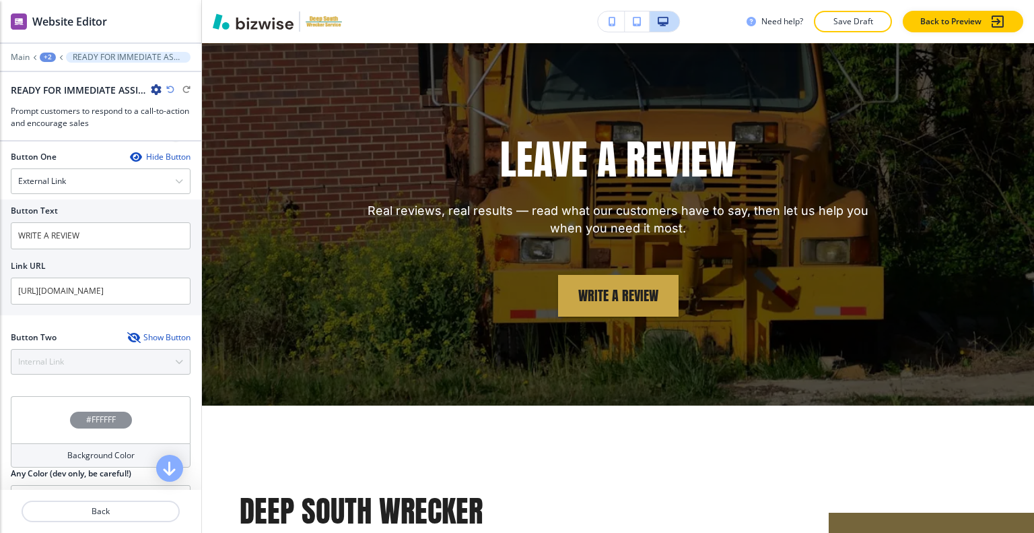
scroll to position [659, 0]
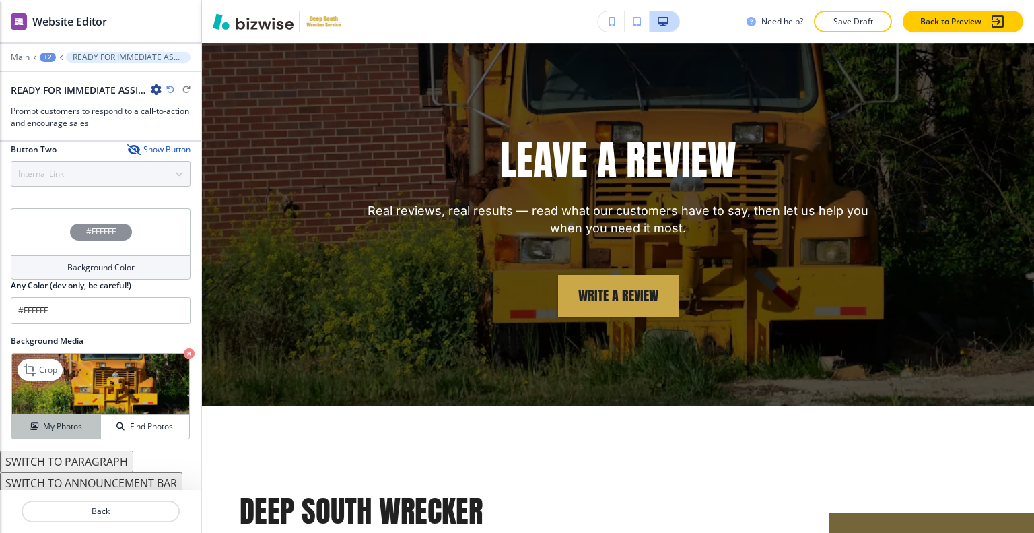
click at [70, 420] on h4 "My Photos" at bounding box center [62, 426] width 39 height 12
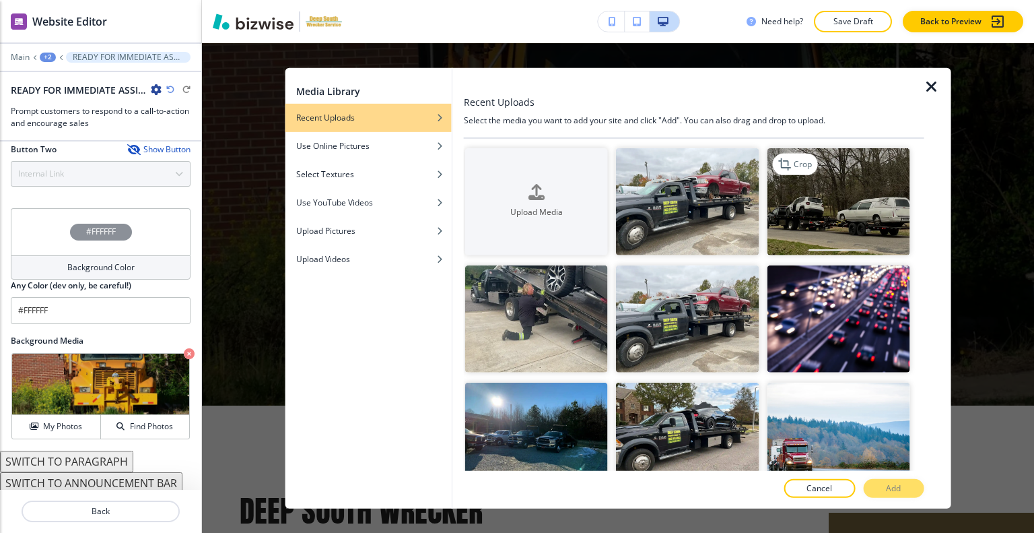
click at [824, 213] on img "button" at bounding box center [838, 200] width 143 height 107
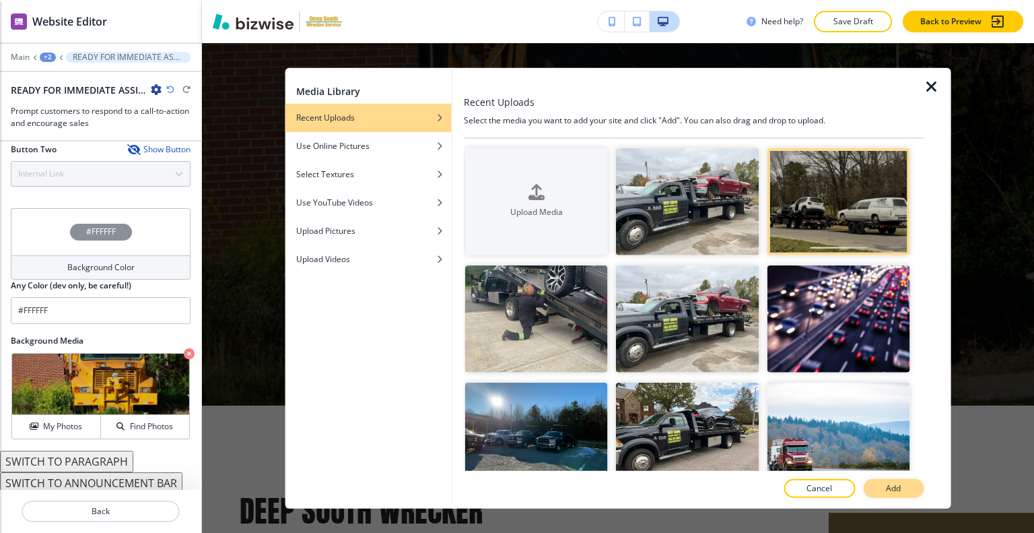
click at [894, 484] on p "Add" at bounding box center [893, 488] width 15 height 12
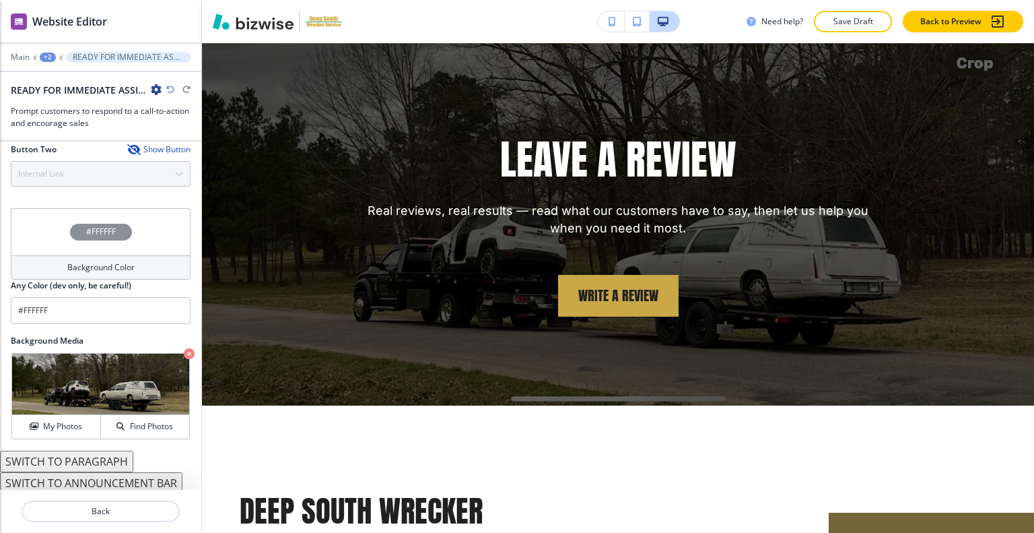
click at [886, 15] on button "Save Draft" at bounding box center [853, 22] width 78 height 22
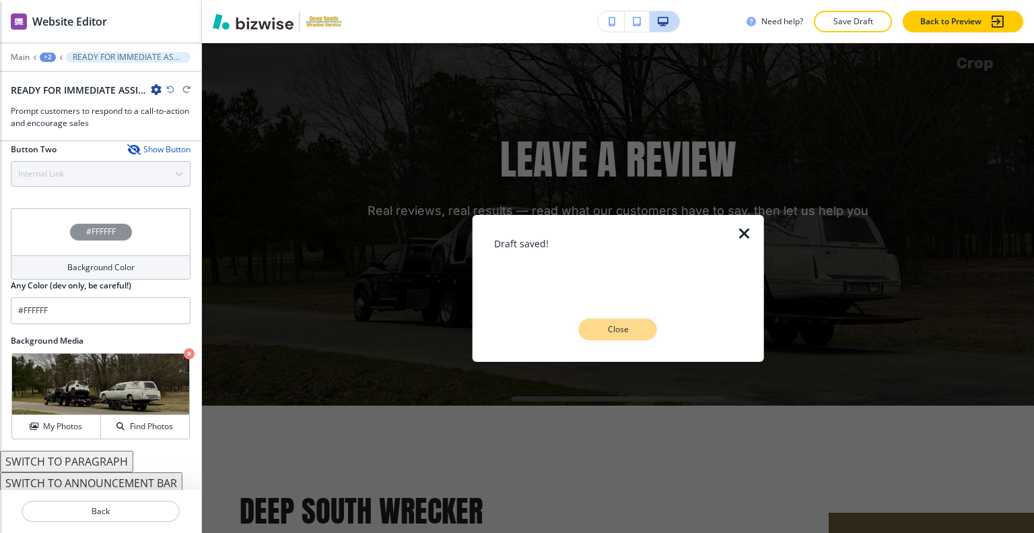
click at [622, 325] on p "Close" at bounding box center [618, 329] width 43 height 12
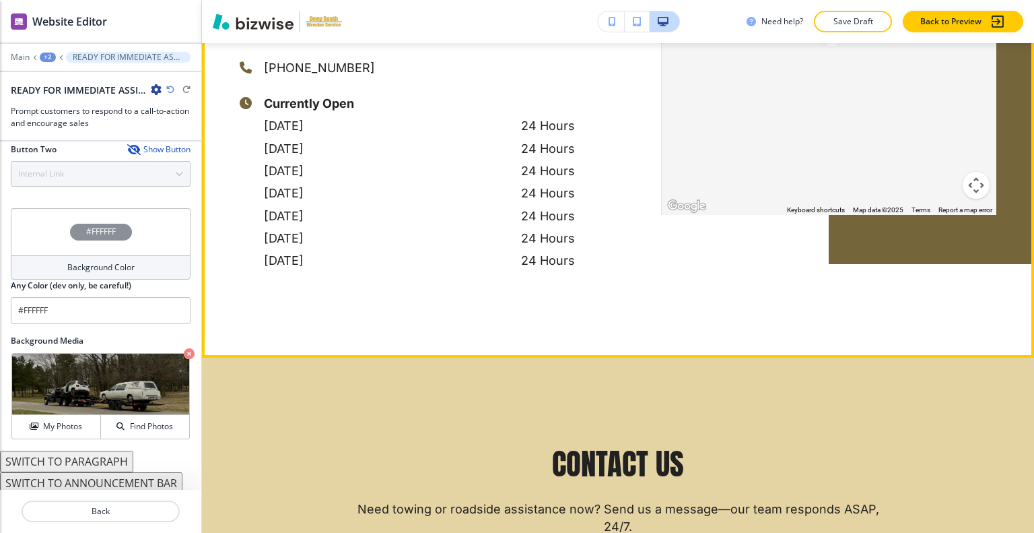
scroll to position [3087, 0]
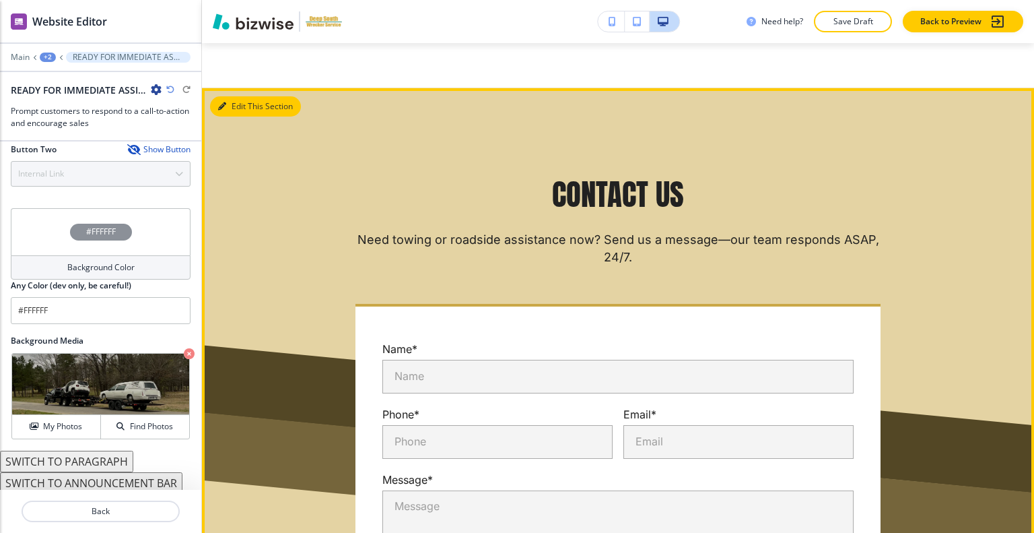
click at [228, 104] on button "Edit This Section" at bounding box center [255, 106] width 91 height 20
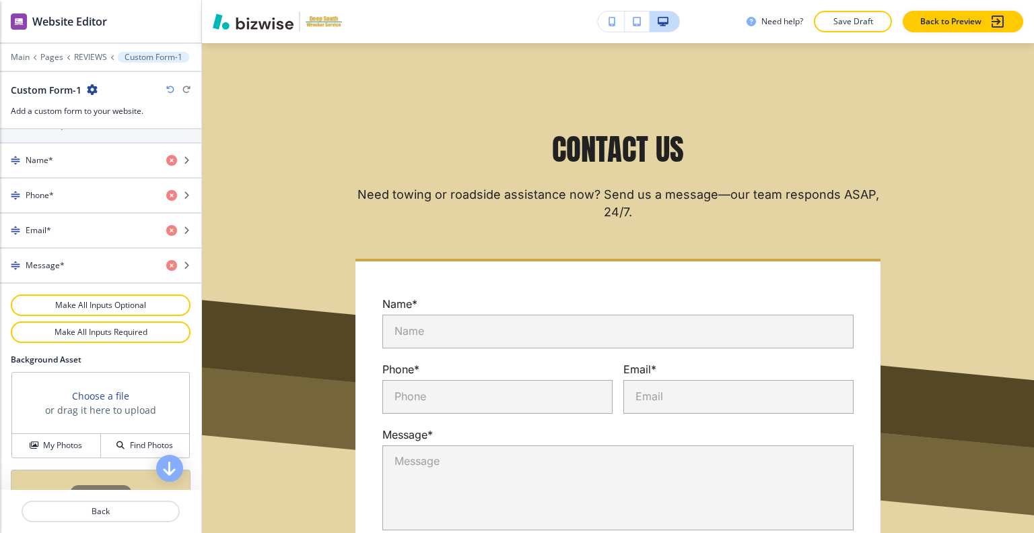
scroll to position [706, 0]
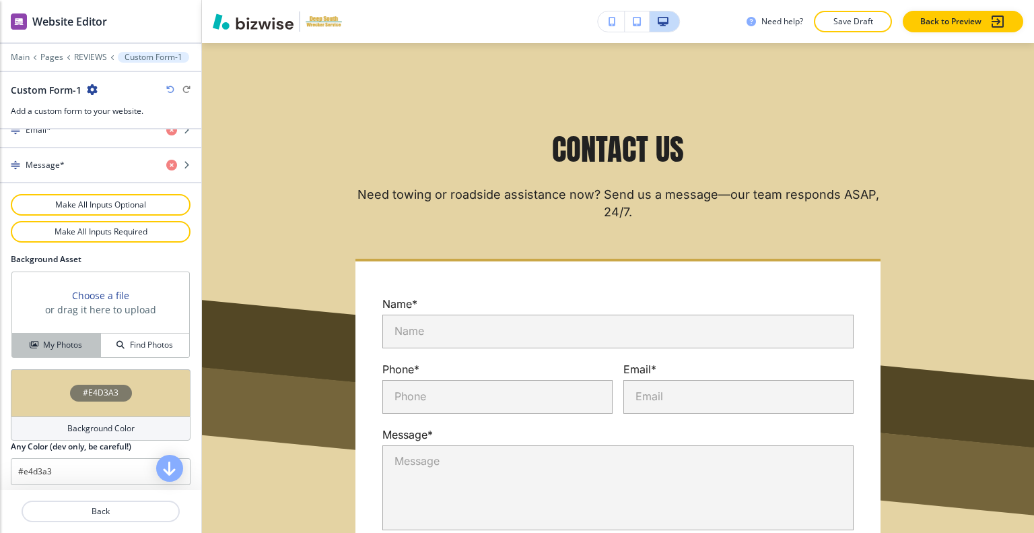
click at [43, 339] on h4 "My Photos" at bounding box center [62, 345] width 39 height 12
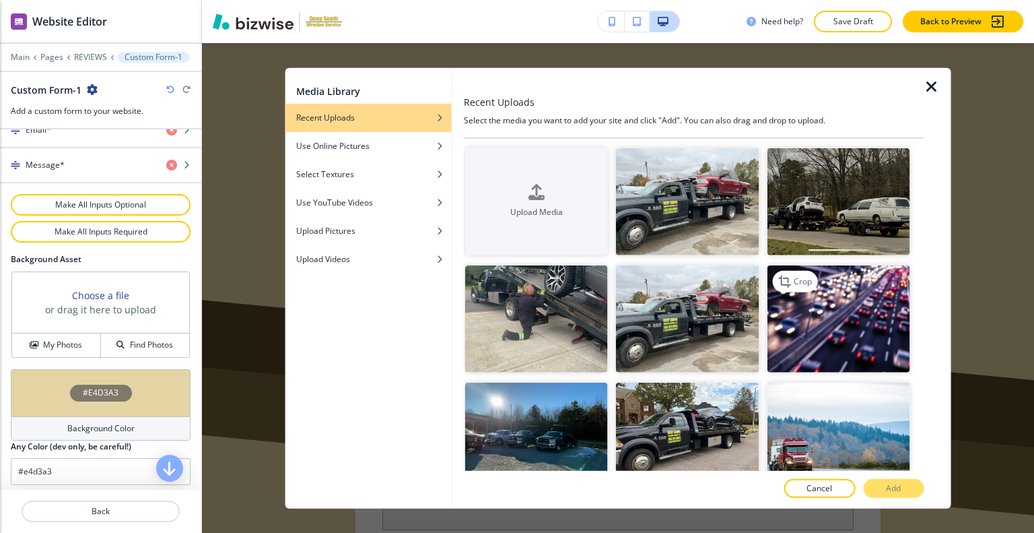
click at [876, 321] on img "button" at bounding box center [838, 318] width 143 height 107
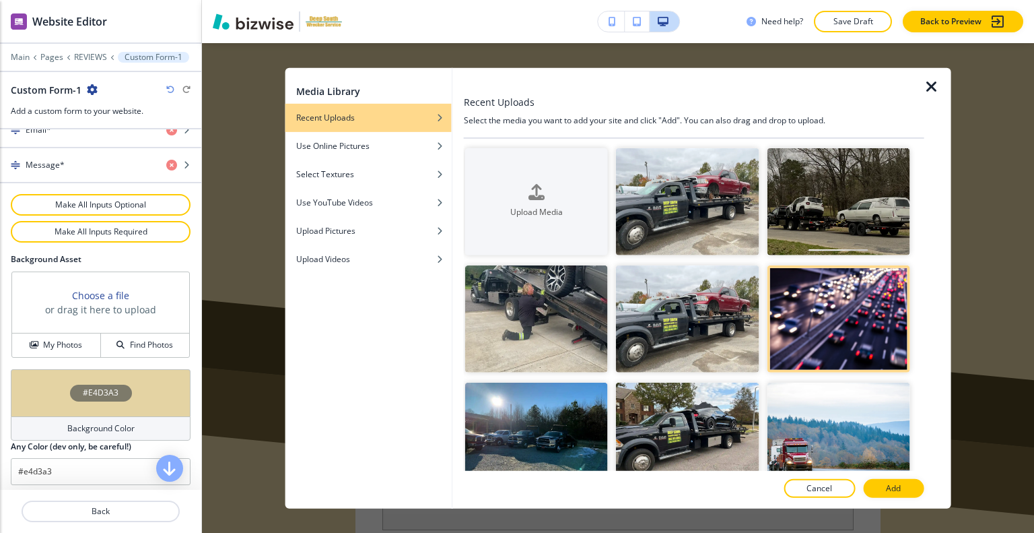
click at [907, 484] on button "Add" at bounding box center [893, 488] width 61 height 19
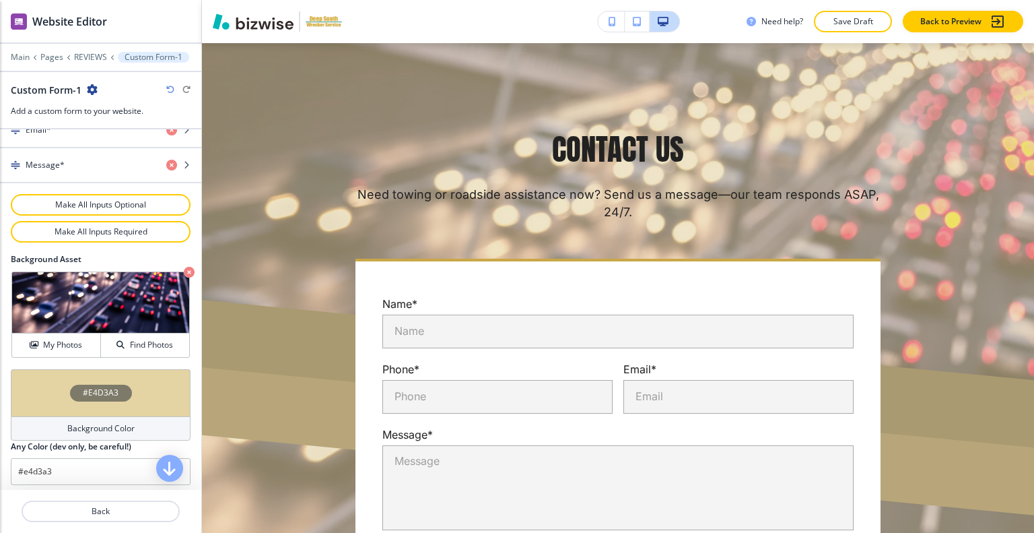
click at [62, 385] on div "#E4D3A3" at bounding box center [101, 392] width 180 height 47
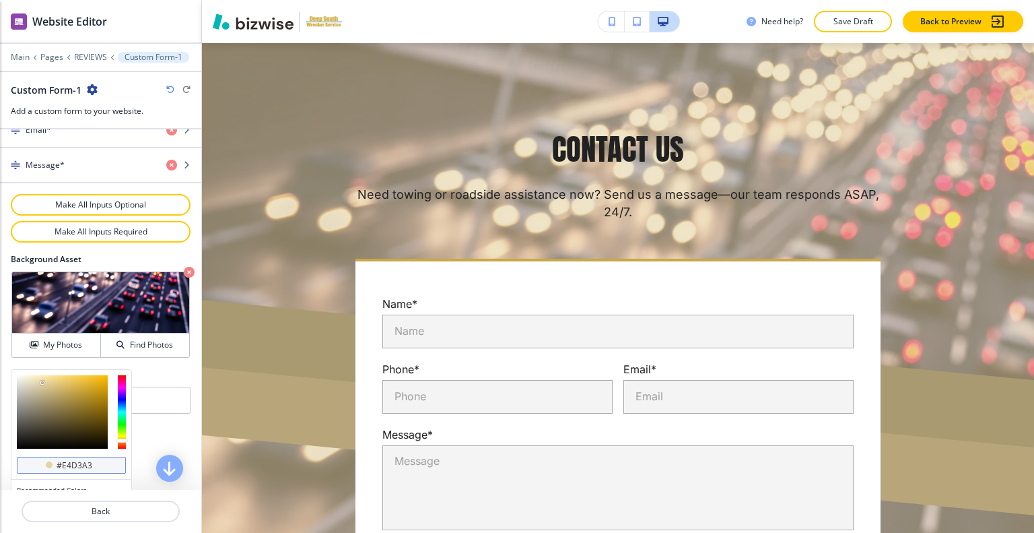
scroll to position [770, 0]
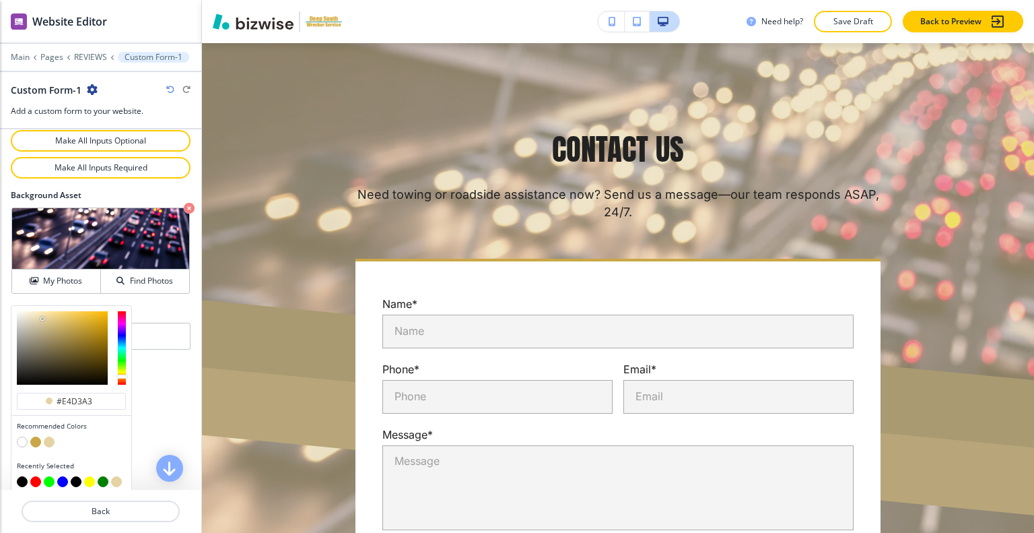
click at [18, 476] on button "button" at bounding box center [22, 481] width 11 height 11
type input "#000000"
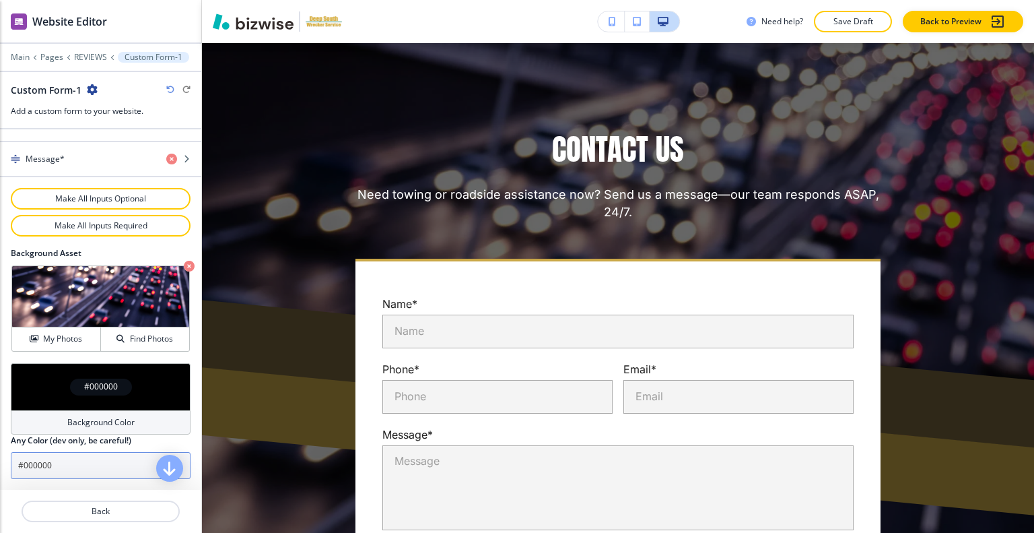
scroll to position [706, 0]
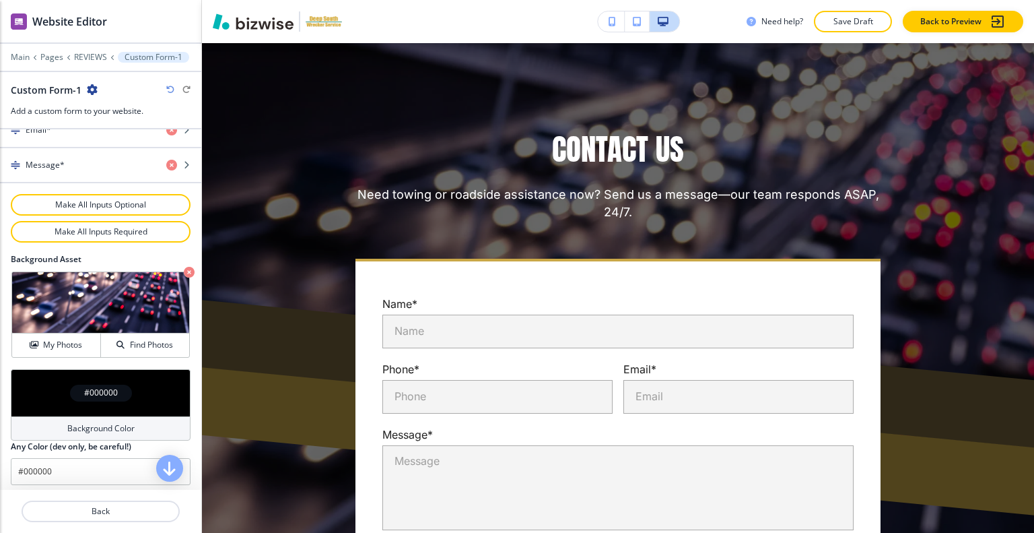
click at [846, 17] on p "Save Draft" at bounding box center [853, 21] width 43 height 12
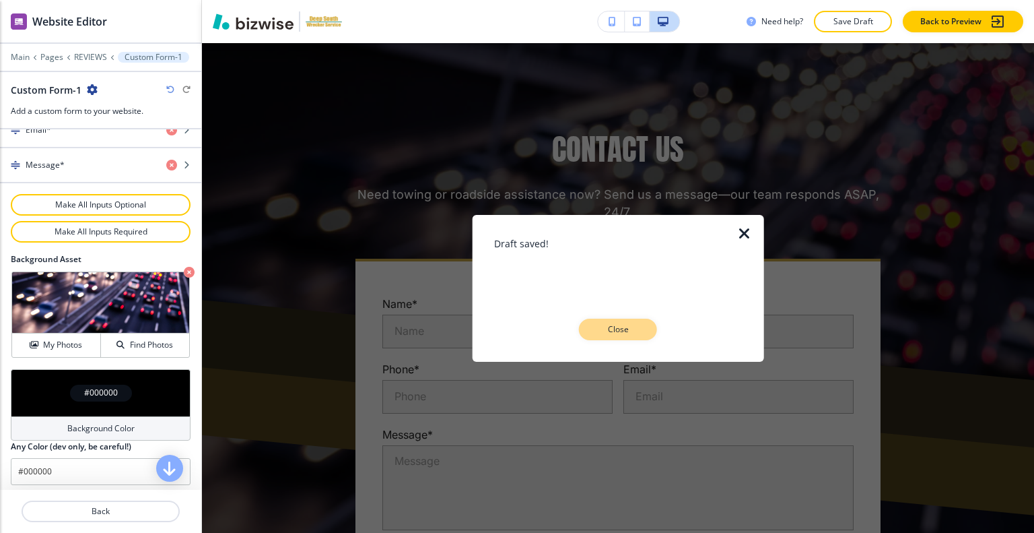
click at [645, 330] on button "Close" at bounding box center [618, 330] width 78 height 22
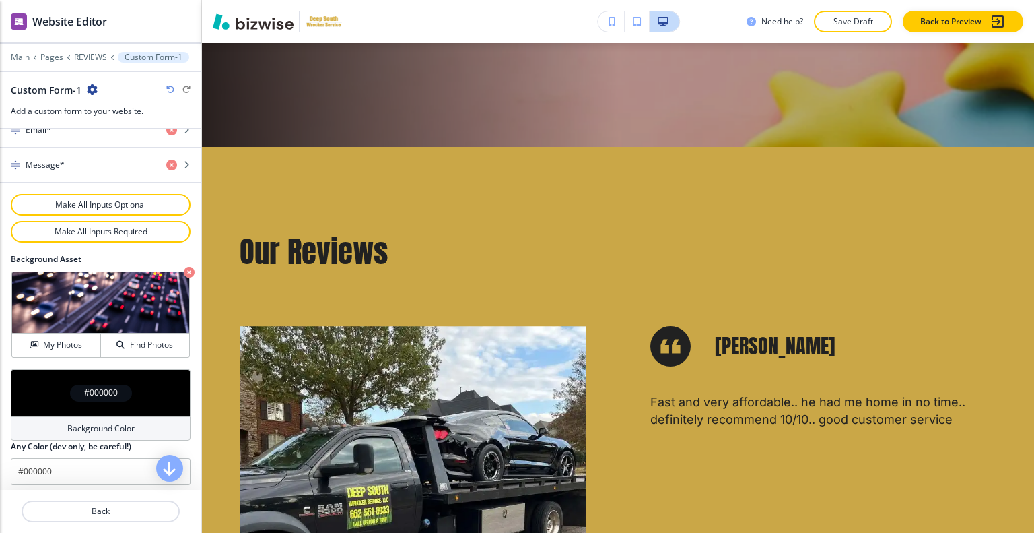
scroll to position [0, 0]
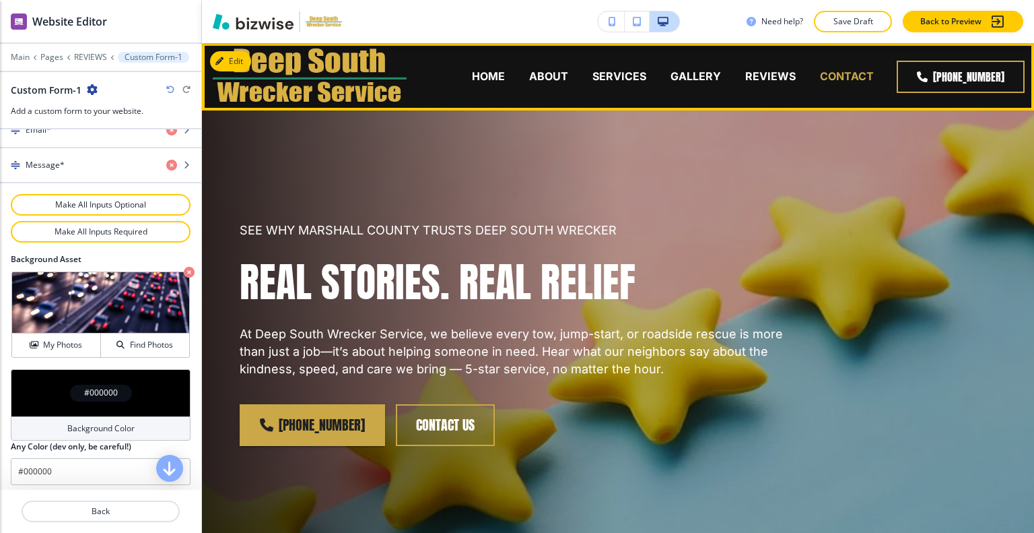
click at [849, 69] on p "CONTACT" at bounding box center [847, 76] width 54 height 15
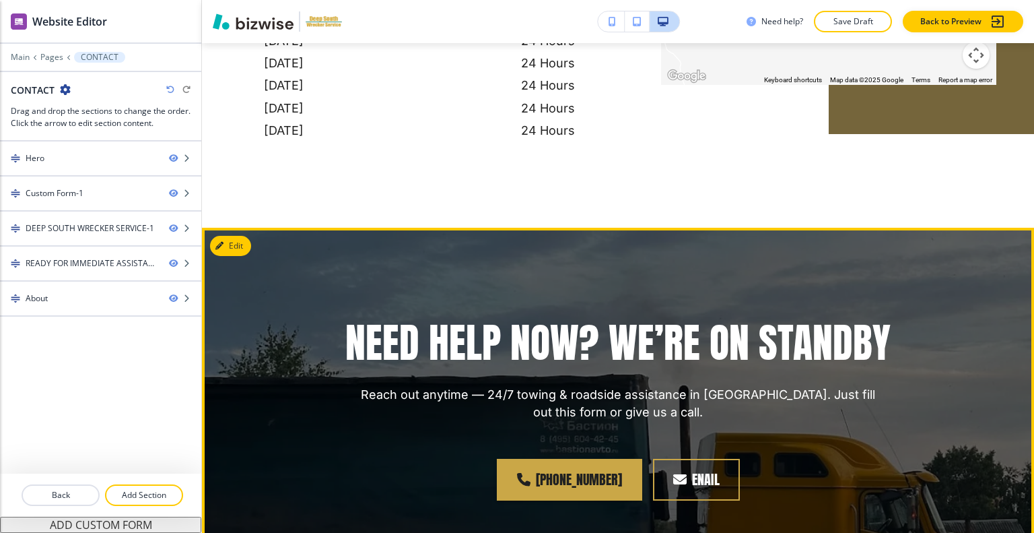
scroll to position [1684, 0]
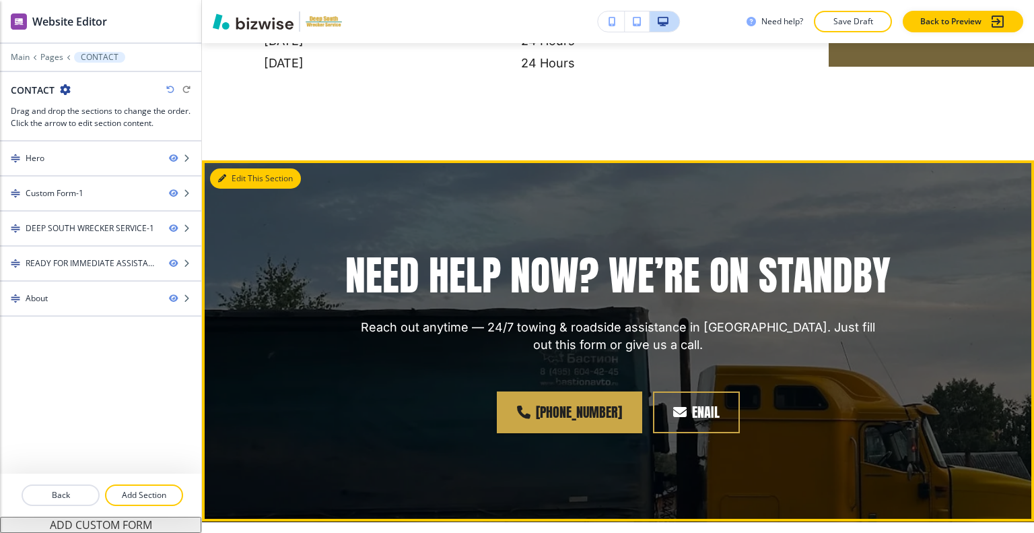
click at [243, 181] on button "Edit This Section" at bounding box center [255, 178] width 91 height 20
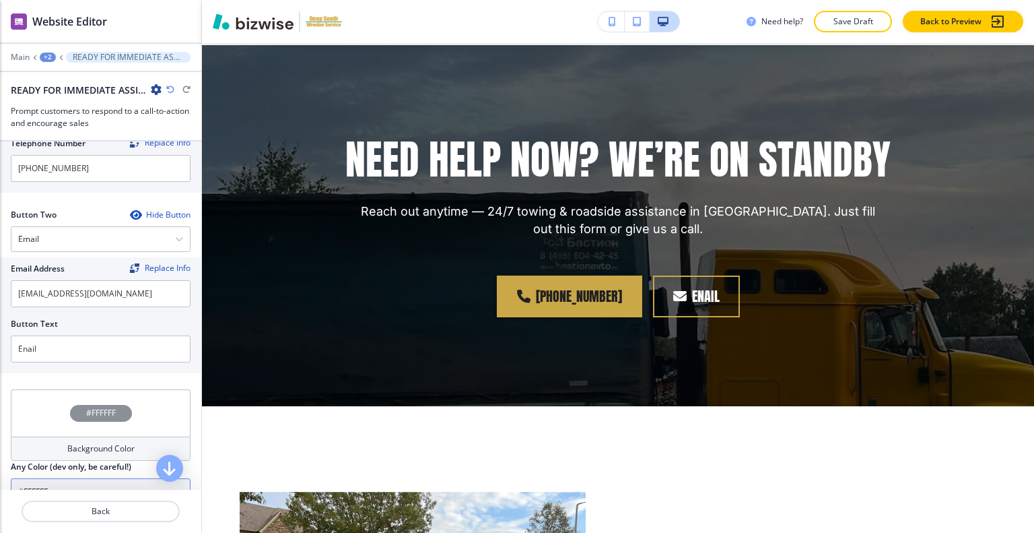
scroll to position [673, 0]
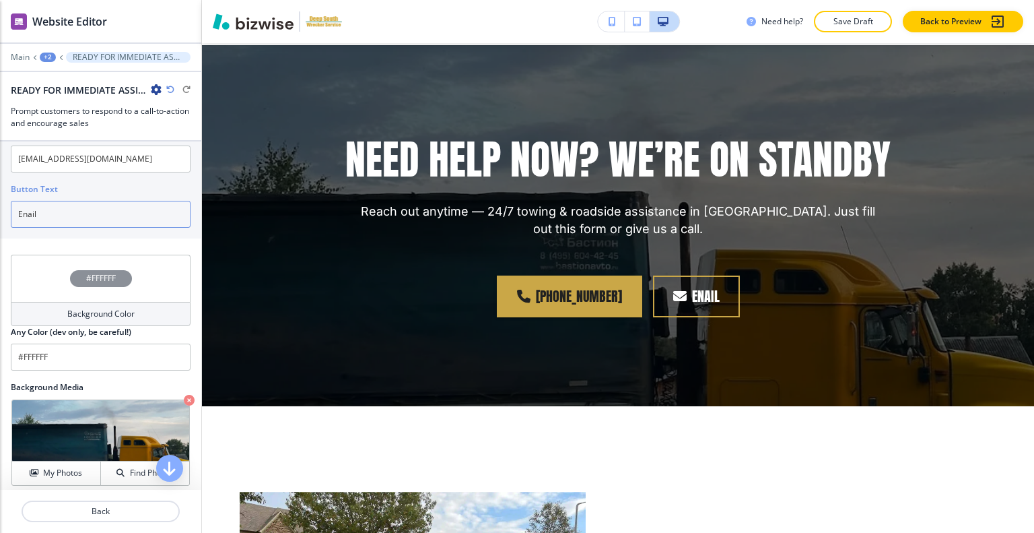
click at [72, 207] on input "Enail" at bounding box center [101, 214] width 180 height 27
drag, startPoint x: 72, startPoint y: 207, endPoint x: 0, endPoint y: 226, distance: 74.5
click at [0, 226] on div "Email Address Replace Info dgcompany2011@yahoo.com Button Text Enail" at bounding box center [100, 181] width 201 height 116
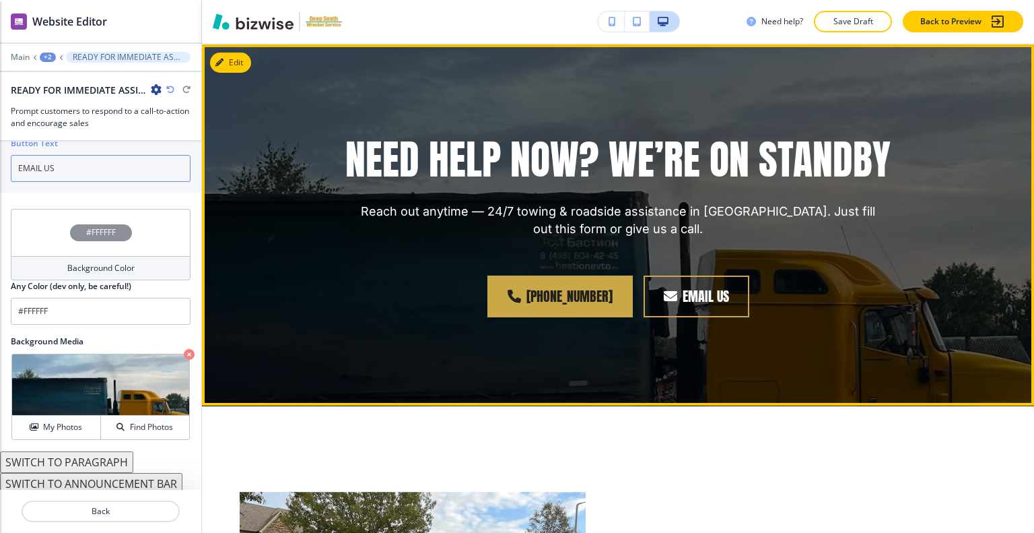
scroll to position [1732, 0]
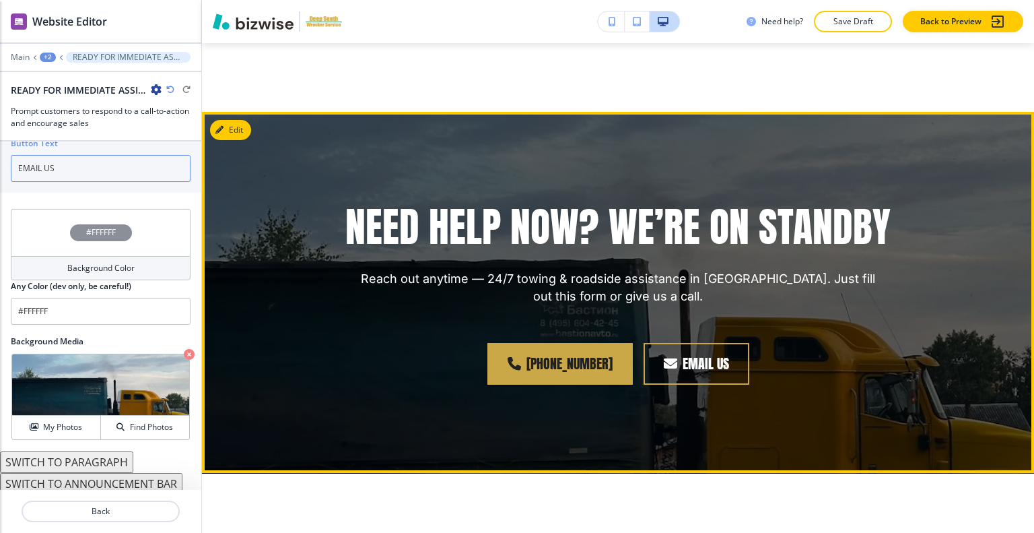
type input "EMAIL US"
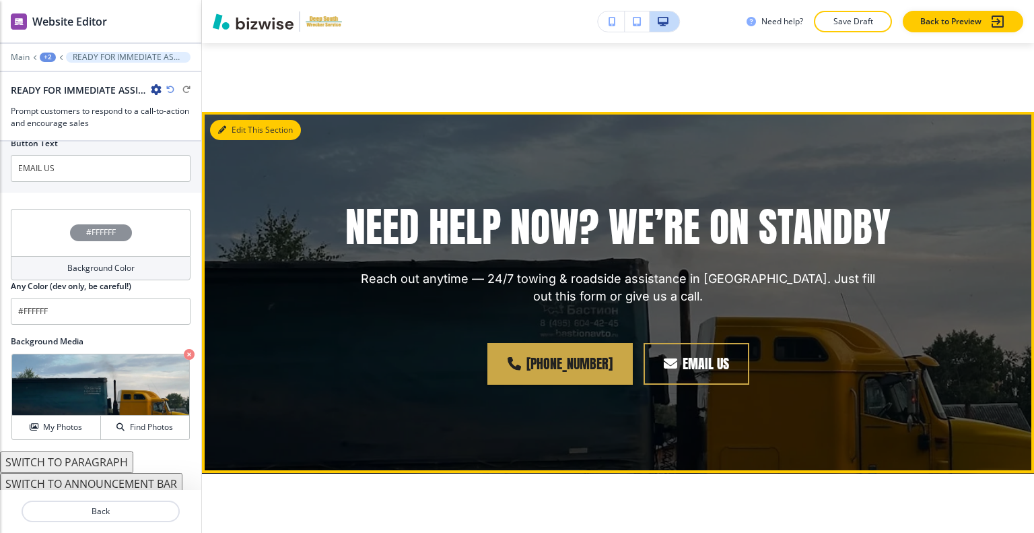
click at [240, 125] on button "Edit This Section" at bounding box center [255, 130] width 91 height 20
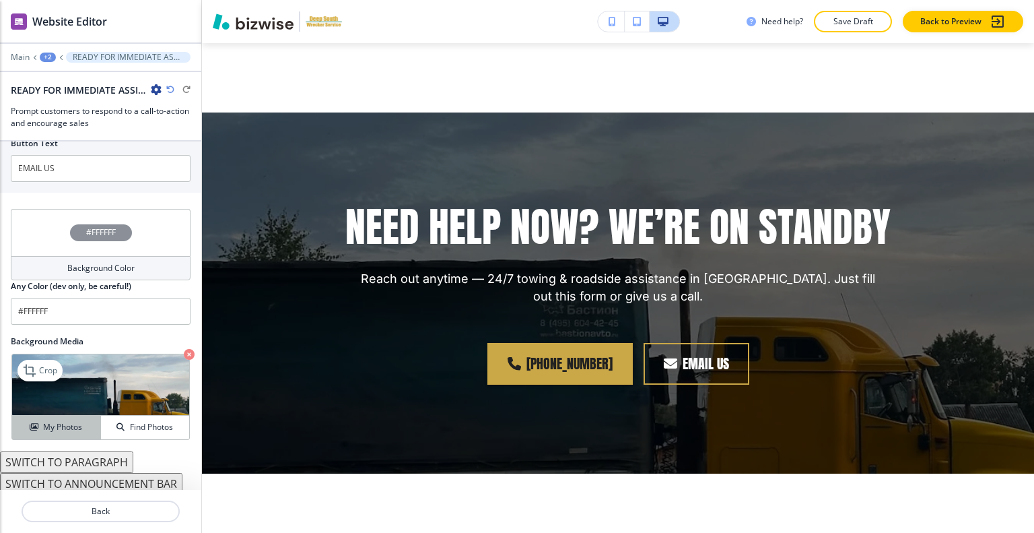
click at [43, 421] on h4 "My Photos" at bounding box center [62, 427] width 39 height 12
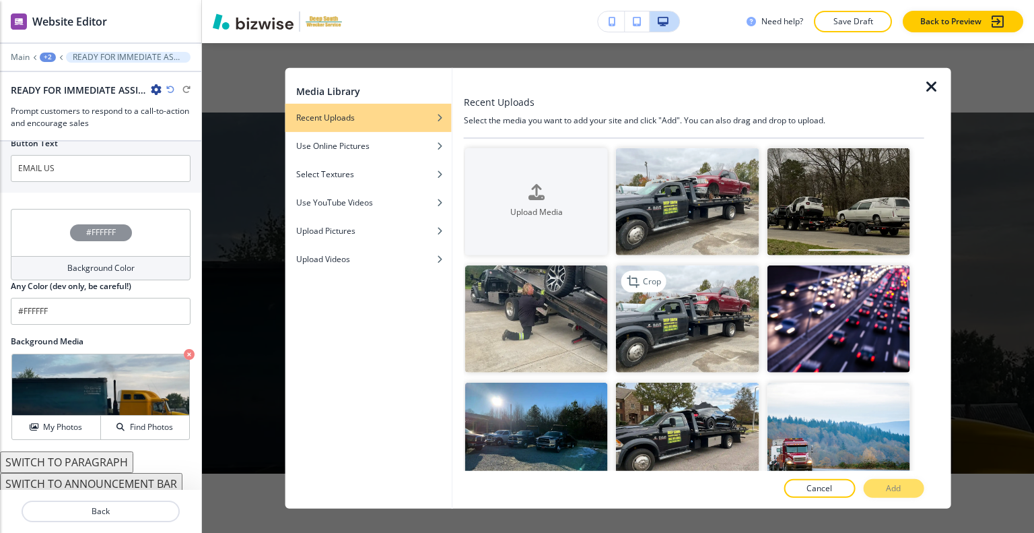
click at [718, 309] on img "button" at bounding box center [687, 318] width 143 height 107
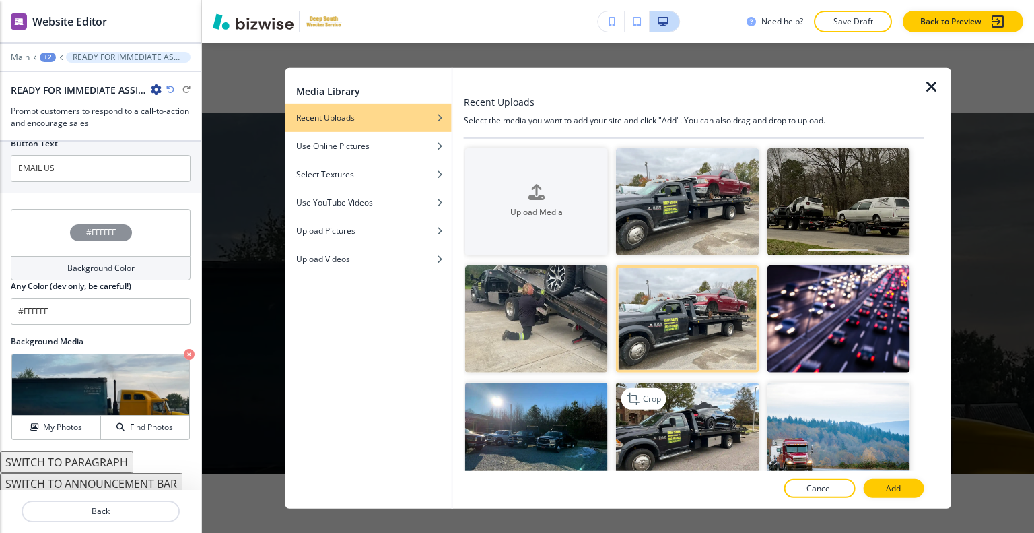
click at [748, 436] on img "button" at bounding box center [687, 436] width 143 height 107
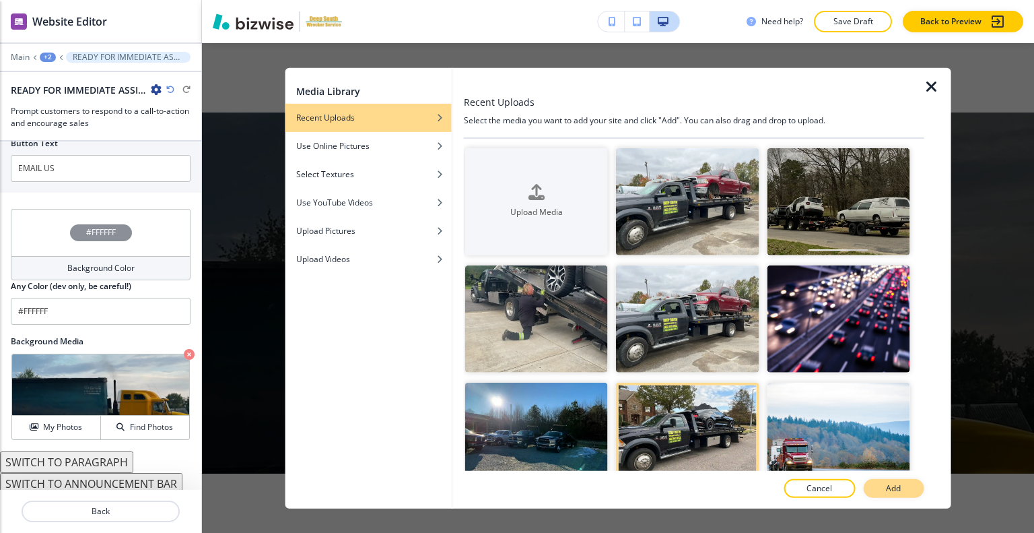
click at [890, 495] on button "Add" at bounding box center [893, 488] width 61 height 19
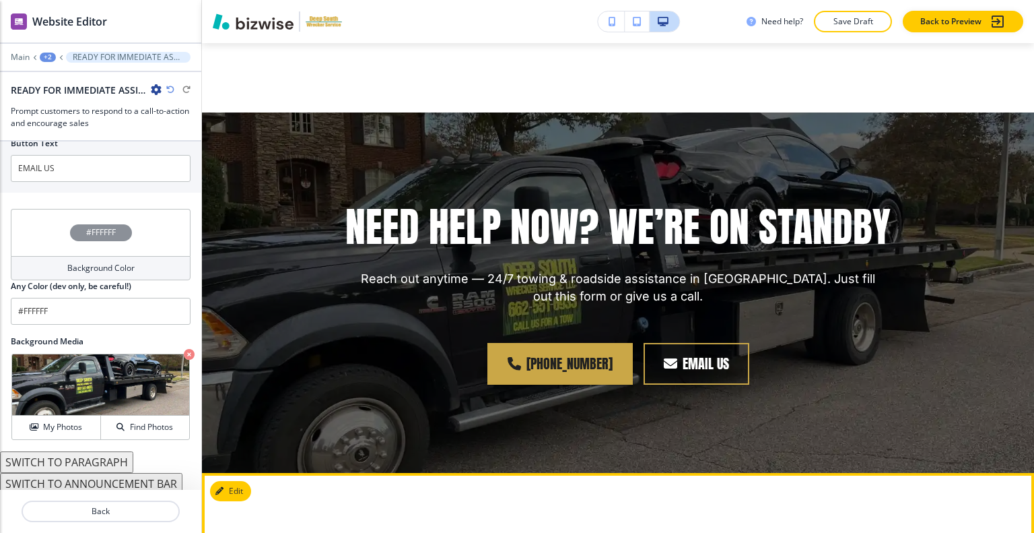
scroll to position [2204, 0]
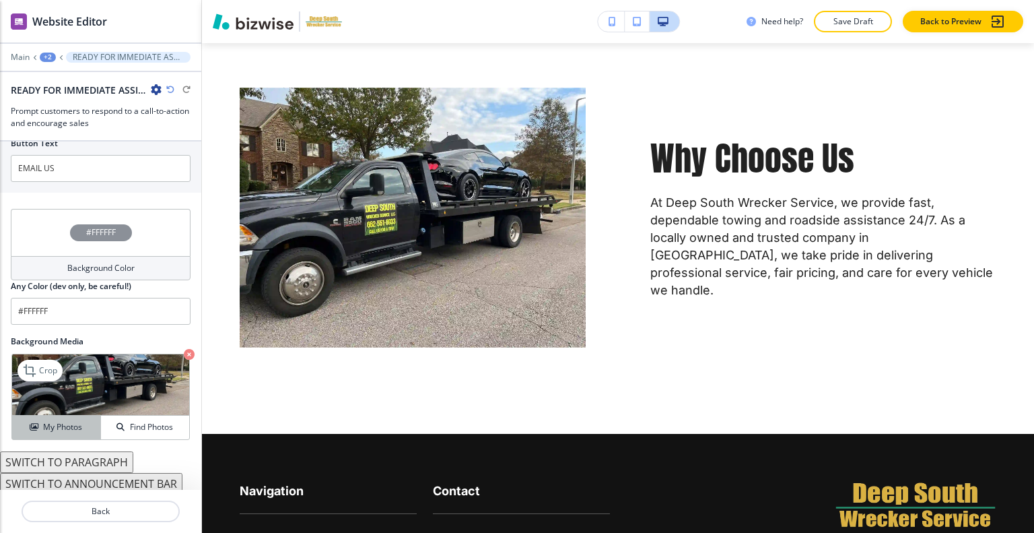
click at [63, 421] on h4 "My Photos" at bounding box center [62, 427] width 39 height 12
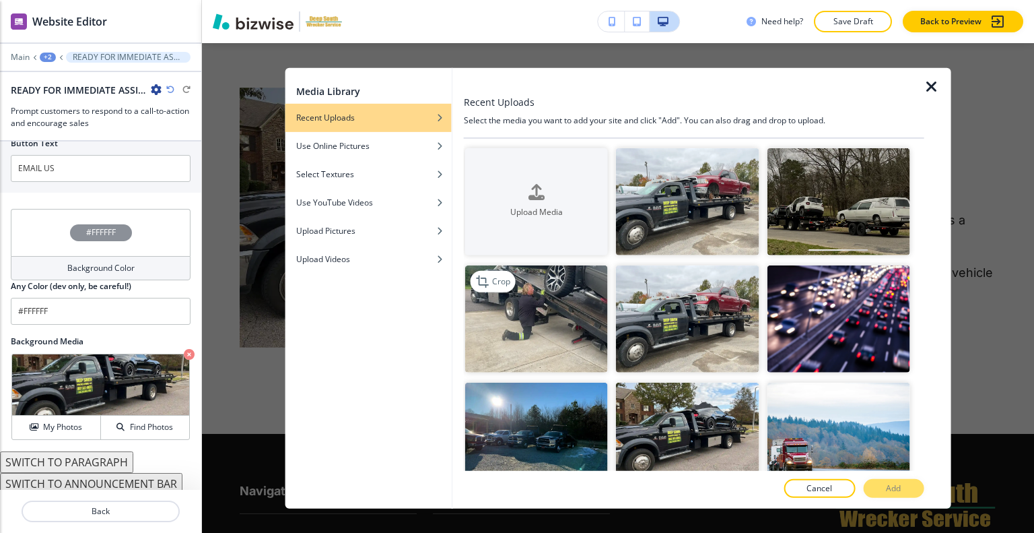
click at [540, 312] on img "button" at bounding box center [536, 318] width 143 height 107
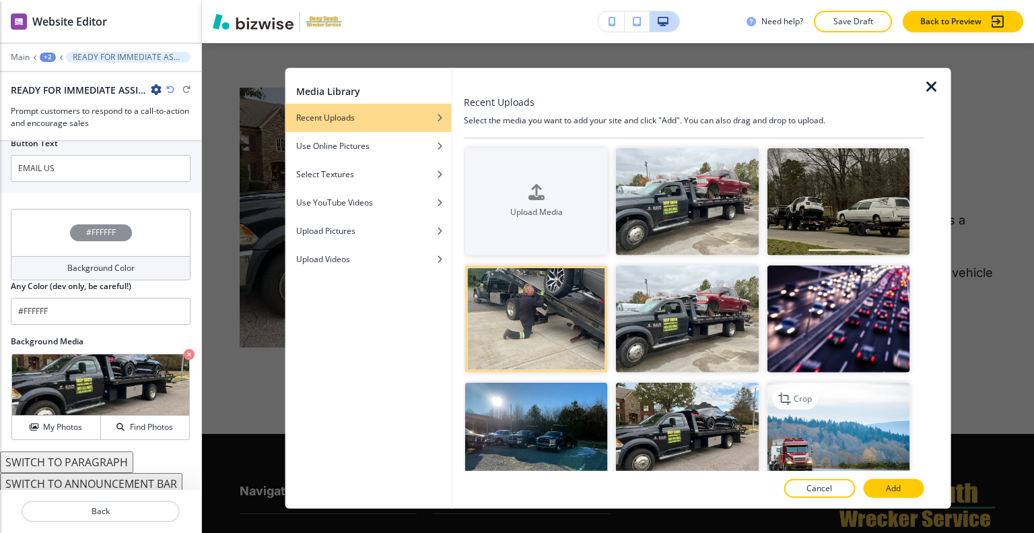
click at [873, 470] on img "button" at bounding box center [838, 436] width 143 height 107
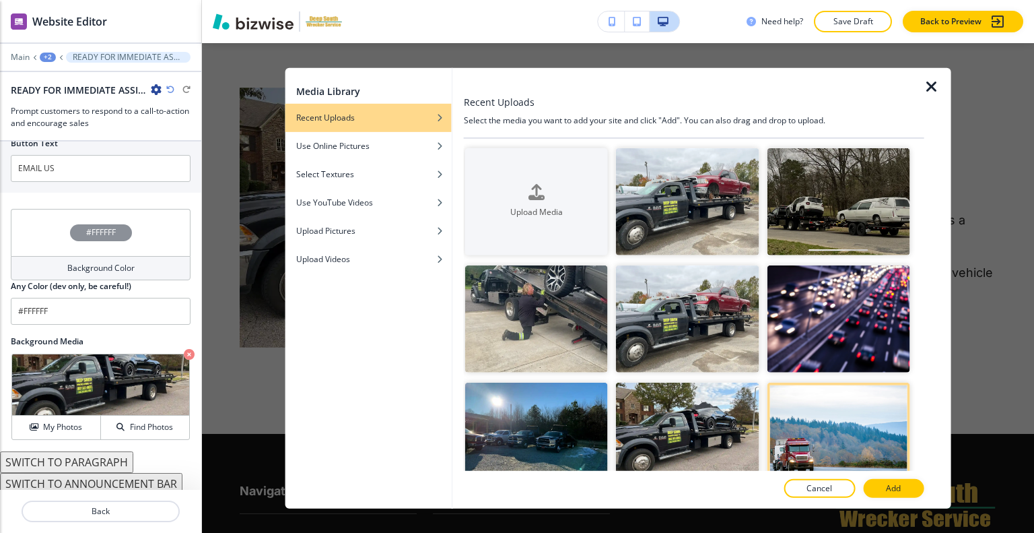
click at [882, 486] on button "Add" at bounding box center [893, 488] width 61 height 19
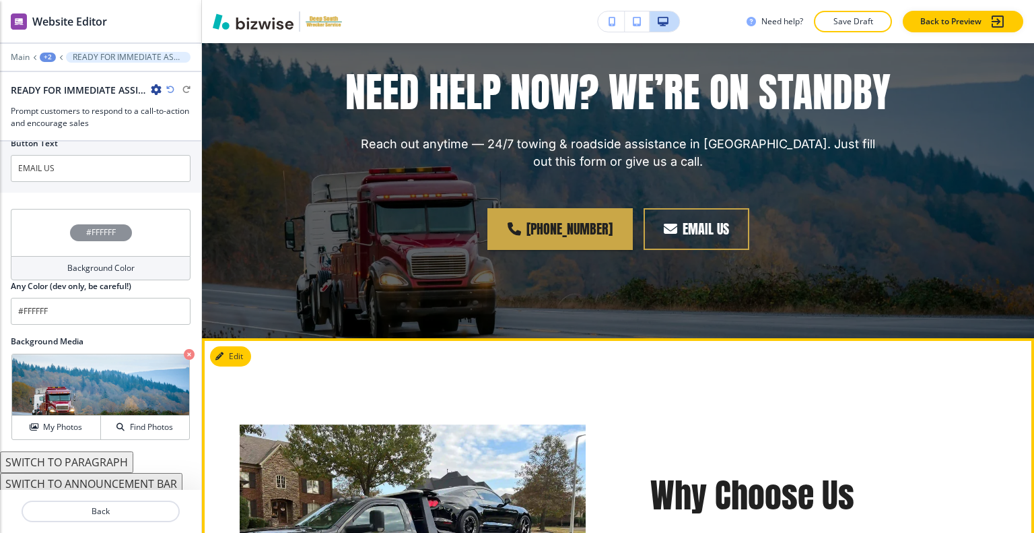
scroll to position [1732, 0]
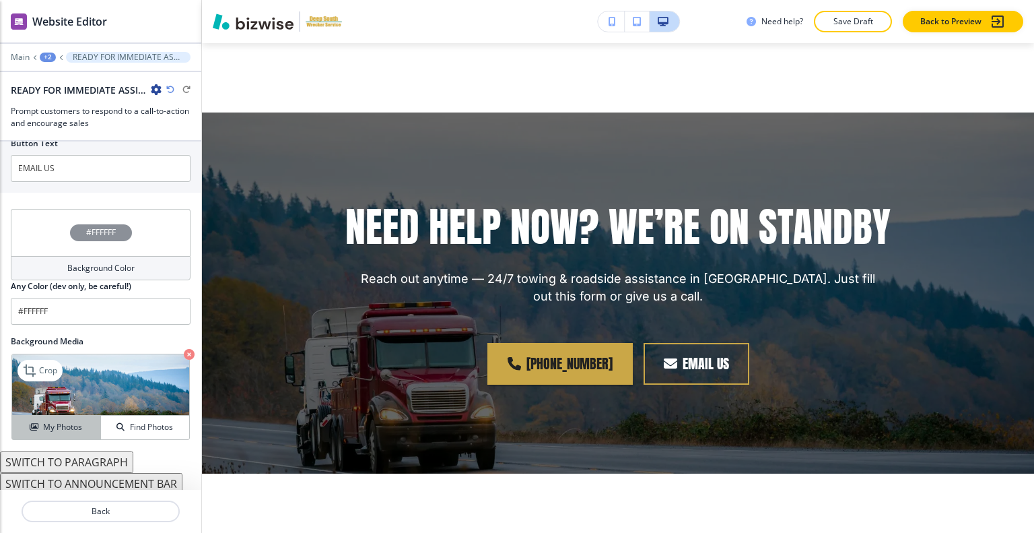
click at [60, 421] on h4 "My Photos" at bounding box center [62, 427] width 39 height 12
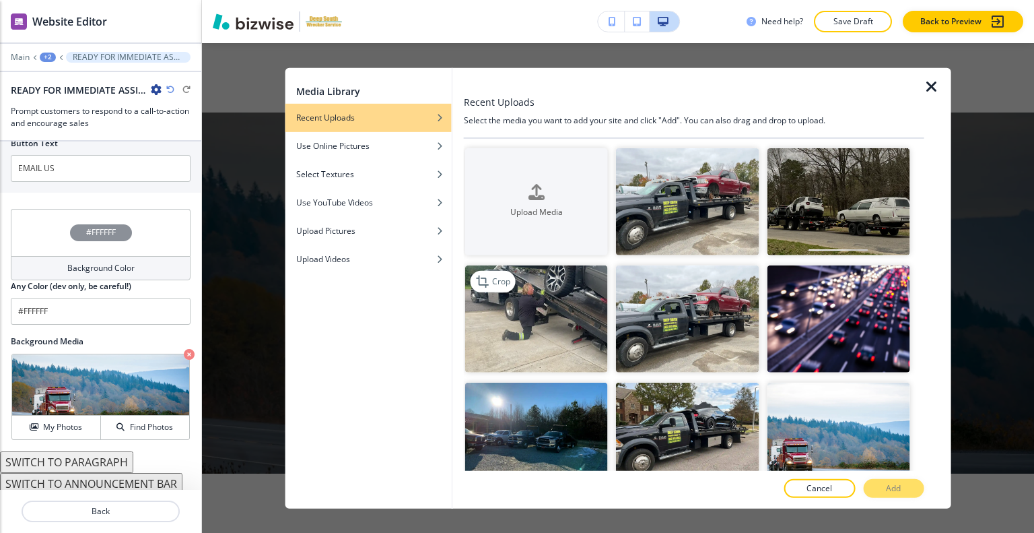
click at [564, 327] on img "button" at bounding box center [536, 318] width 143 height 107
click at [883, 484] on button "Add" at bounding box center [893, 488] width 61 height 19
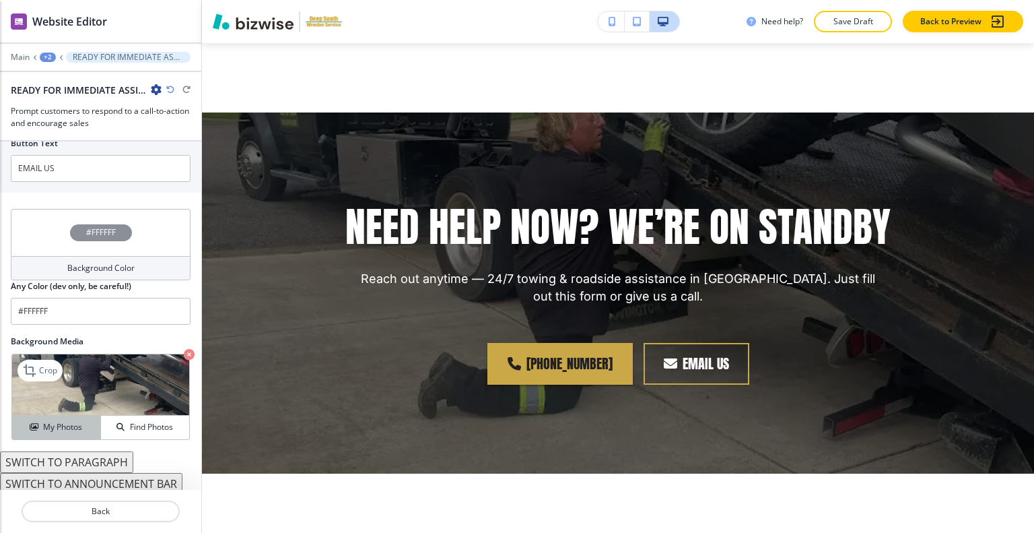
click at [51, 421] on h4 "My Photos" at bounding box center [62, 427] width 39 height 12
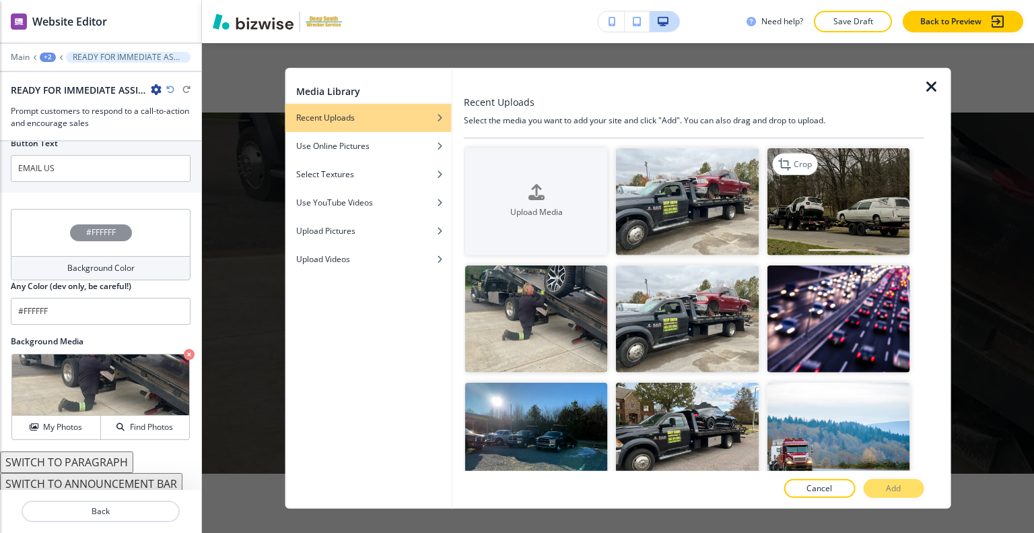
click at [800, 204] on img "button" at bounding box center [838, 200] width 143 height 107
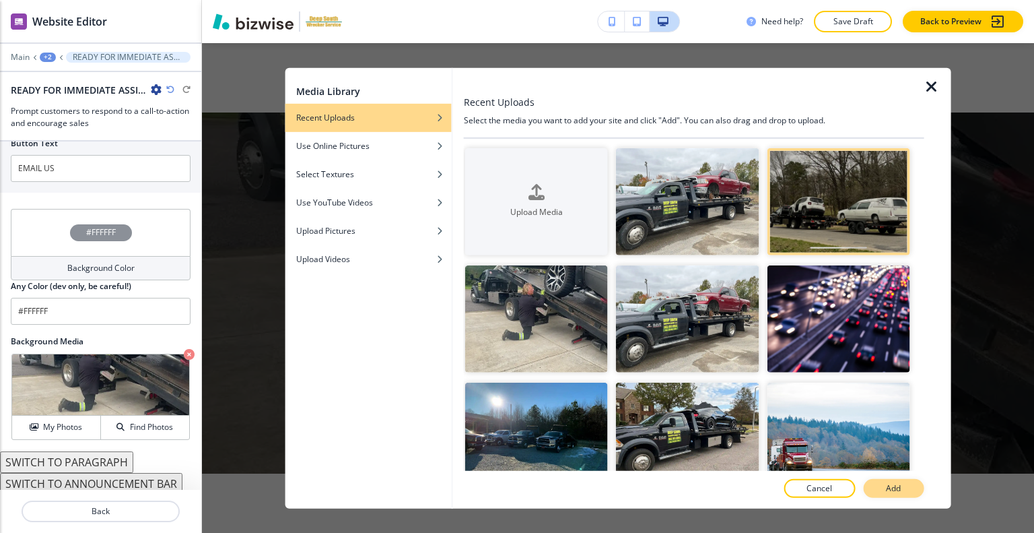
click at [890, 487] on p "Add" at bounding box center [893, 488] width 15 height 12
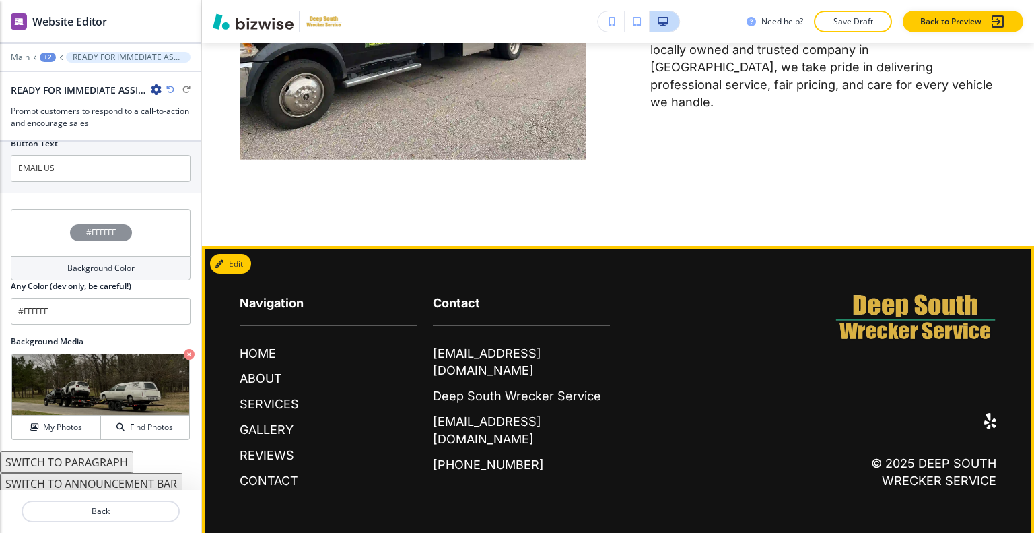
scroll to position [2122, 0]
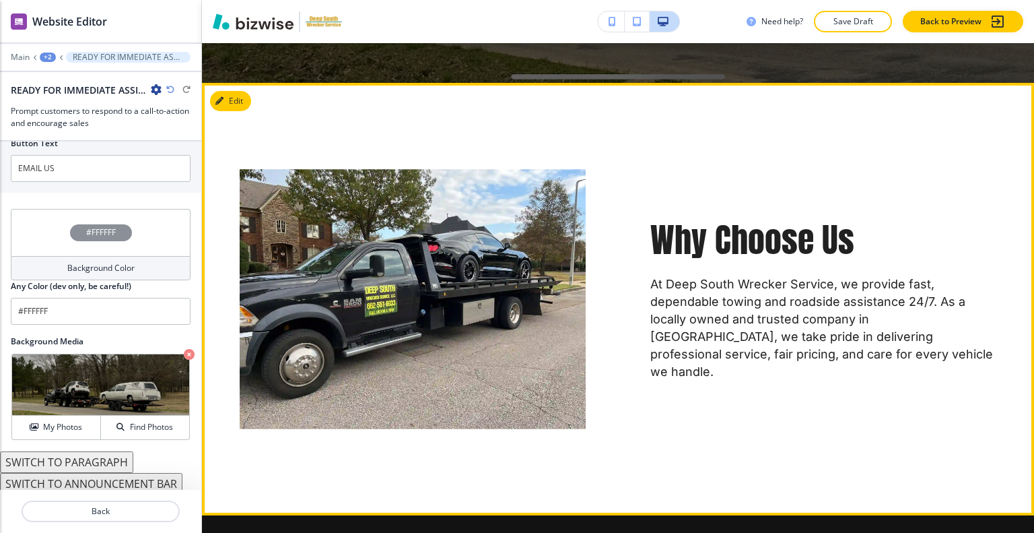
click at [240, 102] on button "Edit" at bounding box center [230, 101] width 41 height 20
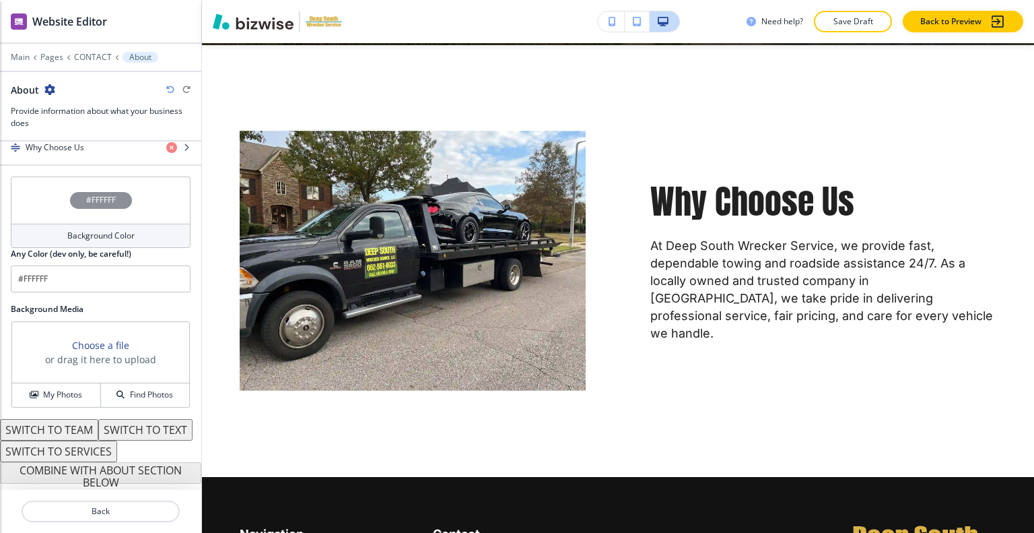
scroll to position [291, 0]
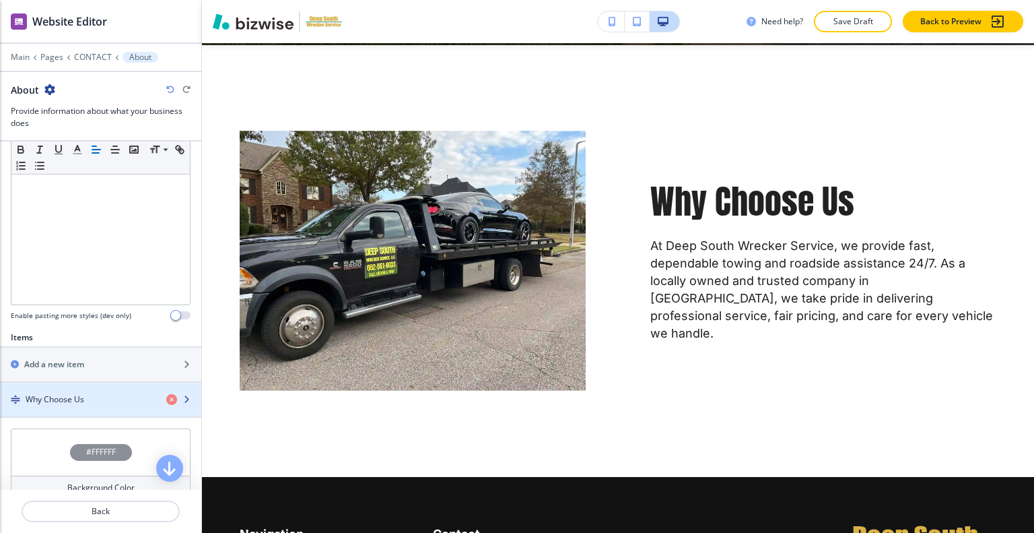
click at [103, 385] on div "button" at bounding box center [100, 388] width 201 height 11
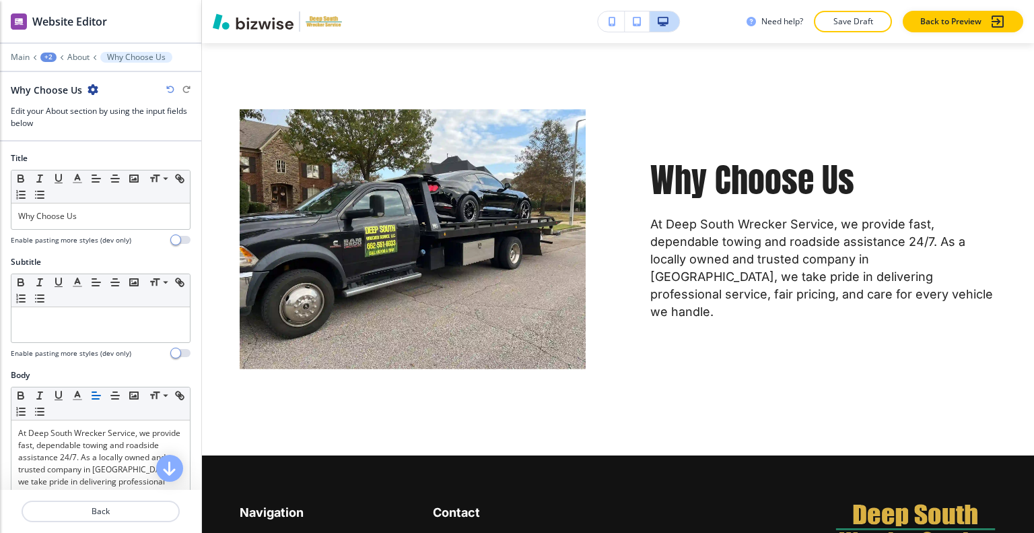
scroll to position [353, 0]
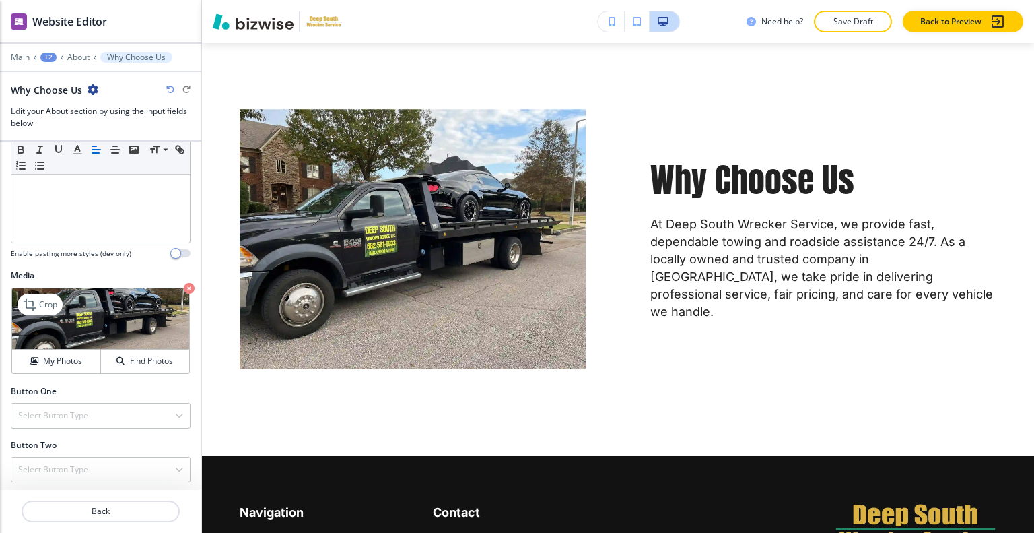
click at [76, 370] on div "Crop My Photos Find Photos" at bounding box center [100, 331] width 178 height 86
click at [74, 360] on h4 "My Photos" at bounding box center [62, 361] width 39 height 12
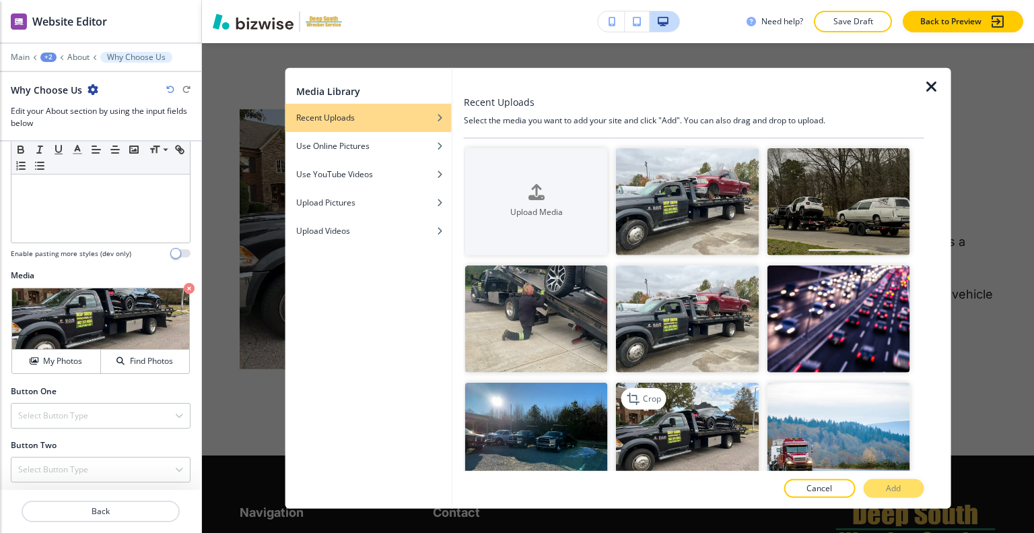
click at [689, 414] on img "button" at bounding box center [687, 436] width 143 height 107
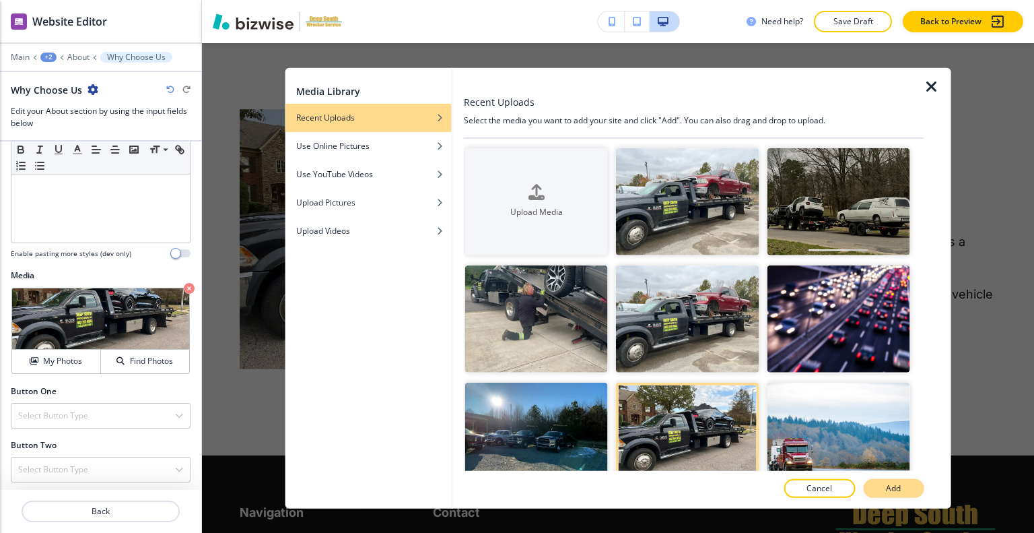
click at [899, 487] on p "Add" at bounding box center [893, 488] width 15 height 12
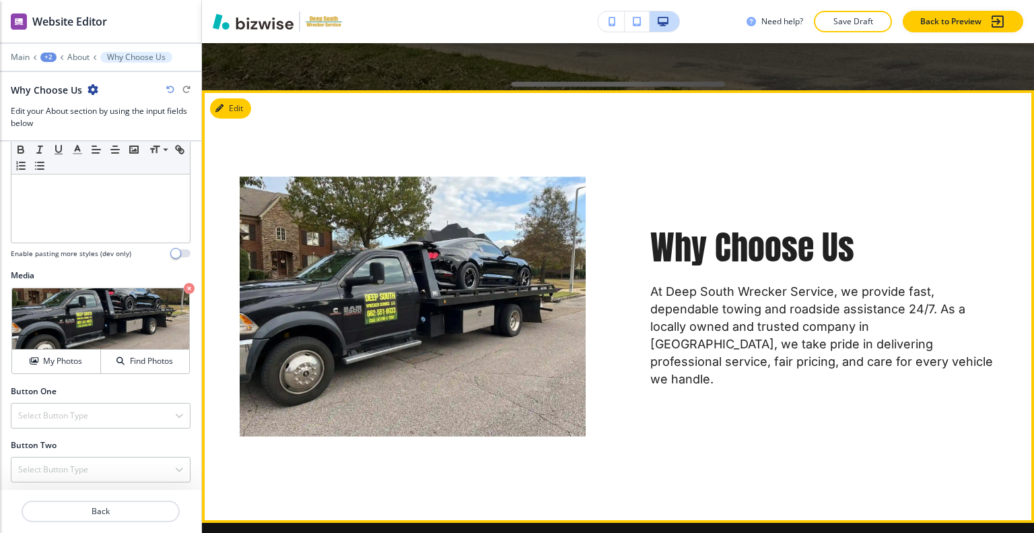
scroll to position [1778, 0]
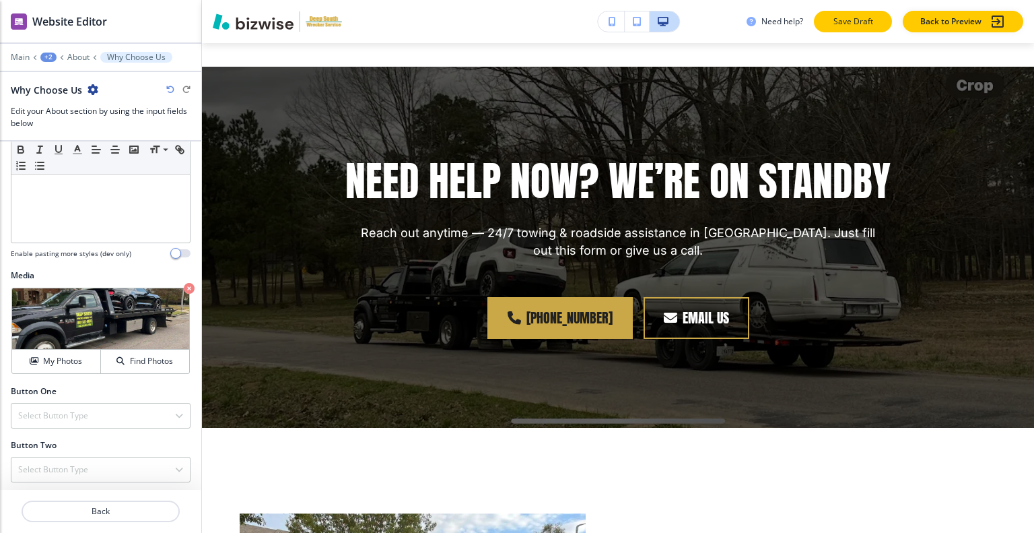
click at [861, 10] on div "Need help? Save Draft Back to Preview" at bounding box center [618, 21] width 832 height 43
click at [850, 23] on p "Save Draft" at bounding box center [853, 21] width 43 height 12
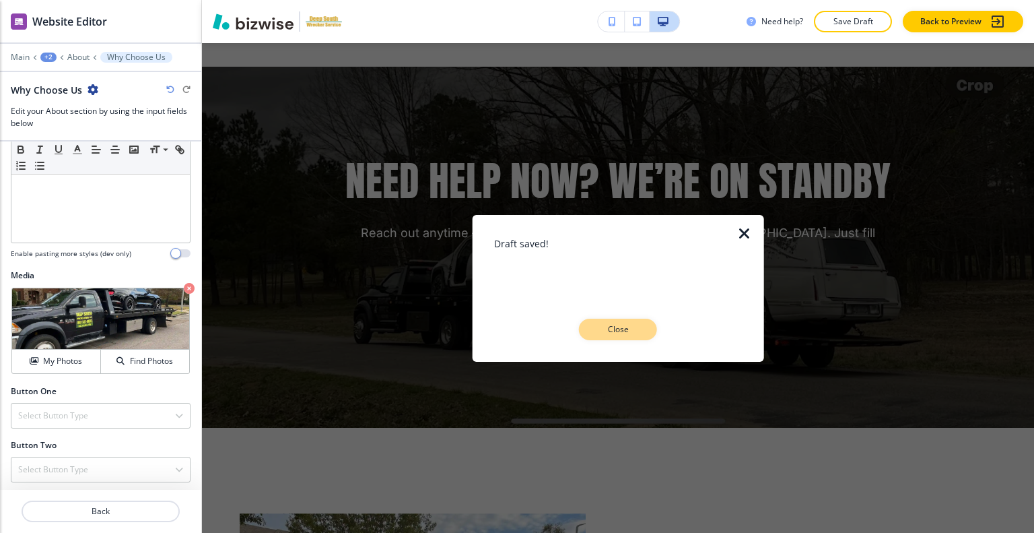
click at [641, 325] on button "Close" at bounding box center [618, 330] width 78 height 22
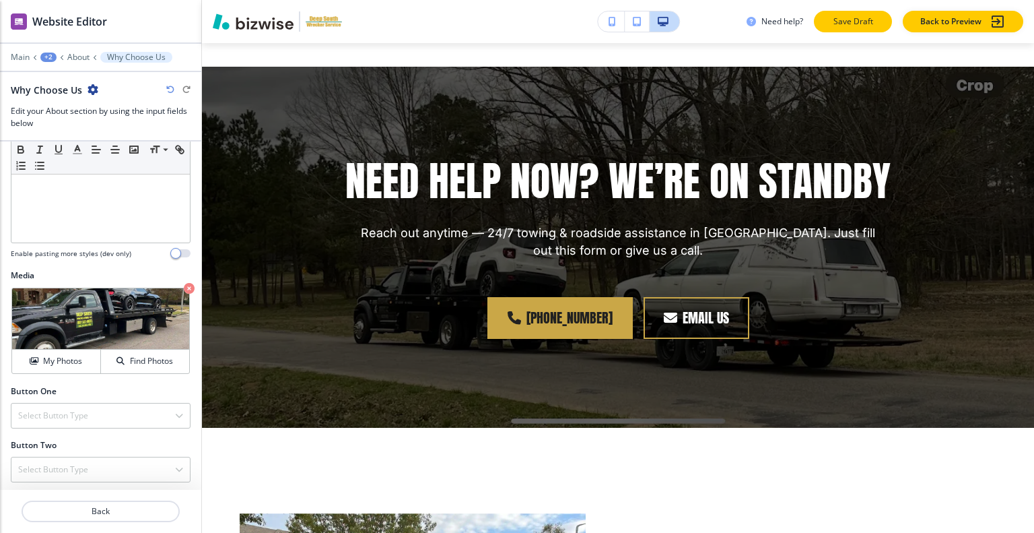
click at [830, 21] on button "Save Draft" at bounding box center [853, 22] width 78 height 22
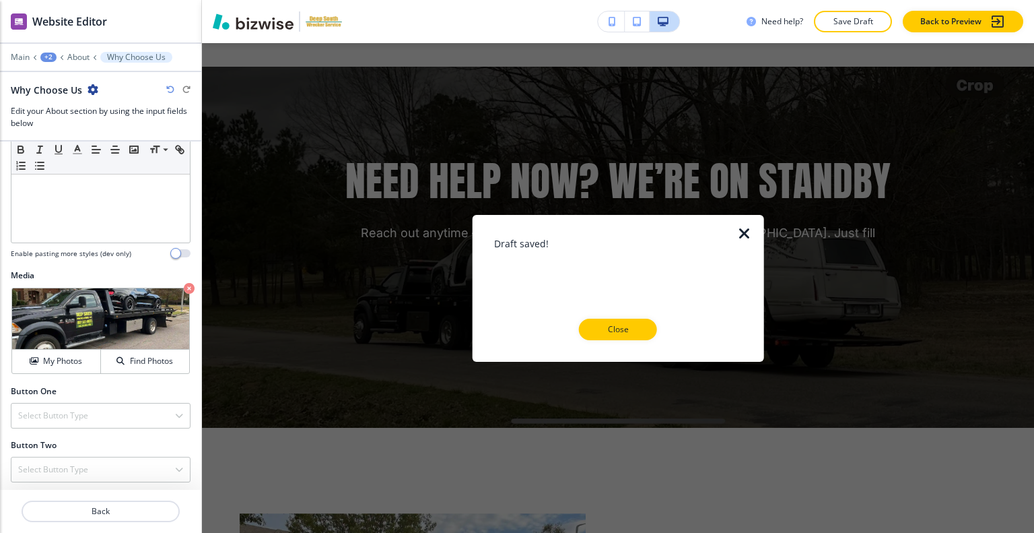
click at [602, 317] on div "Draft saved! Close" at bounding box center [618, 288] width 249 height 104
click at [603, 320] on button "Close" at bounding box center [618, 330] width 78 height 22
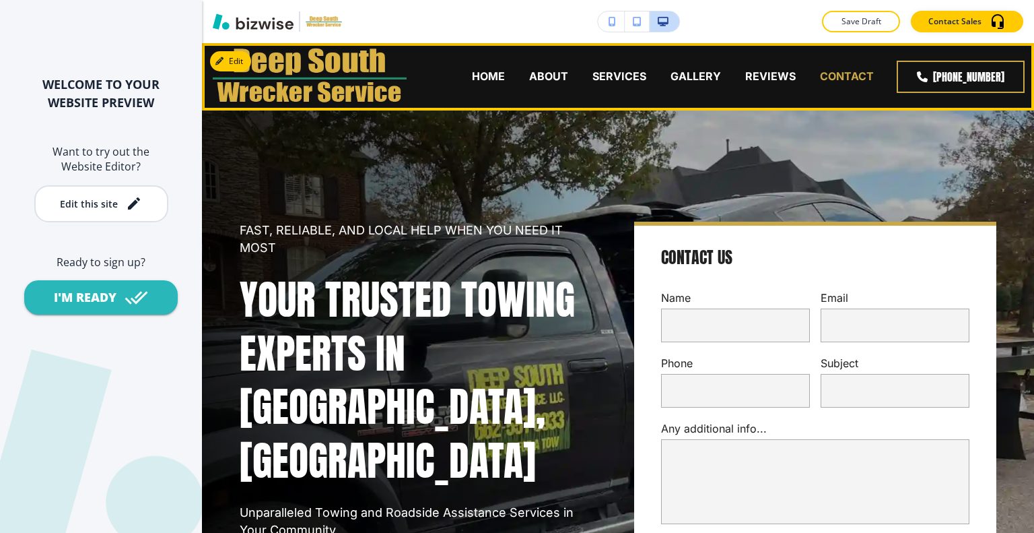
click at [820, 74] on p "CONTACT" at bounding box center [847, 76] width 54 height 15
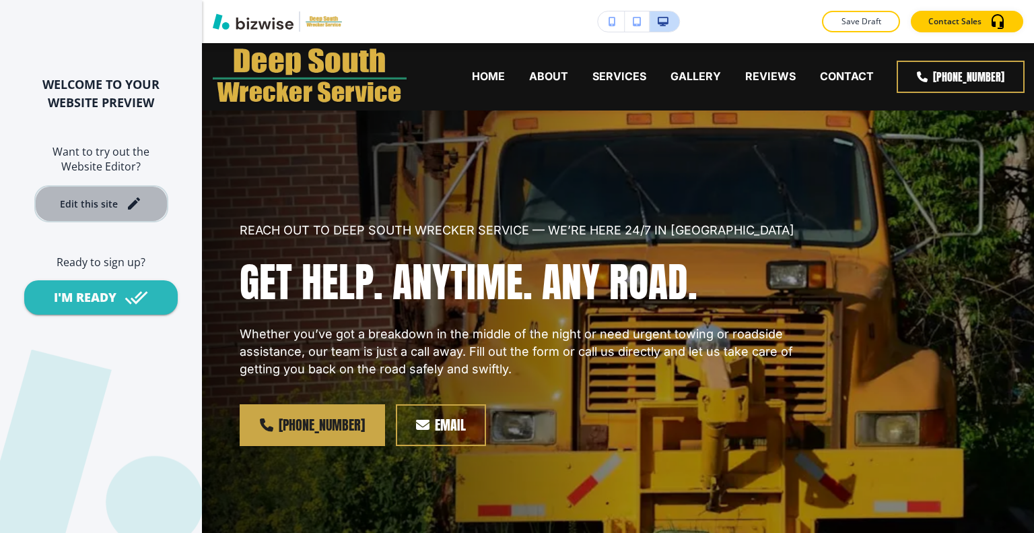
click at [110, 201] on div "Edit this site" at bounding box center [89, 204] width 58 height 10
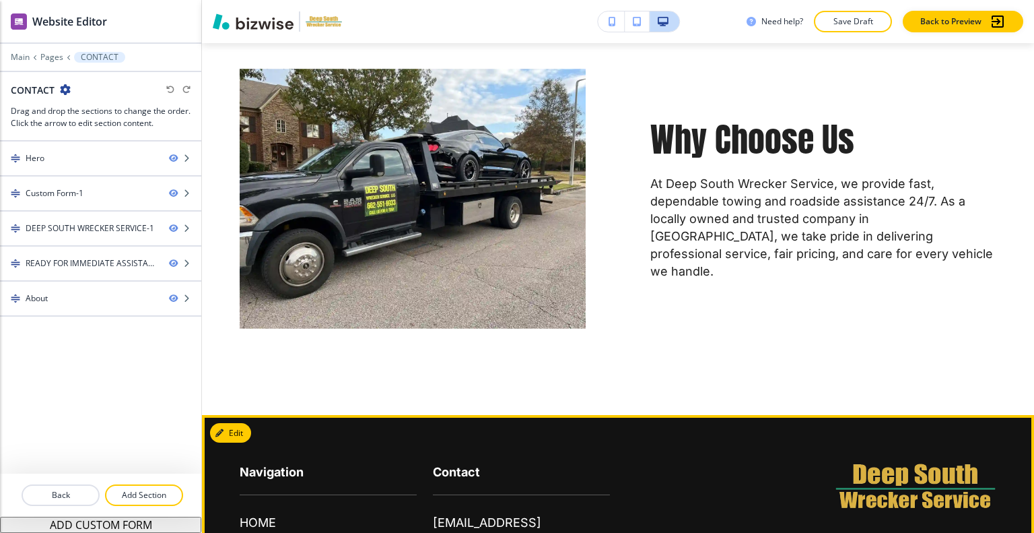
scroll to position [2392, 0]
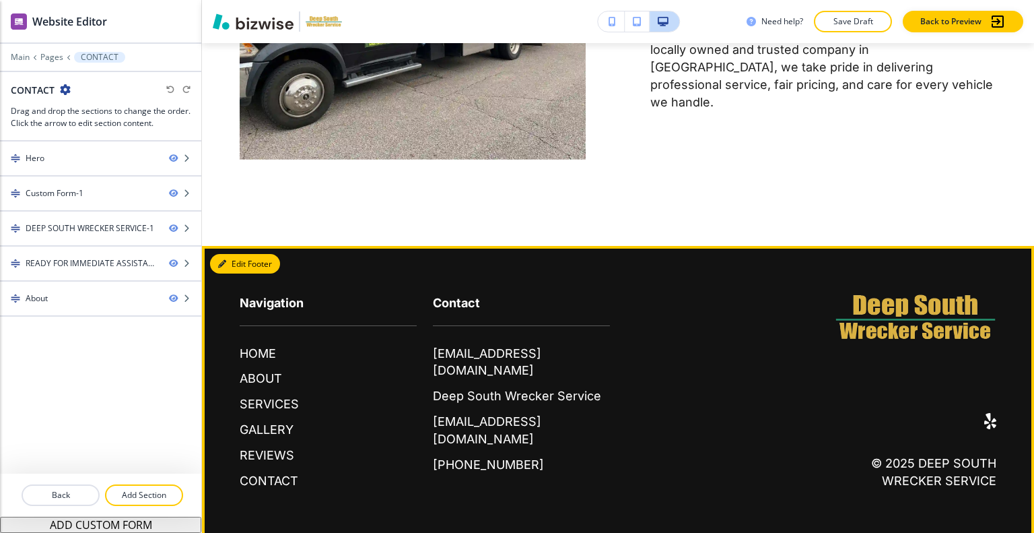
click at [245, 261] on button "Edit Footer" at bounding box center [245, 264] width 70 height 20
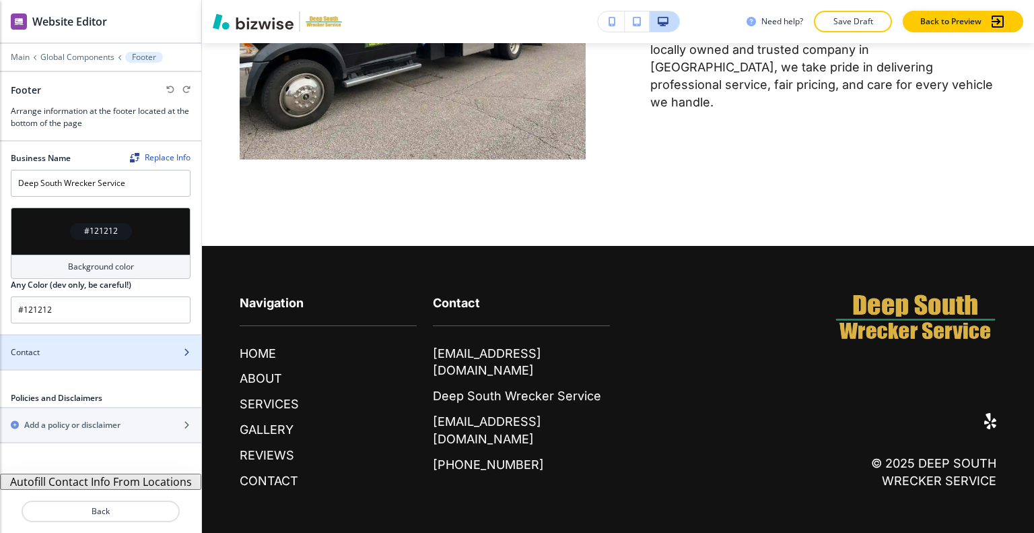
click at [122, 335] on div at bounding box center [100, 340] width 201 height 11
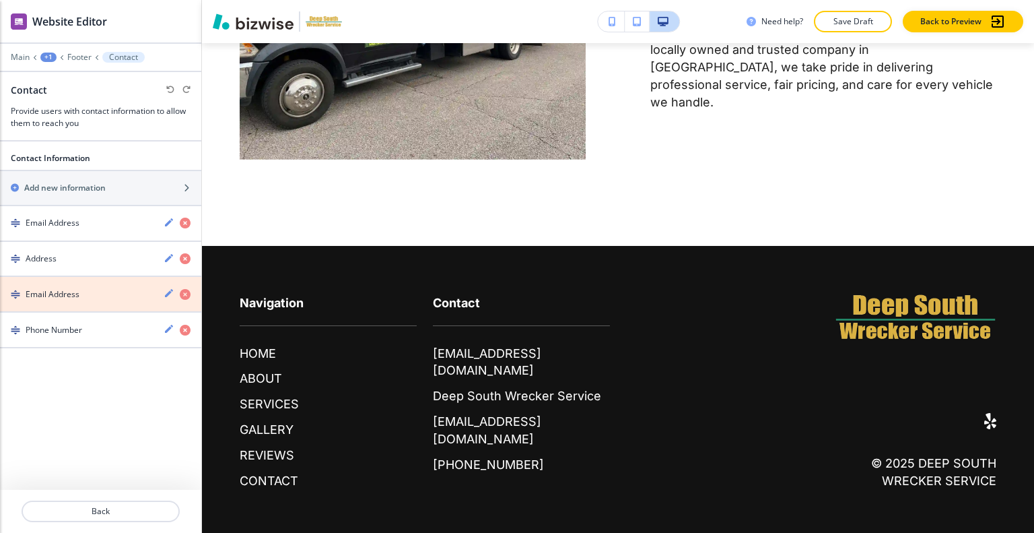
click at [187, 290] on icon "button" at bounding box center [185, 294] width 11 height 11
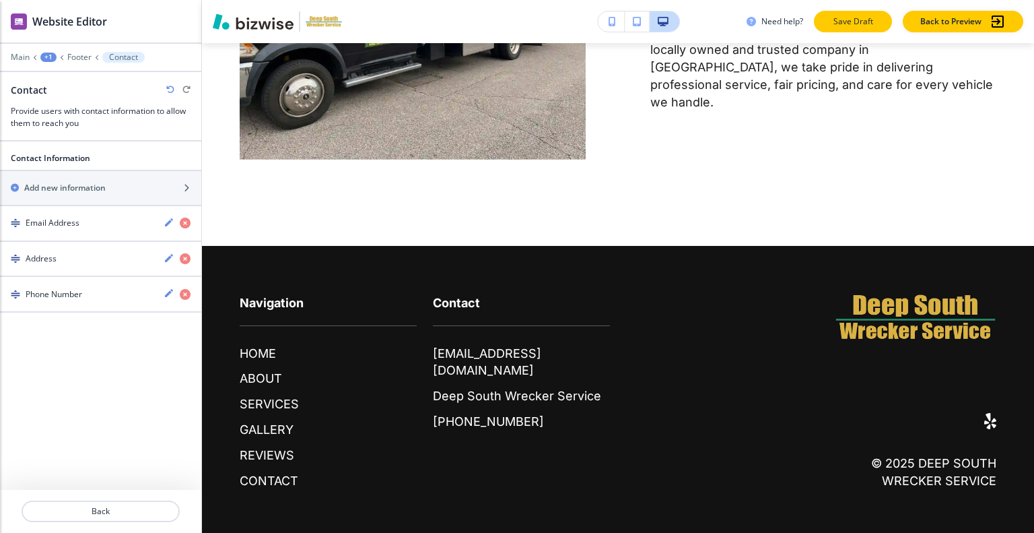
click at [865, 18] on p "Save Draft" at bounding box center [853, 21] width 43 height 12
click at [28, 53] on p "Main" at bounding box center [20, 57] width 19 height 9
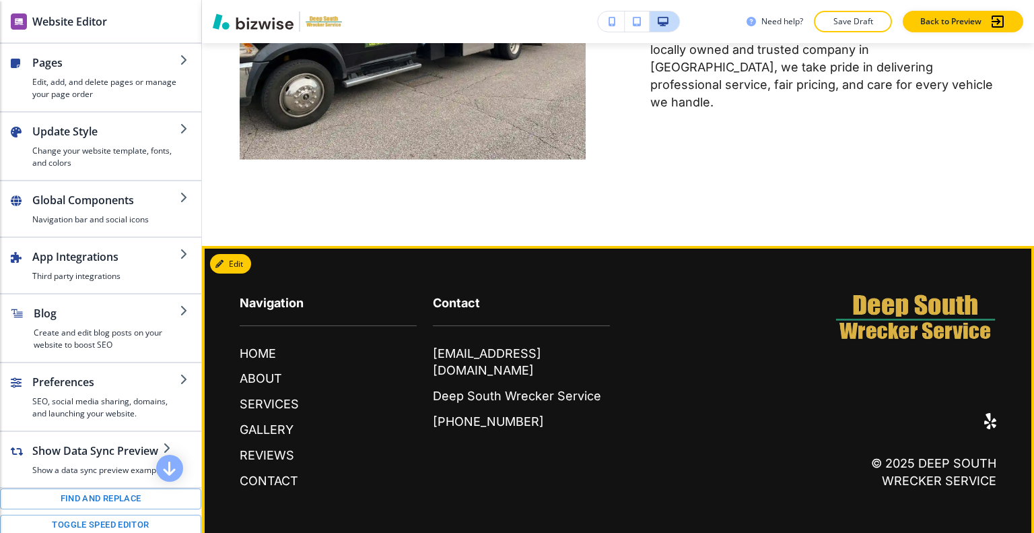
click at [985, 415] on span at bounding box center [991, 421] width 12 height 16
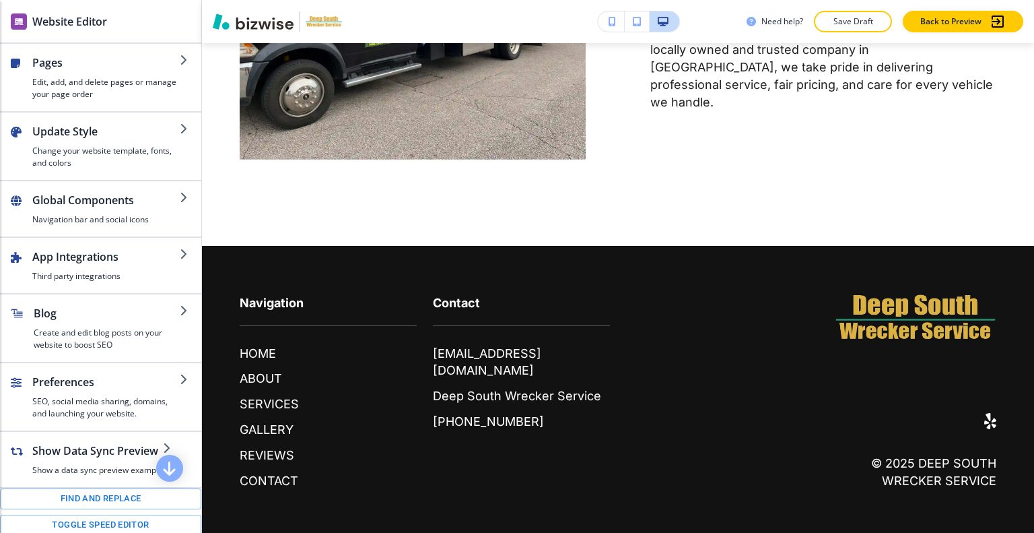
click at [851, 28] on button "Save Draft" at bounding box center [853, 22] width 78 height 22
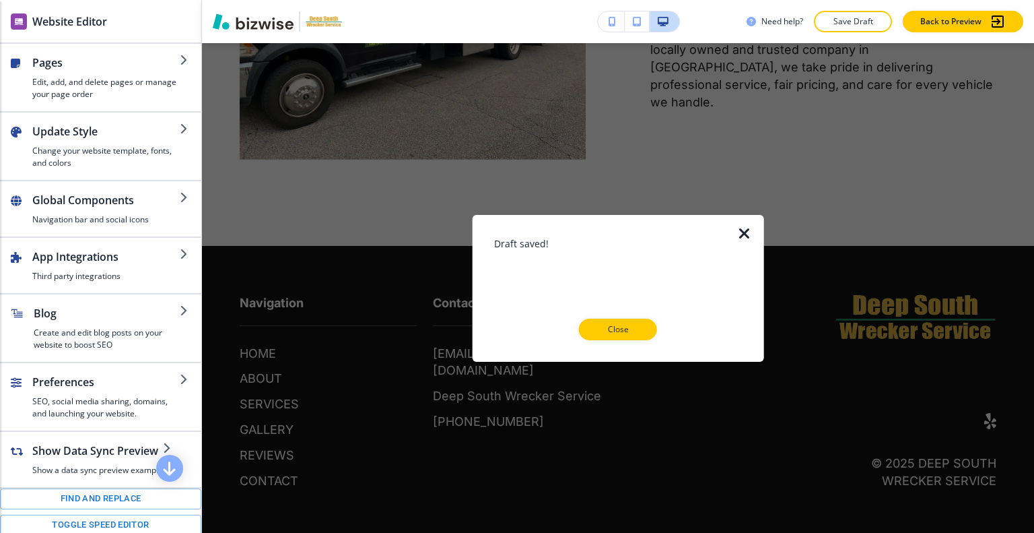
click at [621, 335] on button "Close" at bounding box center [618, 330] width 78 height 22
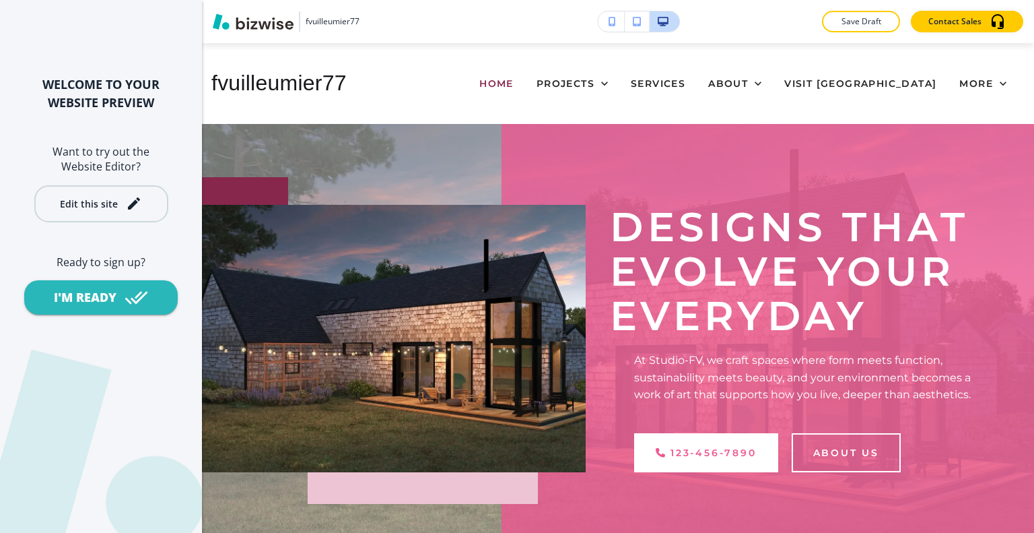
click at [132, 209] on icon "button" at bounding box center [134, 203] width 16 height 16
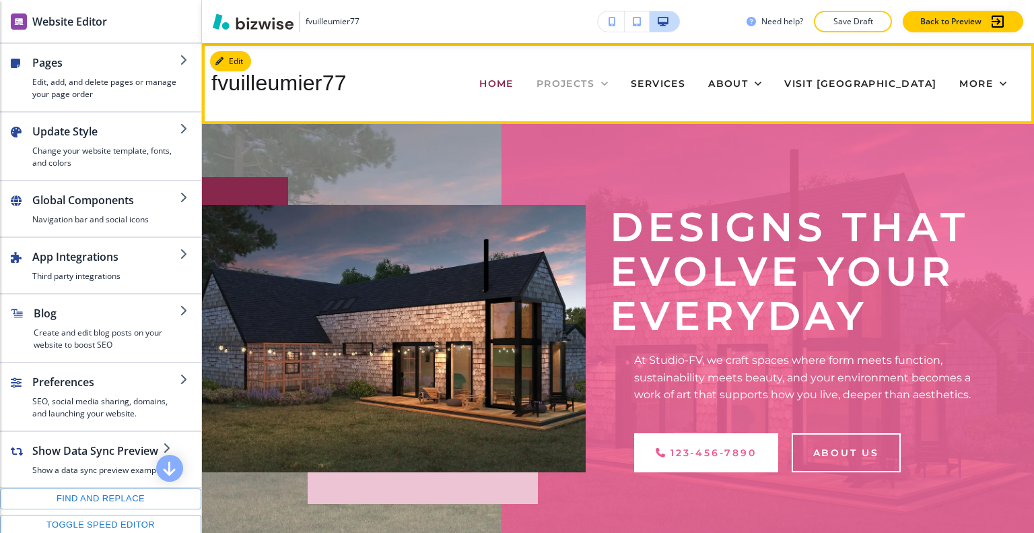
click at [544, 86] on span "PROJECTS" at bounding box center [566, 83] width 58 height 12
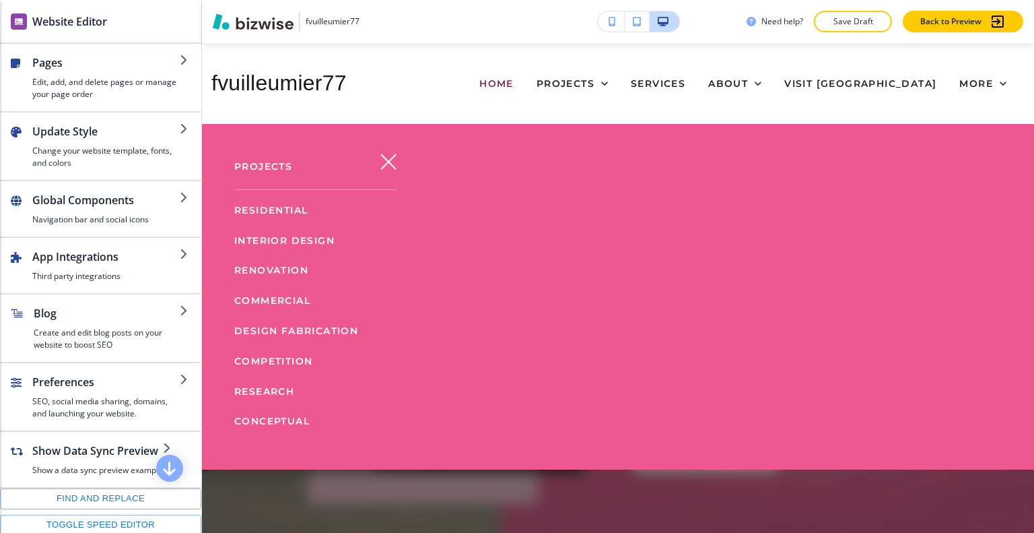
click at [299, 242] on span "INTERIOR DESIGN" at bounding box center [284, 240] width 100 height 12
